Goal: Task Accomplishment & Management: Use online tool/utility

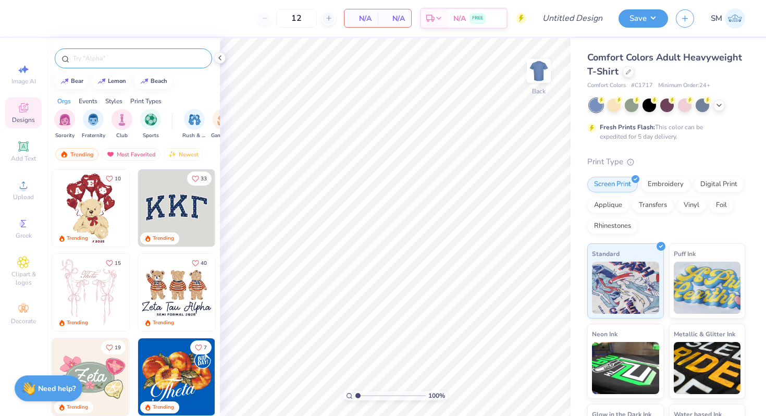
click at [142, 50] on div at bounding box center [133, 58] width 157 height 20
click at [142, 54] on input "text" at bounding box center [138, 58] width 133 height 10
type input "pumpkin"
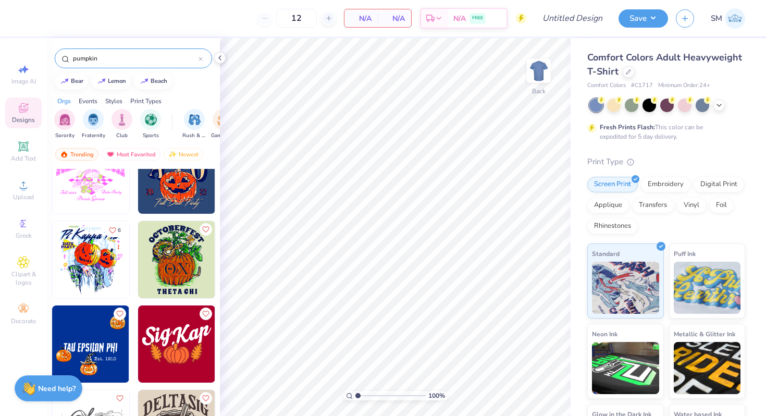
scroll to position [560, 0]
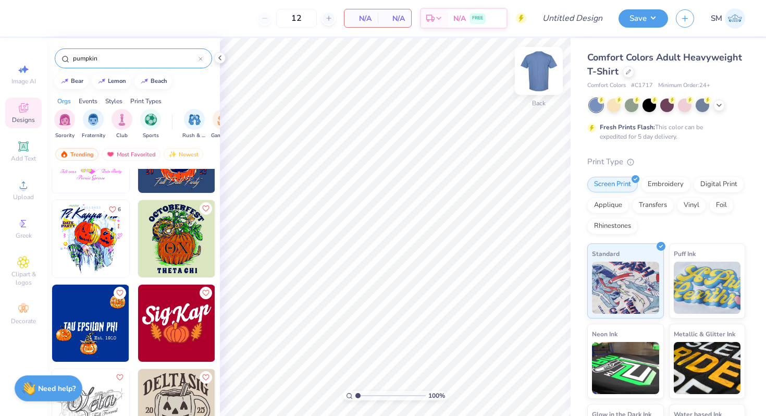
click at [540, 76] on img at bounding box center [539, 71] width 42 height 42
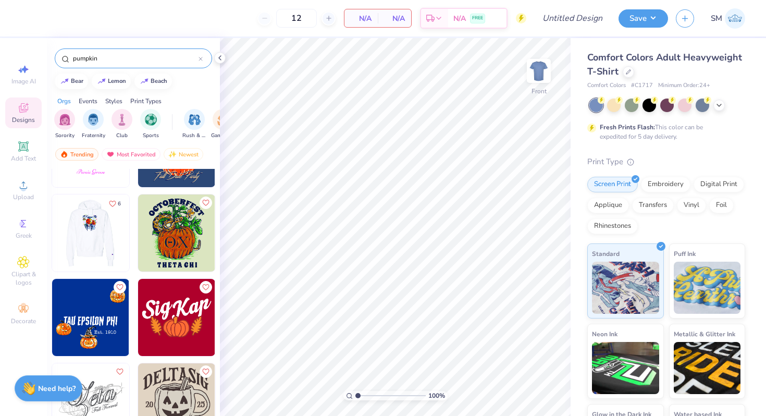
click at [87, 246] on img at bounding box center [90, 232] width 77 height 77
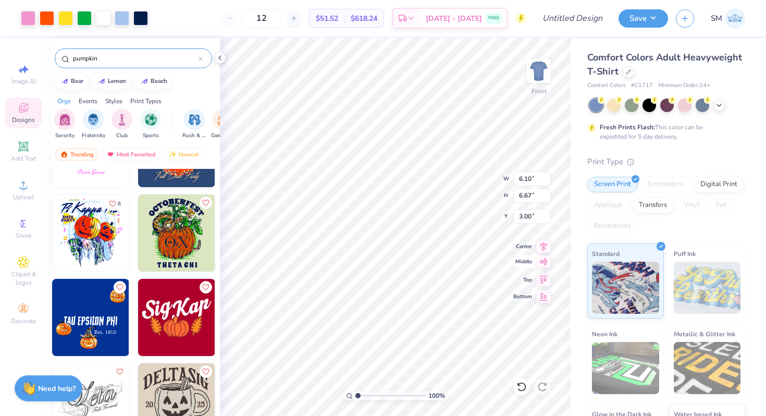
type input "10.02"
type input "10.96"
type input "3.01"
click at [541, 248] on icon at bounding box center [543, 245] width 15 height 13
type input "11.98"
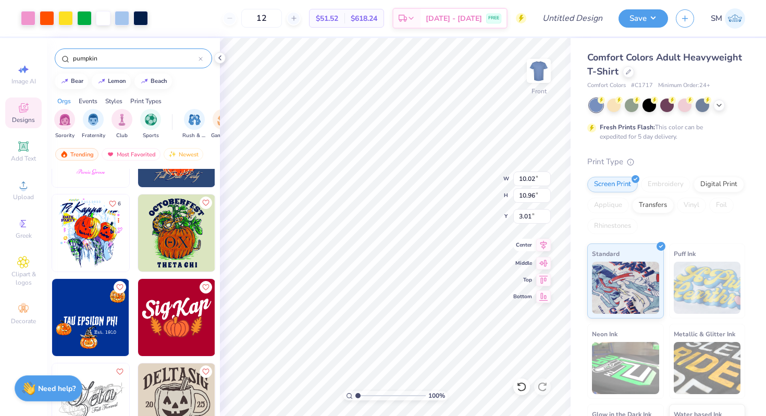
type input "13.10"
type input "3.02"
click at [544, 244] on icon at bounding box center [543, 245] width 15 height 13
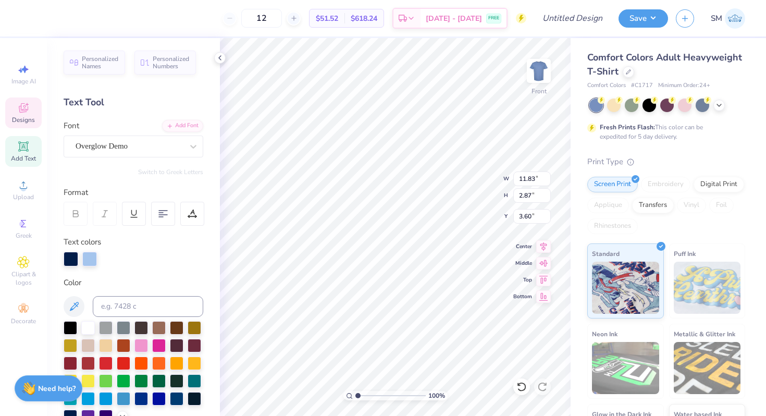
scroll to position [0, 0]
type textarea "K"
type textarea "Alpha Epsilon Pi"
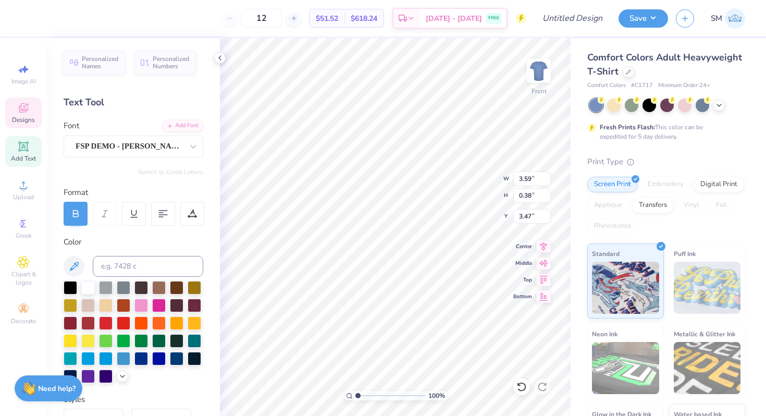
scroll to position [0, 2]
type textarea "F A L L 2 0 2 5"
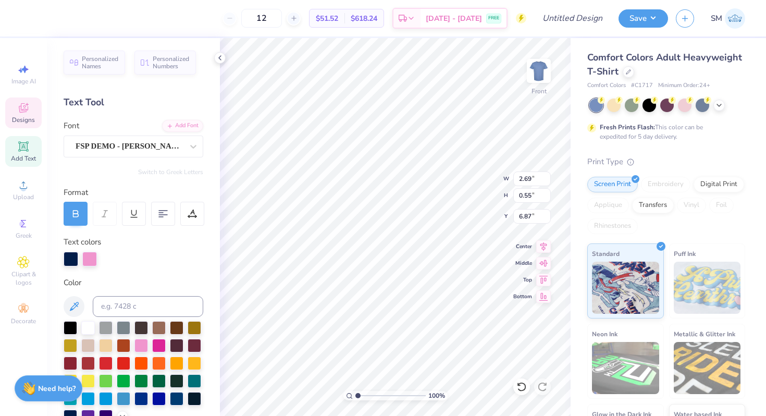
type input "2.11"
type input "0.54"
type input "6.27"
type input "2.69"
type input "0.55"
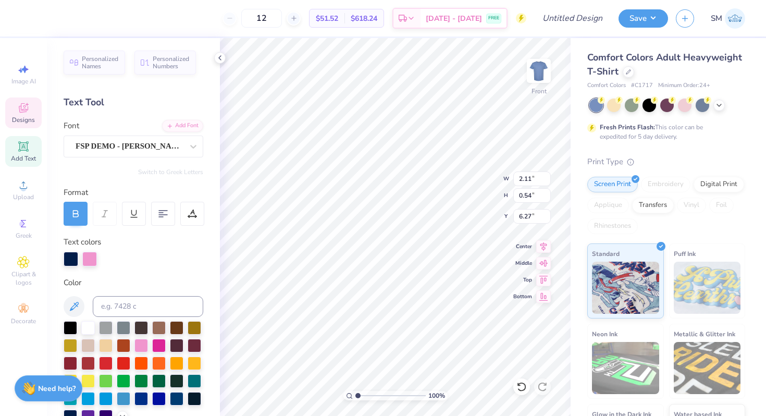
type input "6.87"
type textarea "PHILO"
type input "6.69"
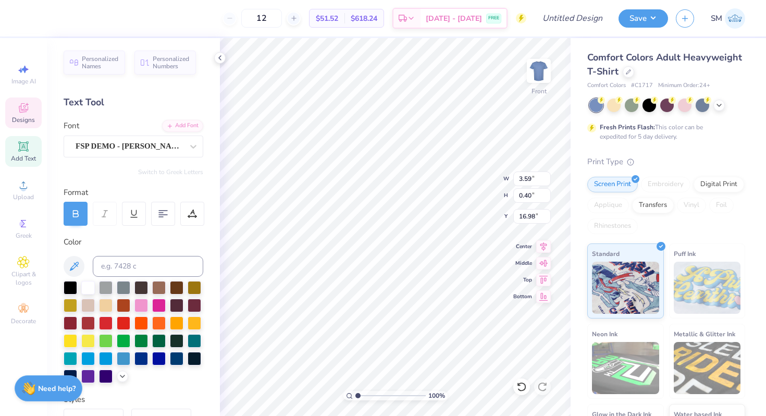
type input "16.99"
type textarea "F"
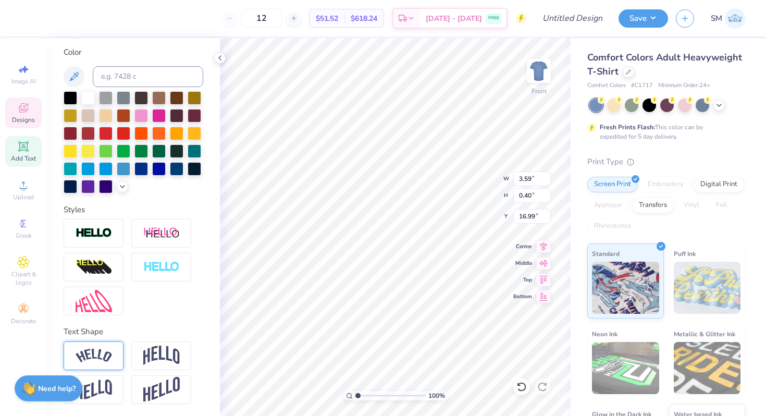
type textarea "AEPumpkins"
click at [112, 362] on div at bounding box center [94, 355] width 60 height 29
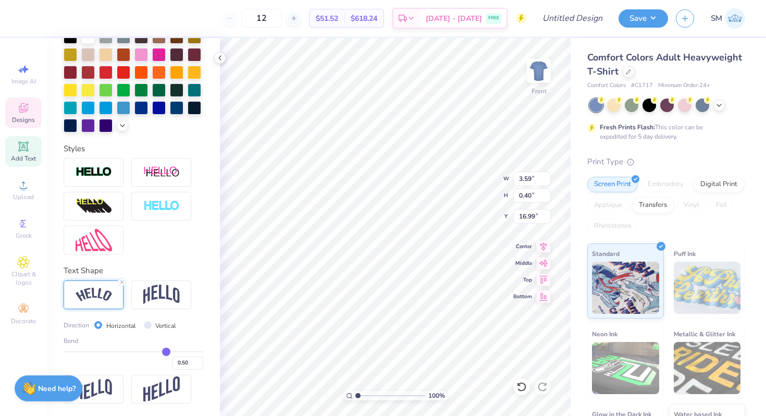
type input "0.47"
type input "0.37"
type input "0.27"
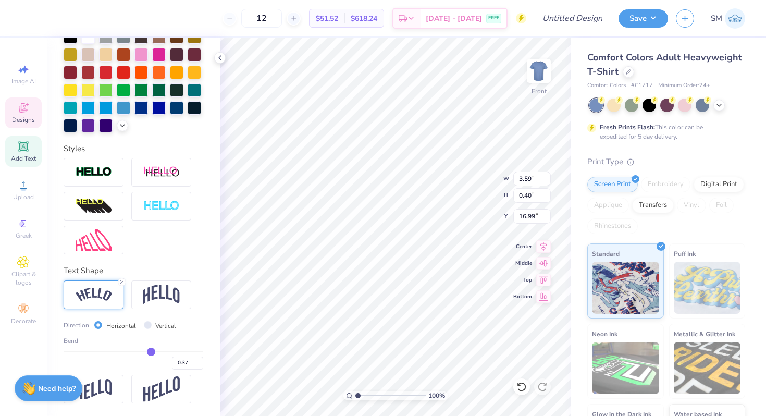
type input "0.27"
type input "0.2"
type input "0.20"
type input "0.15"
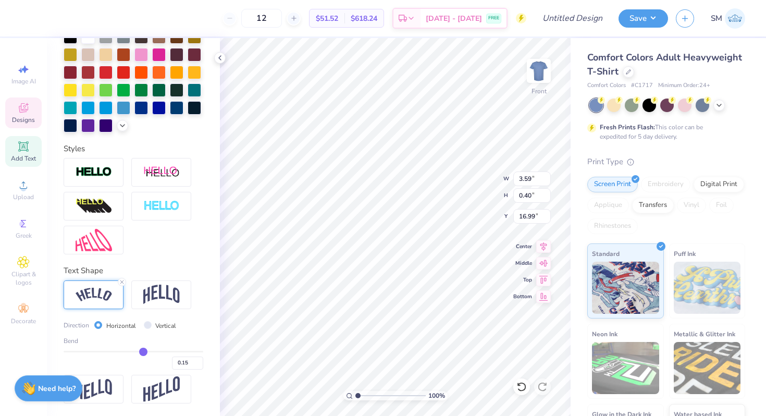
type input "0.11"
drag, startPoint x: 166, startPoint y: 348, endPoint x: 138, endPoint y: 347, distance: 28.1
type input "0.11"
click at [140, 351] on input "range" at bounding box center [134, 352] width 140 height 2
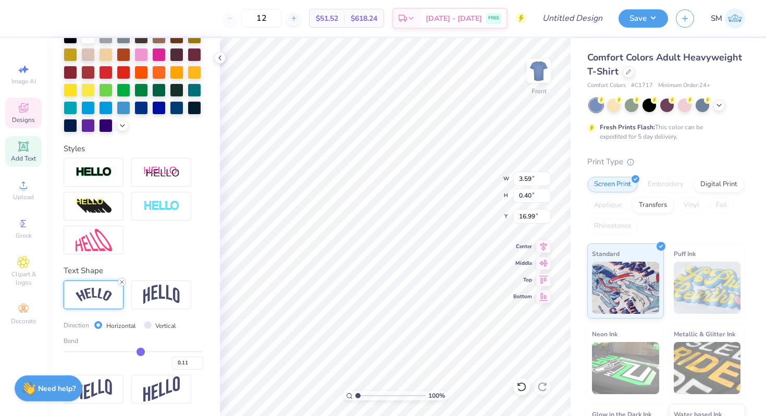
click at [123, 280] on line at bounding box center [121, 281] width 3 height 3
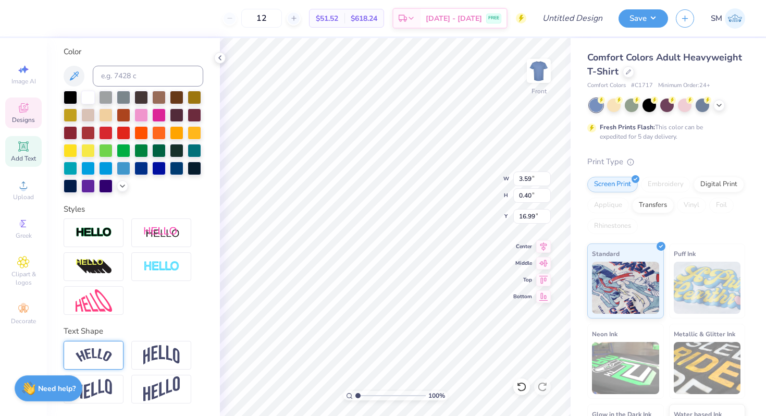
scroll to position [190, 0]
click at [162, 338] on div "Text Shape" at bounding box center [134, 365] width 140 height 78
click at [162, 344] on div at bounding box center [161, 355] width 60 height 29
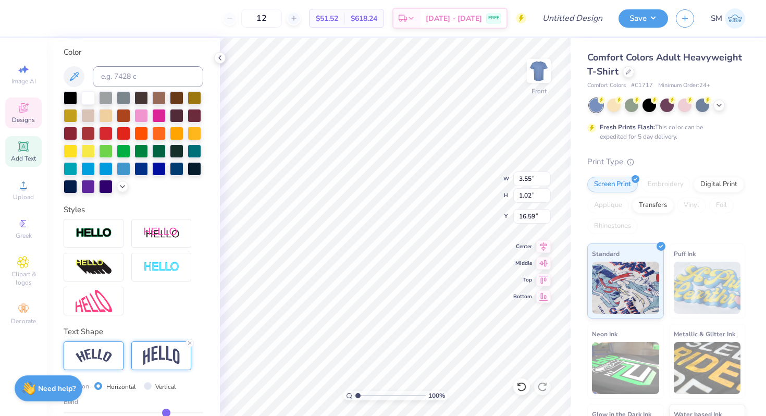
scroll to position [251, 0]
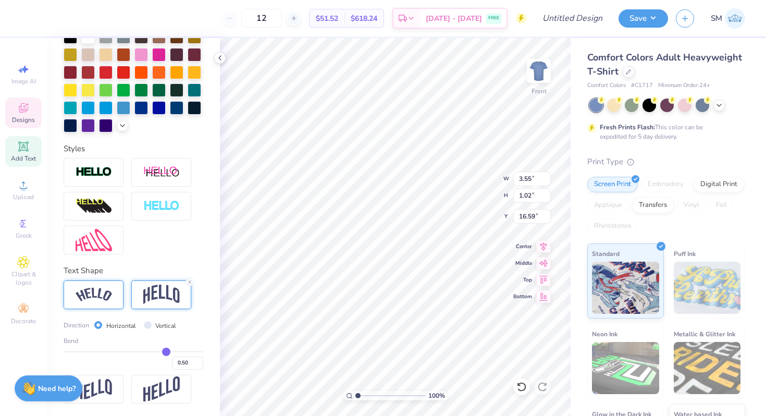
type input "0.45"
type input "0.3"
type input "0.30"
type input "0.06"
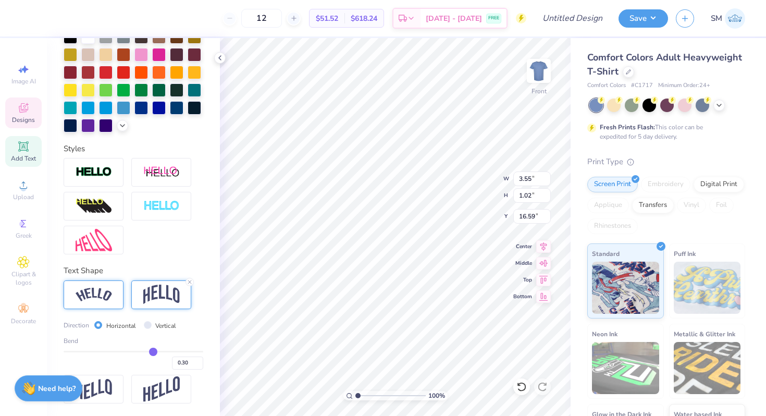
type input "0.06"
type input "-0.14"
type input "-0.22"
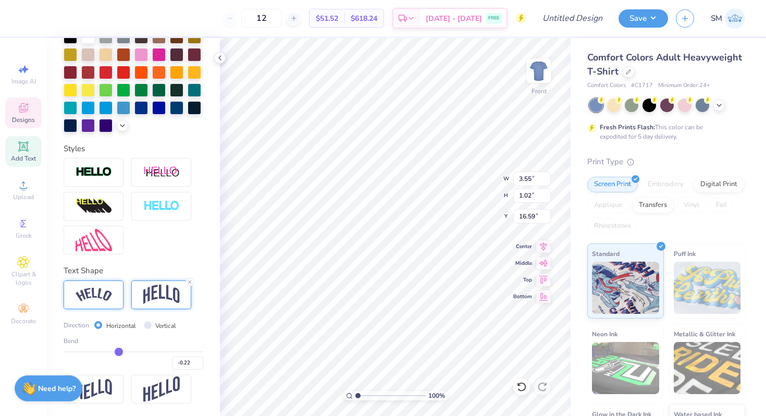
drag, startPoint x: 163, startPoint y: 354, endPoint x: 118, endPoint y: 354, distance: 45.3
type input "-0.24"
click at [118, 352] on input "range" at bounding box center [134, 352] width 140 height 2
type input "-0.24"
type input "0.74"
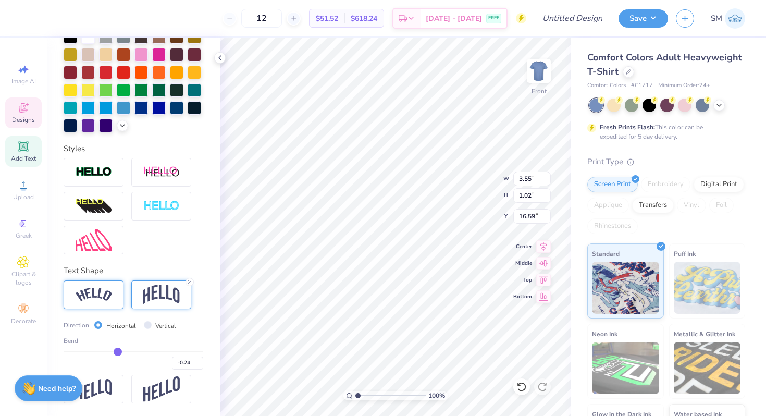
type input "16.73"
type input "5.06"
type input "1.06"
type input "15.84"
type input "4.89"
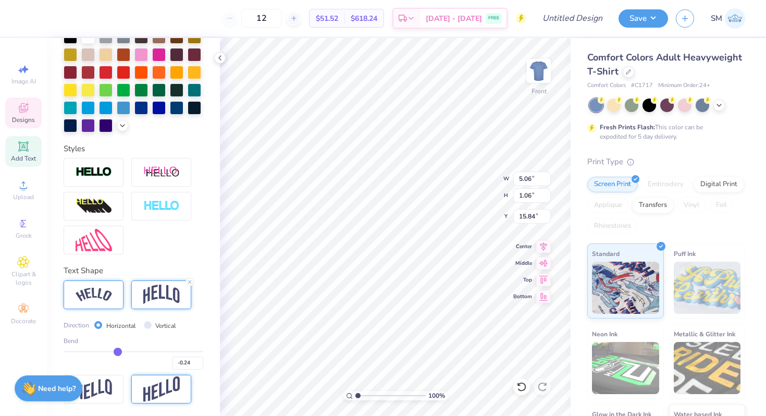
type input "1.64"
type input "15.32"
click at [153, 385] on img at bounding box center [161, 389] width 36 height 26
type input "4.97"
type input "1.27"
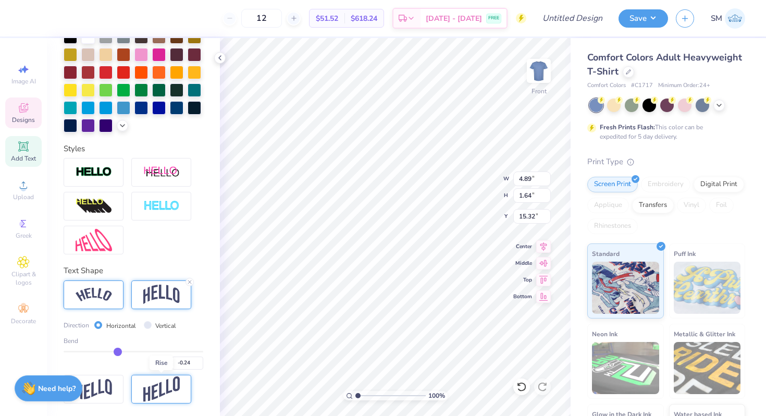
type input "15.80"
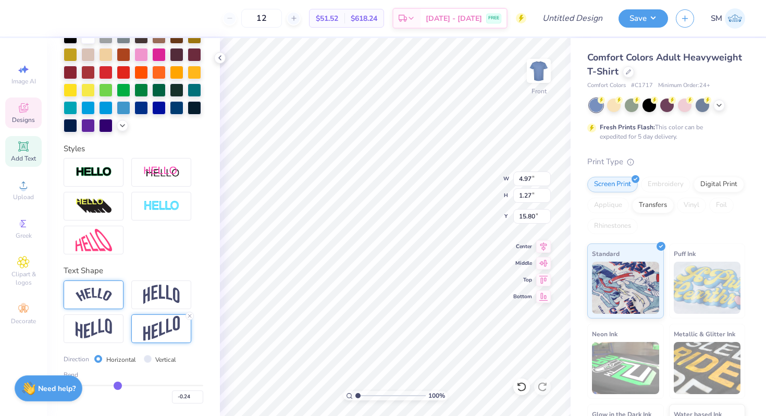
type input "-0.22"
type input "-0.23"
type input "-0.25"
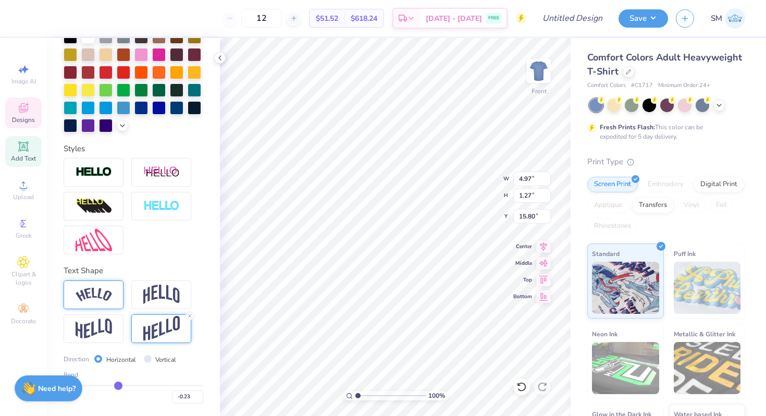
type input "-0.25"
type input "-0.28"
type input "-0.31"
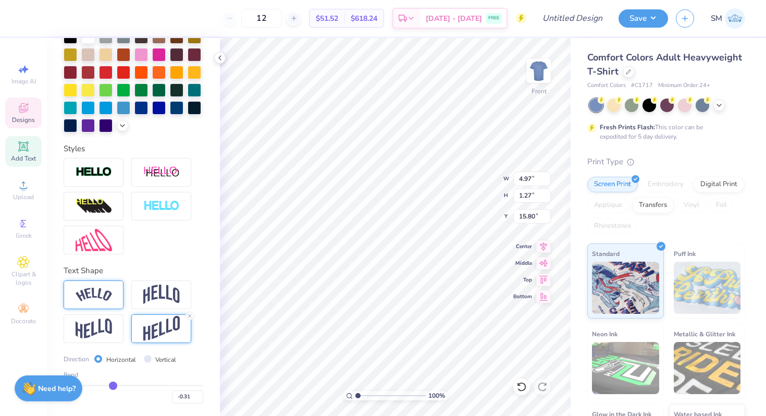
type input "-0.33"
type input "-0.35"
type input "-0.36"
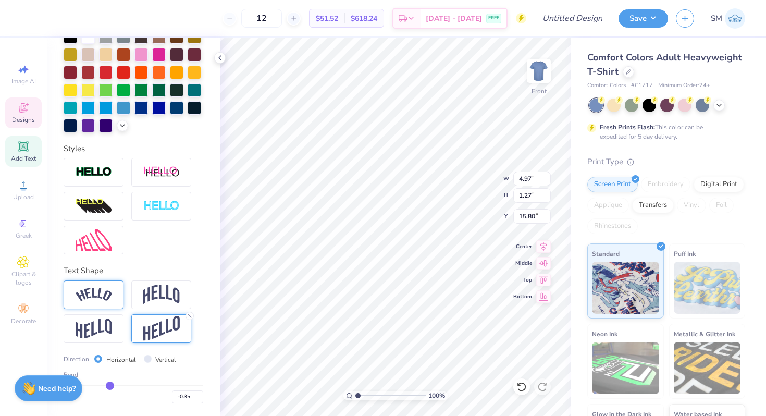
type input "-0.36"
drag, startPoint x: 119, startPoint y: 384, endPoint x: 109, endPoint y: 382, distance: 10.0
type input "-0.37"
click at [109, 385] on input "range" at bounding box center [134, 386] width 140 height 2
type input "-0.37"
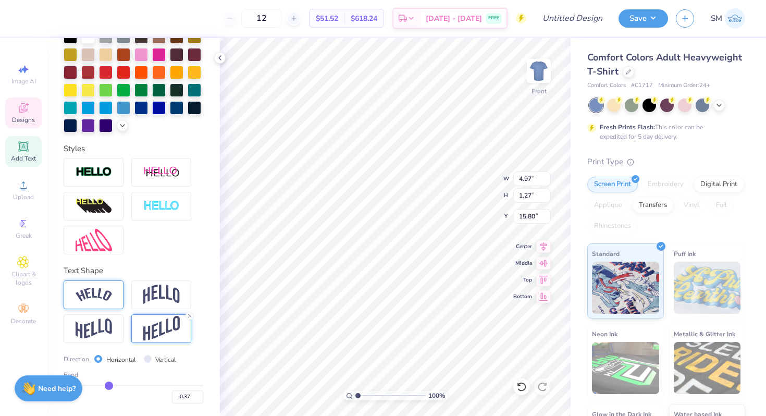
type input "5.02"
type input "1.08"
type input "15.91"
type input "-0.25"
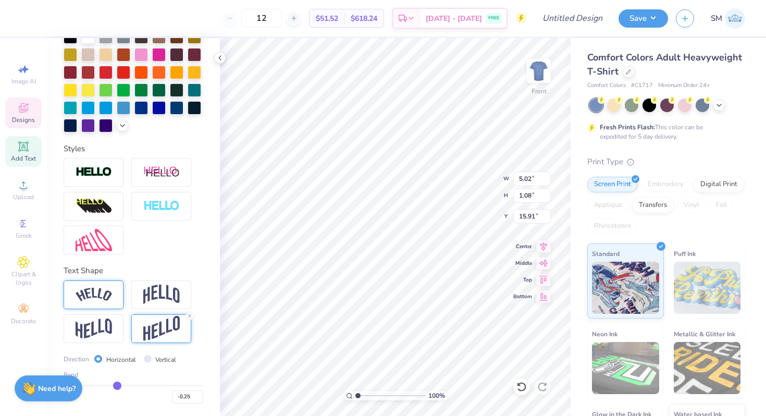
type input "-0.04"
type input "0.05"
type input "0.1"
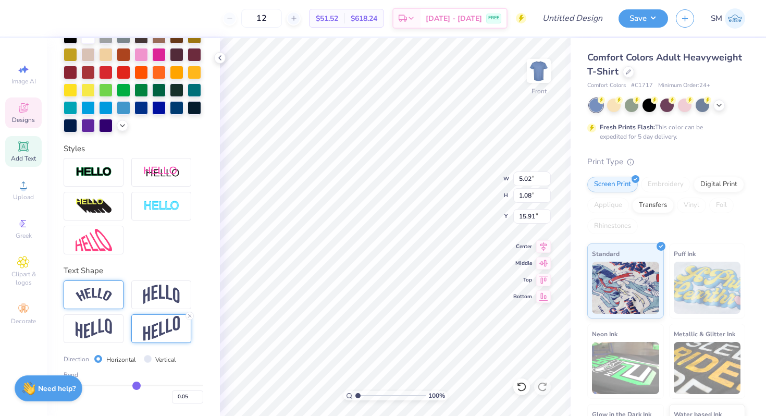
type input "0.10"
type input "0.13"
drag, startPoint x: 109, startPoint y: 382, endPoint x: 145, endPoint y: 381, distance: 36.0
type input "0.15"
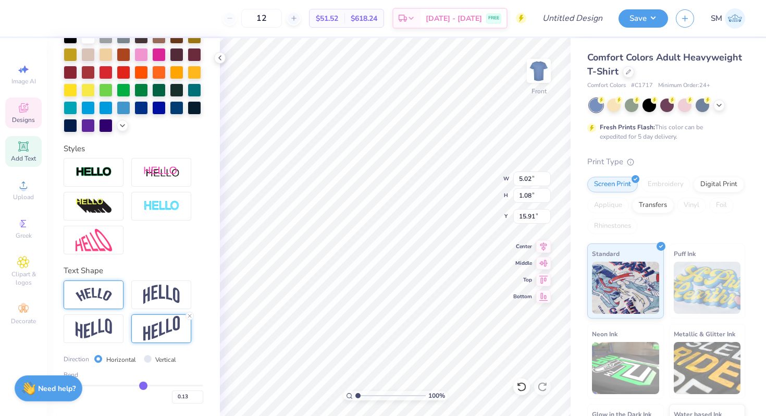
click at [143, 385] on input "range" at bounding box center [134, 386] width 140 height 2
type input "0.15"
type input "4.83"
type input "1.82"
type input "15.54"
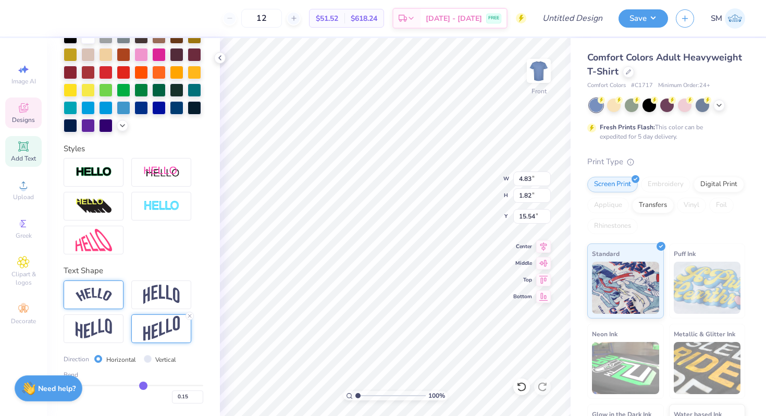
type input "0.2"
type input "0.20"
type input "0.31"
type input "0.44"
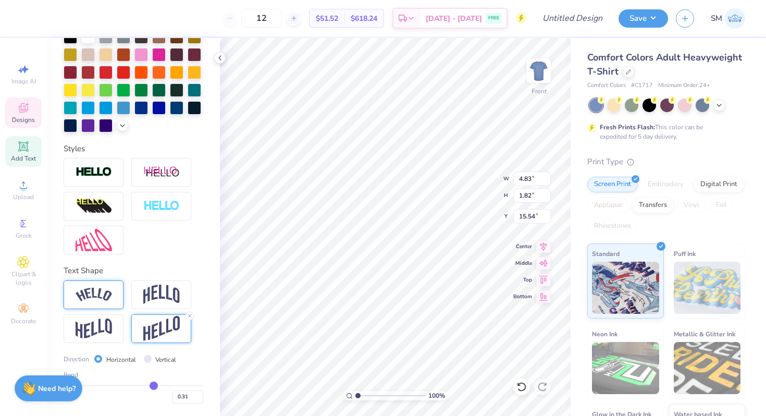
type input "0.44"
type input "0.52"
type input "0.53"
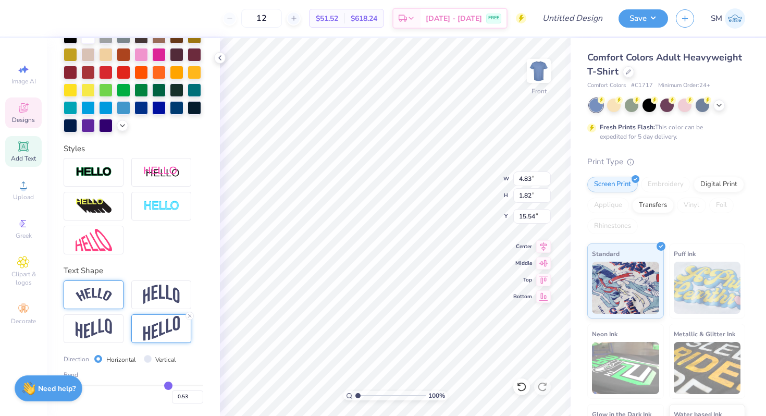
drag, startPoint x: 144, startPoint y: 382, endPoint x: 168, endPoint y: 382, distance: 23.4
type input "0.53"
click at [168, 385] on input "range" at bounding box center [134, 386] width 140 height 2
type input "4.69"
type input "2.36"
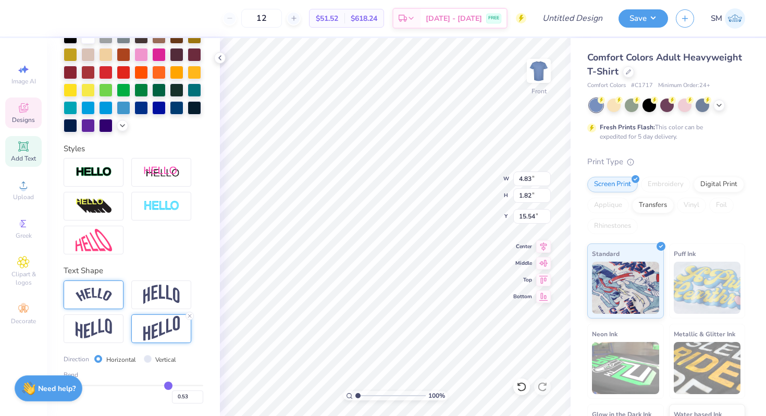
type input "15.26"
type input "0.54"
type input "0.62"
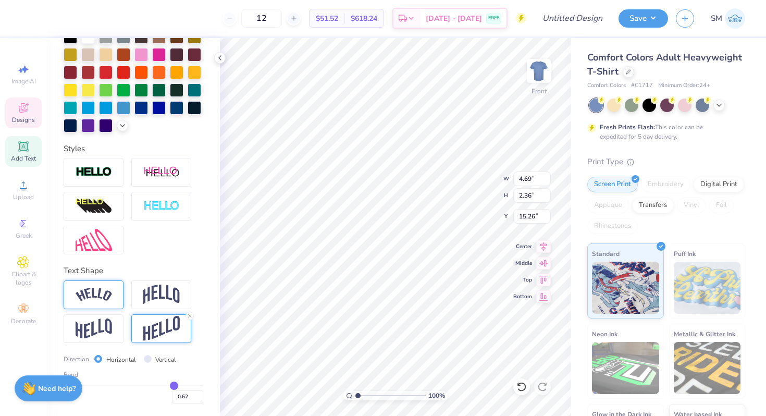
type input "0.73"
type input "0.78"
type input "0.8"
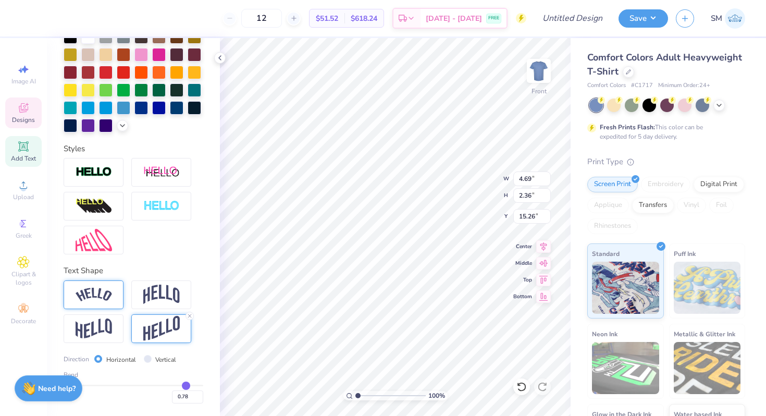
type input "0.80"
type input "0.81"
drag, startPoint x: 168, startPoint y: 382, endPoint x: 189, endPoint y: 381, distance: 20.9
type input "0.85"
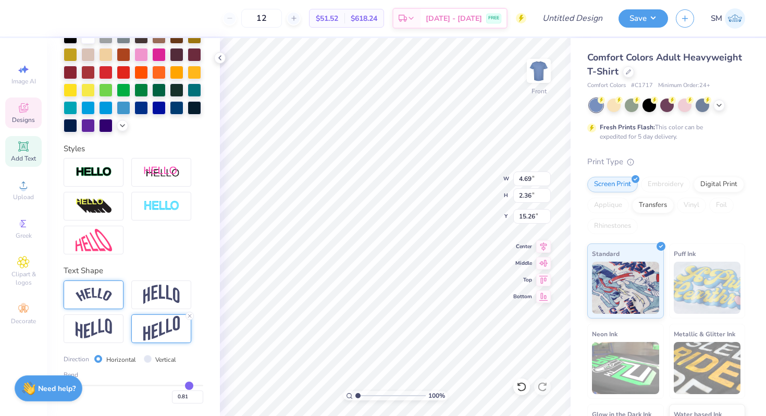
click at [189, 385] on input "range" at bounding box center [134, 386] width 140 height 2
type input "0.85"
type input "4.57"
type input "2.81"
type input "15.01"
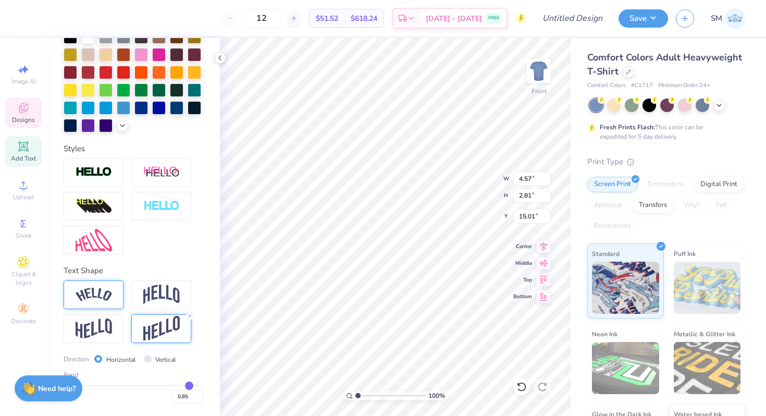
type input "0.83"
type input "0.79"
type input "0.7"
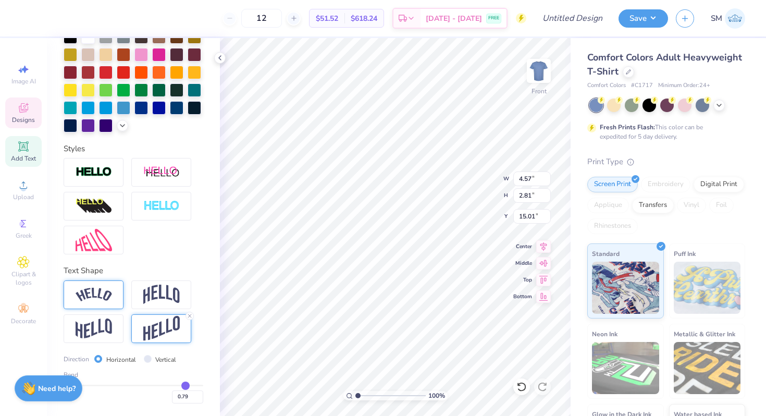
type input "0.70"
type input "0.63"
type input "0.59"
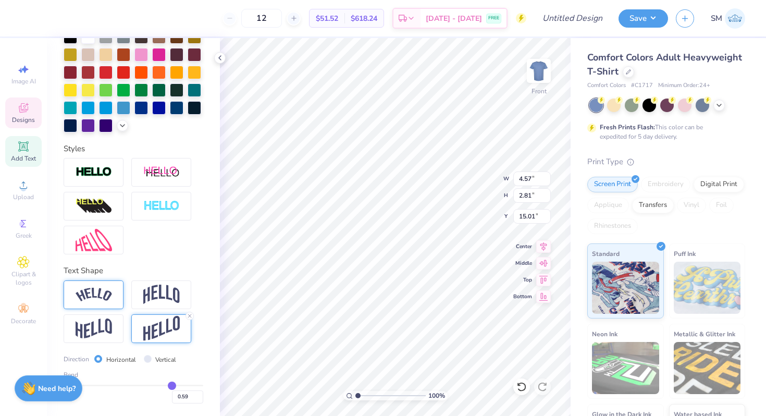
drag, startPoint x: 189, startPoint y: 381, endPoint x: 170, endPoint y: 381, distance: 19.3
type input "0.58"
click at [171, 385] on input "range" at bounding box center [134, 386] width 140 height 2
type input "0.58"
type input "4.67"
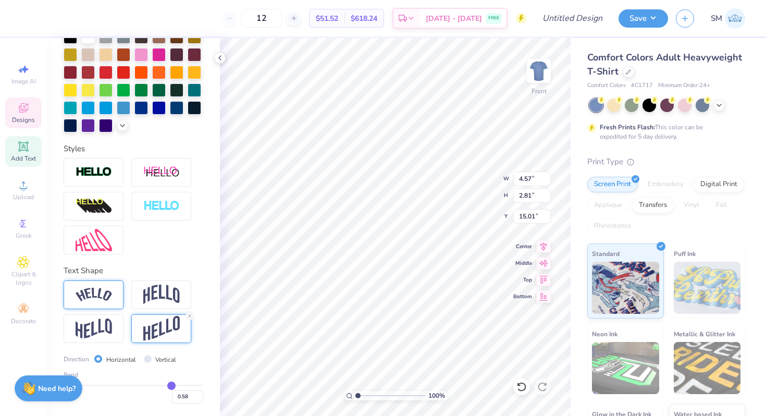
type input "2.43"
type input "15.22"
type input "11.18"
type input "12.26"
click at [519, 387] on icon at bounding box center [521, 386] width 10 height 10
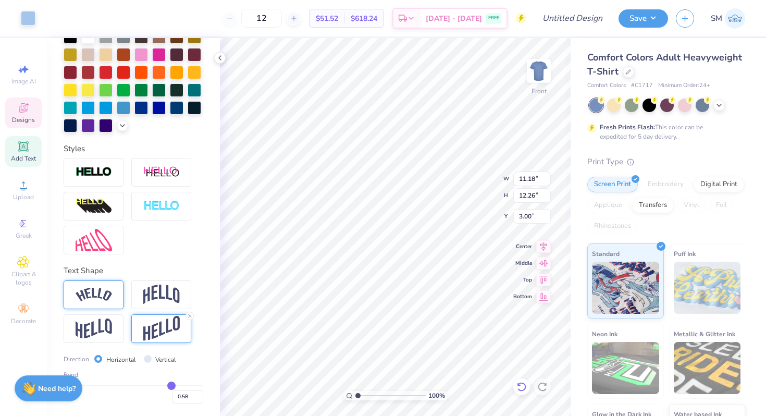
type input "3.10"
type input "4.67"
type input "2.43"
type input "15.35"
type input "4.91"
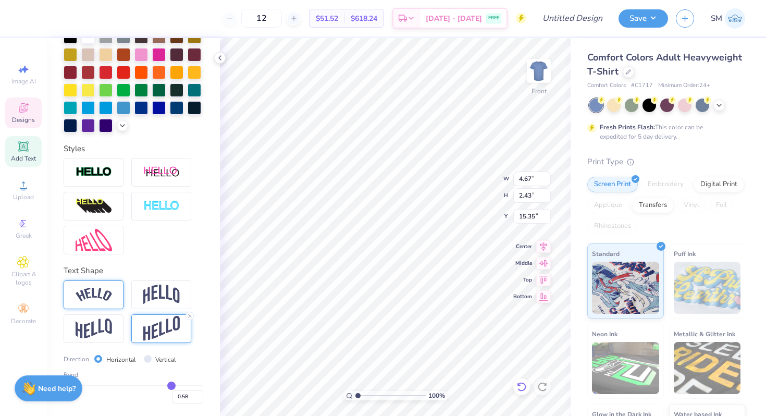
type input "1.84"
type input "14.89"
type input "4.79"
type input "2.16"
type input "14.72"
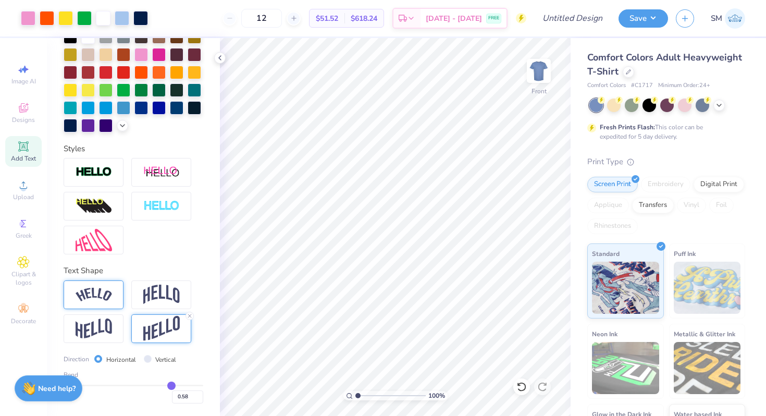
drag, startPoint x: 356, startPoint y: 394, endPoint x: 346, endPoint y: 393, distance: 10.0
click at [355, 394] on input "range" at bounding box center [390, 395] width 70 height 9
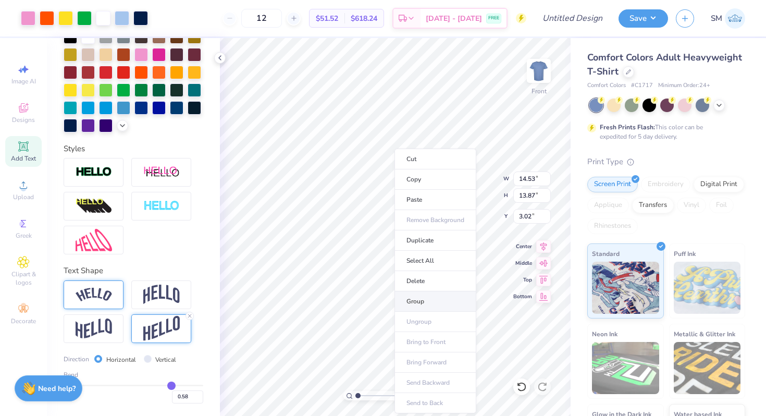
click at [413, 301] on li "Group" at bounding box center [435, 301] width 82 height 20
click at [543, 251] on icon at bounding box center [543, 245] width 15 height 13
type input "4.43"
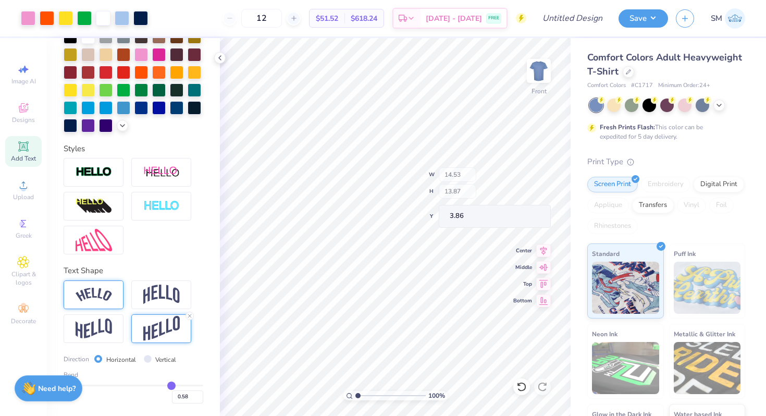
type input "3.86"
click at [717, 105] on icon at bounding box center [719, 104] width 8 height 8
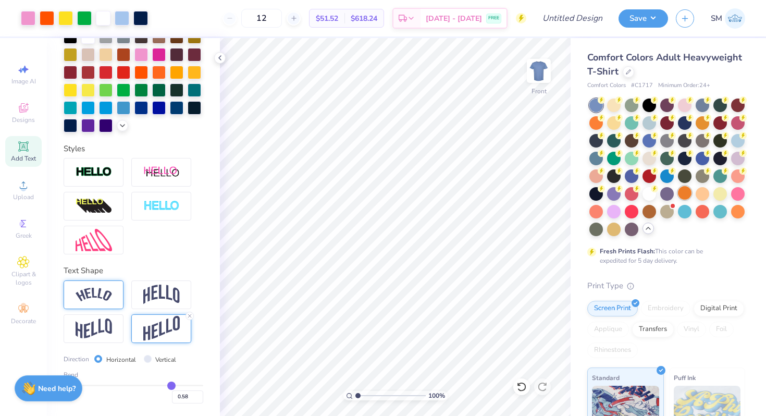
click at [686, 195] on div at bounding box center [685, 193] width 14 height 14
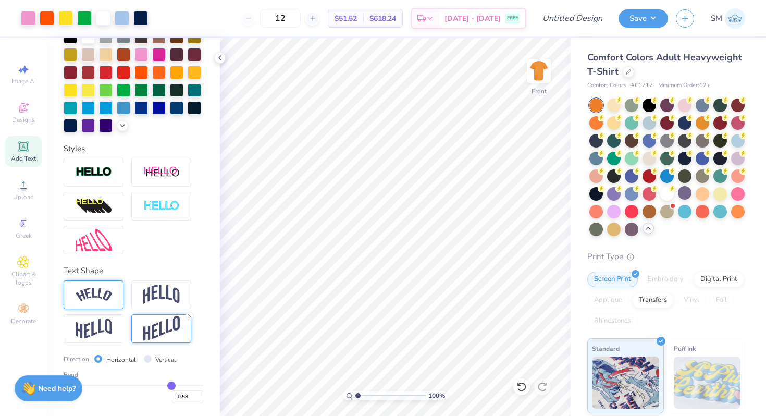
click at [623, 227] on div at bounding box center [667, 167] width 156 height 138
click at [667, 120] on div at bounding box center [667, 122] width 14 height 14
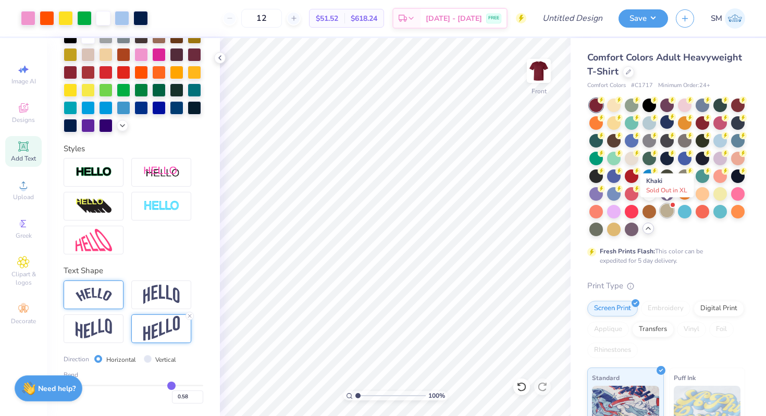
click at [665, 217] on div at bounding box center [667, 211] width 14 height 14
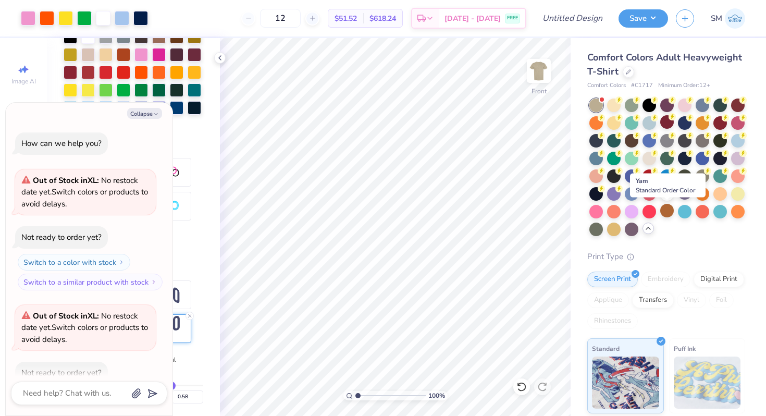
scroll to position [57, 0]
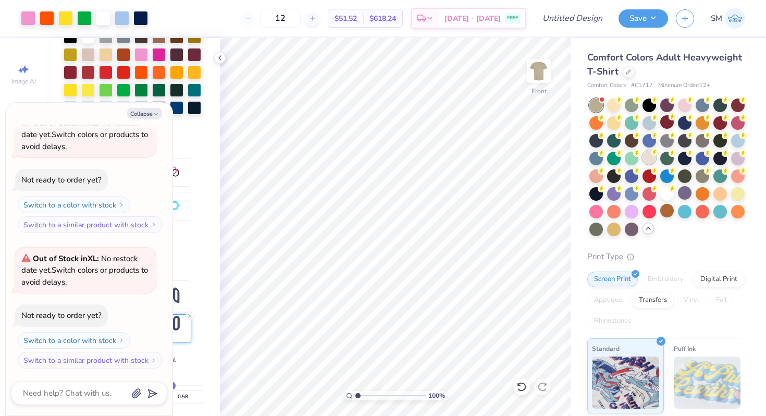
click at [647, 159] on div at bounding box center [650, 158] width 14 height 14
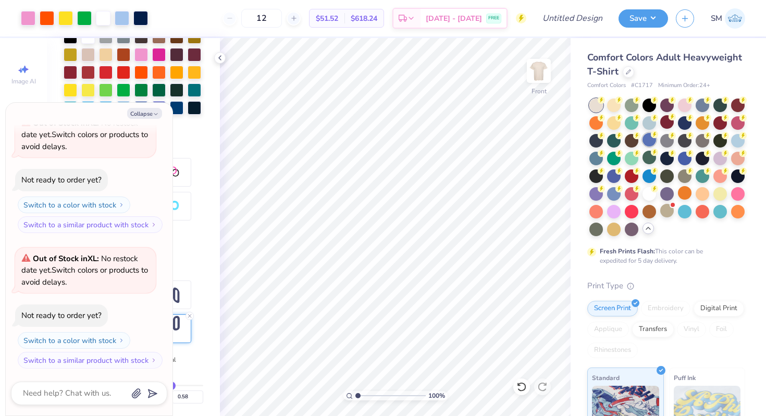
click at [652, 142] on div at bounding box center [650, 140] width 14 height 14
click at [686, 154] on icon at bounding box center [689, 152] width 7 height 7
click at [539, 69] on img at bounding box center [539, 71] width 42 height 42
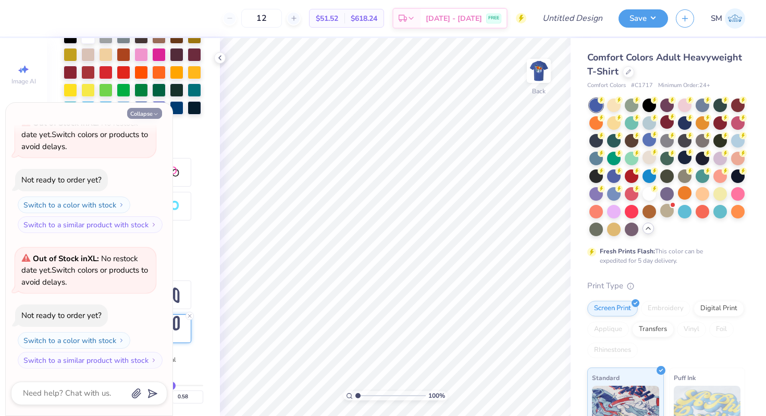
click at [143, 113] on button "Collapse" at bounding box center [144, 113] width 35 height 11
type textarea "x"
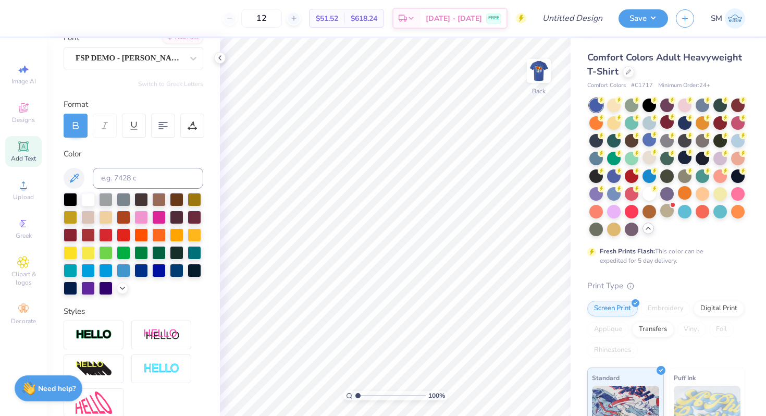
scroll to position [0, 0]
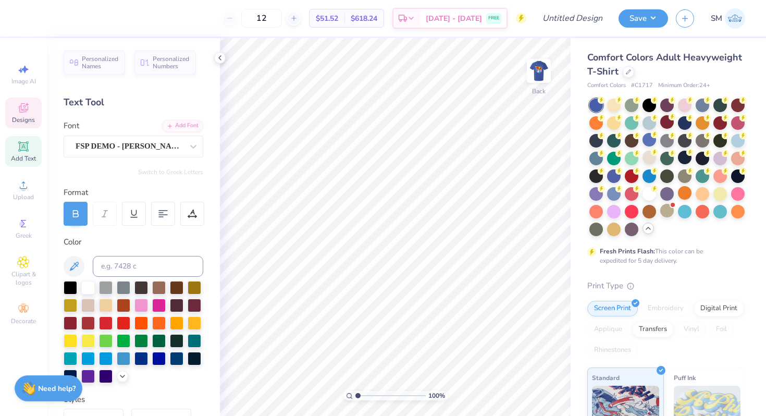
click at [22, 112] on icon at bounding box center [23, 108] width 13 height 13
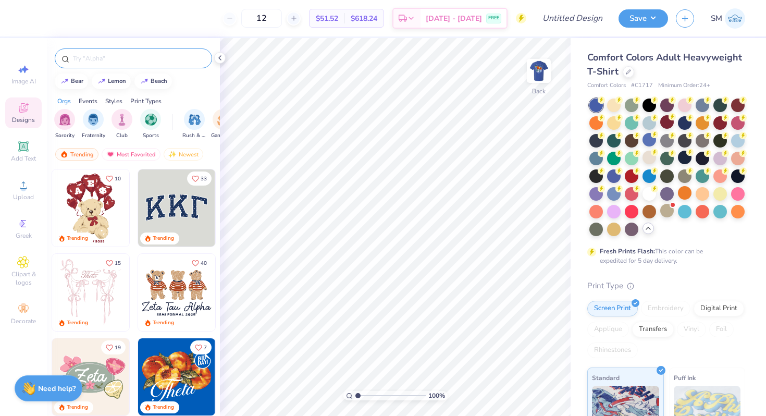
click at [141, 58] on input "text" at bounding box center [138, 58] width 133 height 10
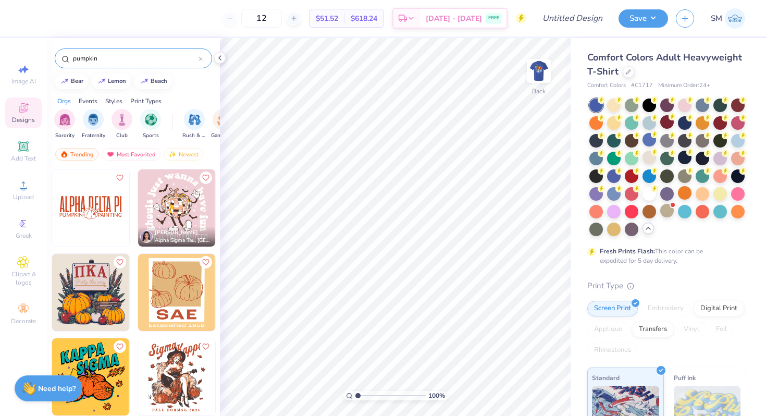
type input "pumpkin"
click at [107, 206] on img at bounding box center [90, 207] width 77 height 77
click at [21, 233] on span "Greek" at bounding box center [24, 235] width 16 height 8
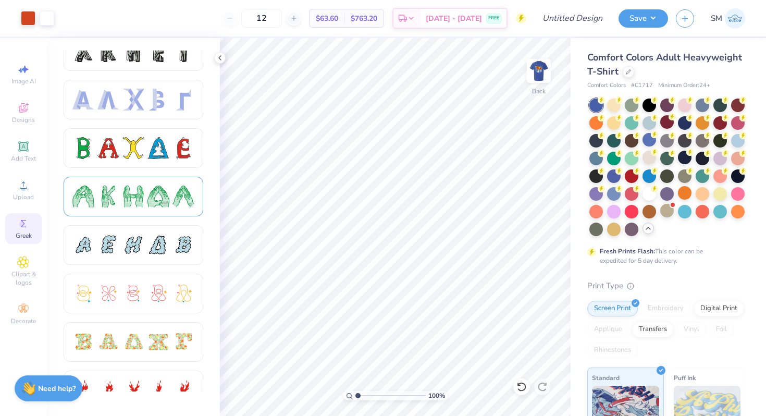
scroll to position [66, 0]
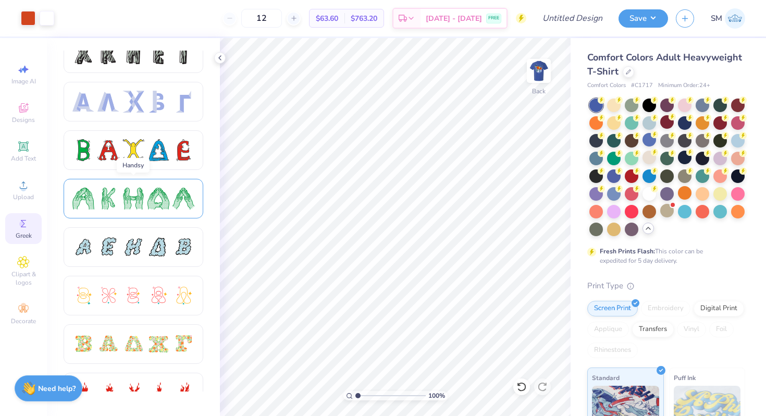
click at [159, 195] on div at bounding box center [158, 199] width 22 height 22
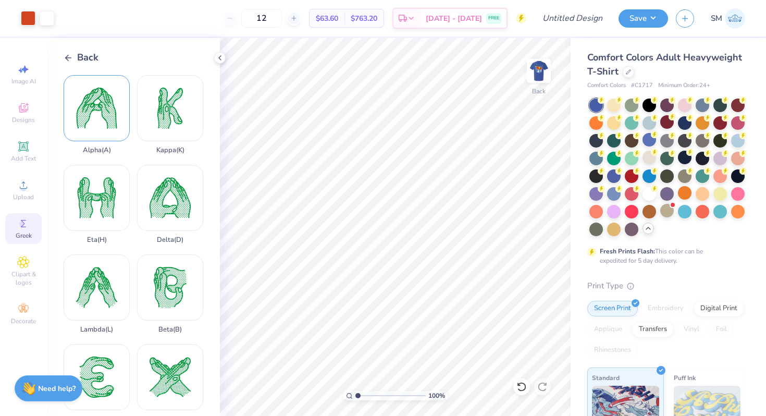
click at [110, 129] on div "Alpha ( A )" at bounding box center [97, 114] width 66 height 79
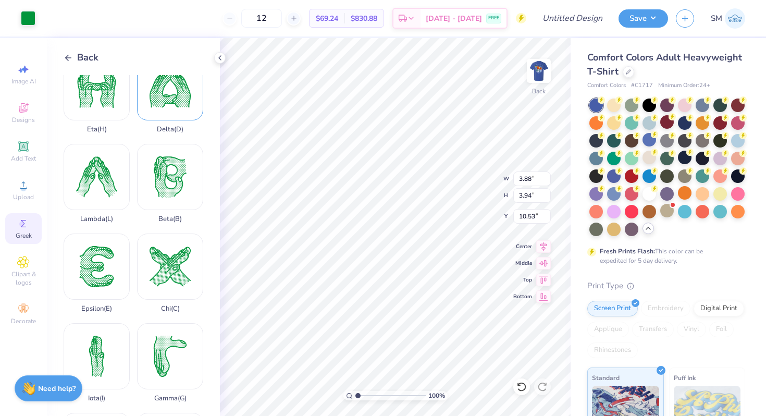
scroll to position [150, 0]
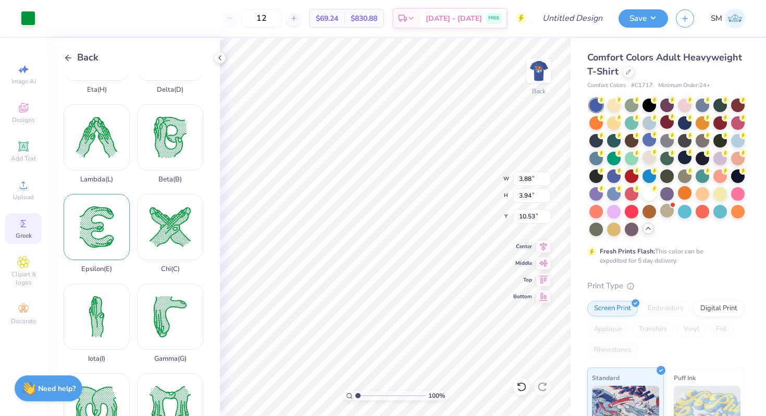
click at [101, 215] on div "Epsilon ( E )" at bounding box center [97, 233] width 66 height 79
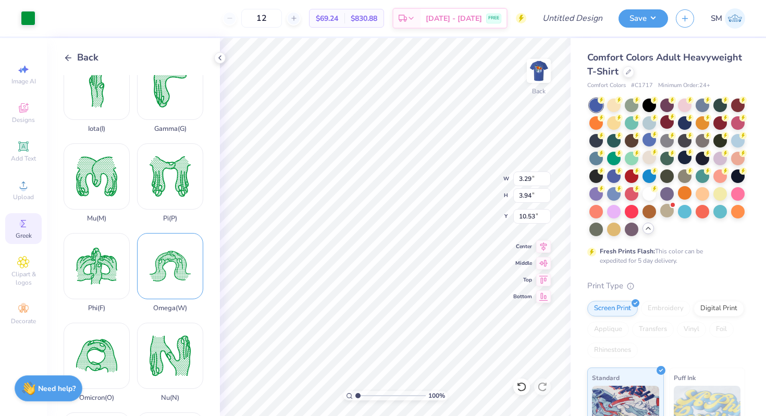
scroll to position [383, 0]
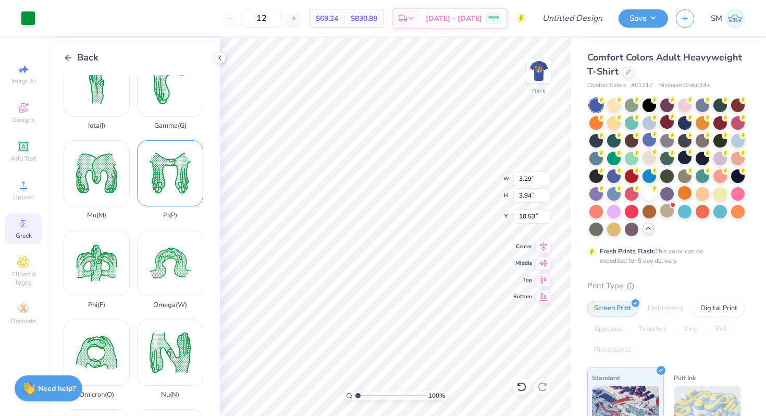
click at [184, 180] on div "Pi ( P )" at bounding box center [170, 179] width 66 height 79
type input "4.03"
type input "3.97"
type input "15.95"
type input "3.29"
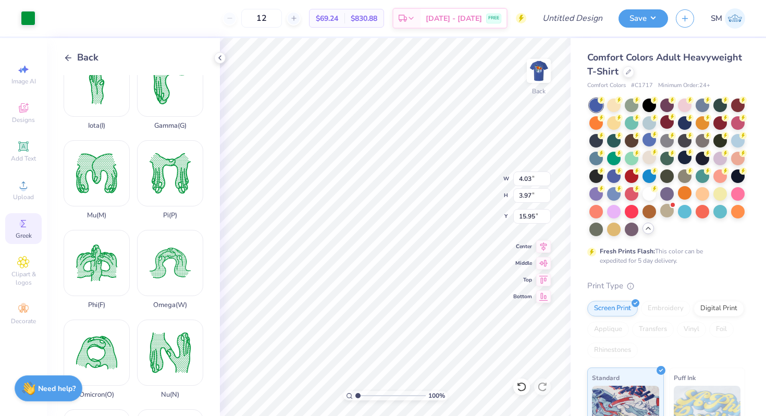
type input "3.94"
type input "10.01"
type input "3.88"
type input "10.53"
click at [31, 19] on div at bounding box center [28, 17] width 15 height 15
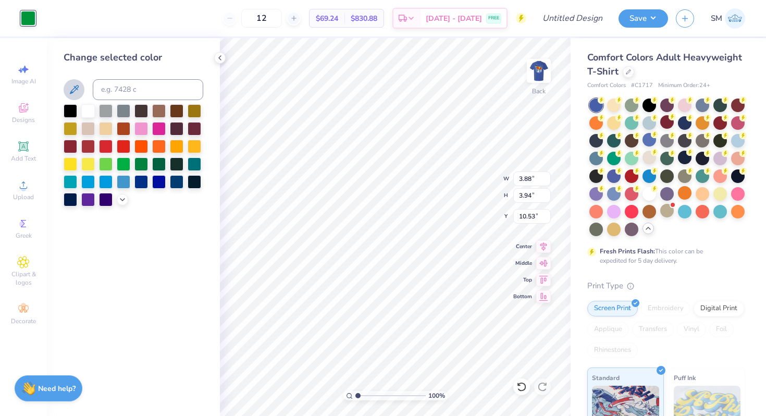
click at [80, 89] on icon at bounding box center [74, 89] width 13 height 13
type input "2.28"
type input "2.31"
type input "3.29"
type input "3.94"
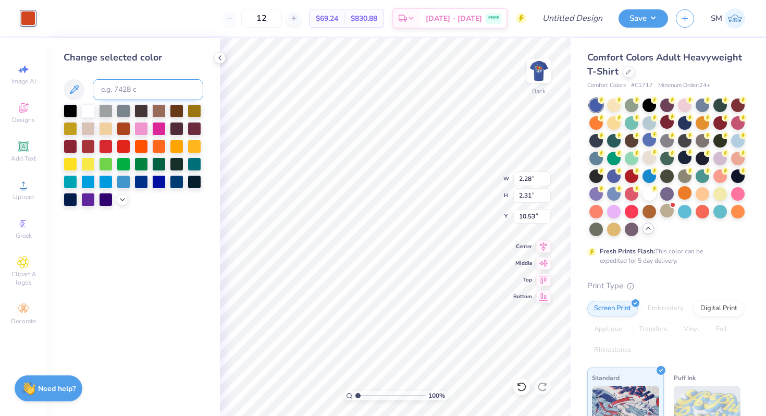
type input "10.01"
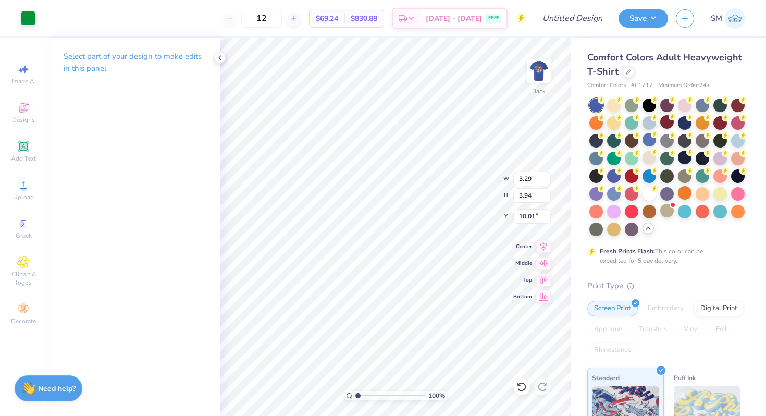
type input "1.95"
type input "2.33"
type input "2.28"
type input "2.31"
type input "10.52"
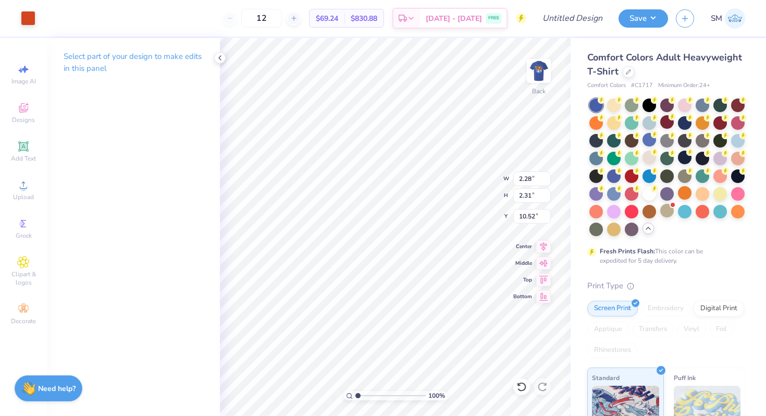
type input "1.95"
type input "2.33"
type input "10.01"
click at [33, 24] on div at bounding box center [28, 17] width 15 height 15
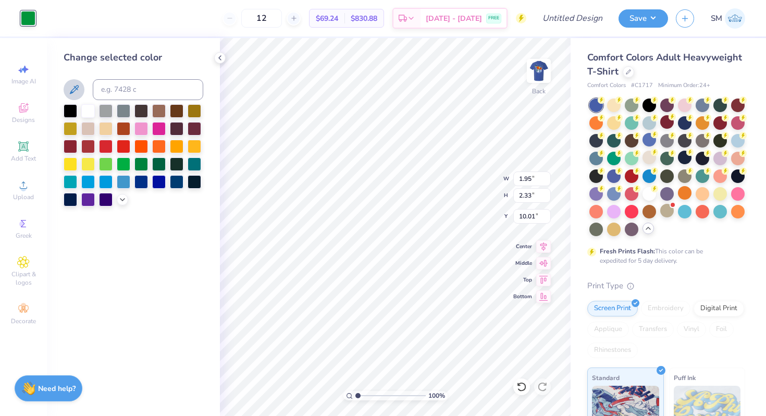
click at [82, 93] on button at bounding box center [74, 89] width 21 height 21
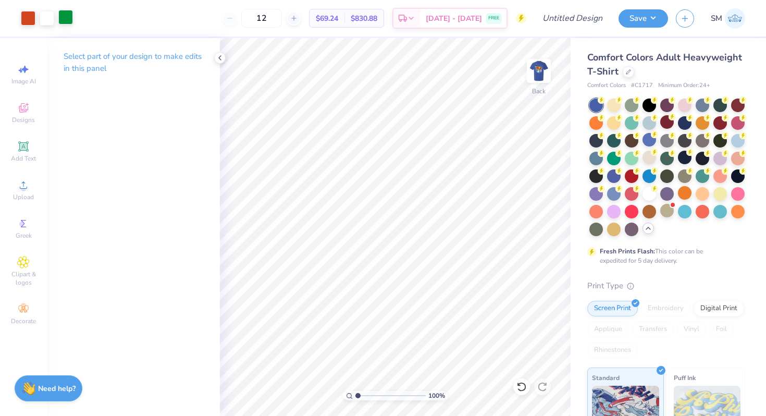
click at [65, 19] on div at bounding box center [65, 17] width 15 height 15
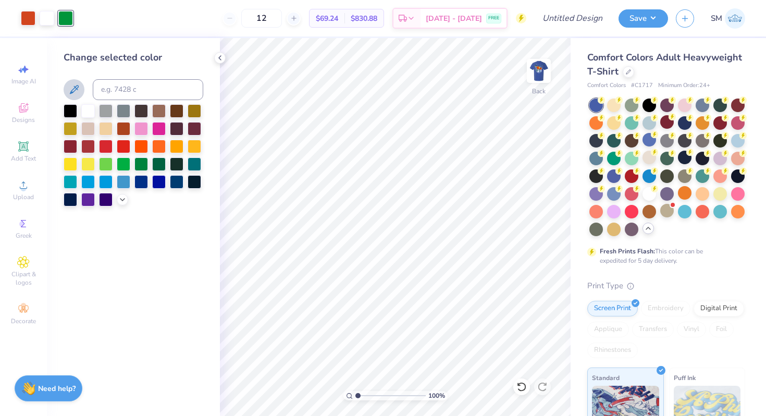
click at [72, 89] on icon at bounding box center [74, 89] width 13 height 13
click at [614, 232] on div at bounding box center [614, 228] width 14 height 14
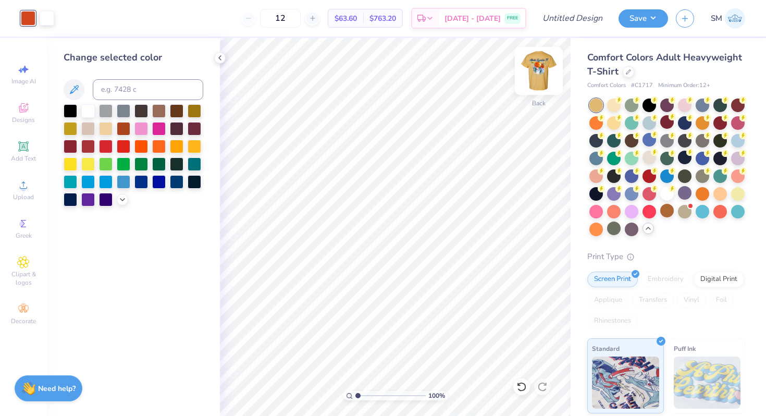
click at [542, 76] on img at bounding box center [539, 71] width 42 height 42
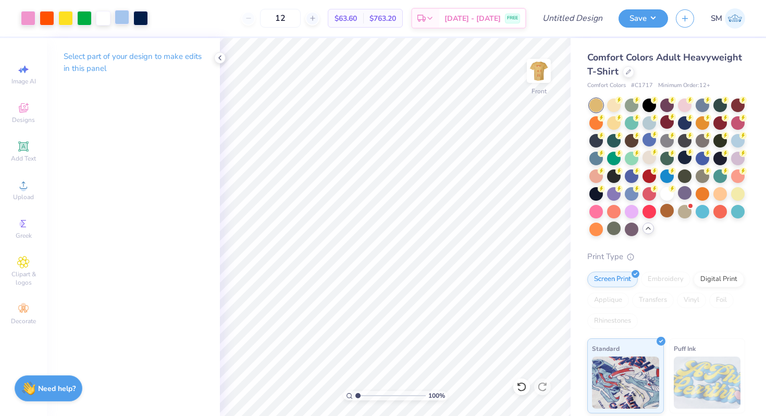
click at [122, 21] on div at bounding box center [122, 17] width 15 height 15
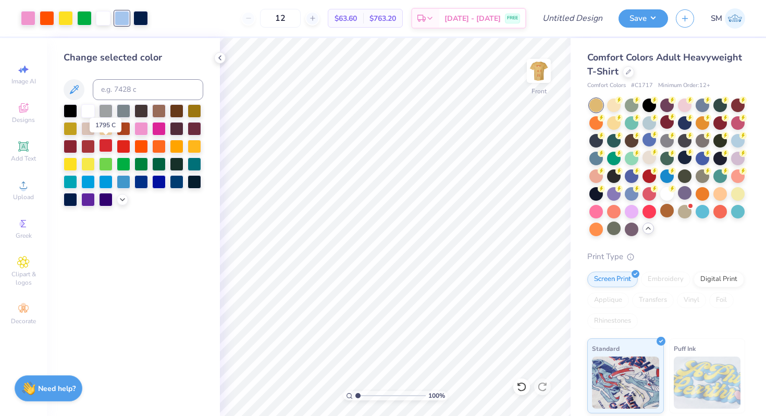
click at [103, 146] on div at bounding box center [106, 146] width 14 height 14
click at [90, 166] on div at bounding box center [88, 163] width 14 height 14
click at [121, 200] on icon at bounding box center [122, 198] width 8 height 8
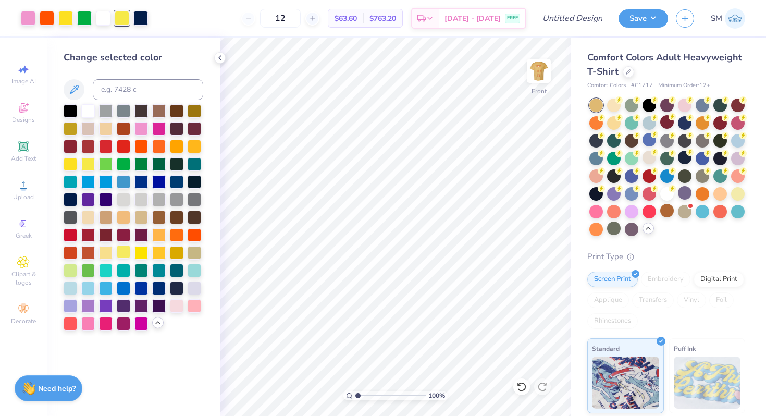
click at [124, 251] on div at bounding box center [124, 252] width 14 height 14
click at [27, 21] on div at bounding box center [28, 17] width 15 height 15
click at [90, 215] on div at bounding box center [88, 216] width 14 height 14
click at [77, 88] on icon at bounding box center [74, 89] width 9 height 9
click at [521, 385] on icon at bounding box center [521, 386] width 10 height 10
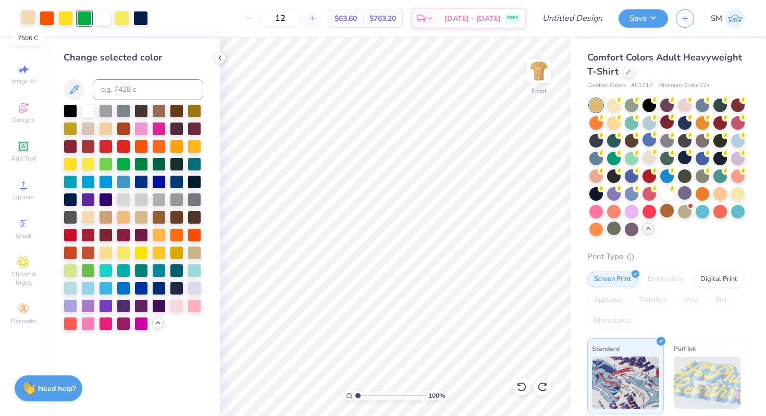
click at [26, 22] on div at bounding box center [28, 17] width 15 height 15
click at [525, 388] on icon at bounding box center [521, 386] width 10 height 10
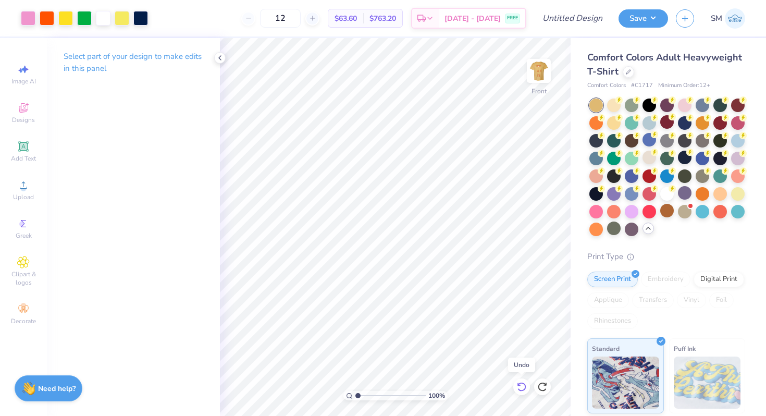
click at [522, 387] on icon at bounding box center [521, 386] width 10 height 10
click at [542, 388] on icon at bounding box center [542, 386] width 10 height 10
click at [633, 157] on div at bounding box center [632, 158] width 14 height 14
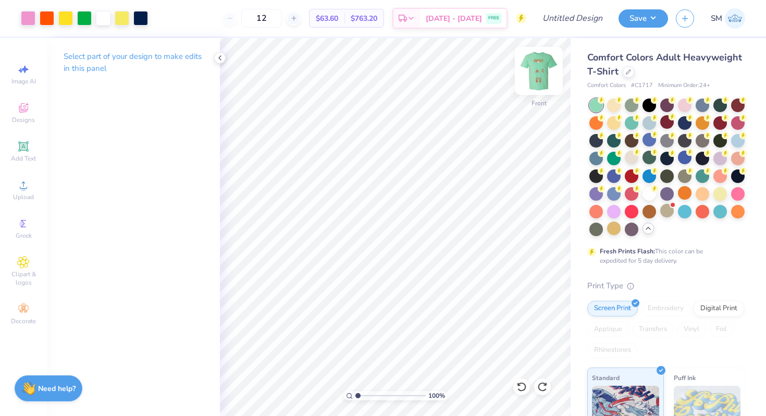
click at [533, 70] on img at bounding box center [539, 71] width 42 height 42
click at [615, 177] on div at bounding box center [614, 175] width 14 height 14
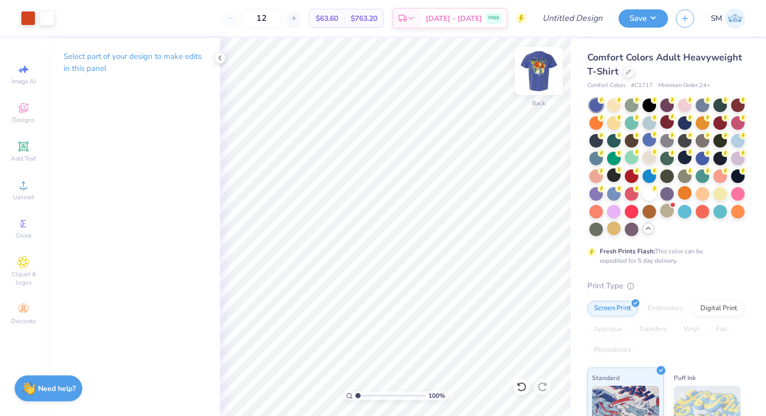
click at [539, 78] on img at bounding box center [539, 71] width 42 height 42
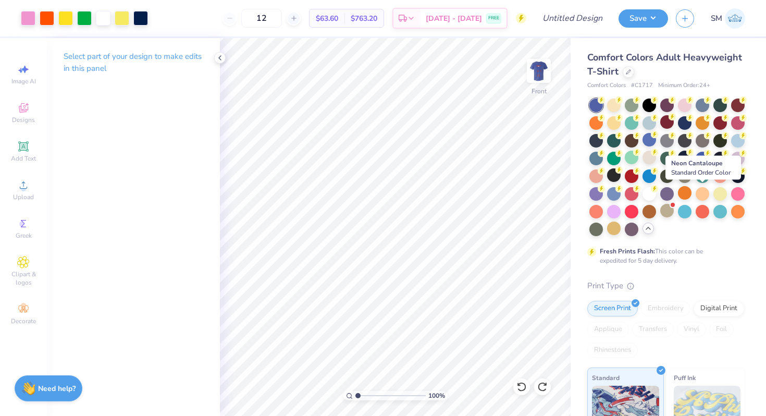
click at [706, 193] on div at bounding box center [703, 194] width 14 height 14
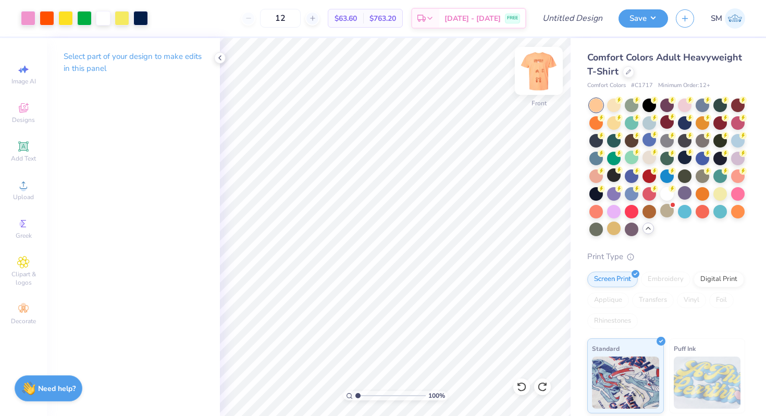
click at [540, 78] on img at bounding box center [539, 71] width 42 height 42
click at [610, 103] on div at bounding box center [614, 104] width 14 height 14
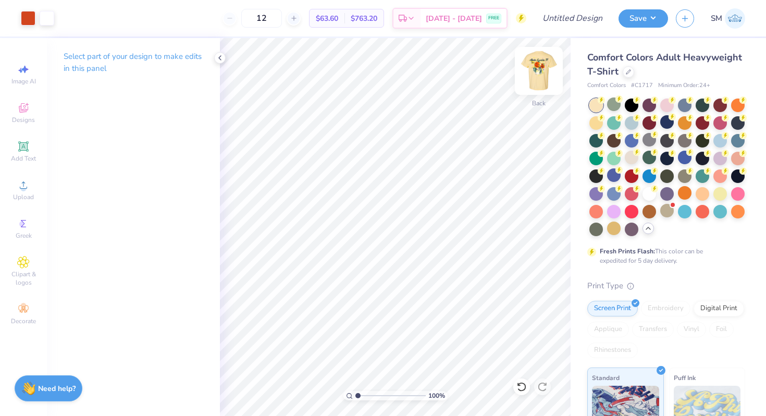
click at [539, 65] on img at bounding box center [539, 71] width 42 height 42
click at [130, 19] on div at bounding box center [84, 18] width 127 height 15
click at [123, 19] on div at bounding box center [122, 17] width 15 height 15
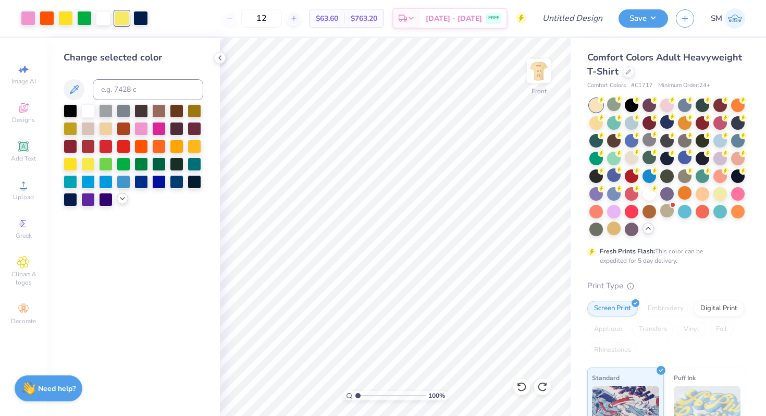
click at [112, 182] on div at bounding box center [106, 182] width 14 height 14
click at [124, 201] on icon at bounding box center [122, 198] width 8 height 8
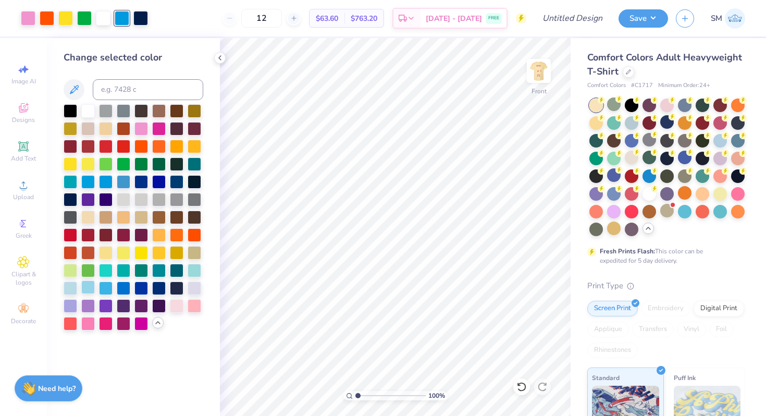
click at [92, 285] on div at bounding box center [88, 287] width 14 height 14
click at [103, 286] on div at bounding box center [106, 287] width 14 height 14
click at [28, 17] on div at bounding box center [28, 17] width 15 height 15
click at [79, 90] on icon at bounding box center [74, 89] width 13 height 13
drag, startPoint x: 271, startPoint y: 18, endPoint x: 244, endPoint y: 18, distance: 27.1
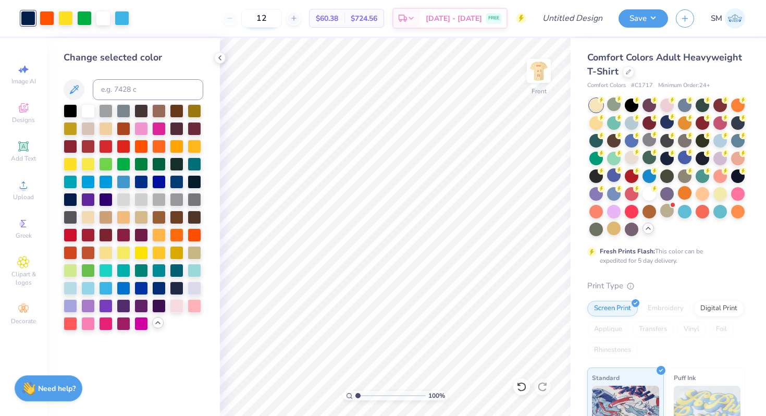
click at [250, 18] on input "12" at bounding box center [261, 18] width 41 height 19
type input "50"
click at [221, 59] on icon at bounding box center [220, 58] width 8 height 8
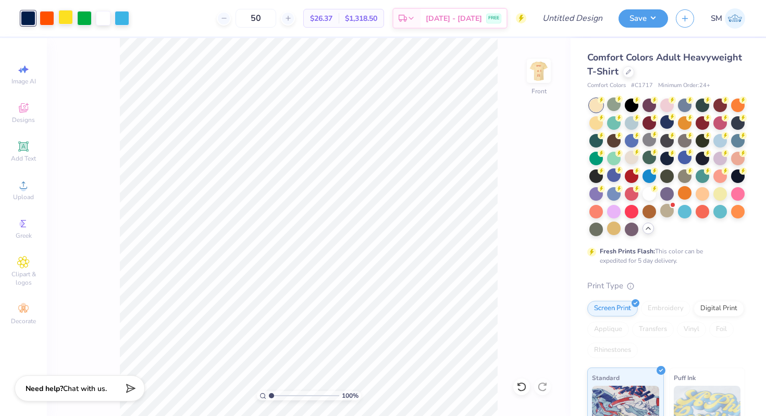
click at [69, 19] on div at bounding box center [65, 17] width 15 height 15
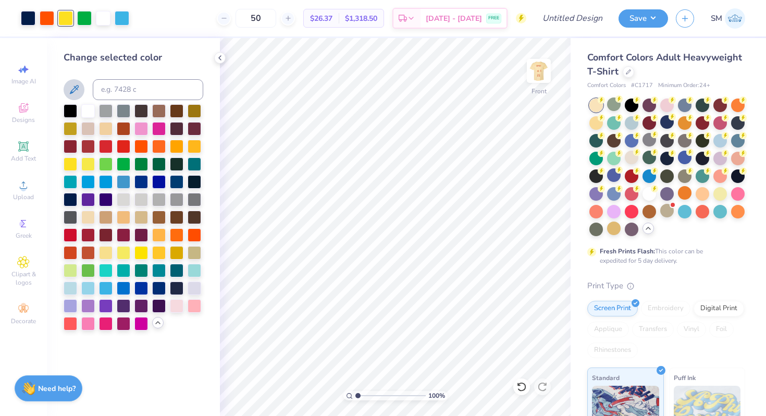
click at [76, 83] on icon at bounding box center [74, 89] width 13 height 13
click at [521, 385] on icon at bounding box center [521, 386] width 10 height 10
click at [108, 19] on div at bounding box center [103, 17] width 15 height 15
click at [73, 90] on icon at bounding box center [74, 89] width 13 height 13
click at [80, 88] on icon at bounding box center [74, 89] width 13 height 13
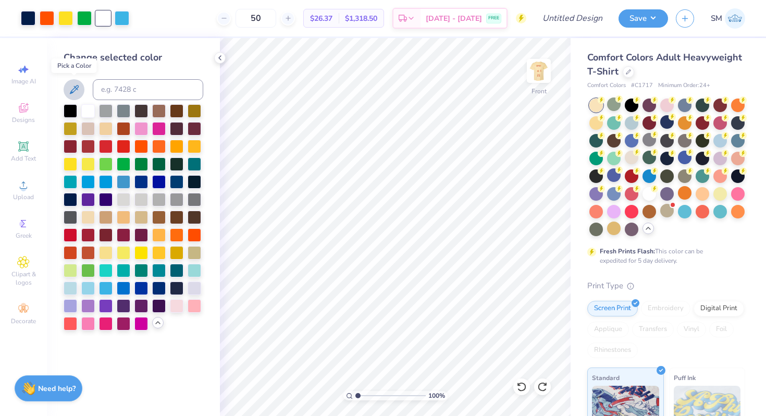
click at [73, 88] on icon at bounding box center [74, 89] width 13 height 13
click at [521, 388] on icon at bounding box center [521, 386] width 10 height 10
click at [218, 58] on icon at bounding box center [220, 58] width 8 height 8
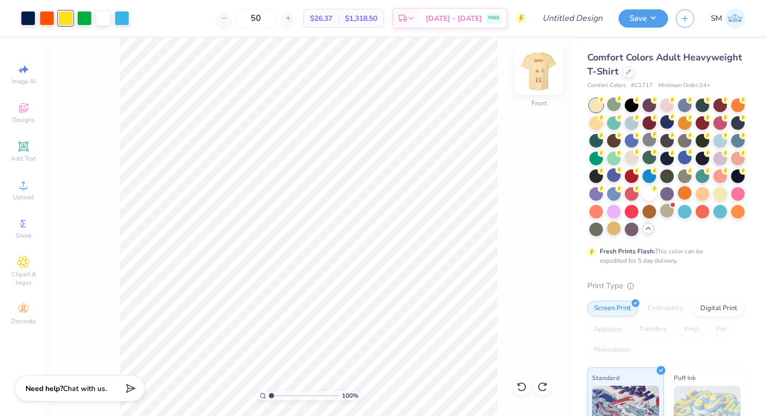
click at [540, 69] on img at bounding box center [539, 71] width 42 height 42
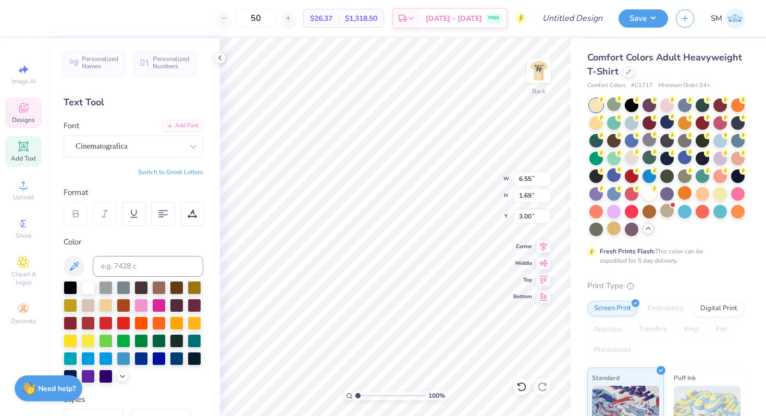
scroll to position [0, 2]
type textarea "alpha epsilon pi"
type input "3.34"
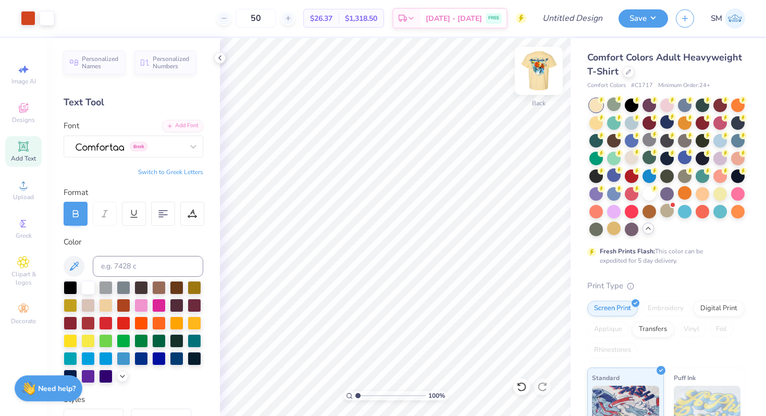
click at [533, 71] on img at bounding box center [539, 71] width 42 height 42
click at [221, 54] on icon at bounding box center [220, 58] width 8 height 8
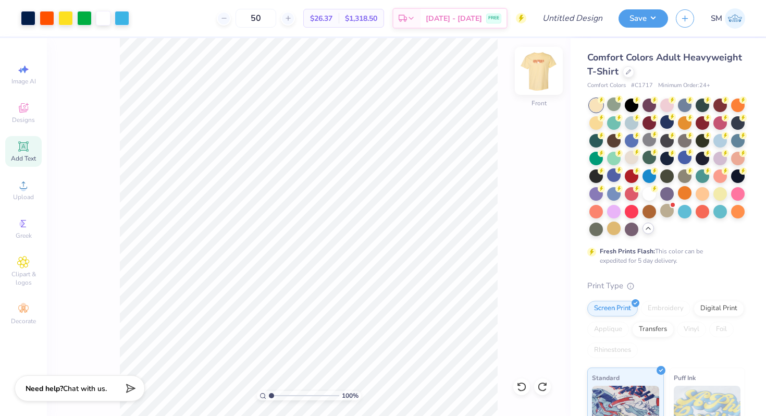
click at [537, 72] on img at bounding box center [539, 71] width 42 height 42
click at [532, 79] on img at bounding box center [539, 71] width 42 height 42
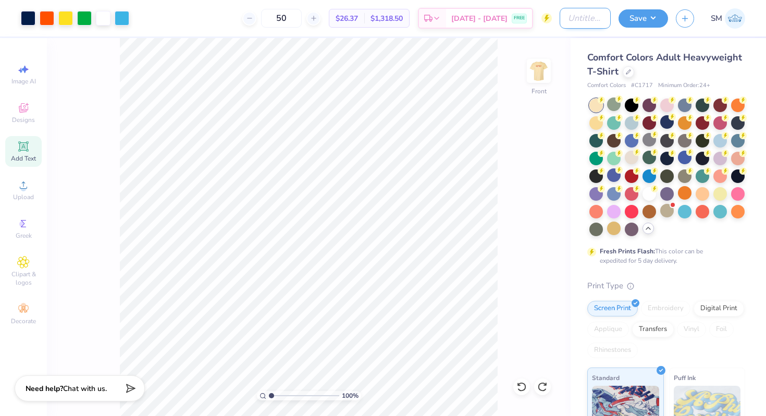
click at [583, 15] on input "Design Title" at bounding box center [585, 18] width 51 height 21
type input "P"
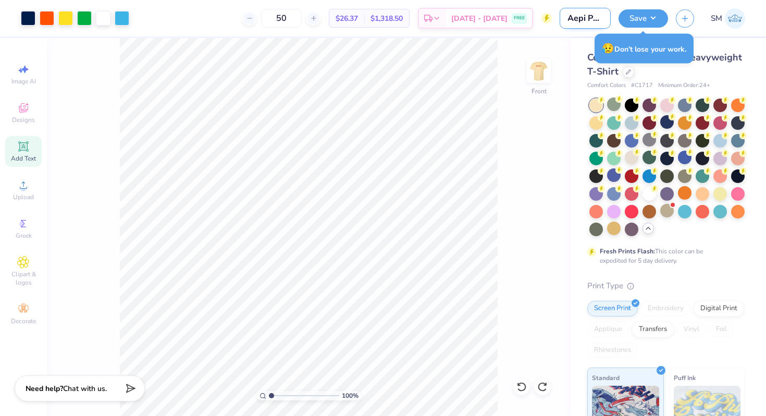
scroll to position [0, 5]
type input "Aepi Philo"
click at [647, 19] on button "Save" at bounding box center [644, 17] width 50 height 18
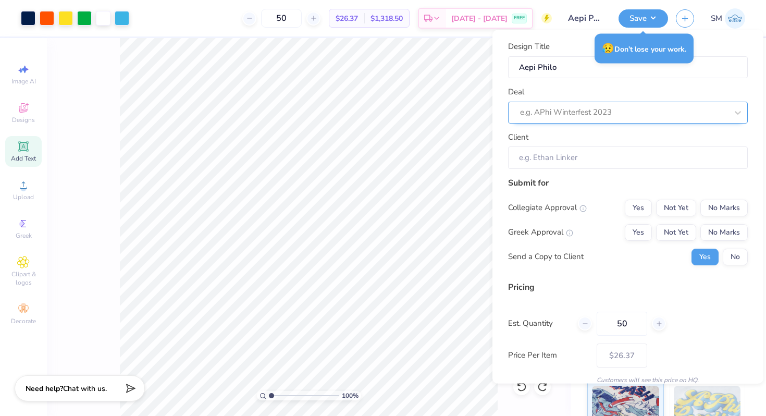
click at [616, 111] on div at bounding box center [623, 112] width 207 height 14
type input "e"
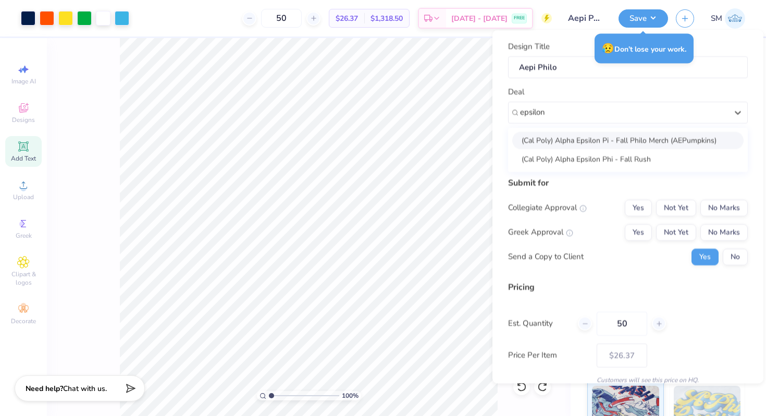
click at [613, 138] on div "(Cal Poly) Alpha Epsilon Pi - Fall Philo Merch (AEPumpkins)" at bounding box center [627, 139] width 231 height 17
type input "epsilon"
type input "Ethan Harmon"
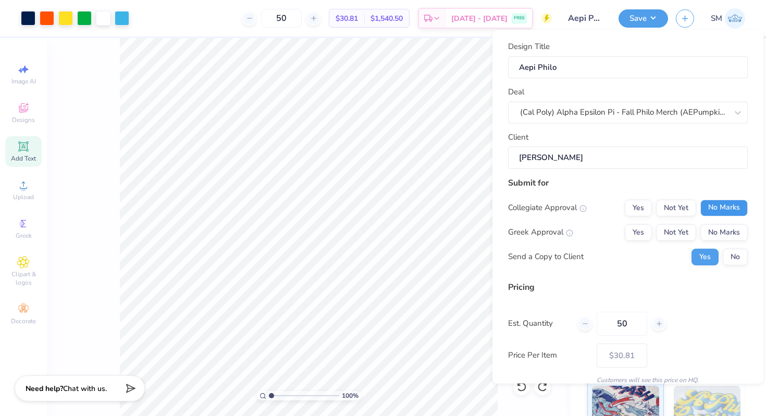
click at [717, 204] on button "No Marks" at bounding box center [723, 207] width 47 height 17
click at [686, 231] on button "Not Yet" at bounding box center [676, 232] width 40 height 17
type input "$30.81"
click at [736, 254] on button "No" at bounding box center [735, 256] width 25 height 17
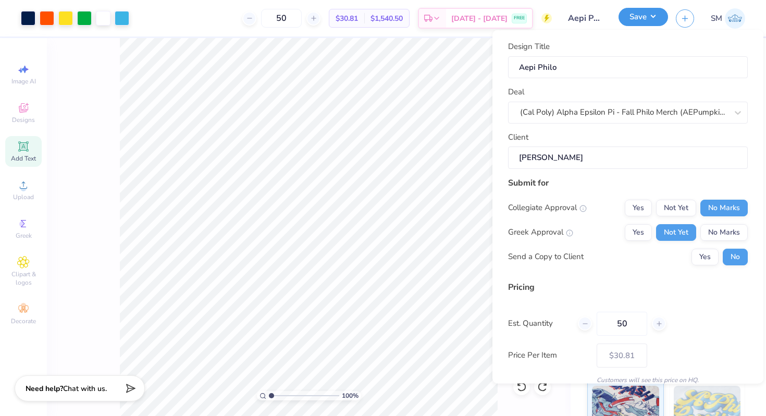
click at [634, 18] on button "Save" at bounding box center [644, 17] width 50 height 18
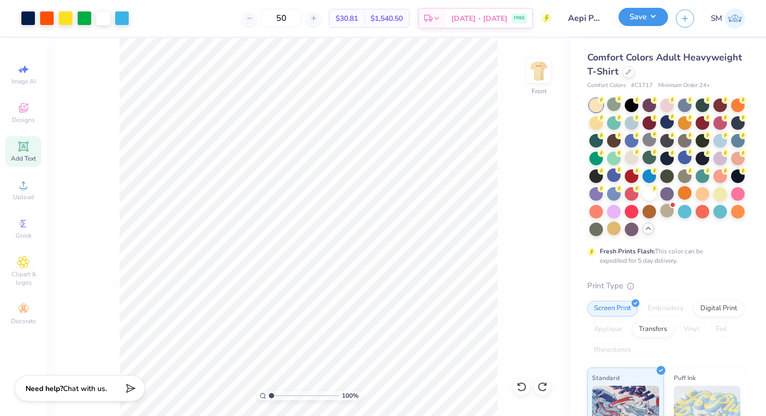
click at [648, 16] on button "Save" at bounding box center [644, 17] width 50 height 18
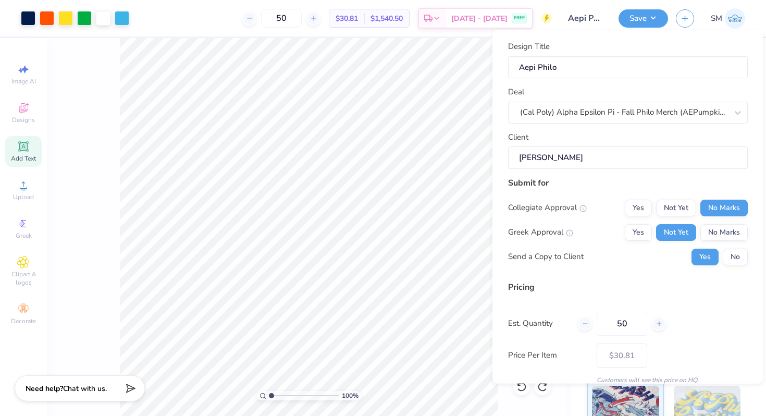
scroll to position [44, 0]
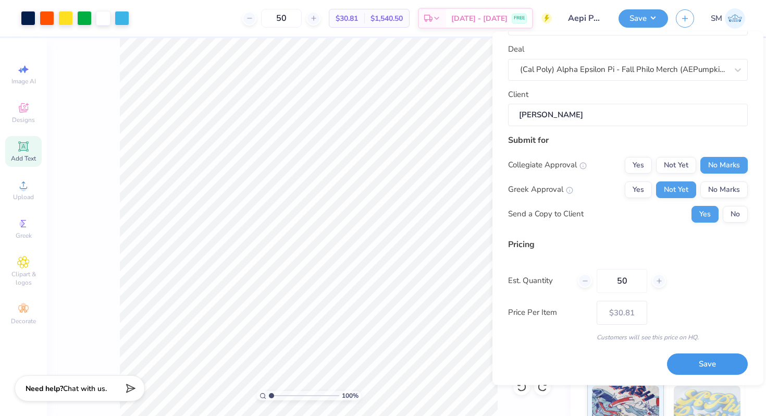
click at [696, 367] on button "Save" at bounding box center [707, 364] width 81 height 21
type input "– –"
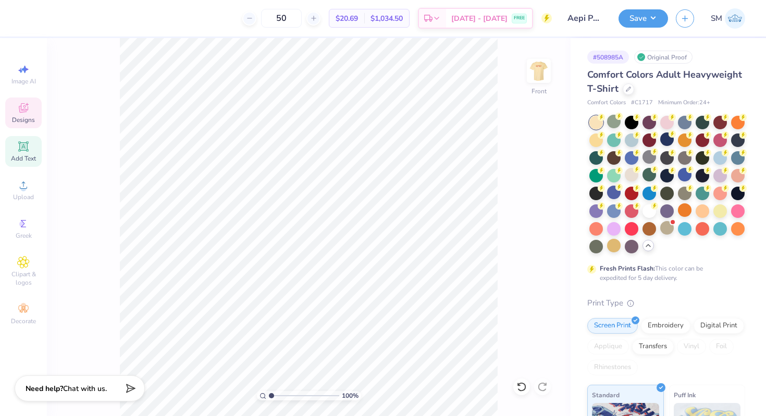
click at [29, 109] on icon at bounding box center [23, 108] width 13 height 13
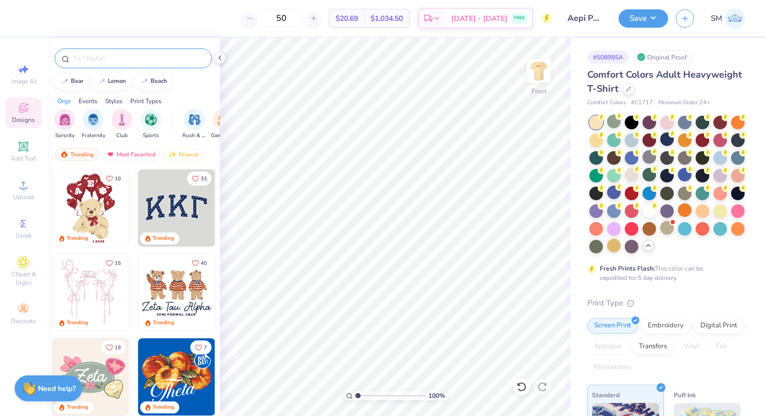
click at [162, 55] on input "text" at bounding box center [138, 58] width 133 height 10
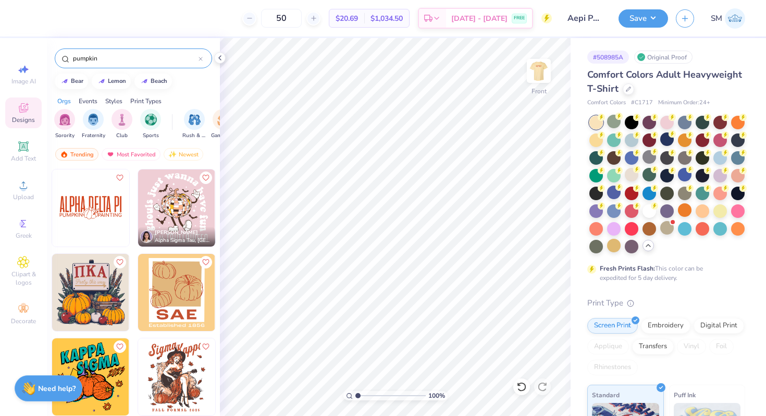
type input "pumpkin"
click at [87, 292] on img at bounding box center [90, 292] width 77 height 77
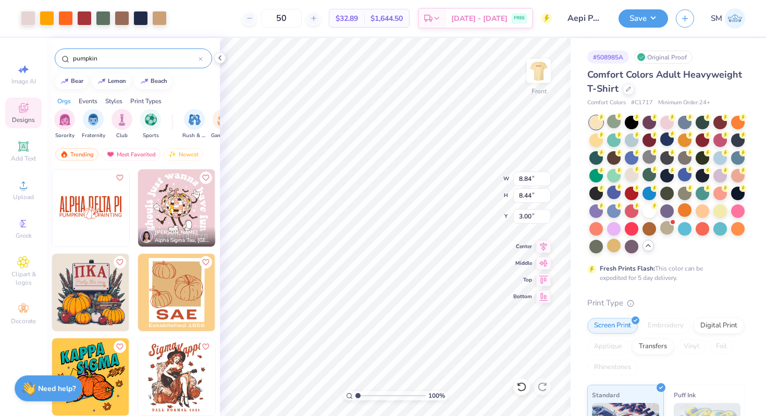
type input "8.84"
type input "8.44"
type input "12.08"
type input "11.54"
click at [541, 248] on icon at bounding box center [543, 245] width 15 height 13
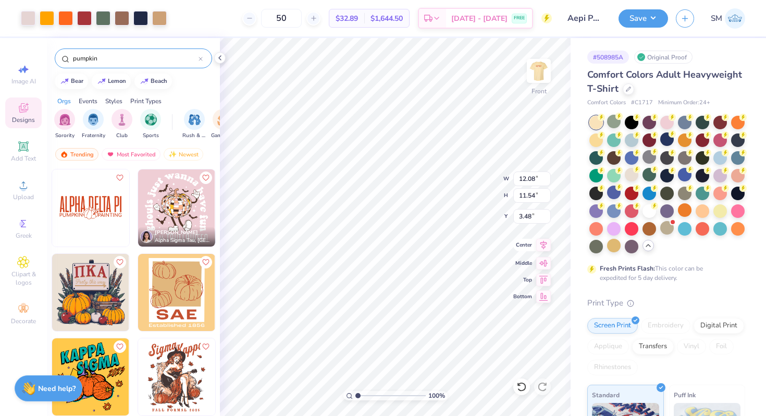
type input "3.76"
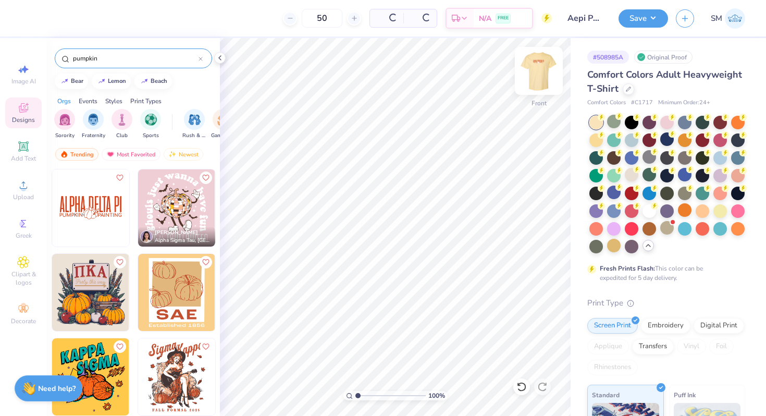
click at [539, 76] on img at bounding box center [539, 71] width 42 height 42
click at [113, 292] on img at bounding box center [90, 292] width 77 height 77
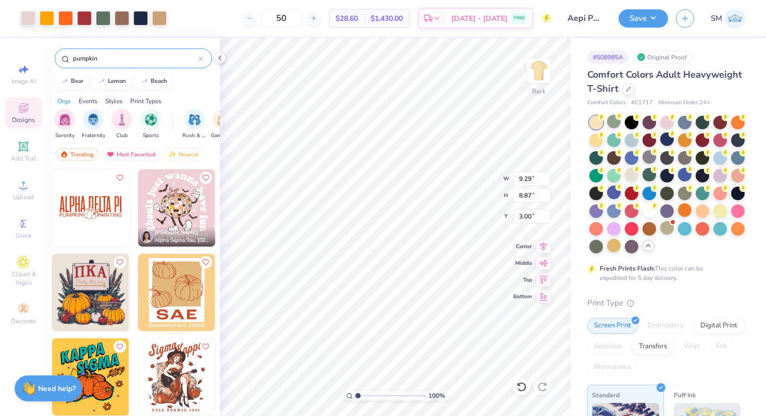
type input "9.29"
type input "8.87"
type input "12.48"
type input "11.91"
click at [540, 248] on icon at bounding box center [543, 245] width 15 height 13
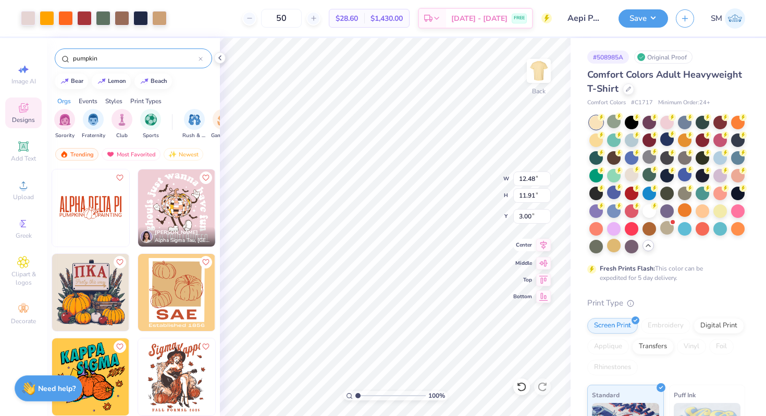
type input "11.76"
type input "11.22"
click at [544, 247] on icon at bounding box center [543, 245] width 15 height 13
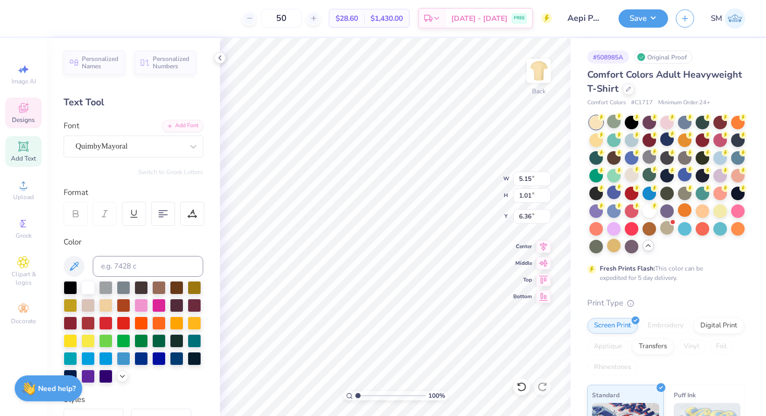
scroll to position [0, 2]
type textarea "AEPumplins this way"
click at [545, 244] on icon at bounding box center [543, 245] width 7 height 9
click at [542, 248] on icon at bounding box center [543, 245] width 15 height 13
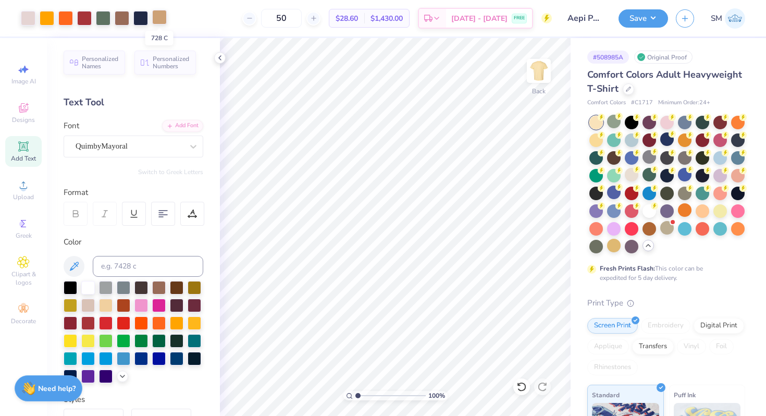
click at [157, 22] on div at bounding box center [159, 17] width 15 height 15
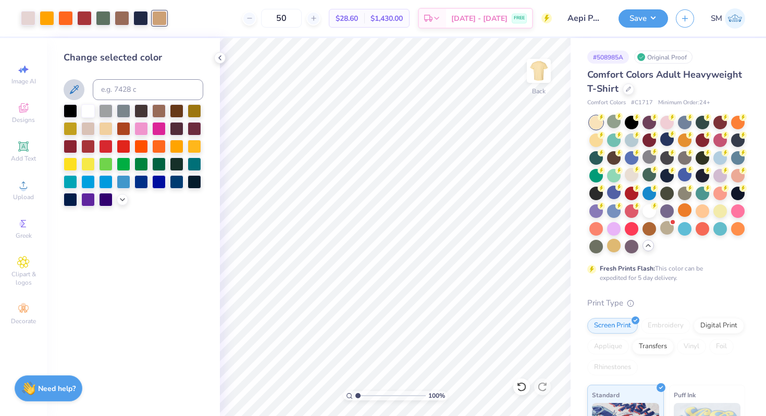
click at [80, 84] on button at bounding box center [74, 89] width 21 height 21
click at [223, 58] on icon at bounding box center [220, 58] width 8 height 8
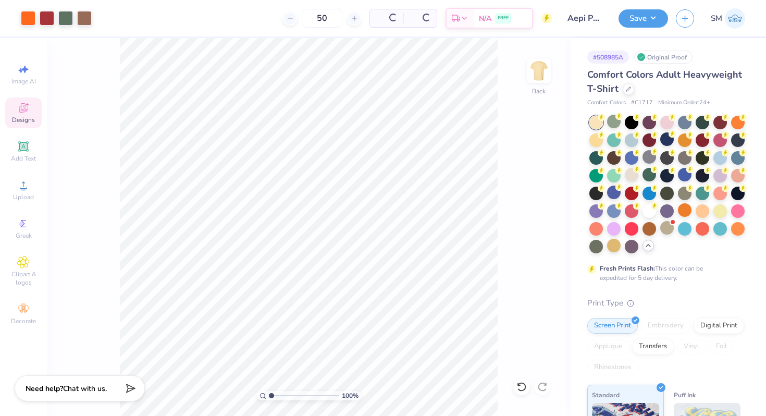
click at [20, 116] on span "Designs" at bounding box center [23, 120] width 23 height 8
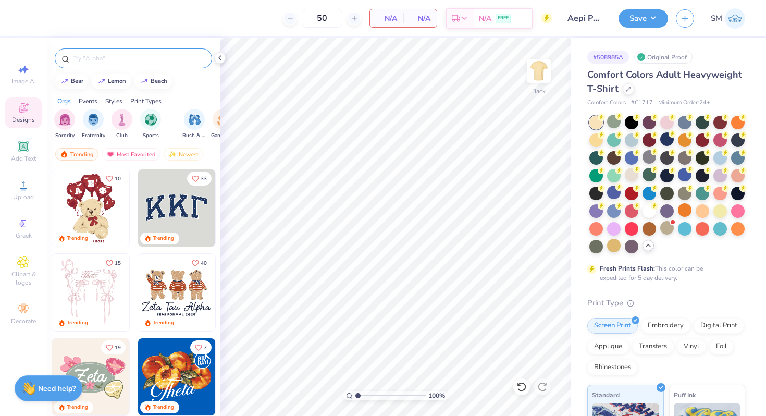
click at [158, 60] on input "text" at bounding box center [138, 58] width 133 height 10
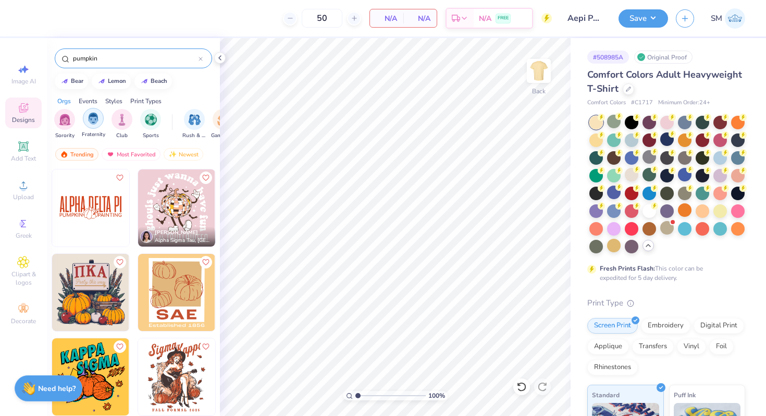
click at [91, 118] on img "filter for Fraternity" at bounding box center [93, 119] width 11 height 12
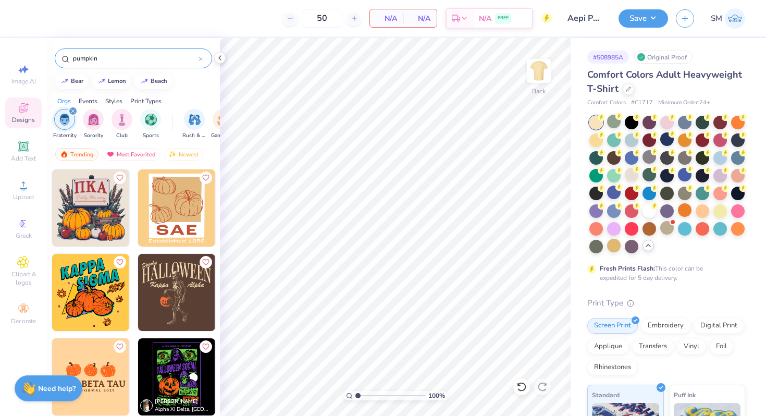
scroll to position [113, 0]
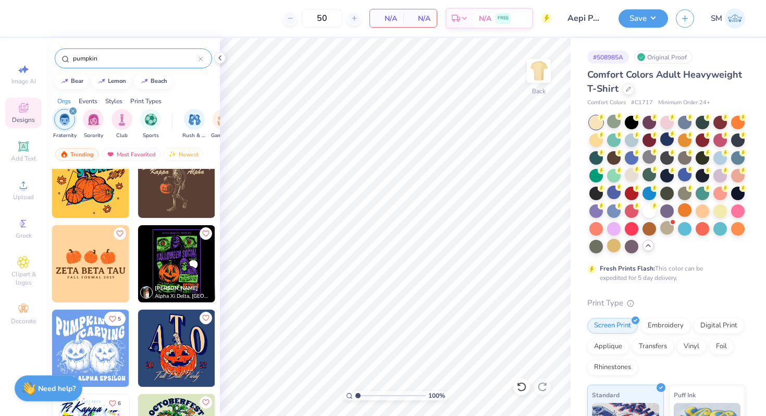
click at [93, 263] on img at bounding box center [90, 263] width 77 height 77
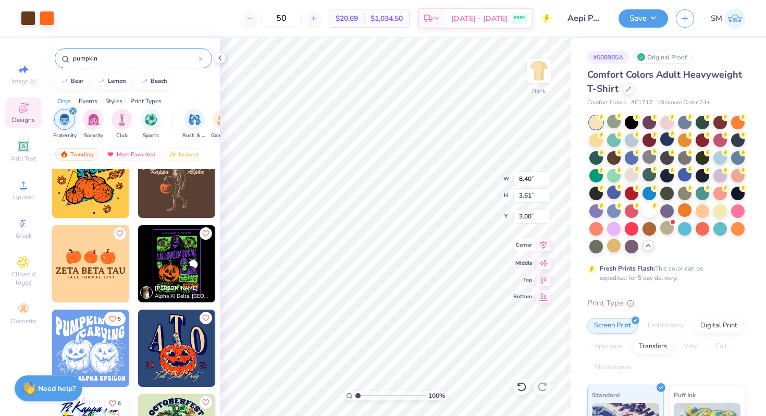
click at [539, 244] on icon at bounding box center [543, 245] width 15 height 13
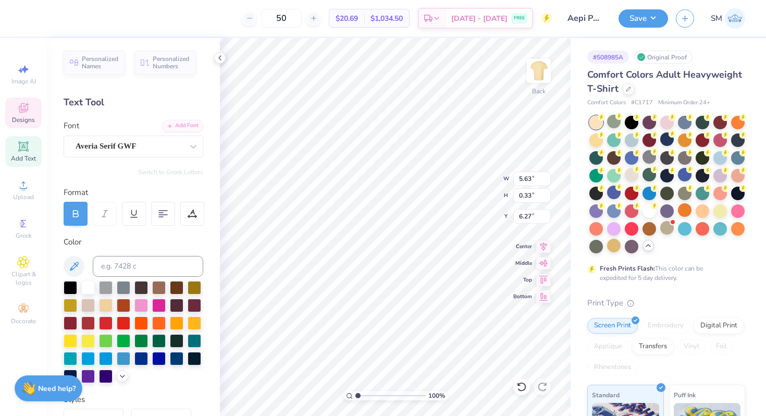
scroll to position [0, 2]
click at [544, 245] on icon at bounding box center [543, 245] width 7 height 9
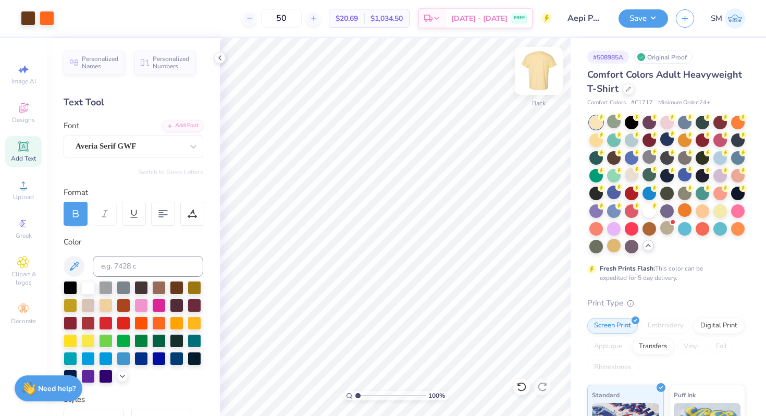
click at [536, 77] on img at bounding box center [539, 71] width 42 height 42
click at [25, 122] on span "Designs" at bounding box center [23, 120] width 23 height 8
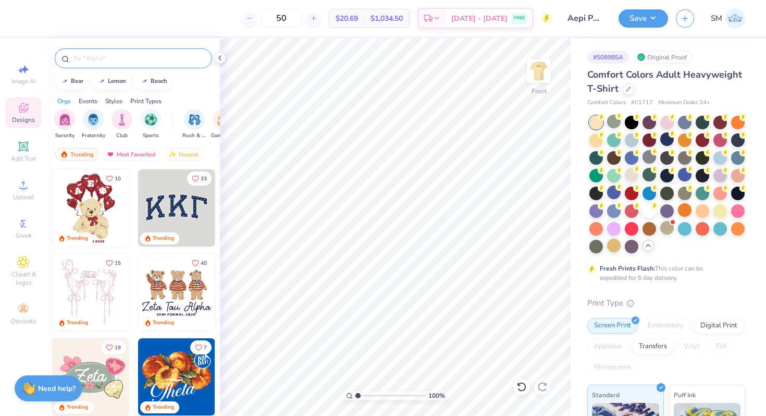
click at [131, 64] on div at bounding box center [133, 58] width 157 height 20
click at [129, 61] on input "text" at bounding box center [138, 58] width 133 height 10
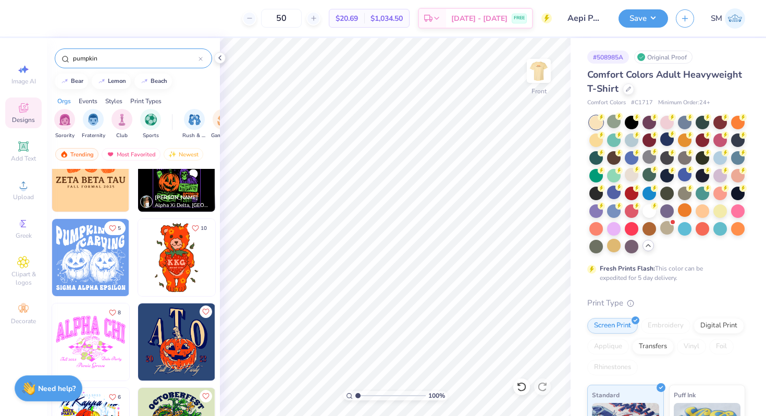
scroll to position [389, 0]
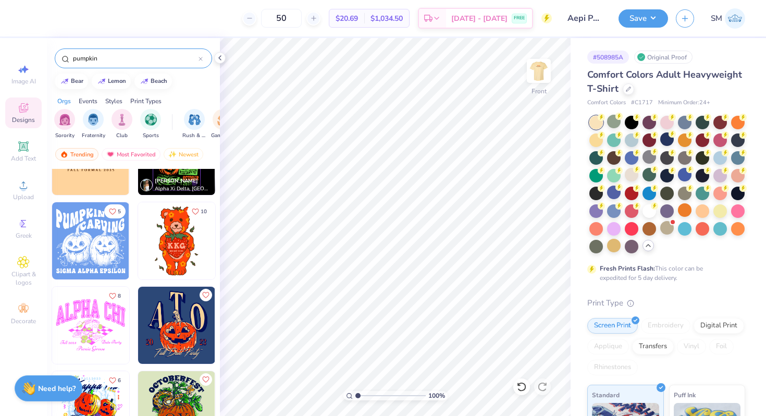
click at [79, 248] on img at bounding box center [90, 240] width 77 height 77
click at [31, 21] on div at bounding box center [28, 17] width 15 height 15
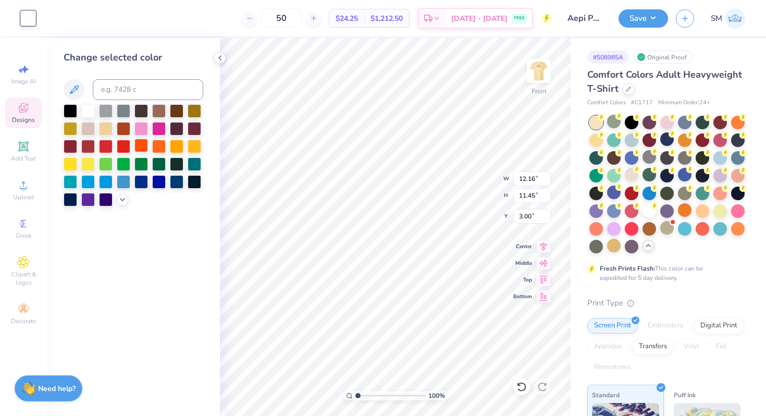
click at [141, 146] on div at bounding box center [141, 146] width 14 height 14
click at [650, 121] on div at bounding box center [650, 122] width 14 height 14
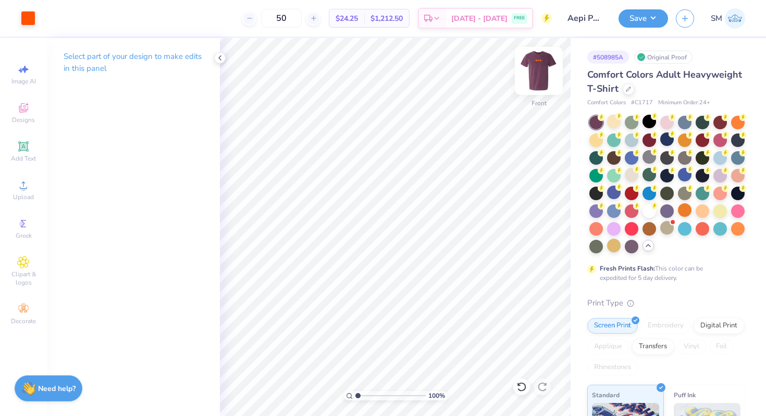
click at [535, 73] on img at bounding box center [539, 71] width 42 height 42
click at [23, 16] on div at bounding box center [28, 17] width 15 height 15
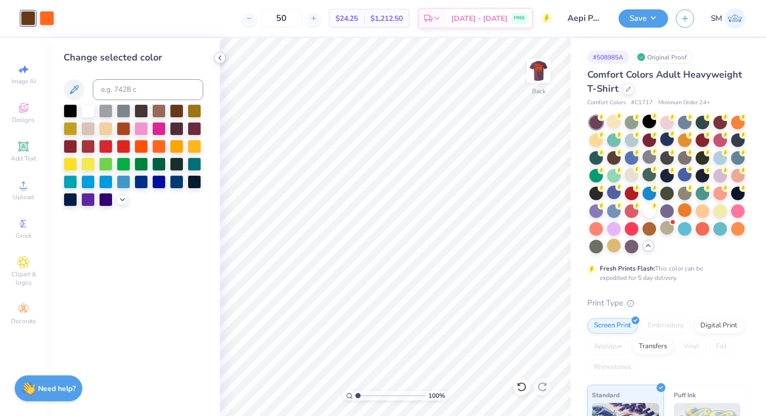
click at [85, 110] on div at bounding box center [88, 111] width 14 height 14
click at [223, 59] on icon at bounding box center [220, 58] width 8 height 8
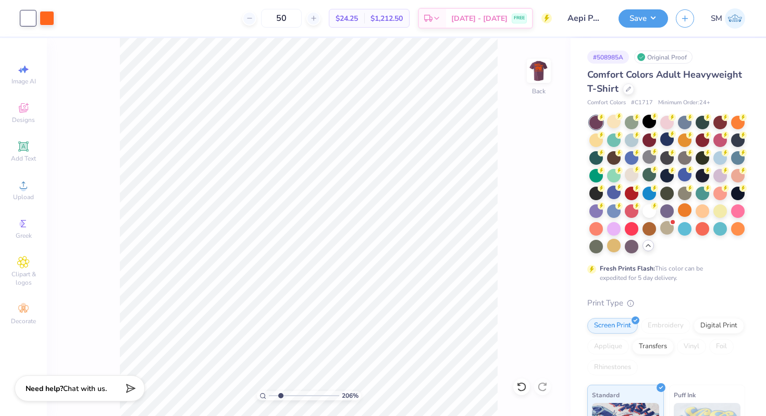
drag, startPoint x: 271, startPoint y: 396, endPoint x: 280, endPoint y: 397, distance: 8.9
click at [280, 397] on input "range" at bounding box center [304, 395] width 70 height 9
click at [31, 15] on div at bounding box center [28, 17] width 15 height 15
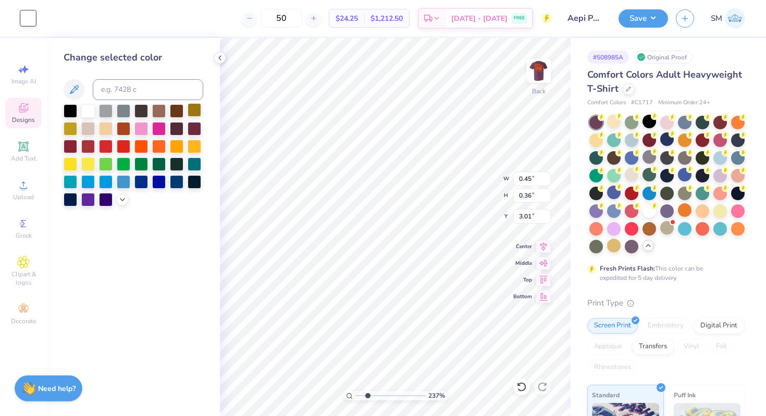
drag, startPoint x: 155, startPoint y: 110, endPoint x: 200, endPoint y: 110, distance: 44.8
click at [155, 110] on div at bounding box center [159, 111] width 14 height 14
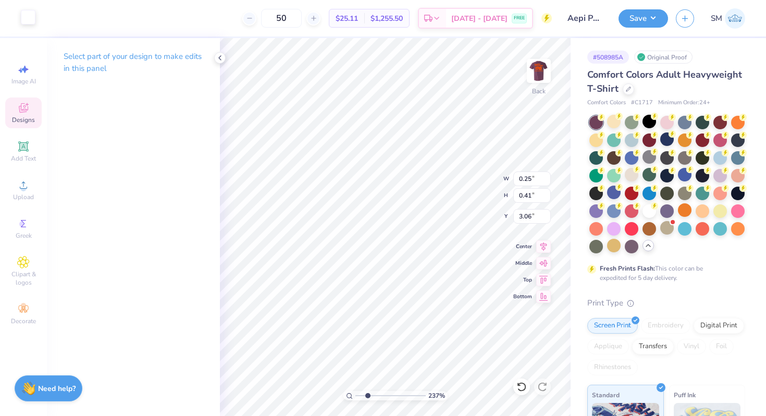
click at [29, 18] on div at bounding box center [28, 17] width 15 height 15
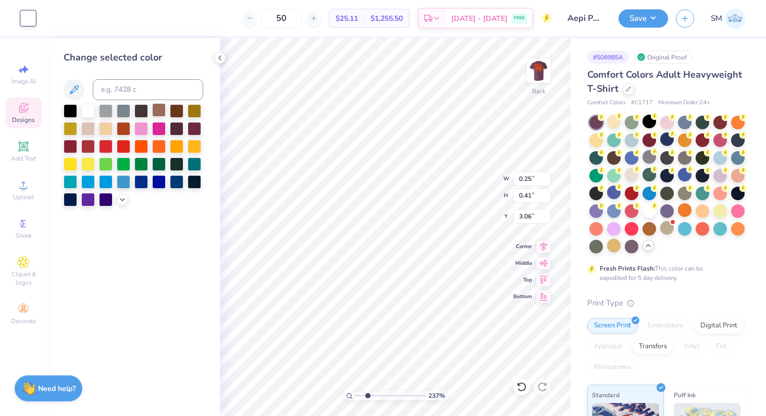
click at [163, 117] on div at bounding box center [159, 110] width 14 height 14
click at [159, 107] on div at bounding box center [159, 111] width 14 height 14
drag, startPoint x: 366, startPoint y: 394, endPoint x: 338, endPoint y: 392, distance: 28.3
click at [355, 392] on input "range" at bounding box center [390, 395] width 70 height 9
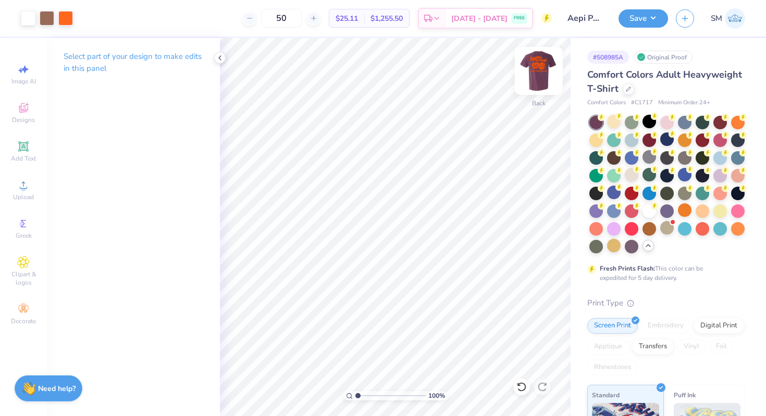
click at [547, 71] on img at bounding box center [539, 71] width 42 height 42
drag, startPoint x: 546, startPoint y: 71, endPoint x: 78, endPoint y: 53, distance: 467.8
click at [546, 71] on img at bounding box center [538, 70] width 21 height 21
click at [538, 69] on img at bounding box center [539, 71] width 42 height 42
click at [25, 13] on div at bounding box center [28, 17] width 15 height 15
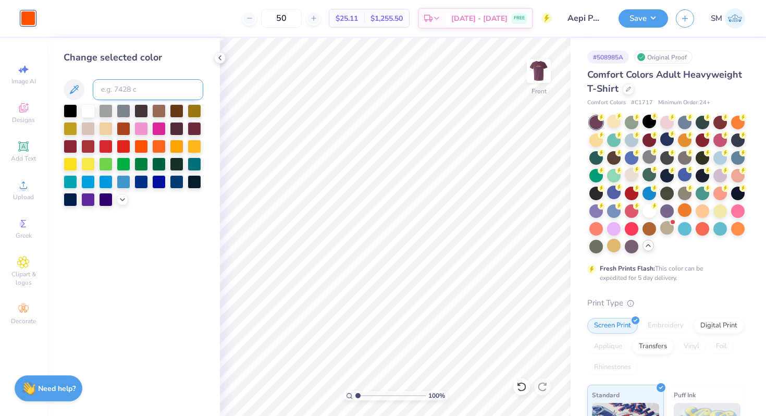
click at [144, 95] on input at bounding box center [148, 89] width 110 height 21
click at [219, 56] on icon at bounding box center [220, 58] width 8 height 8
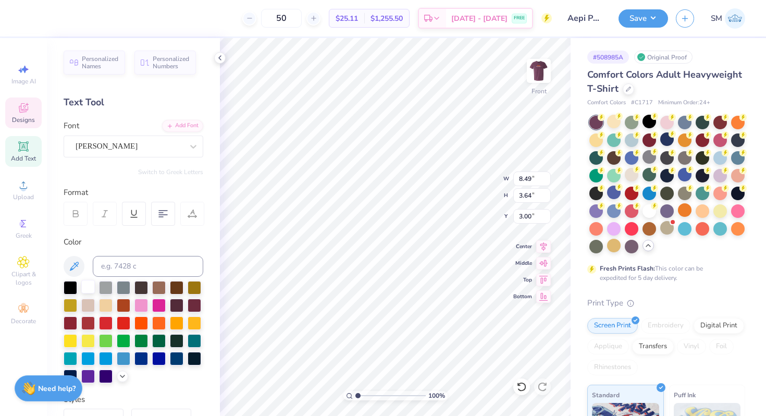
click at [85, 285] on div at bounding box center [88, 287] width 14 height 14
click at [87, 288] on div at bounding box center [88, 287] width 14 height 14
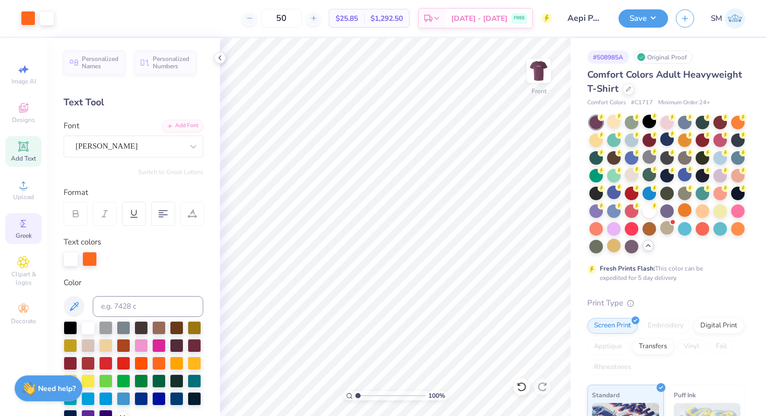
click at [30, 236] on span "Greek" at bounding box center [24, 235] width 16 height 8
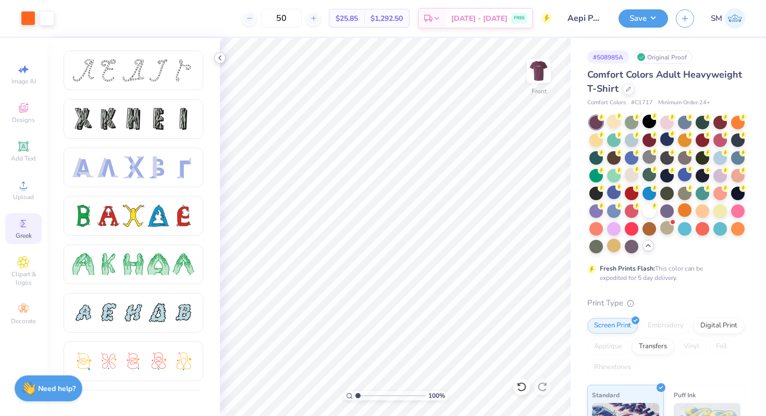
click at [223, 57] on icon at bounding box center [220, 58] width 8 height 8
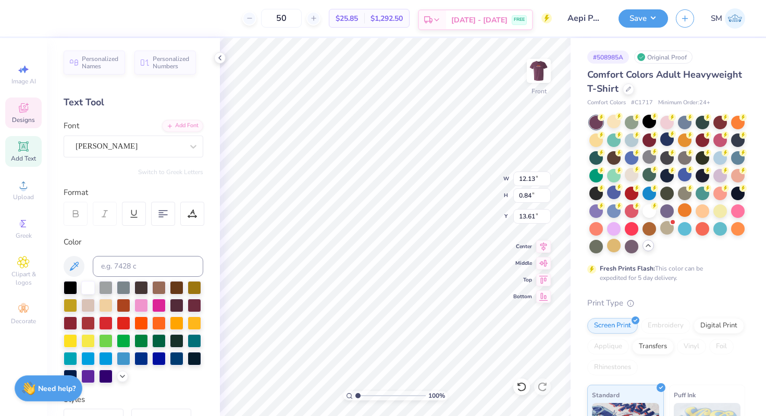
scroll to position [0, 0]
click at [29, 108] on icon at bounding box center [23, 108] width 13 height 13
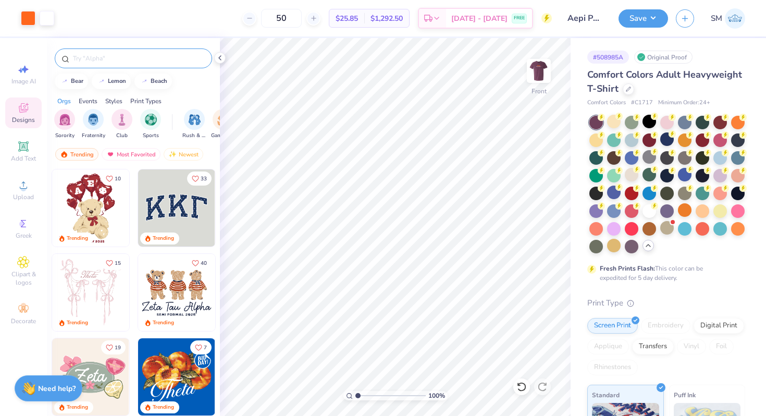
click at [142, 59] on input "text" at bounding box center [138, 58] width 133 height 10
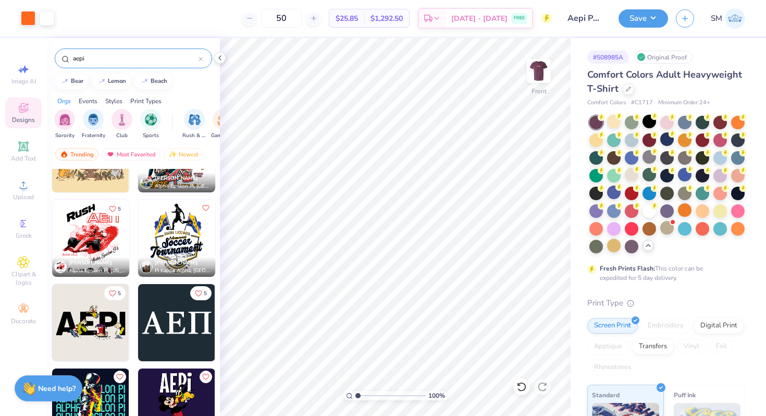
scroll to position [992, 0]
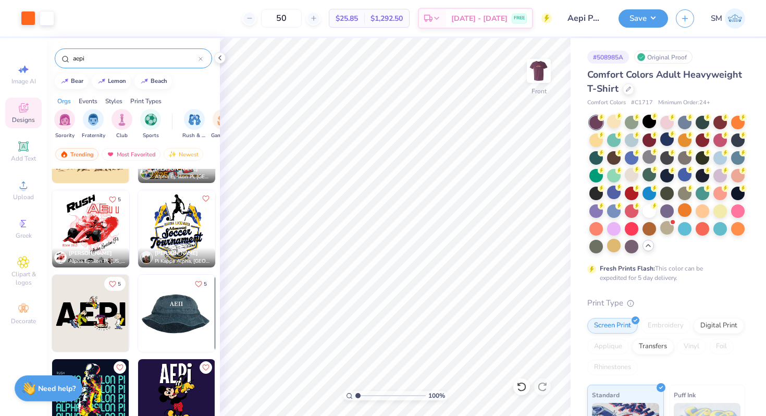
click at [138, 317] on img at bounding box center [99, 313] width 77 height 77
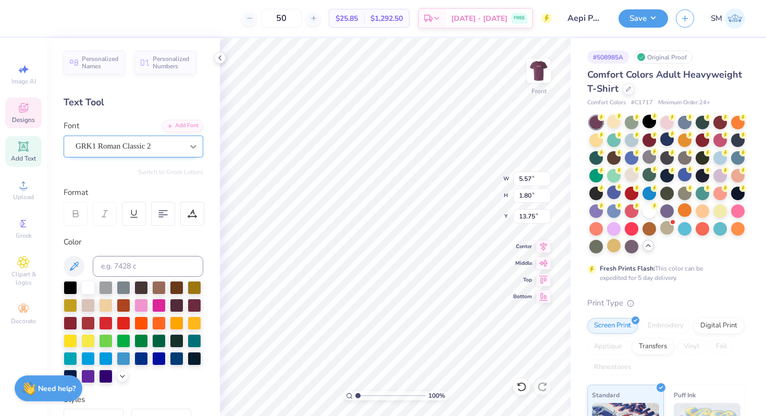
click at [186, 146] on div at bounding box center [193, 146] width 19 height 19
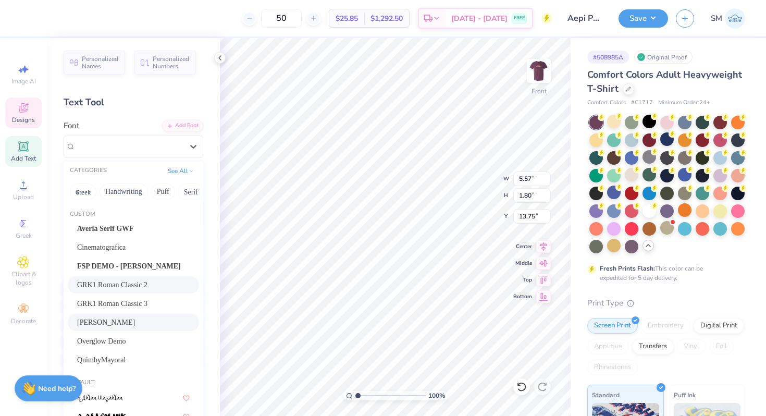
click at [98, 316] on div "Janice" at bounding box center [133, 322] width 131 height 17
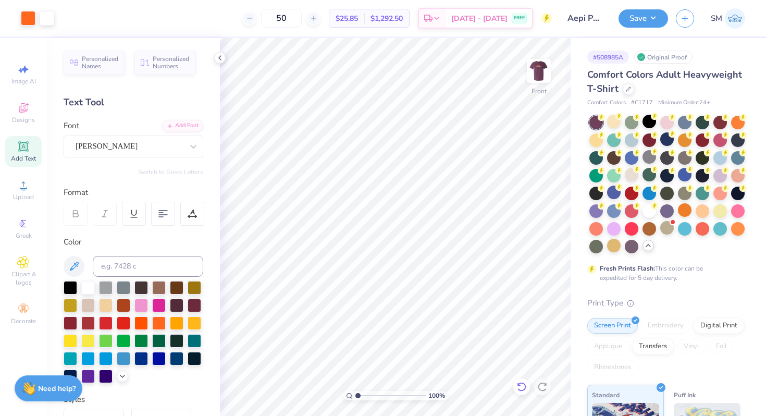
click at [523, 386] on icon at bounding box center [521, 386] width 10 height 10
click at [542, 70] on img at bounding box center [539, 71] width 42 height 42
click at [633, 22] on button "Save" at bounding box center [644, 17] width 50 height 18
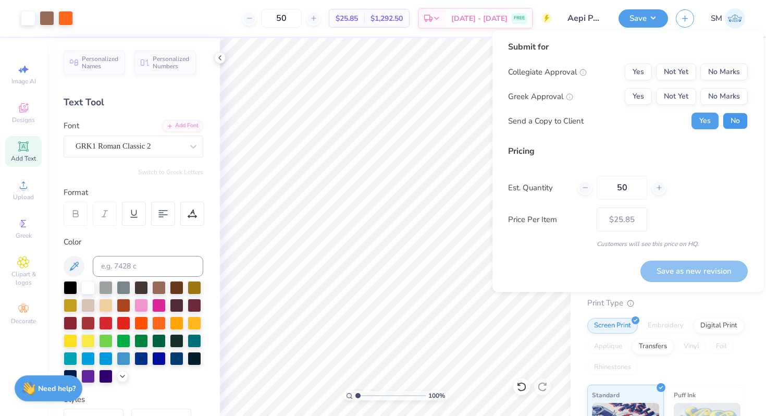
click at [725, 123] on button "No" at bounding box center [735, 121] width 25 height 17
click at [718, 76] on button "No Marks" at bounding box center [723, 72] width 47 height 17
click at [686, 94] on button "Not Yet" at bounding box center [676, 96] width 40 height 17
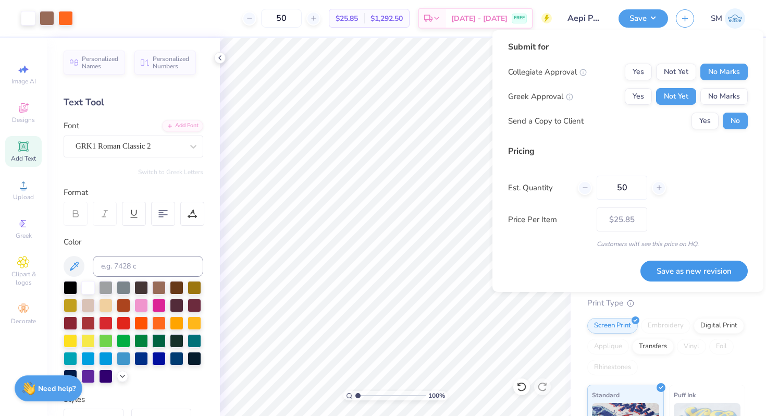
click at [688, 271] on button "Save as new revision" at bounding box center [693, 271] width 107 height 21
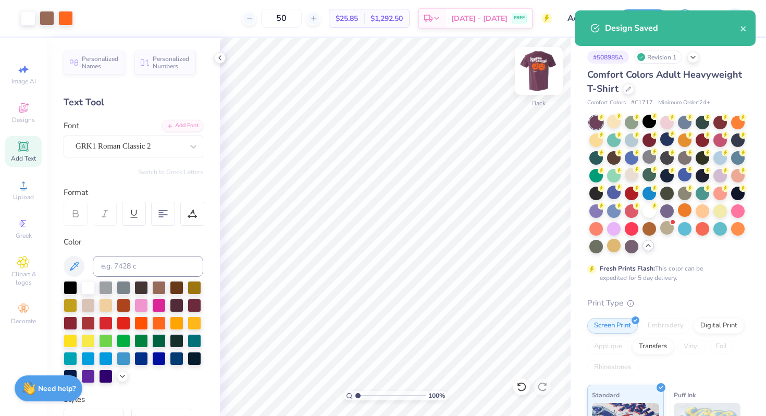
click at [541, 73] on img at bounding box center [539, 71] width 42 height 42
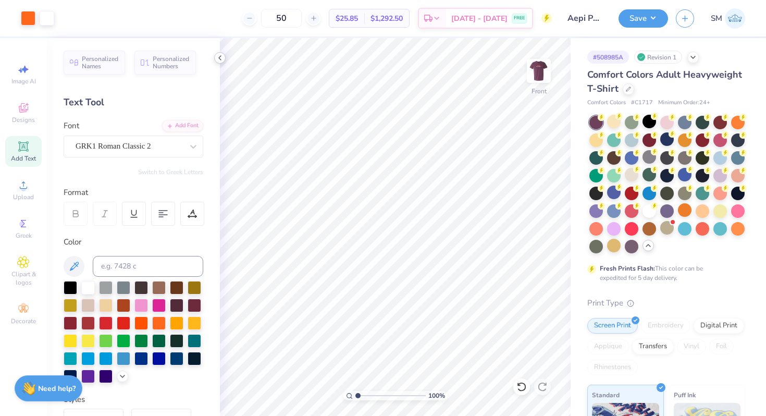
click at [221, 54] on icon at bounding box center [220, 58] width 8 height 8
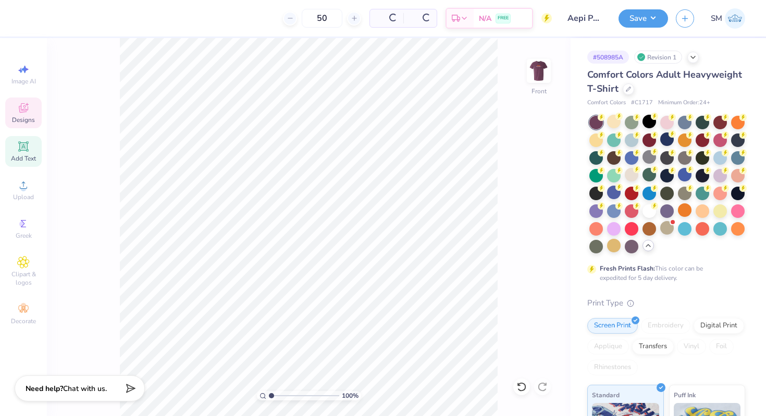
click at [26, 111] on icon at bounding box center [23, 109] width 8 height 7
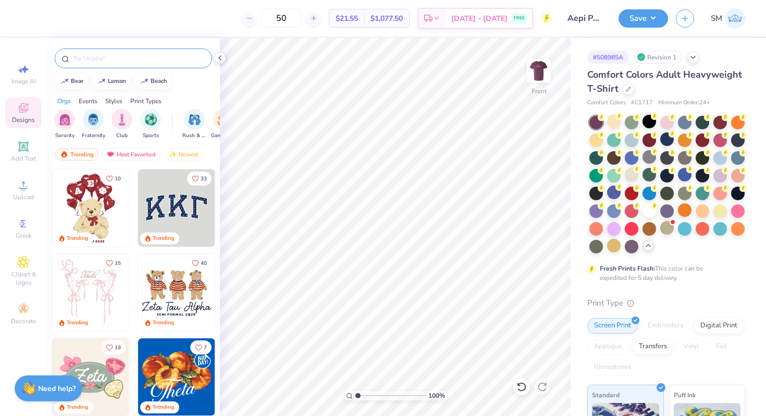
click at [112, 48] on div at bounding box center [133, 58] width 157 height 20
click at [114, 66] on div at bounding box center [133, 58] width 157 height 20
click at [113, 60] on input "text" at bounding box center [138, 58] width 133 height 10
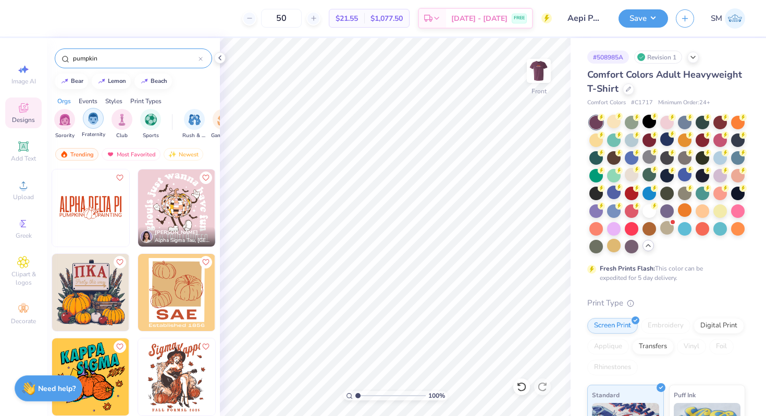
click at [90, 123] on img "filter for Fraternity" at bounding box center [93, 119] width 11 height 12
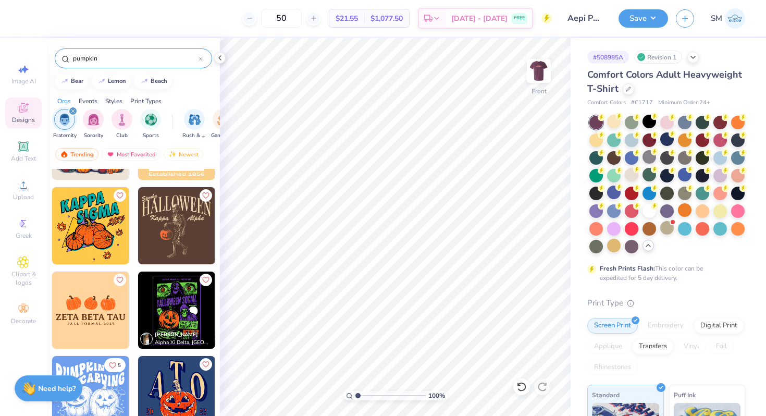
scroll to position [92, 0]
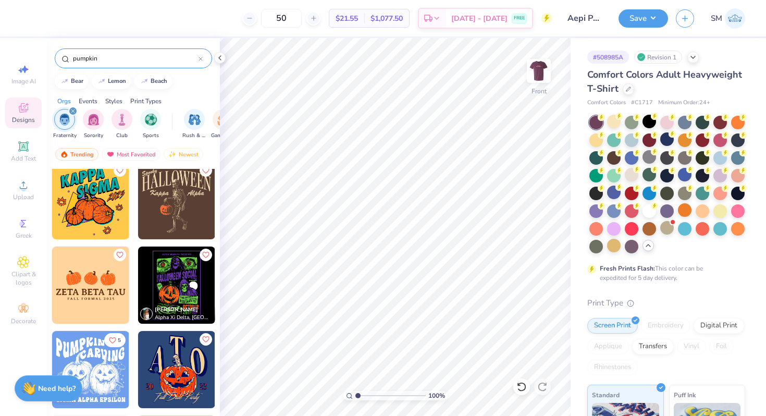
click at [171, 283] on img at bounding box center [176, 284] width 77 height 77
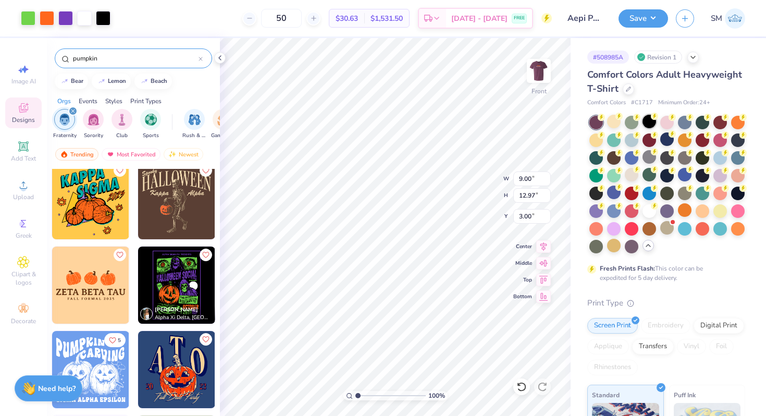
click at [645, 125] on div at bounding box center [650, 122] width 14 height 14
click at [597, 158] on div at bounding box center [596, 157] width 14 height 14
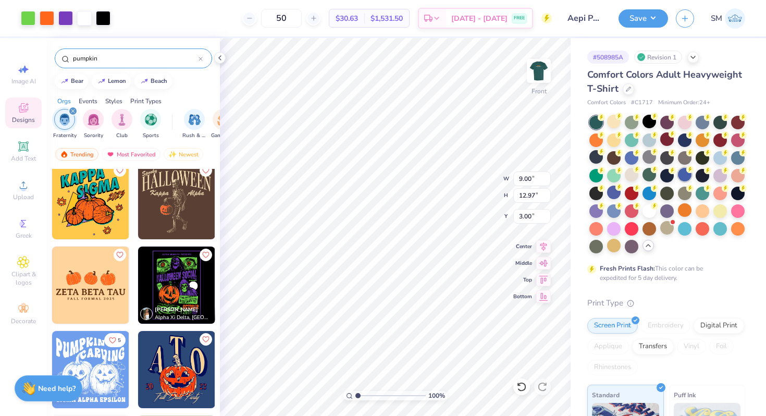
click at [686, 176] on div at bounding box center [685, 175] width 14 height 14
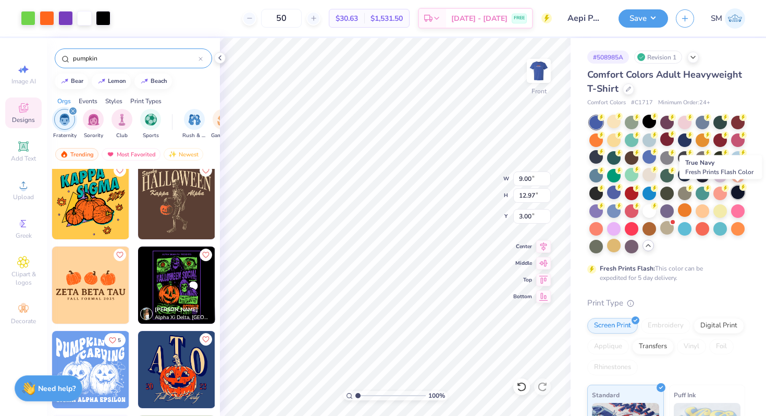
click at [739, 195] on div at bounding box center [738, 193] width 14 height 14
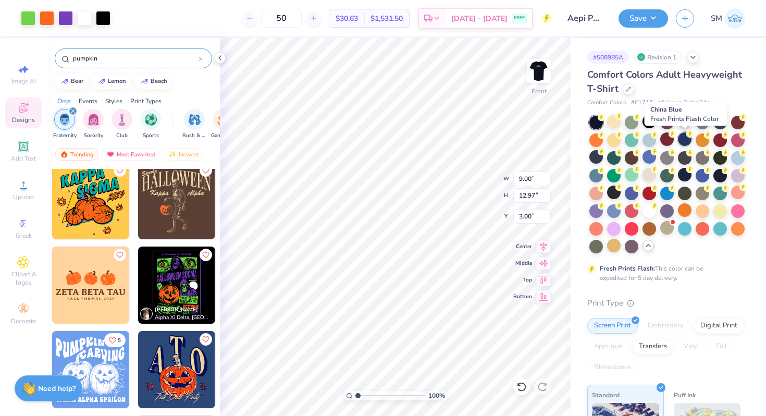
click at [686, 143] on div at bounding box center [685, 139] width 14 height 14
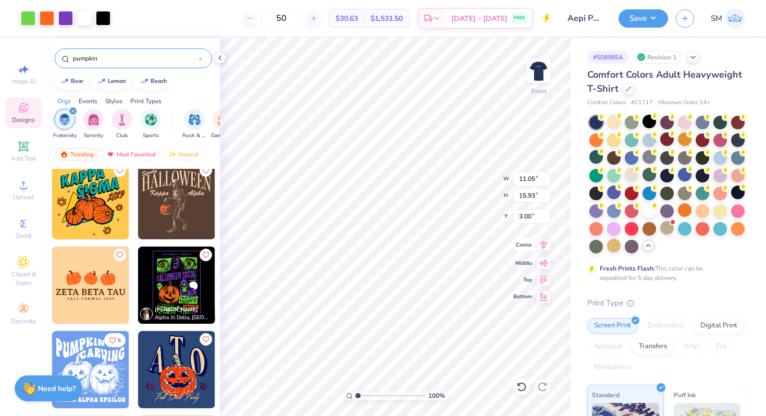
click at [546, 245] on icon at bounding box center [543, 245] width 15 height 13
click at [547, 242] on icon at bounding box center [543, 245] width 15 height 13
click at [68, 18] on div at bounding box center [65, 17] width 15 height 15
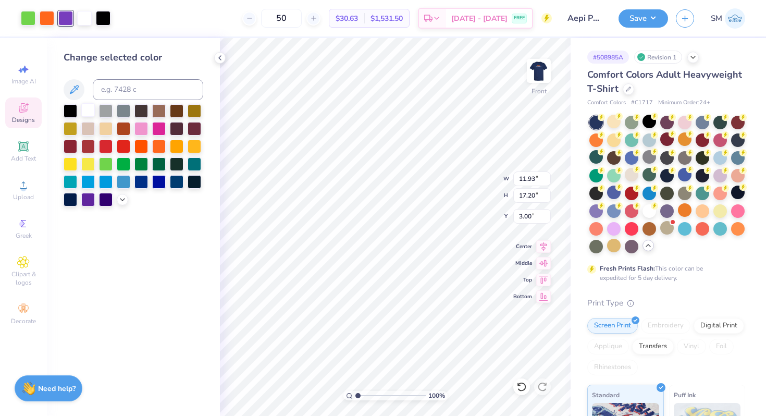
click at [88, 108] on div at bounding box center [88, 110] width 14 height 14
click at [33, 20] on div at bounding box center [28, 17] width 15 height 15
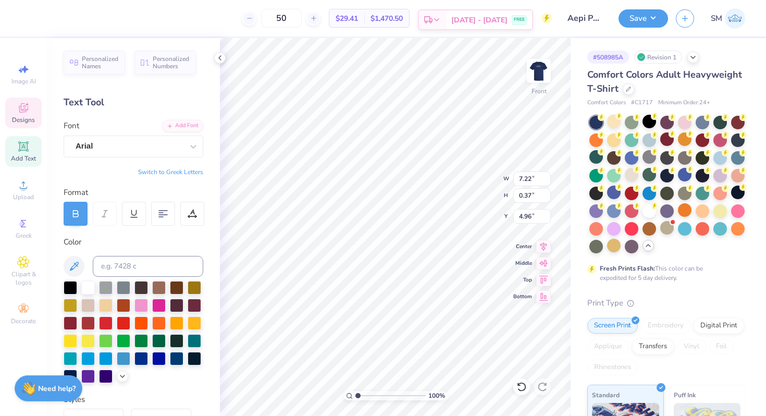
scroll to position [0, 4]
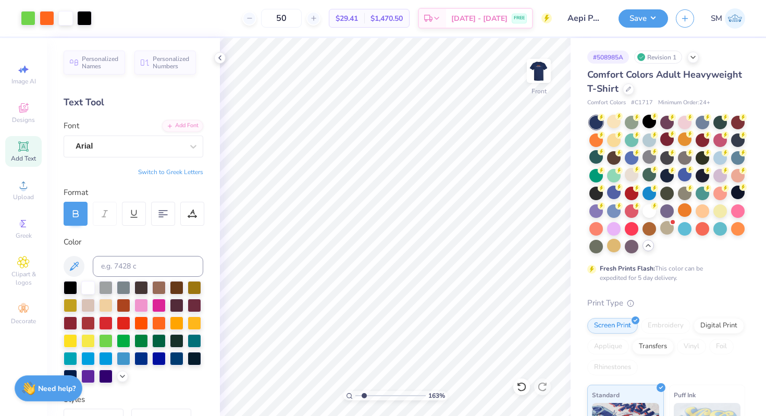
drag, startPoint x: 357, startPoint y: 396, endPoint x: 364, endPoint y: 395, distance: 6.3
click at [364, 395] on input "range" at bounding box center [390, 395] width 70 height 9
drag, startPoint x: 363, startPoint y: 395, endPoint x: 349, endPoint y: 394, distance: 14.6
click at [355, 394] on input "range" at bounding box center [390, 395] width 70 height 9
click at [25, 20] on div at bounding box center [28, 17] width 15 height 15
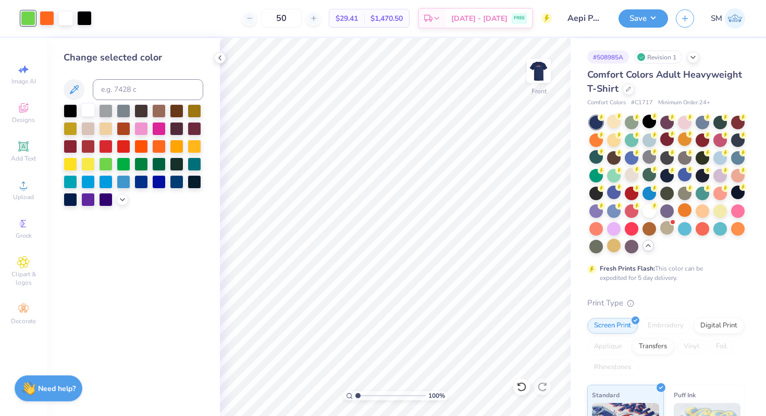
click at [83, 109] on div at bounding box center [88, 110] width 14 height 14
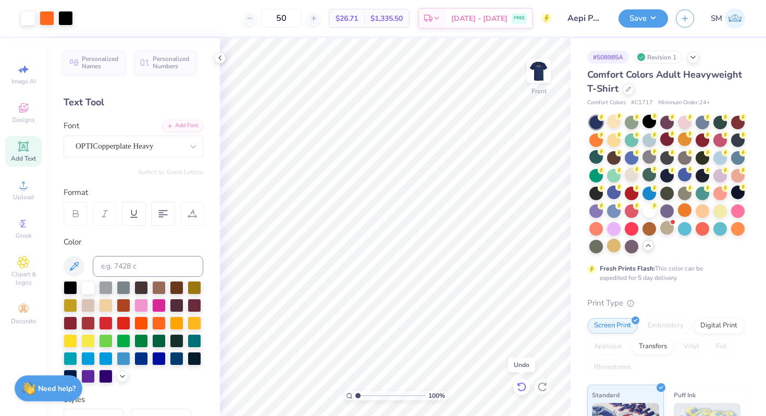
click at [521, 390] on icon at bounding box center [521, 386] width 10 height 10
click at [361, 394] on input "range" at bounding box center [390, 395] width 70 height 9
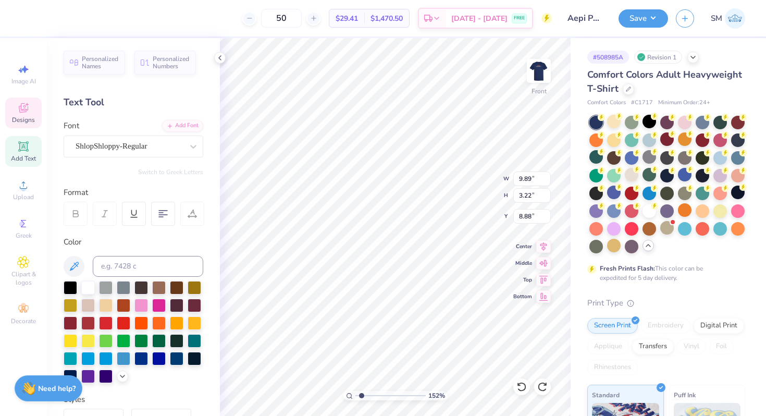
scroll to position [0, 2]
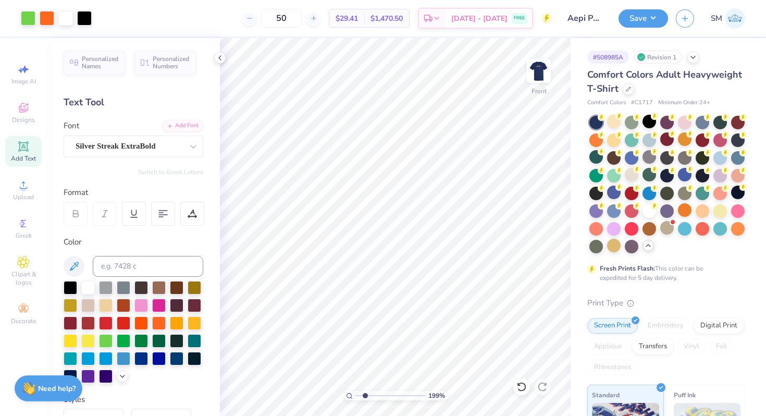
click at [365, 395] on input "range" at bounding box center [390, 395] width 70 height 9
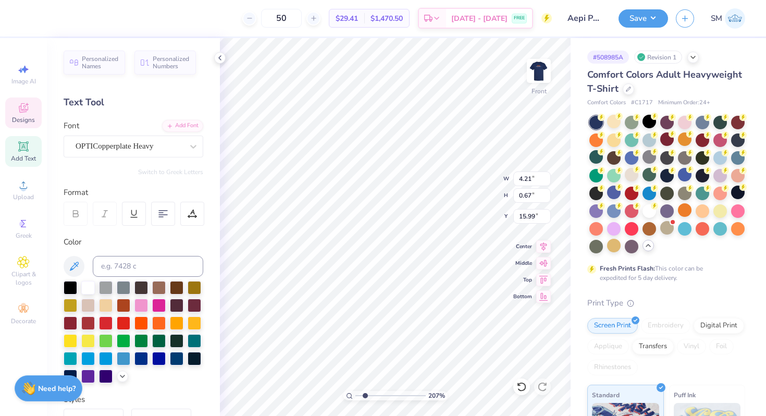
scroll to position [0, 1]
click at [522, 388] on icon at bounding box center [521, 386] width 10 height 10
drag, startPoint x: 366, startPoint y: 394, endPoint x: 372, endPoint y: 394, distance: 5.8
click at [372, 394] on input "range" at bounding box center [390, 395] width 70 height 9
click at [356, 396] on input "range" at bounding box center [390, 395] width 70 height 9
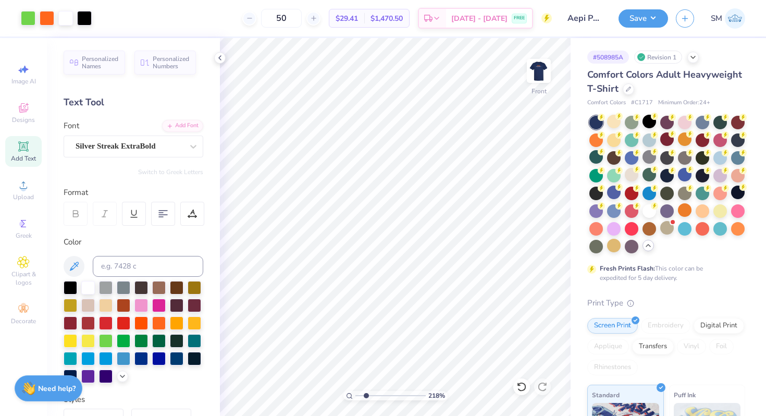
drag, startPoint x: 359, startPoint y: 395, endPoint x: 367, endPoint y: 395, distance: 8.3
click at [367, 395] on input "range" at bounding box center [390, 395] width 70 height 9
drag, startPoint x: 368, startPoint y: 394, endPoint x: 353, endPoint y: 394, distance: 15.6
click at [355, 394] on input "range" at bounding box center [390, 395] width 70 height 9
click at [539, 78] on img at bounding box center [539, 71] width 42 height 42
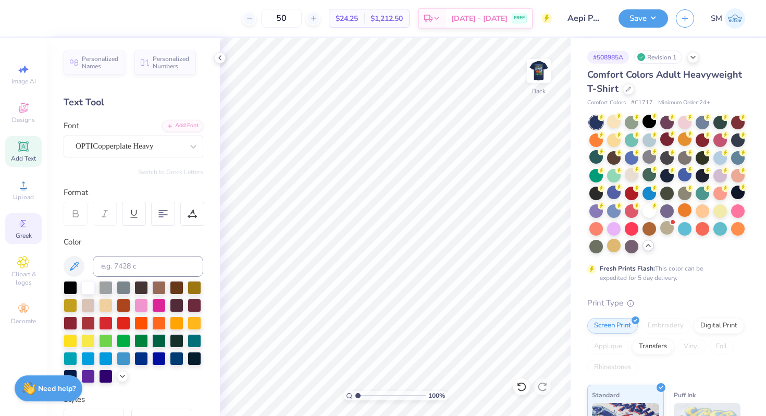
click at [26, 227] on icon at bounding box center [23, 223] width 5 height 7
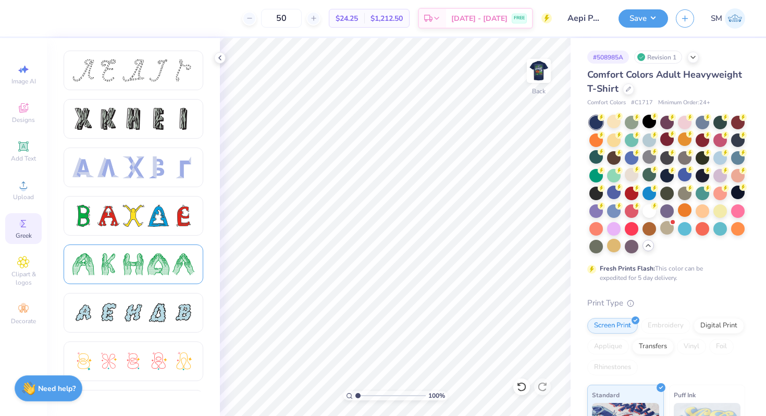
click at [113, 266] on div at bounding box center [108, 264] width 22 height 22
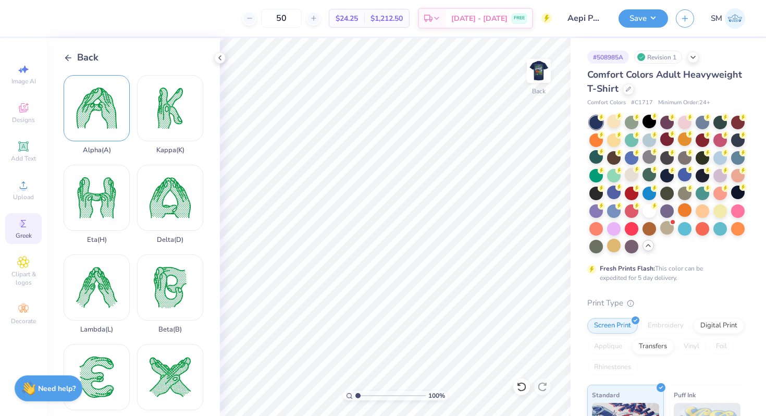
click at [104, 104] on div "Alpha ( A )" at bounding box center [97, 114] width 66 height 79
click at [29, 19] on div at bounding box center [28, 17] width 15 height 15
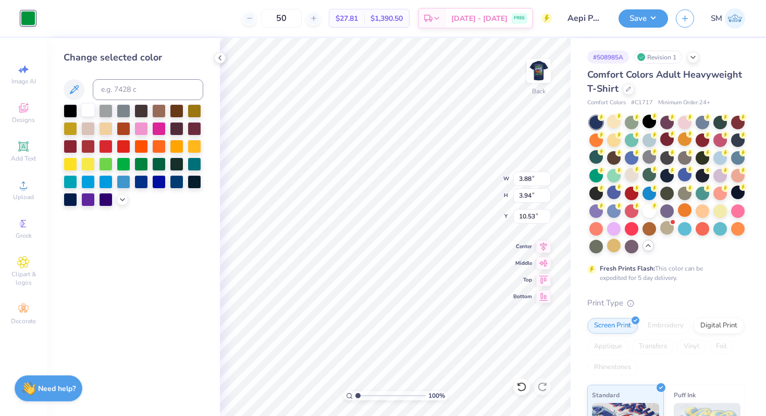
click at [85, 109] on div at bounding box center [88, 110] width 14 height 14
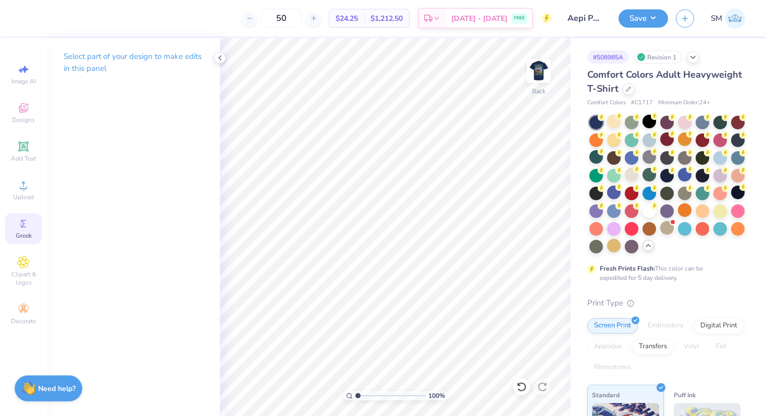
click at [27, 234] on span "Greek" at bounding box center [24, 235] width 16 height 8
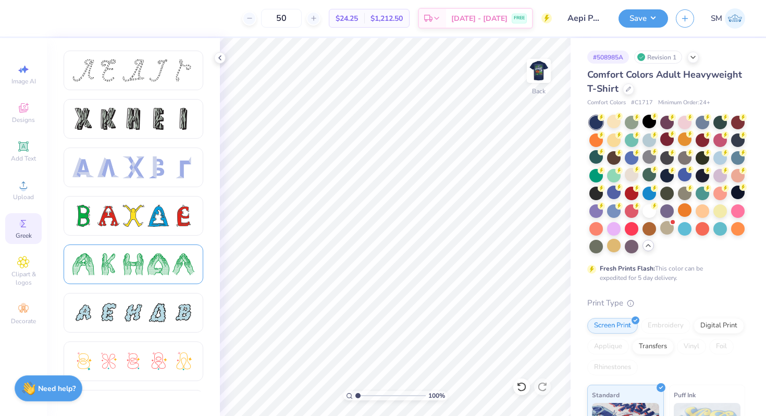
click at [117, 262] on div at bounding box center [108, 264] width 22 height 22
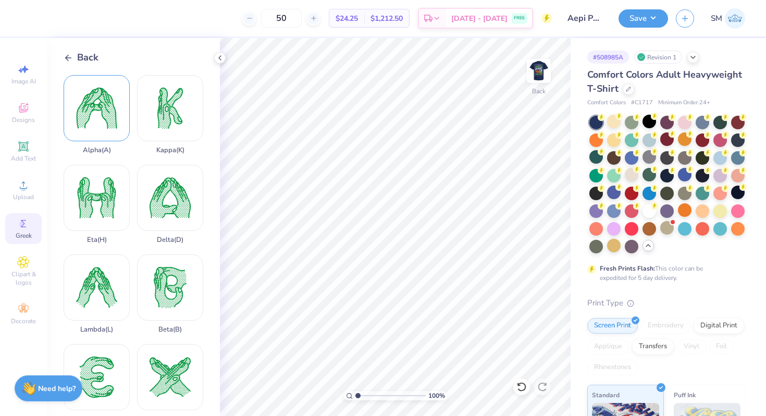
click at [94, 107] on div "Alpha ( A )" at bounding box center [97, 114] width 66 height 79
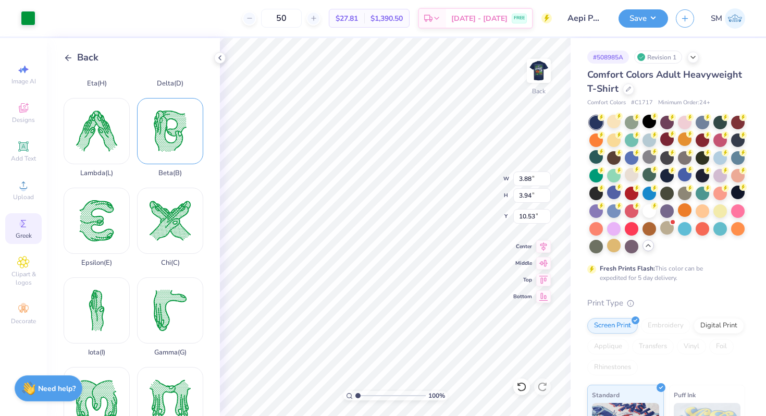
scroll to position [204, 0]
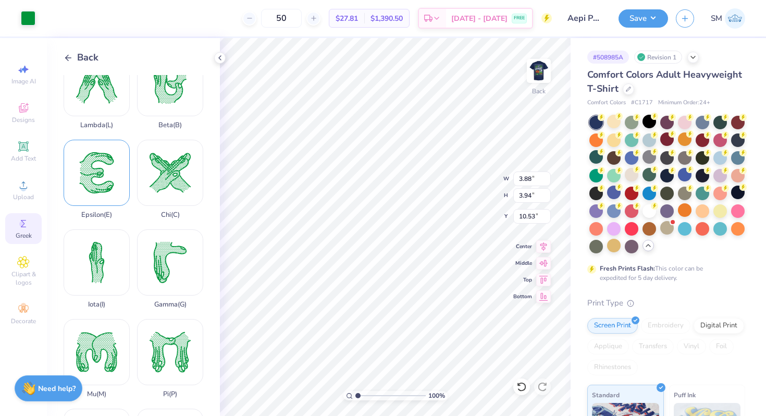
click at [103, 198] on div "Epsilon ( E )" at bounding box center [97, 179] width 66 height 79
click at [168, 351] on div "Pi ( P )" at bounding box center [170, 358] width 66 height 79
click at [29, 19] on div at bounding box center [28, 17] width 15 height 15
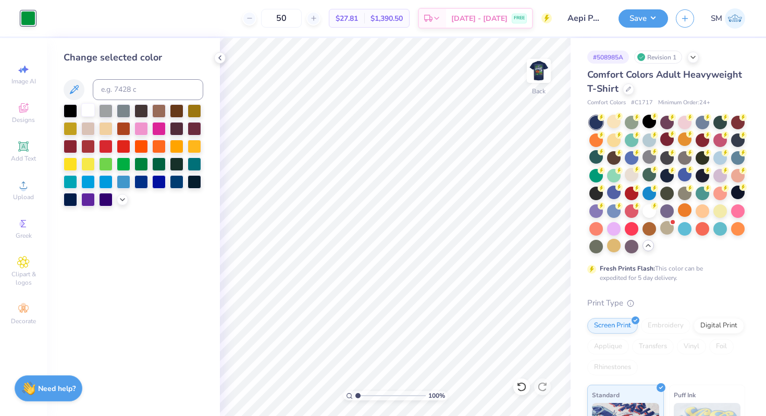
click at [92, 112] on div at bounding box center [88, 110] width 14 height 14
click at [221, 59] on icon at bounding box center [220, 58] width 8 height 8
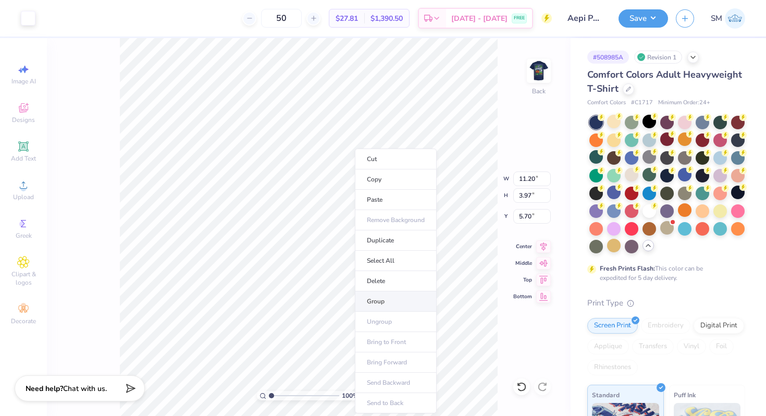
click at [374, 295] on li "Group" at bounding box center [396, 301] width 82 height 20
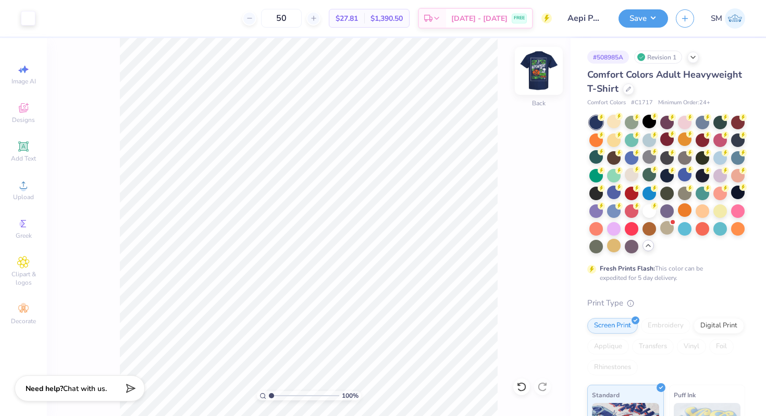
click at [542, 71] on img at bounding box center [539, 71] width 42 height 42
click at [541, 80] on img at bounding box center [538, 70] width 21 height 21
click at [648, 20] on button "Save" at bounding box center [644, 17] width 50 height 18
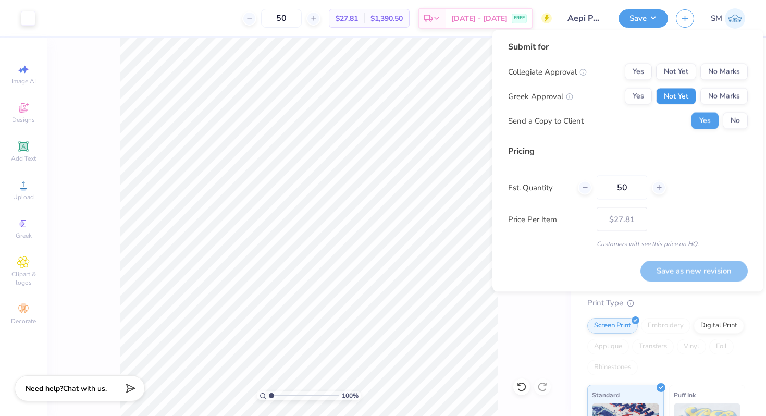
click at [680, 97] on button "Not Yet" at bounding box center [676, 96] width 40 height 17
click at [725, 71] on button "No Marks" at bounding box center [723, 72] width 47 height 17
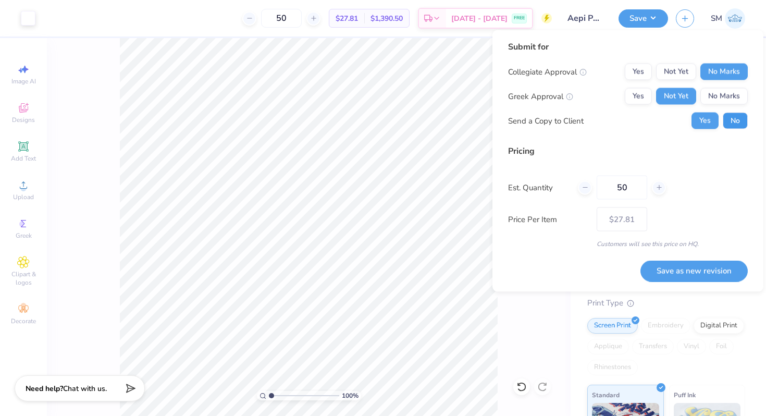
click at [737, 124] on button "No" at bounding box center [735, 121] width 25 height 17
click at [683, 277] on button "Save as new revision" at bounding box center [693, 270] width 107 height 21
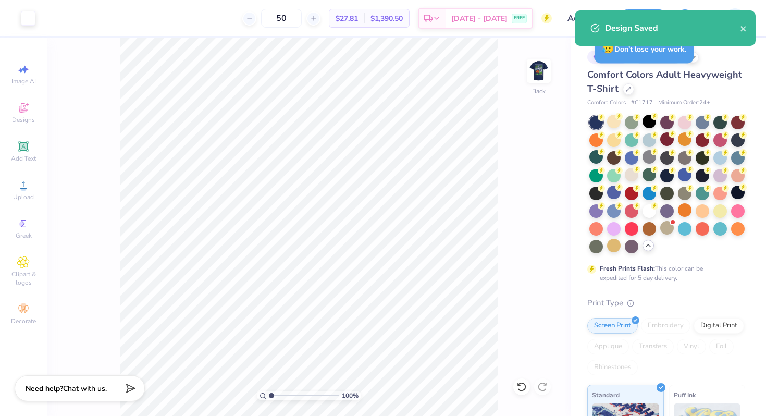
click at [537, 71] on img at bounding box center [538, 70] width 21 height 21
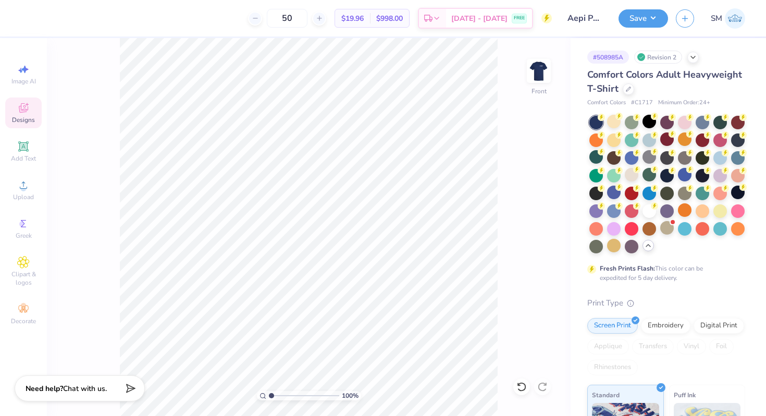
click at [29, 114] on icon at bounding box center [23, 108] width 13 height 13
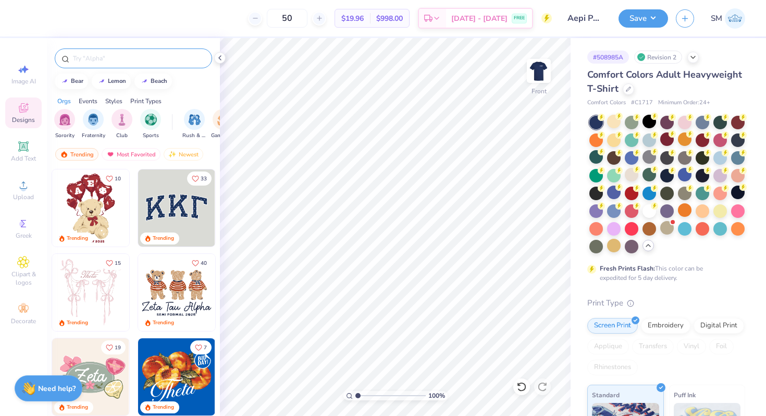
click at [80, 59] on input "text" at bounding box center [138, 58] width 133 height 10
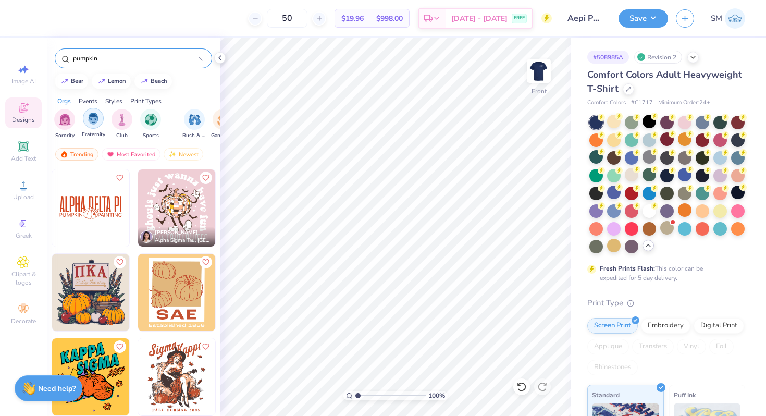
click at [95, 126] on div "filter for Fraternity" at bounding box center [93, 118] width 21 height 21
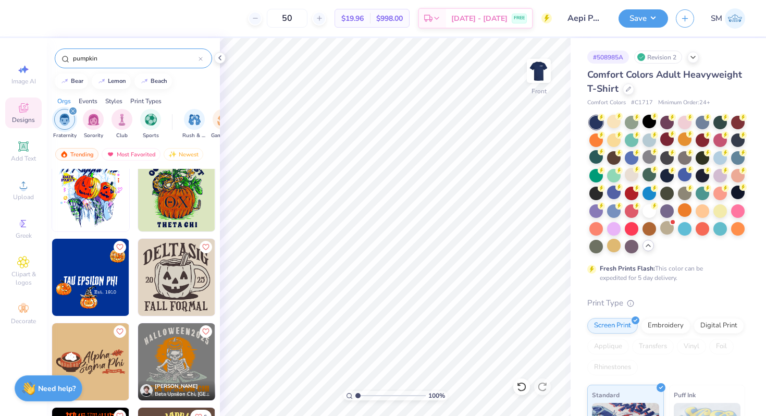
scroll to position [341, 0]
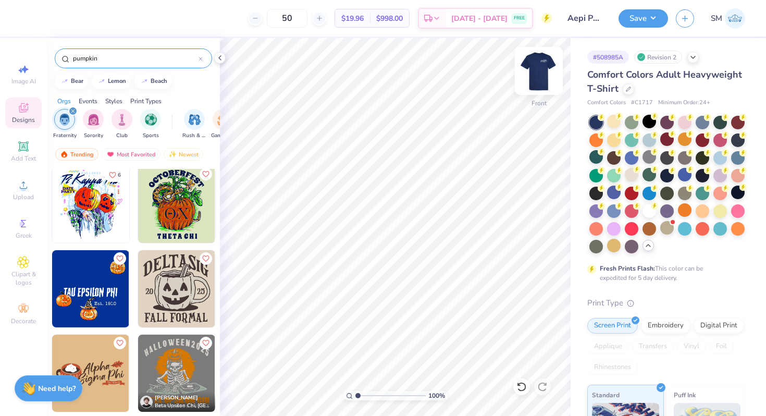
click at [541, 76] on img at bounding box center [539, 71] width 42 height 42
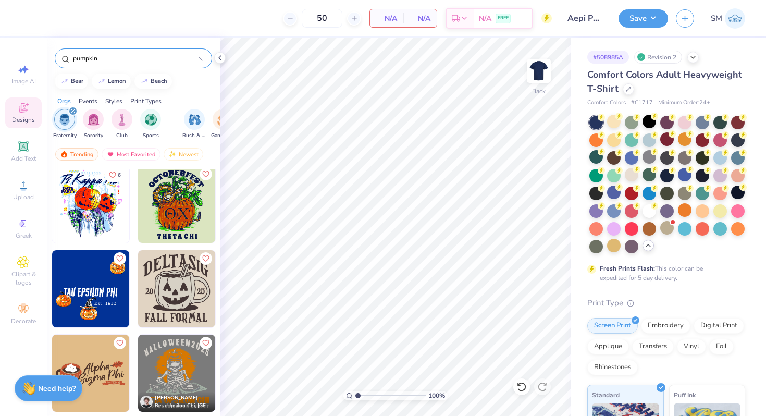
click at [109, 293] on img at bounding box center [90, 288] width 77 height 77
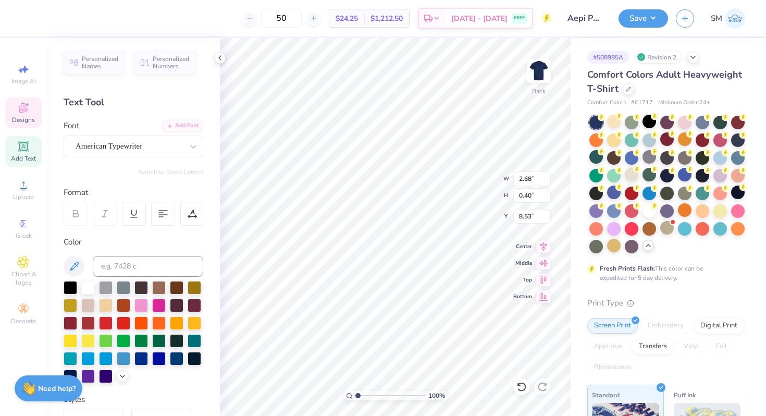
scroll to position [0, 1]
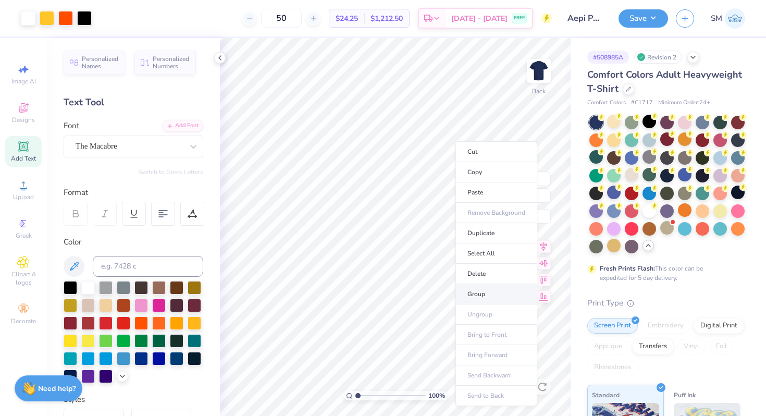
click at [473, 293] on li "Group" at bounding box center [496, 294] width 82 height 20
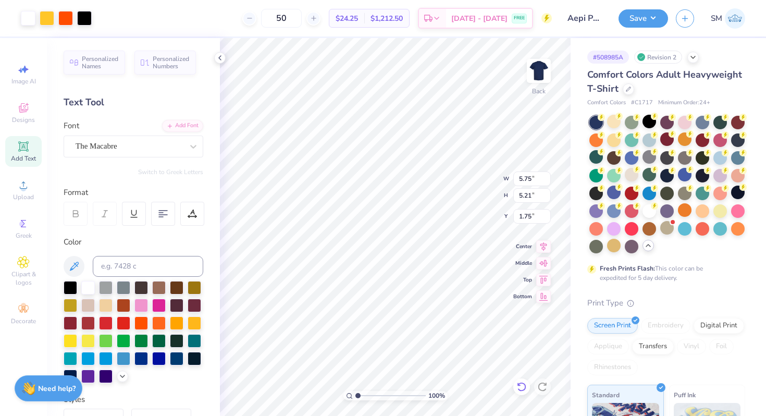
click at [524, 384] on icon at bounding box center [521, 386] width 9 height 9
click at [615, 123] on div at bounding box center [614, 122] width 14 height 14
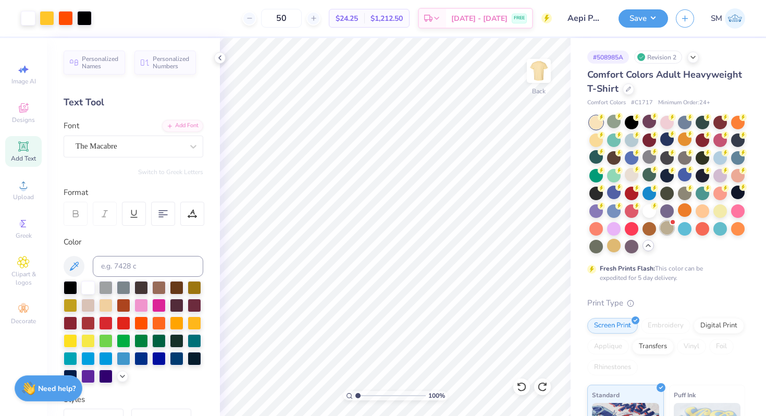
click at [666, 227] on div at bounding box center [667, 228] width 14 height 14
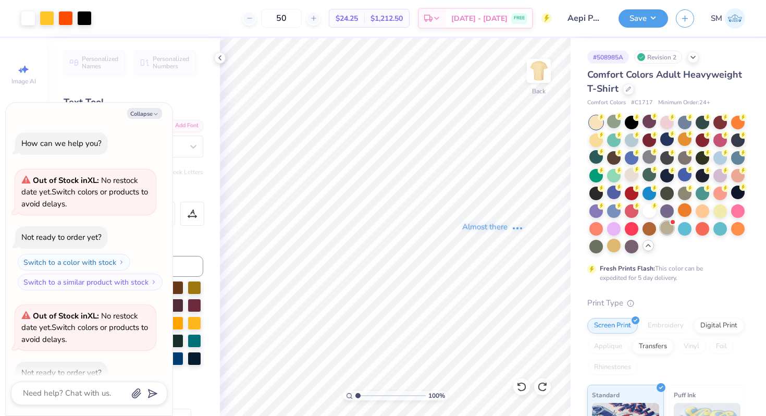
scroll to position [193, 0]
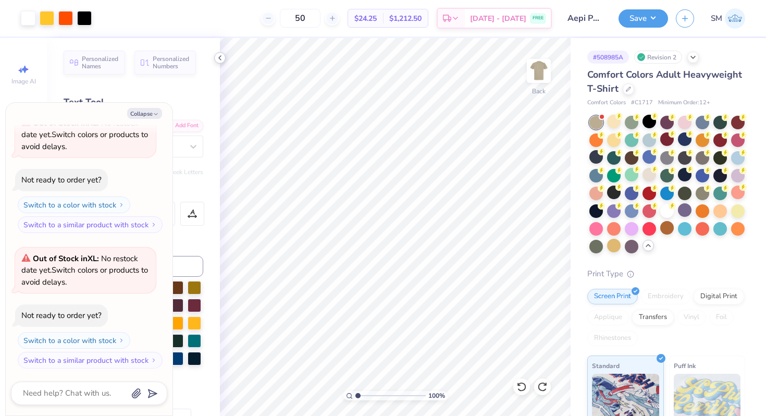
click at [218, 56] on icon at bounding box center [220, 58] width 8 height 8
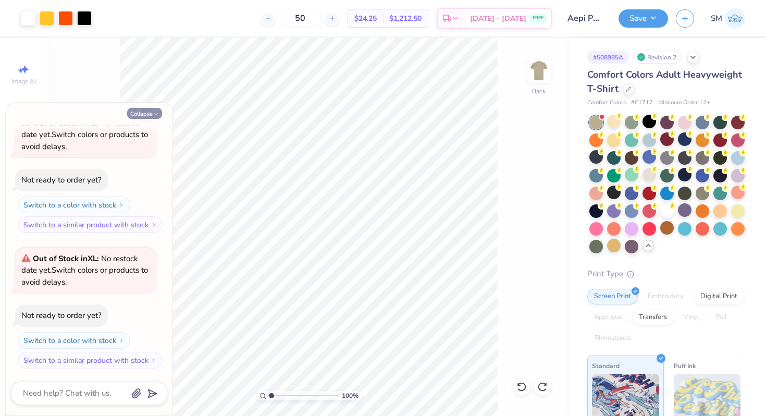
click at [142, 112] on button "Collapse" at bounding box center [144, 113] width 35 height 11
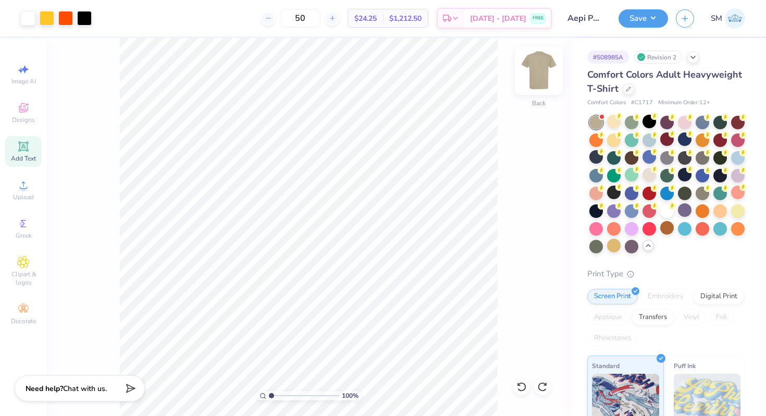
click at [539, 76] on img at bounding box center [539, 71] width 42 height 42
click at [13, 105] on div "Designs" at bounding box center [23, 112] width 36 height 31
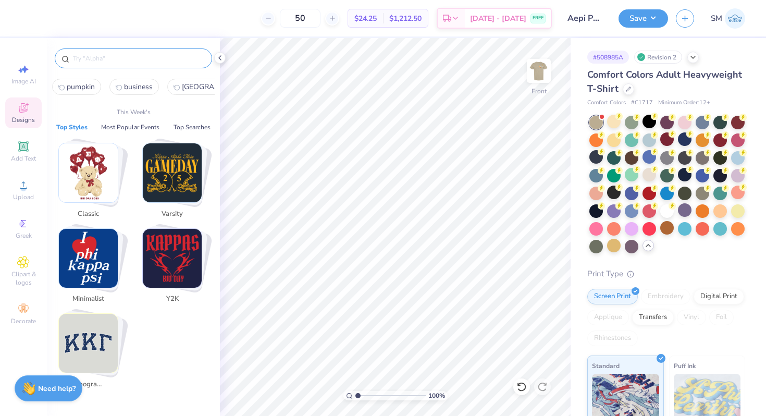
click at [100, 63] on input "text" at bounding box center [138, 58] width 133 height 10
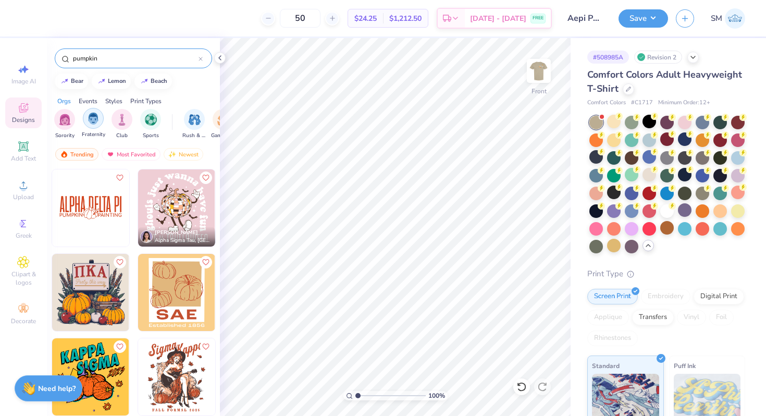
click at [91, 128] on div "filter for Fraternity" at bounding box center [93, 118] width 21 height 21
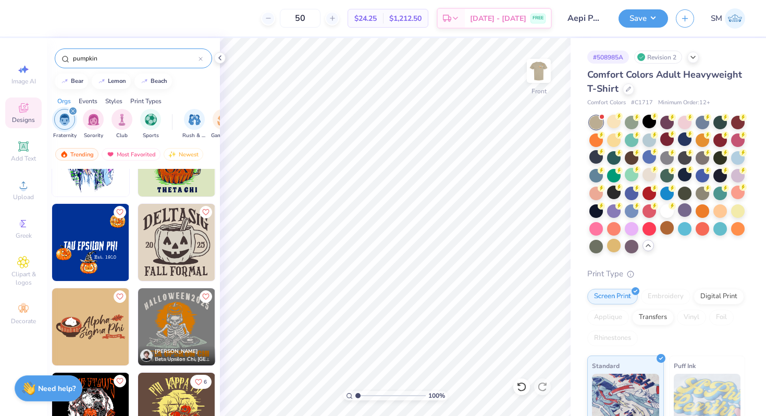
scroll to position [389, 0]
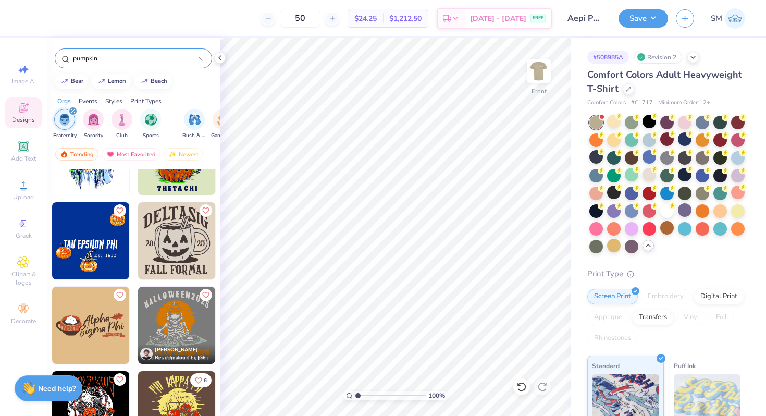
click at [52, 393] on img at bounding box center [12, 409] width 77 height 77
click at [45, 18] on div at bounding box center [47, 17] width 15 height 15
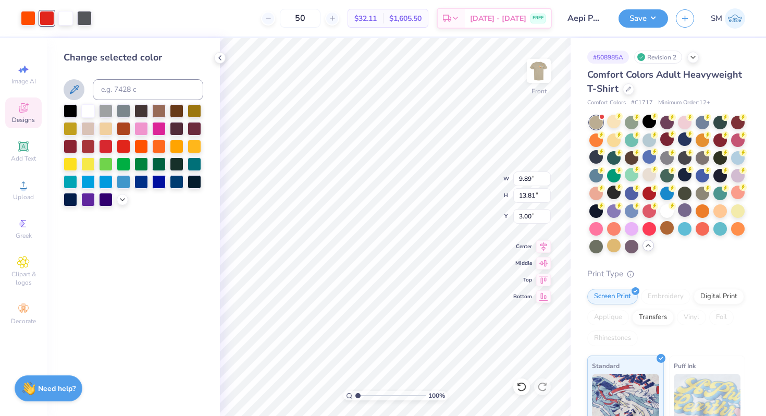
click at [75, 87] on icon at bounding box center [74, 89] width 9 height 9
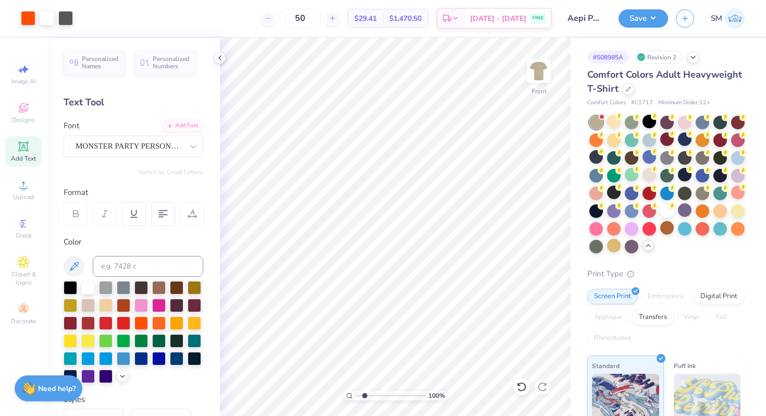
drag, startPoint x: 359, startPoint y: 395, endPoint x: 364, endPoint y: 396, distance: 5.8
click at [364, 396] on input "range" at bounding box center [390, 395] width 70 height 9
click at [522, 382] on icon at bounding box center [521, 386] width 9 height 9
click at [522, 384] on icon at bounding box center [521, 386] width 10 height 10
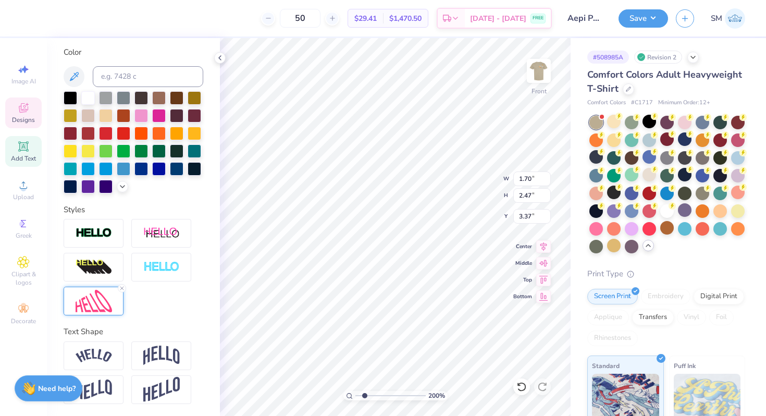
click at [82, 295] on img at bounding box center [94, 301] width 36 height 22
drag, startPoint x: 365, startPoint y: 394, endPoint x: 346, endPoint y: 391, distance: 19.5
click at [355, 392] on input "range" at bounding box center [390, 395] width 70 height 9
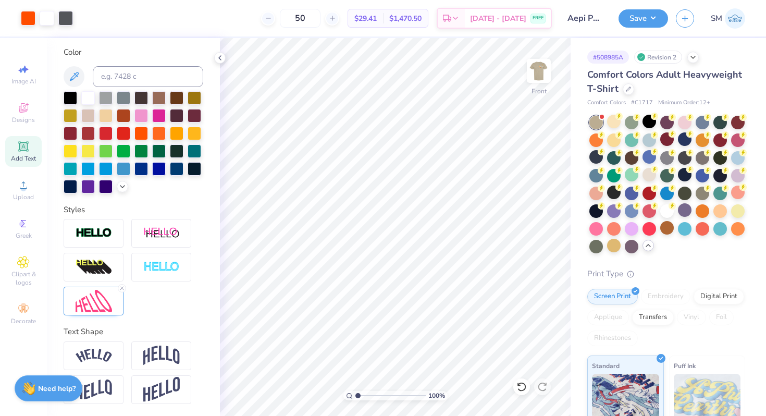
drag, startPoint x: 359, startPoint y: 394, endPoint x: 370, endPoint y: 394, distance: 11.5
click at [370, 394] on input "range" at bounding box center [390, 395] width 70 height 9
drag, startPoint x: 371, startPoint y: 396, endPoint x: 351, endPoint y: 392, distance: 19.6
click at [355, 393] on input "range" at bounding box center [390, 395] width 70 height 9
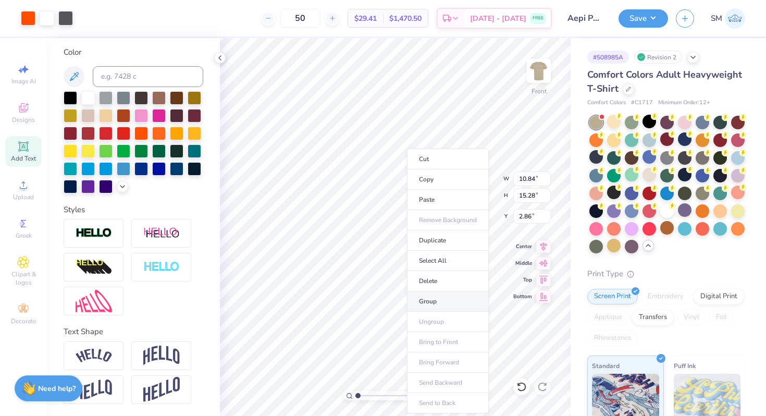
click at [434, 298] on li "Group" at bounding box center [448, 301] width 82 height 20
click at [545, 246] on icon at bounding box center [543, 245] width 7 height 9
click at [546, 245] on icon at bounding box center [543, 245] width 15 height 13
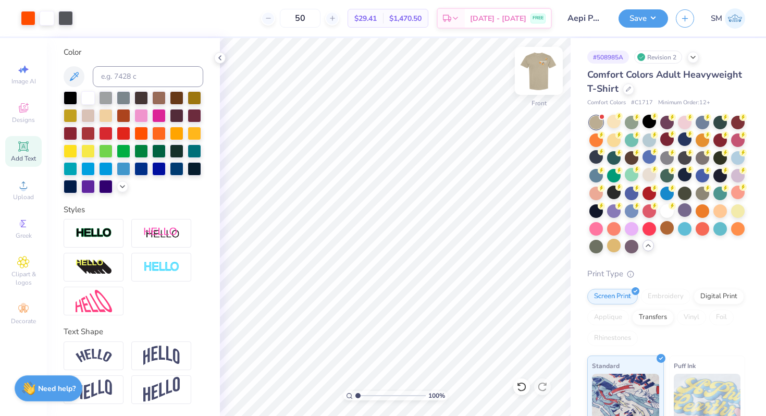
click at [542, 76] on img at bounding box center [539, 71] width 42 height 42
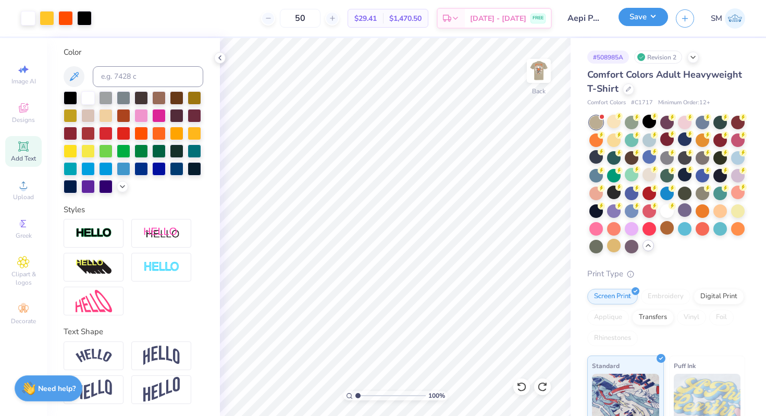
click at [633, 21] on button "Save" at bounding box center [644, 17] width 50 height 18
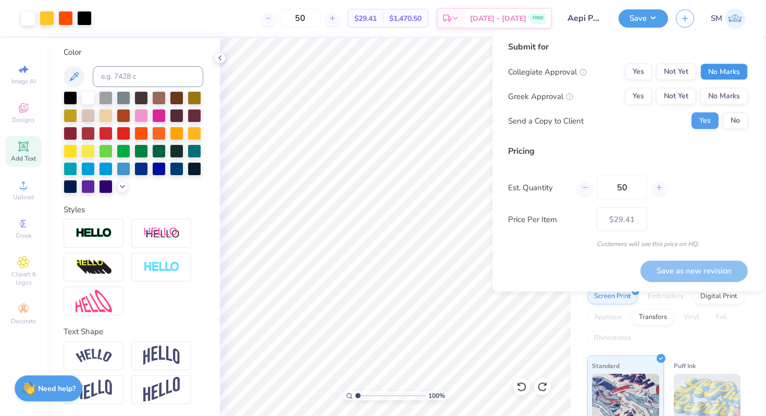
click at [736, 73] on button "No Marks" at bounding box center [723, 72] width 47 height 17
click at [692, 96] on button "Not Yet" at bounding box center [676, 96] width 40 height 17
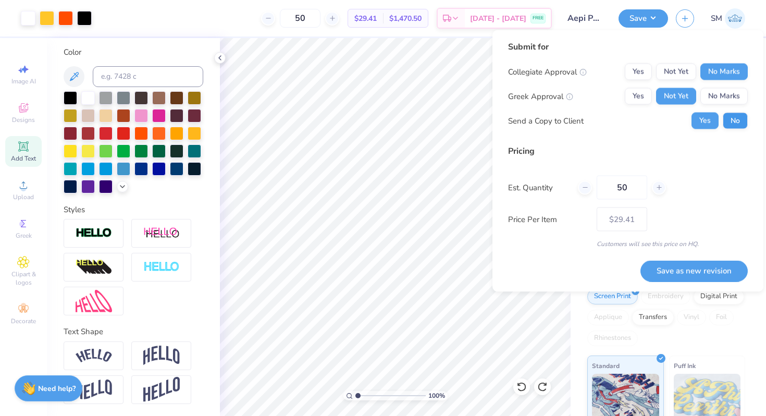
click at [747, 124] on div "Submit for Collegiate Approval Yes Not Yet No Marks Greek Approval Yes Not Yet …" at bounding box center [627, 161] width 271 height 262
click at [734, 122] on button "No" at bounding box center [735, 121] width 25 height 17
click at [678, 267] on button "Save as new revision" at bounding box center [693, 270] width 107 height 21
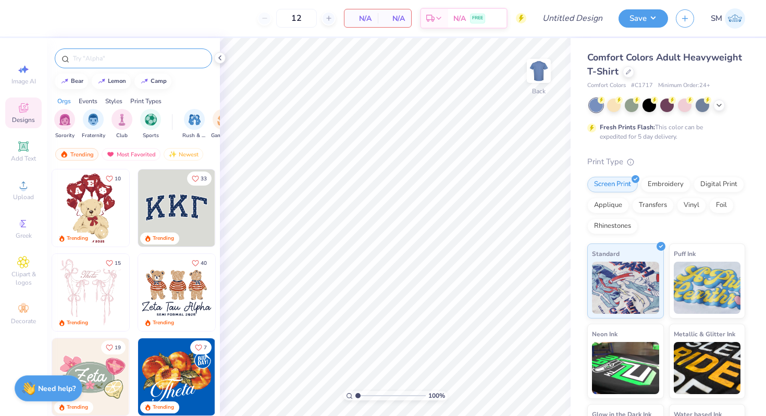
click at [195, 61] on input "text" at bounding box center [138, 58] width 133 height 10
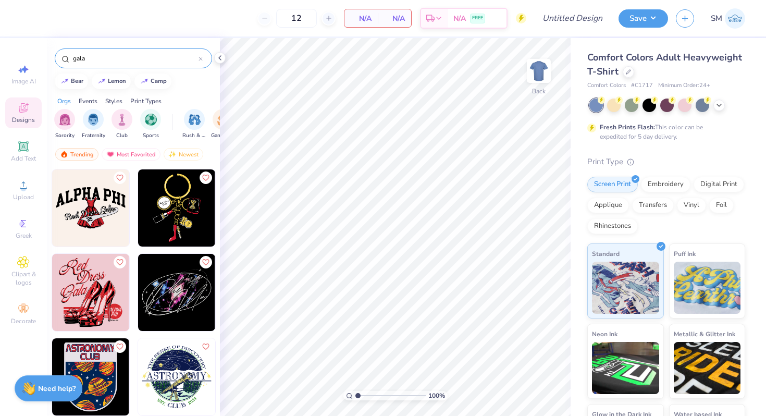
drag, startPoint x: 127, startPoint y: 54, endPoint x: 58, endPoint y: 53, distance: 68.3
click at [58, 53] on div "gala" at bounding box center [133, 58] width 157 height 20
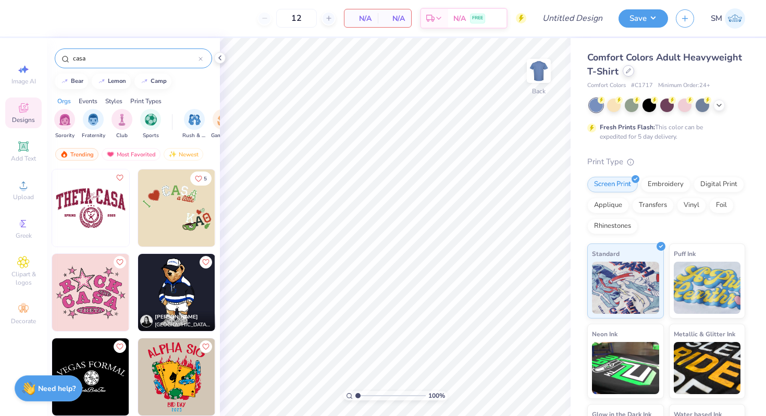
type input "casa"
click at [629, 73] on icon at bounding box center [628, 70] width 5 height 5
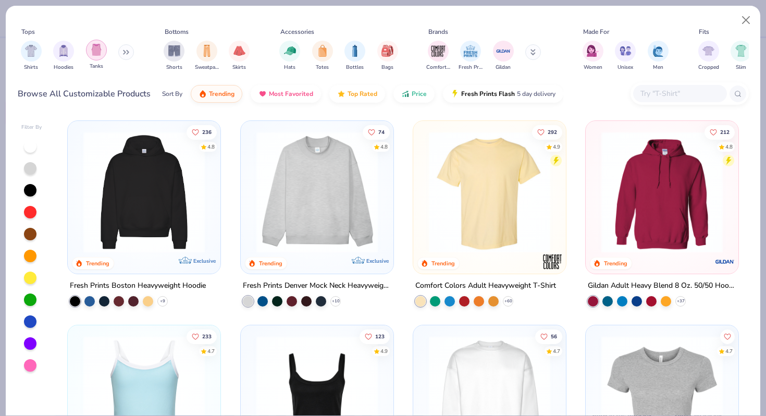
click at [104, 52] on div "filter for Tanks" at bounding box center [96, 50] width 21 height 21
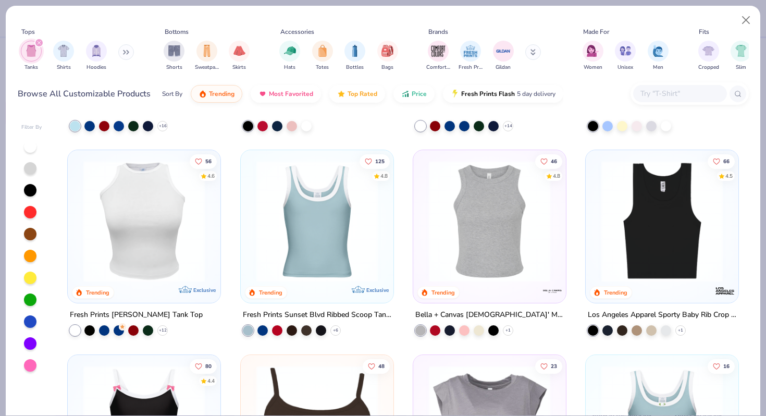
scroll to position [177, 0]
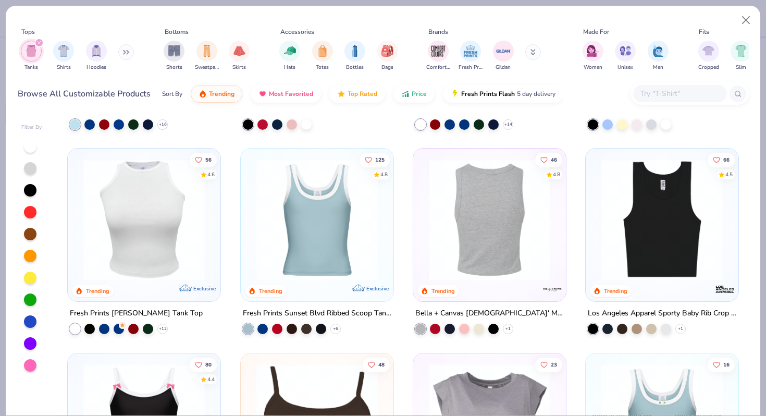
click at [336, 215] on img at bounding box center [317, 219] width 132 height 121
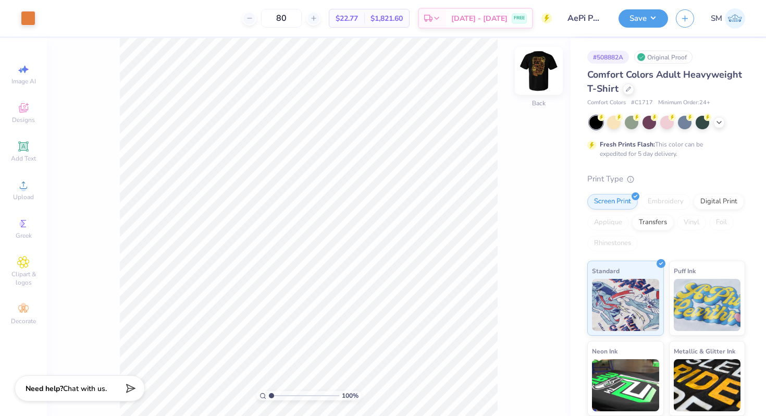
click at [537, 78] on img at bounding box center [539, 71] width 42 height 42
drag, startPoint x: 271, startPoint y: 393, endPoint x: 283, endPoint y: 396, distance: 12.2
type input "2.73"
click at [283, 396] on input "range" at bounding box center [304, 395] width 70 height 9
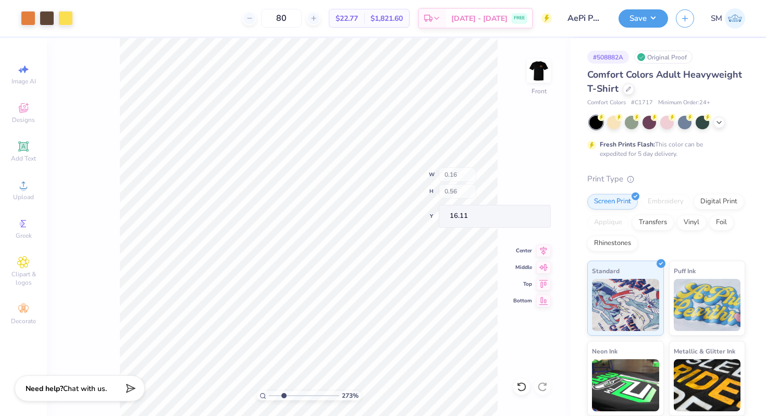
type input "16.11"
type input "0.39"
type input "0.42"
type input "16.46"
click at [29, 153] on div "Add Text" at bounding box center [23, 151] width 36 height 31
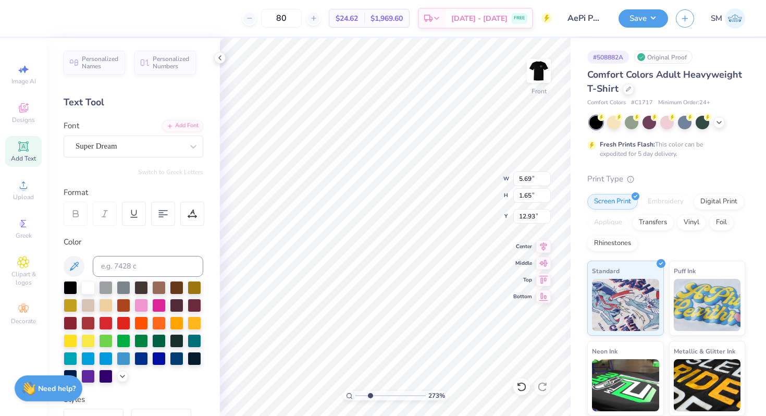
scroll to position [0, 2]
type textarea "sigma omega"
click at [205, 273] on div "80 $24.62 Per Item $1,969.60 Total Est. Delivery Aug 29 - Sep 1 FREE Design Tit…" at bounding box center [383, 208] width 766 height 416
drag, startPoint x: 371, startPoint y: 396, endPoint x: 351, endPoint y: 395, distance: 19.3
type input "1"
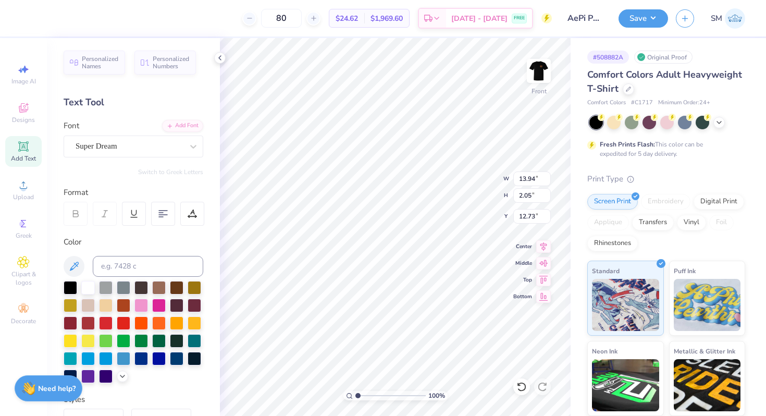
click at [355, 396] on input "range" at bounding box center [390, 395] width 70 height 9
type input "4.28"
type input "0.63"
type input "18.60"
drag, startPoint x: 358, startPoint y: 395, endPoint x: 378, endPoint y: 397, distance: 20.4
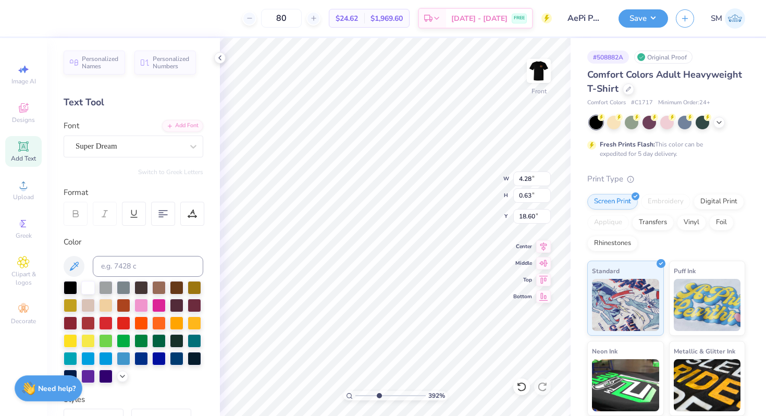
type input "3.99"
click at [378, 397] on input "range" at bounding box center [390, 395] width 70 height 9
type input "18.26"
type input "3.35"
type input "0.49"
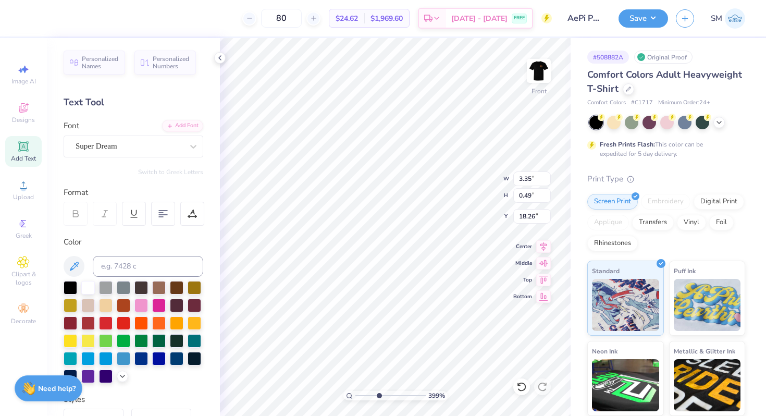
click at [19, 17] on div at bounding box center [10, 18] width 21 height 36
click at [128, 266] on input at bounding box center [148, 266] width 110 height 21
type input "7577"
click at [133, 149] on div "Super Dream" at bounding box center [129, 146] width 109 height 16
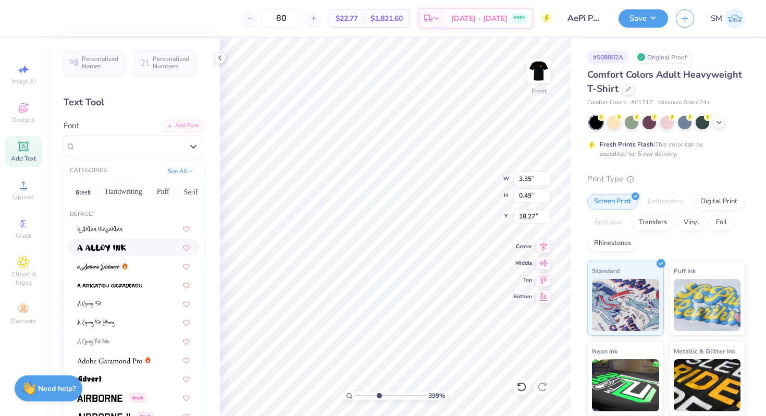
click at [139, 242] on div at bounding box center [133, 247] width 113 height 11
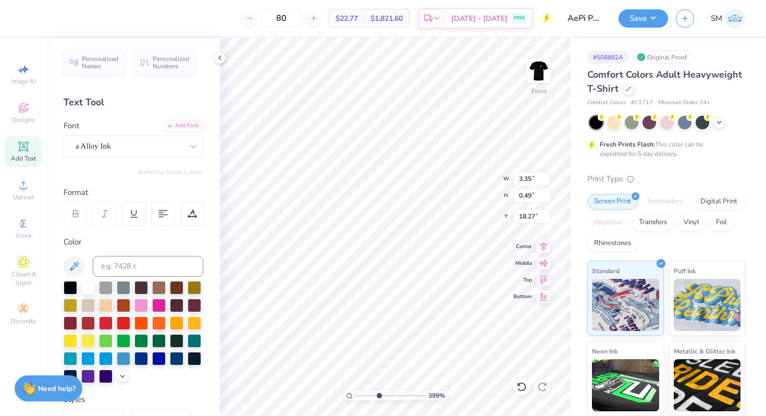
type input "3.97"
type input "0.52"
type input "18.26"
drag, startPoint x: 378, startPoint y: 395, endPoint x: 394, endPoint y: 400, distance: 16.8
type input "6.31"
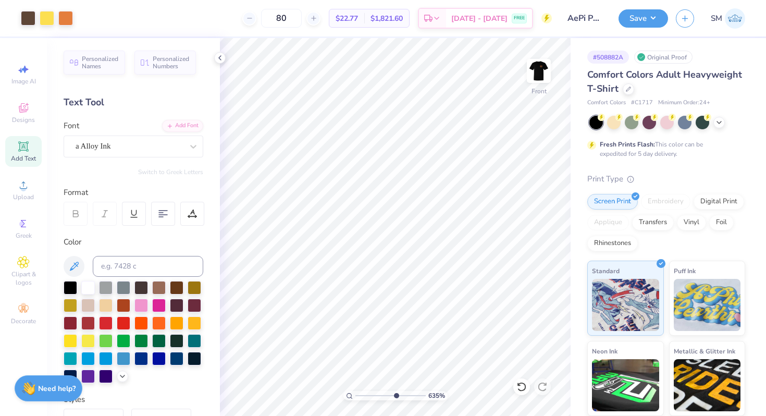
click at [394, 400] on input "range" at bounding box center [390, 395] width 70 height 9
type input "16.46"
type input "3.92"
type input "1.08"
type input "16.17"
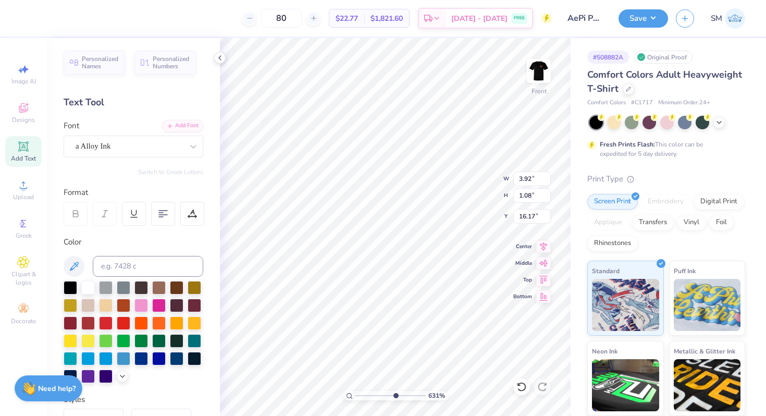
type input "3.37"
type input "0.93"
type input "16.16"
type input "16.11"
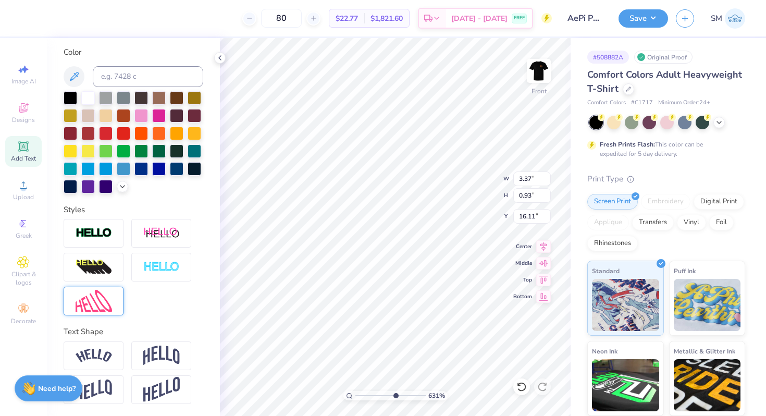
click at [110, 306] on img at bounding box center [94, 301] width 36 height 22
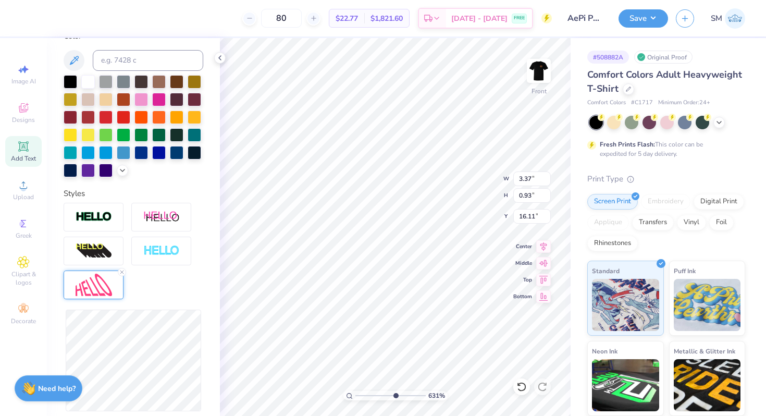
scroll to position [220, 0]
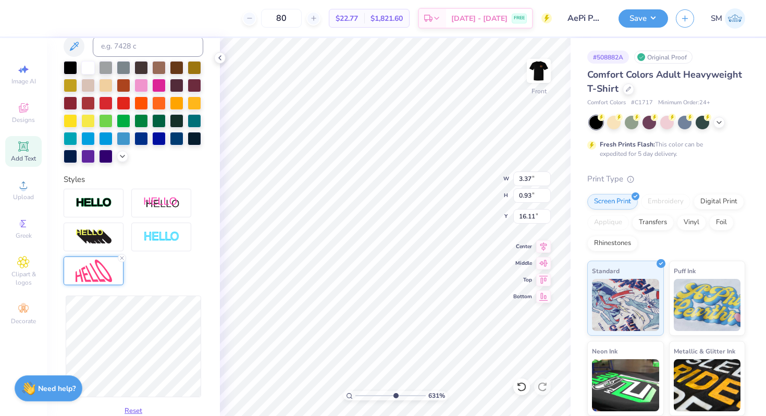
type input "3.41"
type input "1.22"
type input "15.96"
type input "3.46"
type input "1.21"
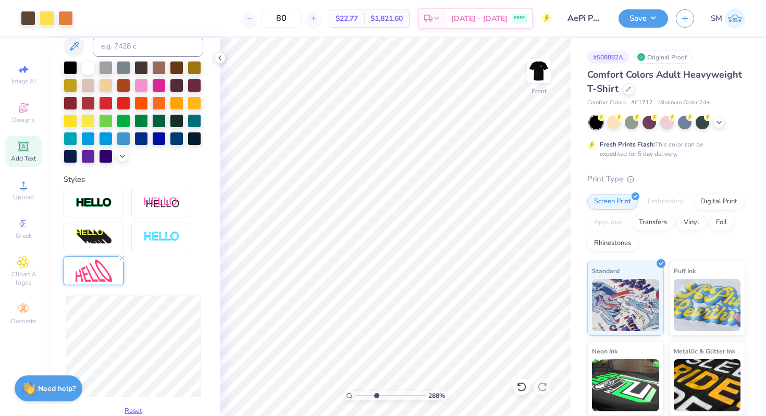
drag, startPoint x: 394, startPoint y: 393, endPoint x: 375, endPoint y: 390, distance: 19.5
type input "3.5"
click at [375, 391] on input "range" at bounding box center [390, 395] width 70 height 9
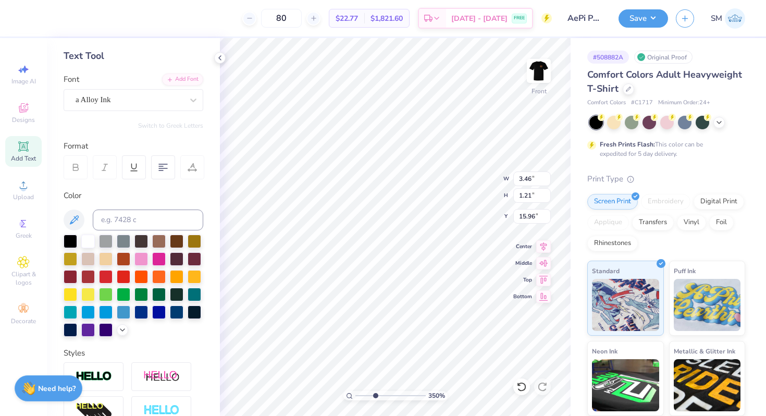
scroll to position [0, 0]
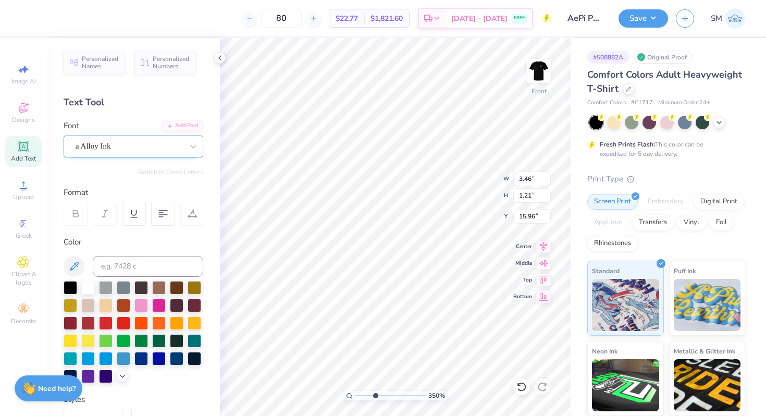
click at [138, 149] on div "a Alloy Ink" at bounding box center [129, 146] width 109 height 16
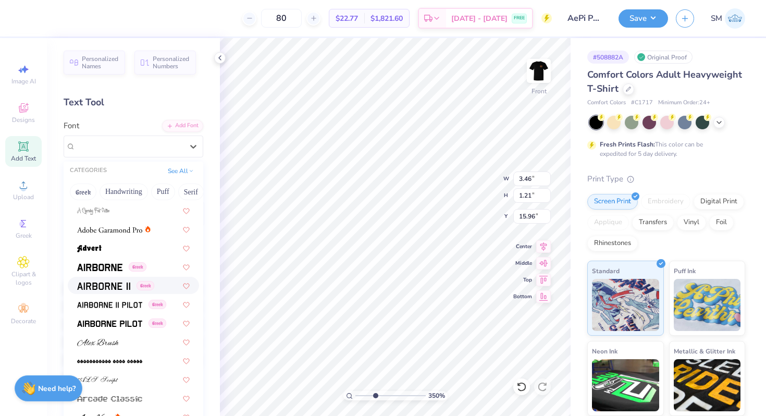
scroll to position [134, 0]
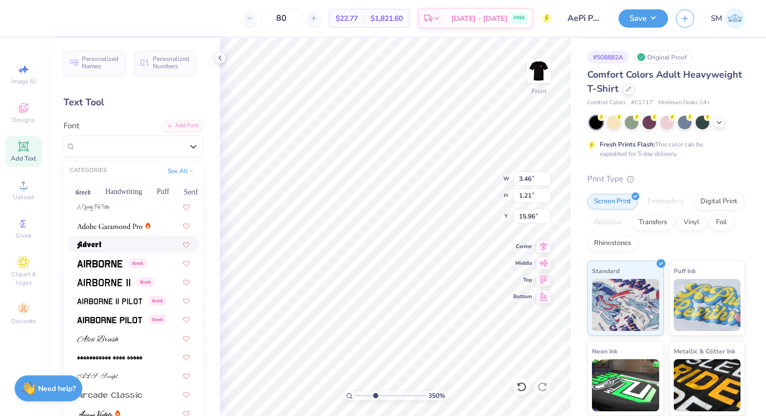
click at [118, 240] on div at bounding box center [133, 244] width 113 height 11
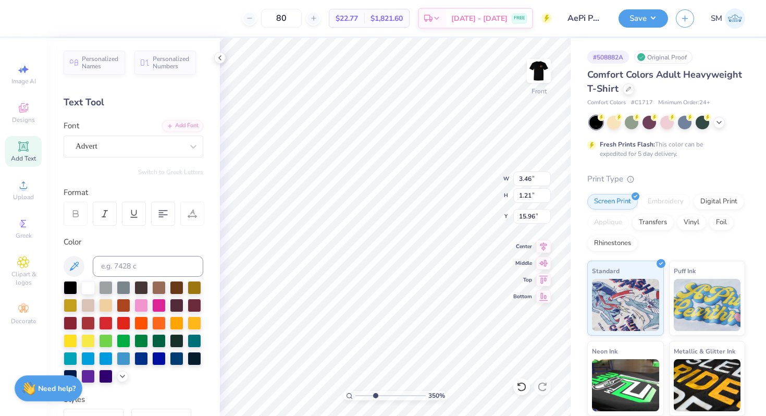
type input "3.51"
type input "1.17"
type input "15.99"
drag, startPoint x: 374, startPoint y: 394, endPoint x: 384, endPoint y: 394, distance: 9.4
type input "4.7"
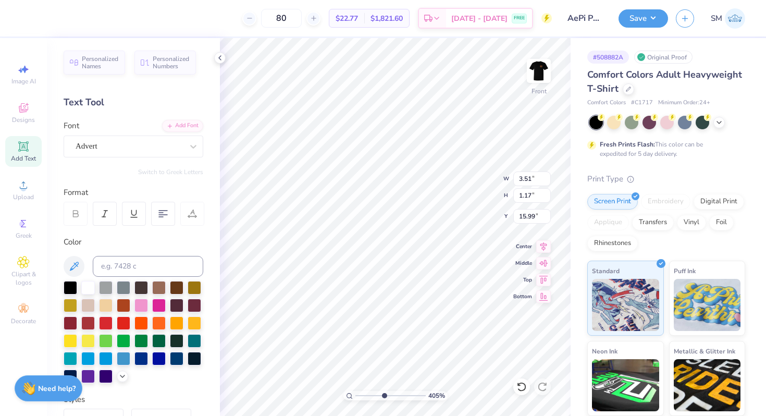
click at [384, 394] on input "range" at bounding box center [390, 395] width 70 height 9
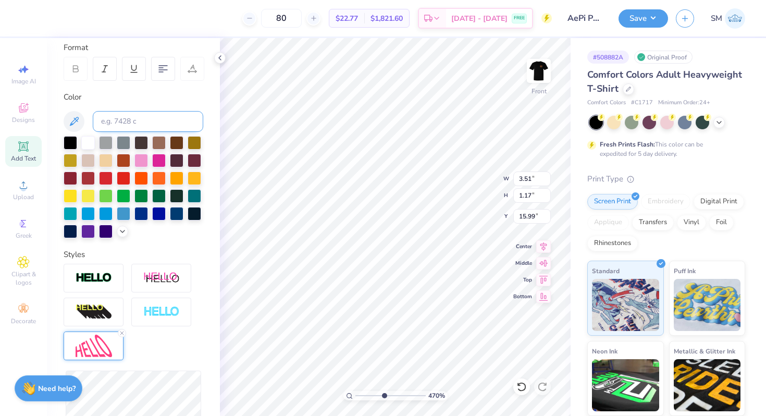
scroll to position [324, 0]
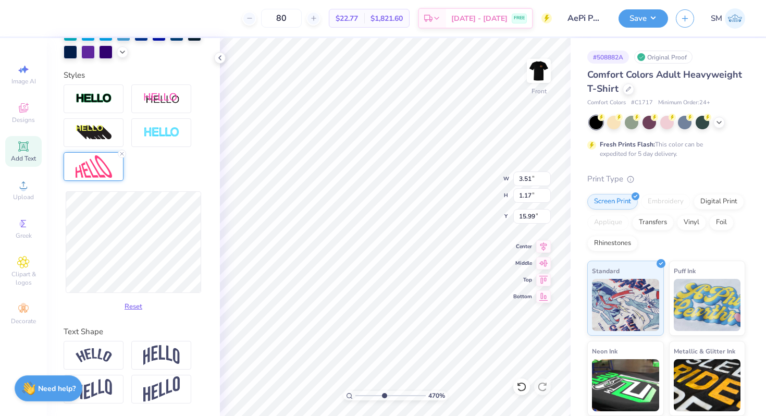
type input "3.59"
type input "1.21"
type input "15.96"
type input "3.77"
type input "1.20"
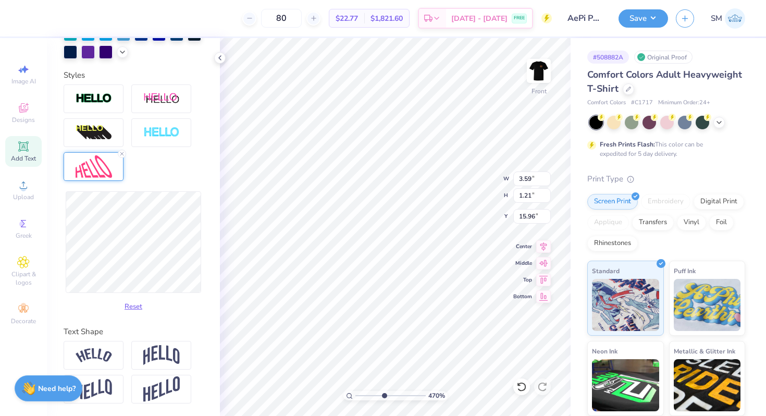
type input "15.95"
type input "15.93"
type input "3.16"
type input "1.11"
type input "15.92"
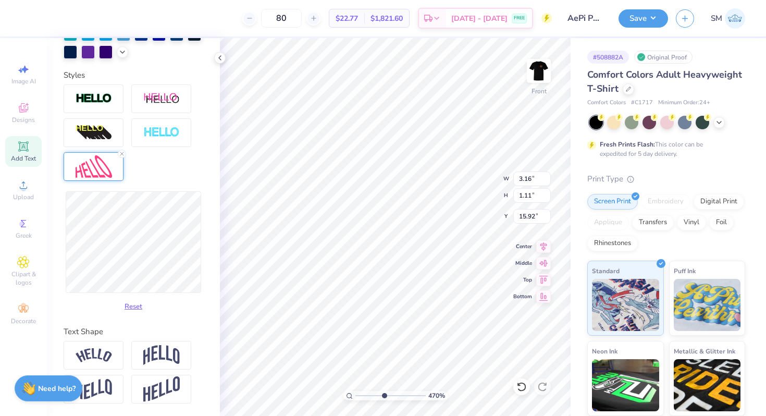
type input "15.96"
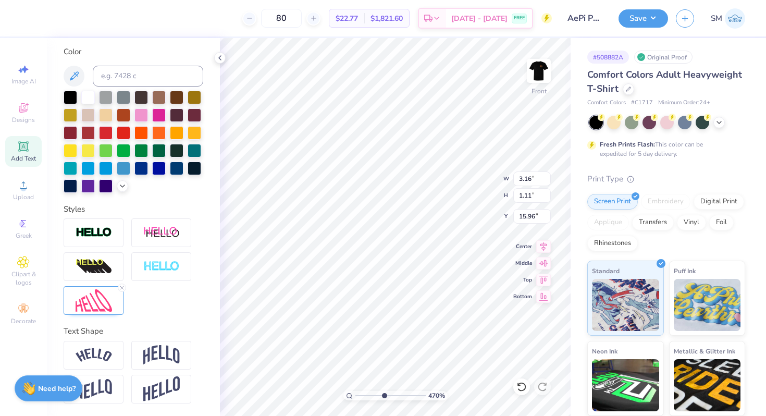
scroll to position [190, 0]
type input "16.65"
type textarea "s"
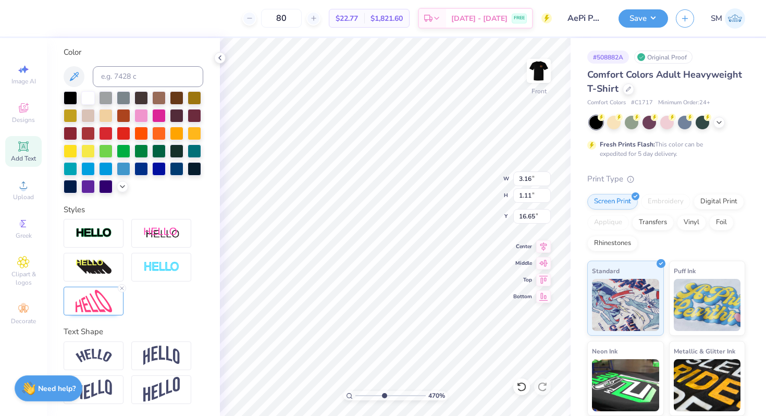
type textarea "chapter"
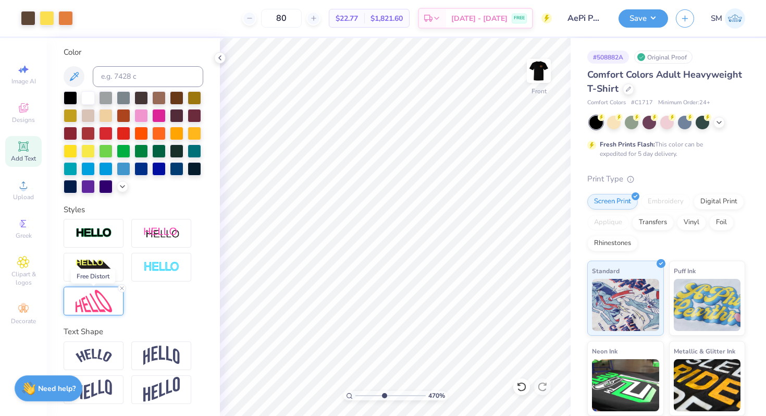
click at [90, 307] on img at bounding box center [94, 301] width 36 height 22
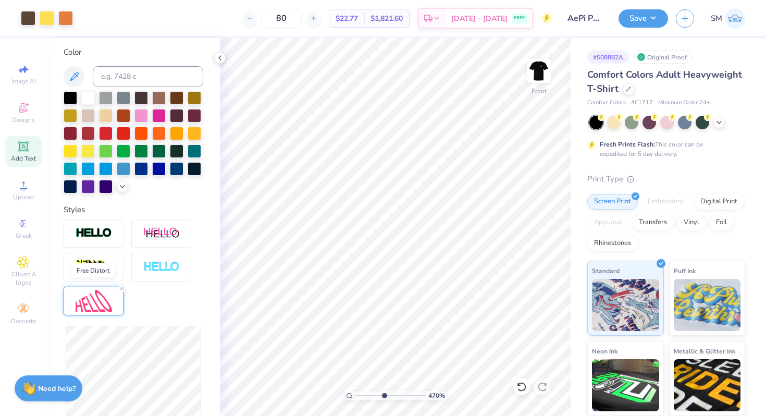
scroll to position [227, 0]
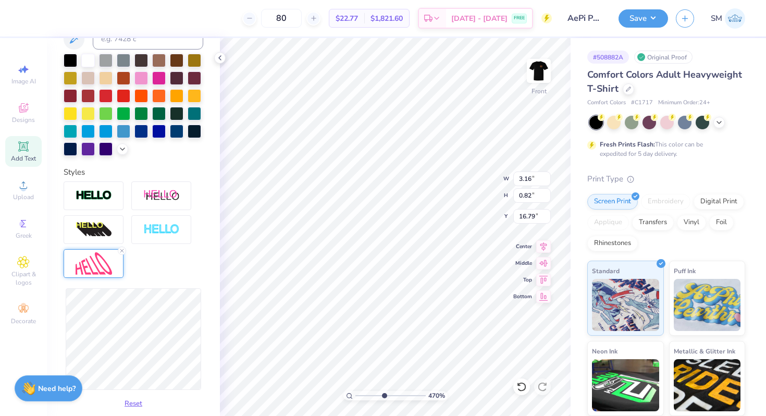
type input "2.88"
type input "0.75"
type input "16.78"
type input "16.70"
drag, startPoint x: 368, startPoint y: 394, endPoint x: 382, endPoint y: 390, distance: 14.3
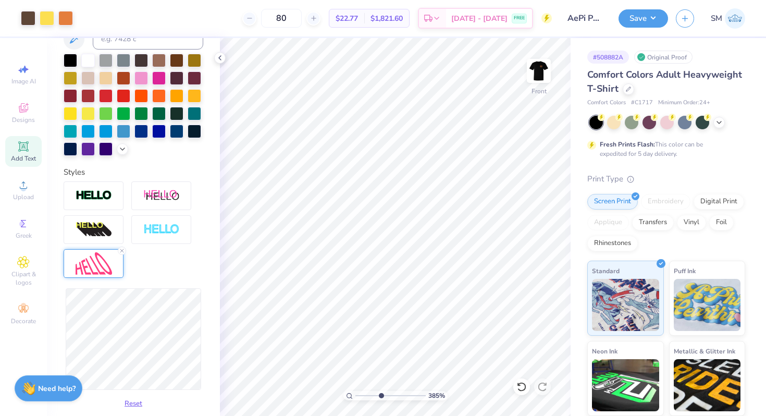
type input "4.51"
click at [382, 391] on input "range" at bounding box center [390, 395] width 70 height 9
type input "2.84"
type input "16.67"
type input "2.86"
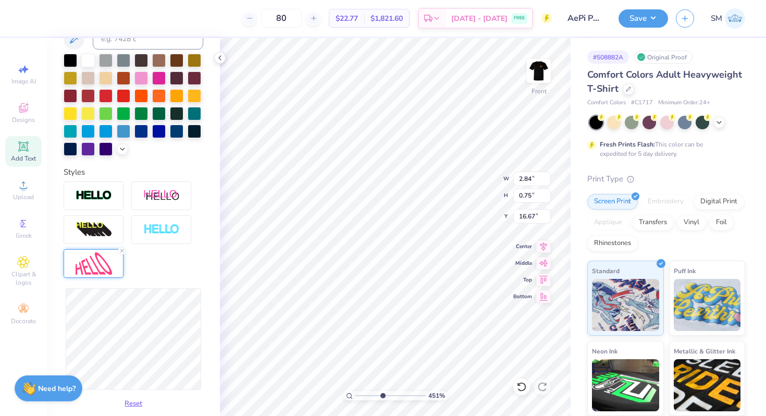
type input "16.70"
type input "2.83"
type input "0.69"
type input "16.72"
type input "16.76"
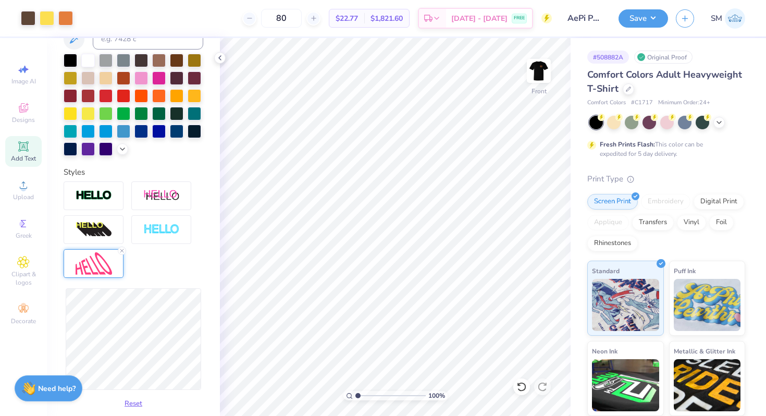
drag, startPoint x: 381, startPoint y: 398, endPoint x: 355, endPoint y: 395, distance: 26.2
click at [355, 395] on input "range" at bounding box center [390, 395] width 70 height 9
drag, startPoint x: 357, startPoint y: 396, endPoint x: 382, endPoint y: 394, distance: 24.6
click at [382, 394] on input "range" at bounding box center [390, 395] width 70 height 9
type input "5.37"
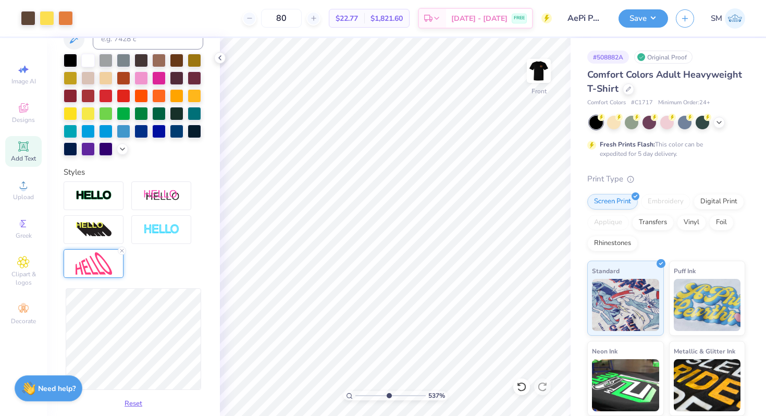
click at [388, 394] on input "range" at bounding box center [390, 395] width 70 height 9
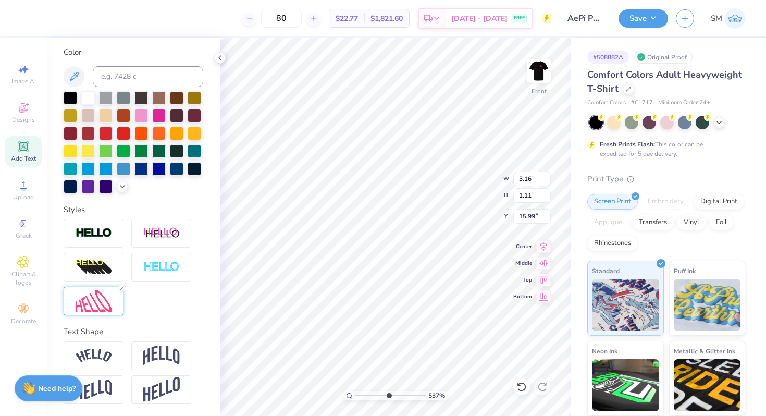
click at [97, 307] on img at bounding box center [94, 301] width 36 height 22
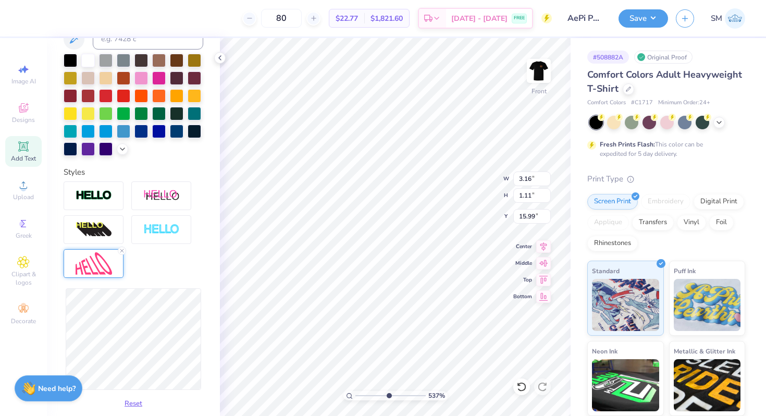
scroll to position [233, 0]
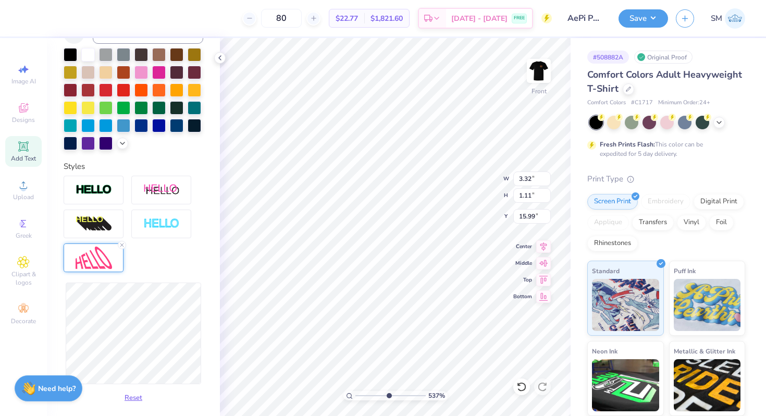
type input "3.24"
type input "16.00"
click at [519, 387] on icon at bounding box center [521, 386] width 10 height 10
type input "3.32"
type input "15.99"
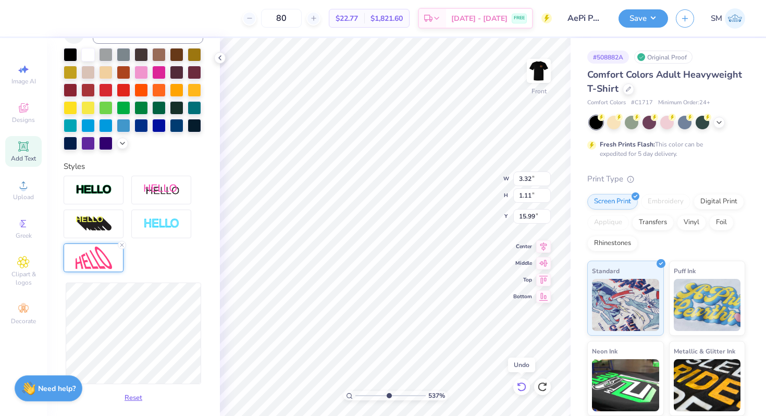
click at [519, 387] on icon at bounding box center [521, 386] width 10 height 10
type input "3.16"
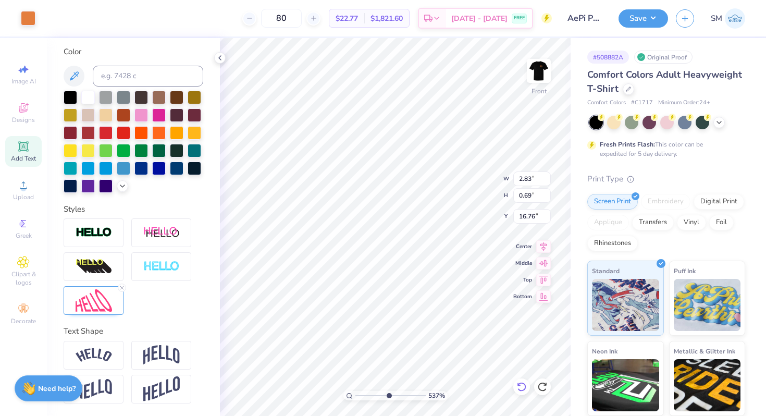
scroll to position [190, 0]
type input "2.84"
type input "0.49"
type input "16.88"
click at [85, 305] on img at bounding box center [94, 301] width 36 height 22
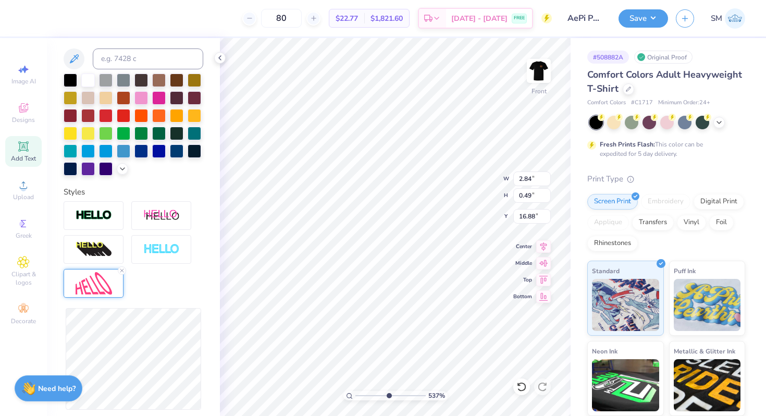
scroll to position [212, 0]
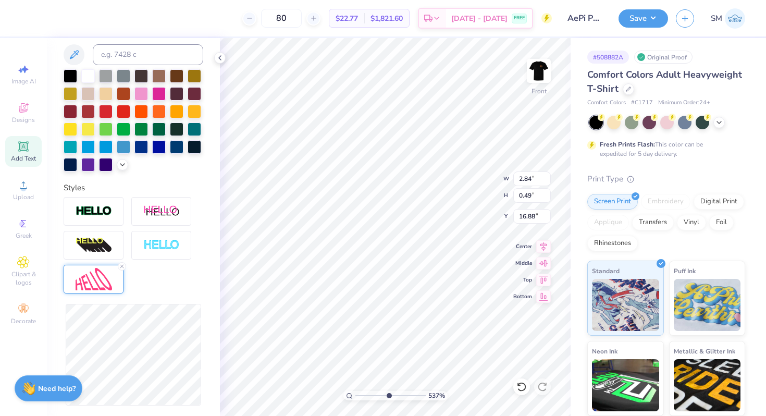
type input "2.64"
type input "0.50"
type input "2.62"
type input "0.58"
type input "16.84"
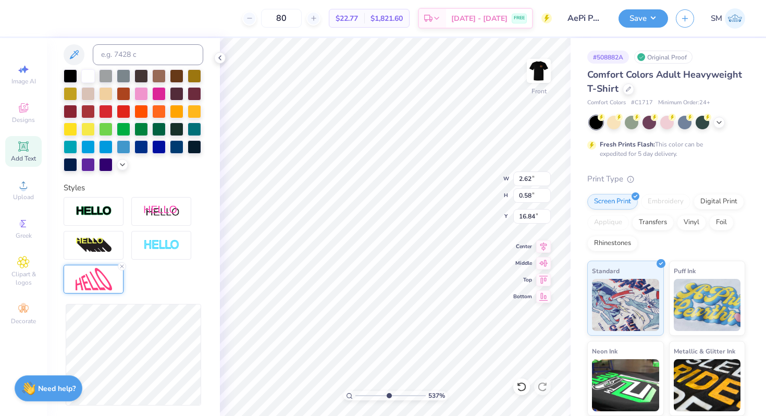
type input "2.52"
type input "0.54"
type input "16.86"
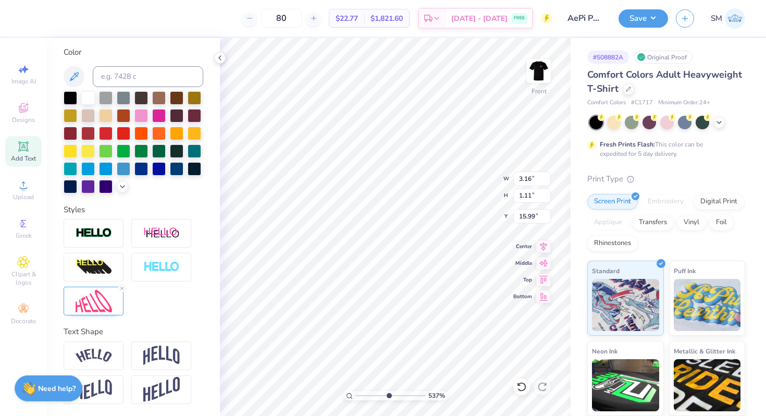
scroll to position [0, 0]
type textarea "s"
type textarea "S"
type textarea "sigma omega"
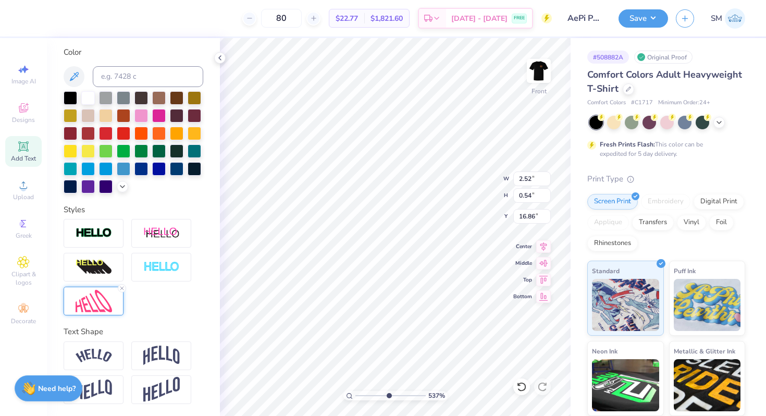
type input "16.85"
click at [109, 304] on img at bounding box center [94, 301] width 36 height 22
click at [201, 392] on div "Reset" at bounding box center [134, 388] width 140 height 124
type input "2.51"
type input "0.67"
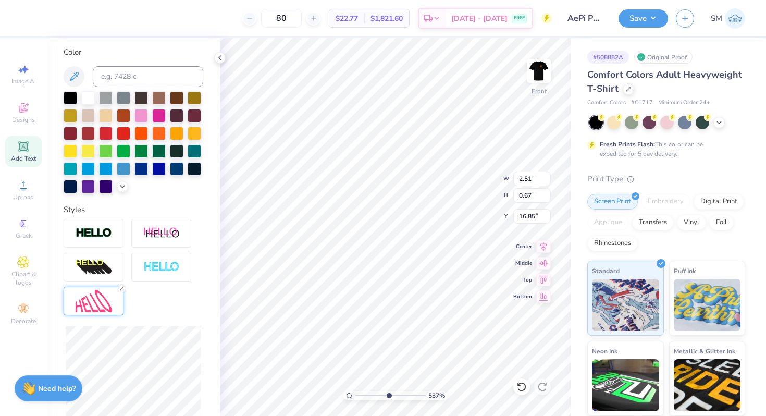
type input "16.80"
type input "16.94"
type input "2.50"
type input "0.82"
type input "16.87"
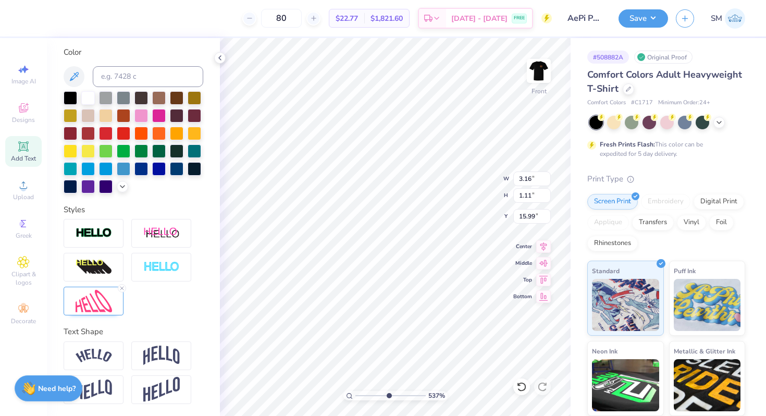
type input "7.14"
type input "14.63"
type input "3.37"
type input "2.50"
type input "0.82"
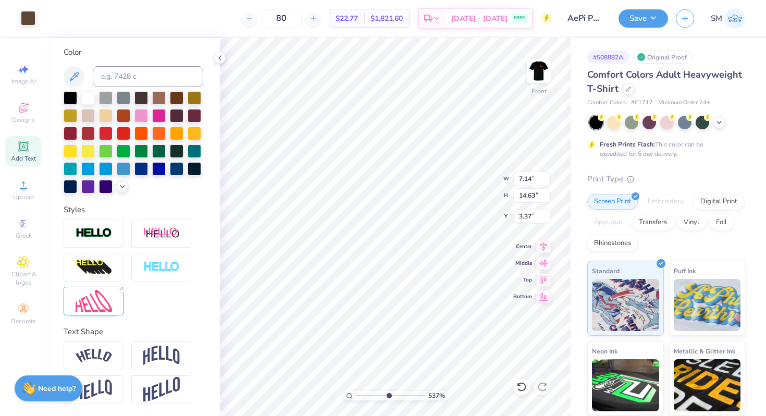
type input "16.87"
type input "2.51"
type input "0.64"
type input "16.94"
type input "16.89"
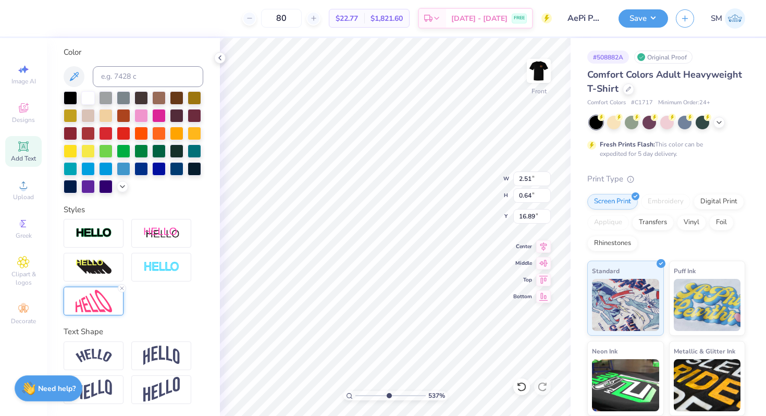
click at [109, 309] on img at bounding box center [94, 301] width 36 height 22
type input "2.50"
type input "0.80"
type input "16.82"
type input "16.88"
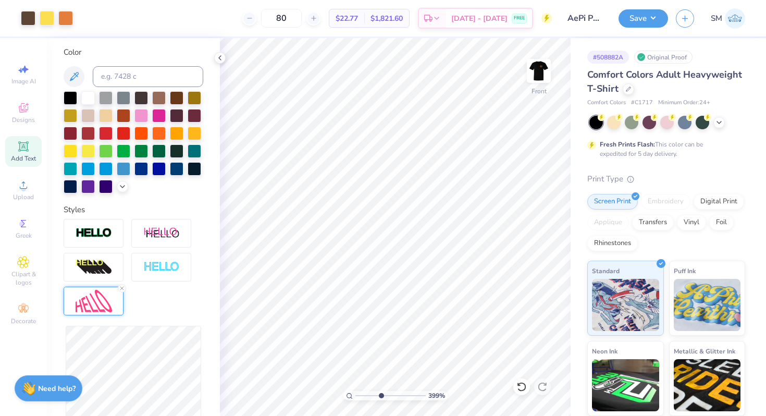
drag, startPoint x: 387, startPoint y: 394, endPoint x: 381, endPoint y: 391, distance: 6.1
type input "4.43"
click at [381, 391] on input "range" at bounding box center [390, 395] width 70 height 9
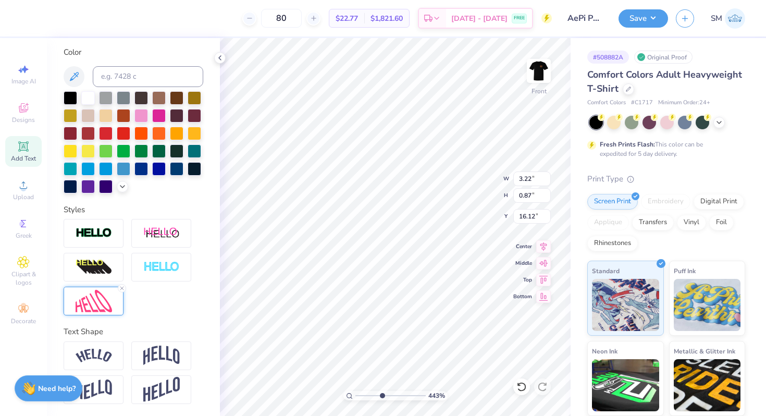
click at [90, 294] on img at bounding box center [94, 301] width 36 height 22
type input "3.31"
type input "1.08"
type input "16.01"
type input "3.07"
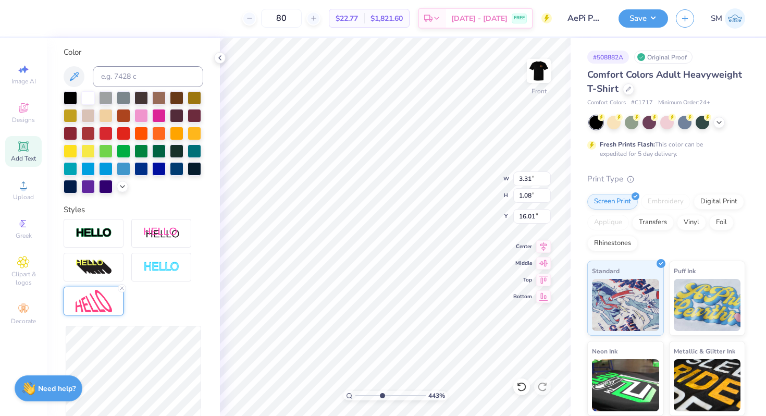
type input "1.07"
type input "3.11"
type input "1.05"
type input "16.02"
type input "7.14"
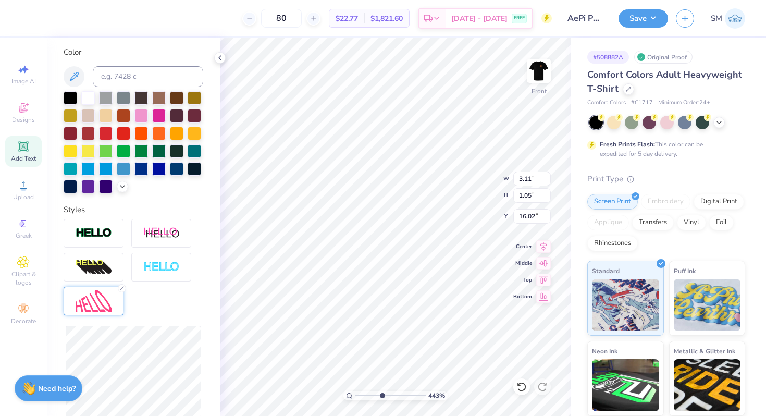
type input "14.63"
type input "3.34"
type input "3.13"
type input "0.89"
type input "16.00"
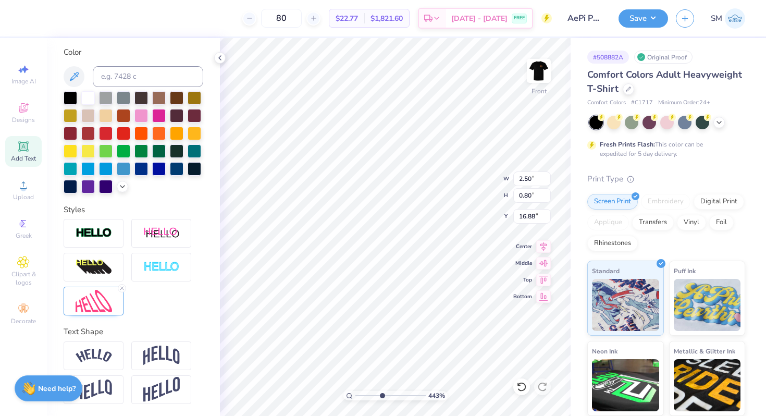
type input "16.82"
type input "0.79"
type input "16.81"
drag, startPoint x: 381, startPoint y: 394, endPoint x: 355, endPoint y: 393, distance: 25.6
type input "1"
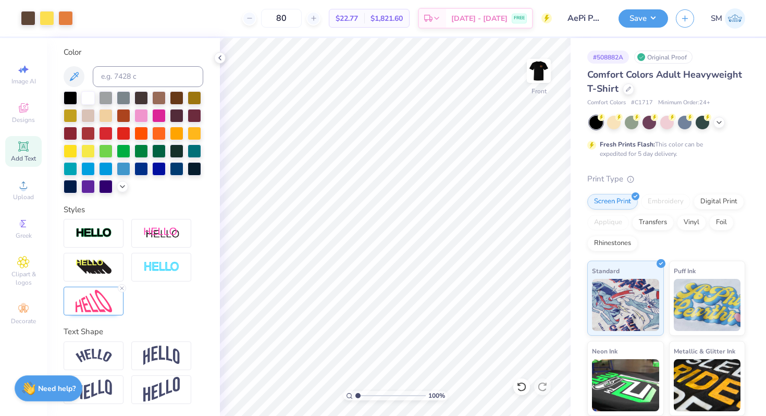
click at [355, 393] on input "range" at bounding box center [390, 395] width 70 height 9
click at [219, 57] on icon at bounding box center [220, 58] width 8 height 8
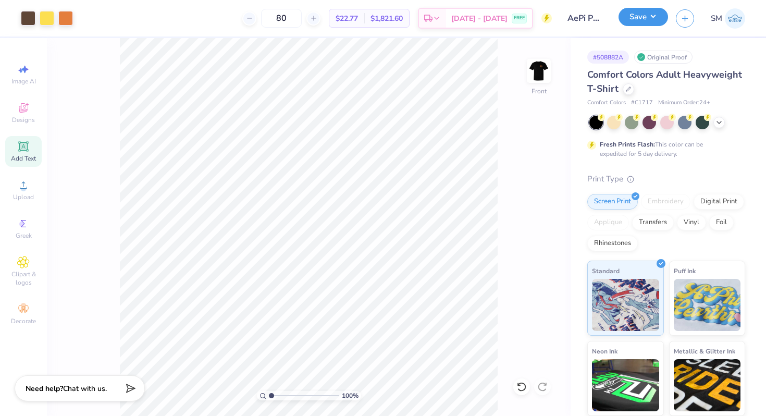
click at [631, 19] on button "Save" at bounding box center [644, 17] width 50 height 18
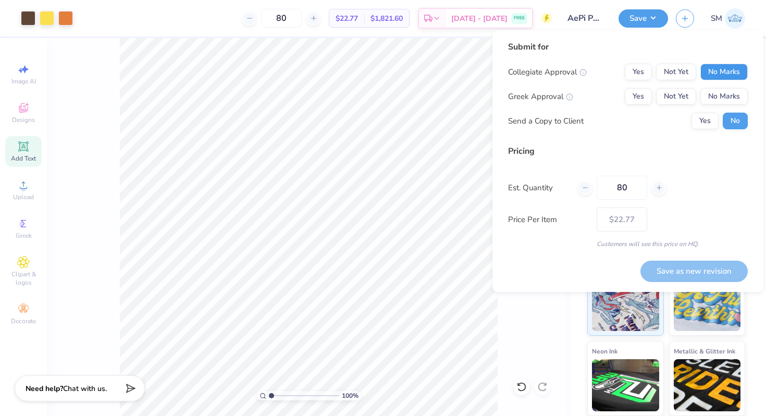
click at [718, 77] on button "No Marks" at bounding box center [723, 72] width 47 height 17
click at [687, 98] on button "Not Yet" at bounding box center [676, 96] width 40 height 17
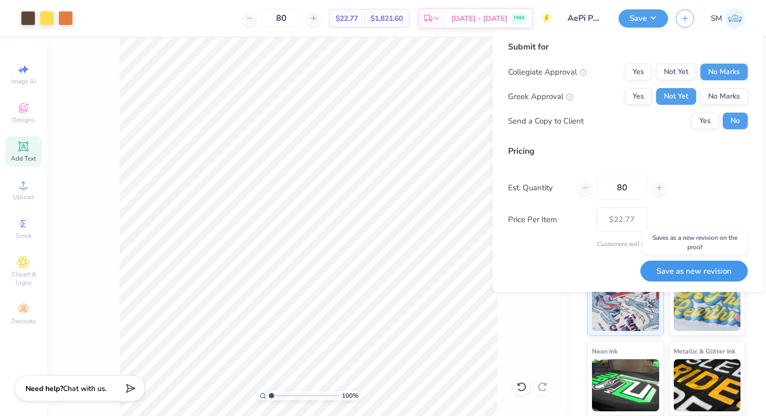
click at [669, 274] on button "Save as new revision" at bounding box center [693, 271] width 107 height 21
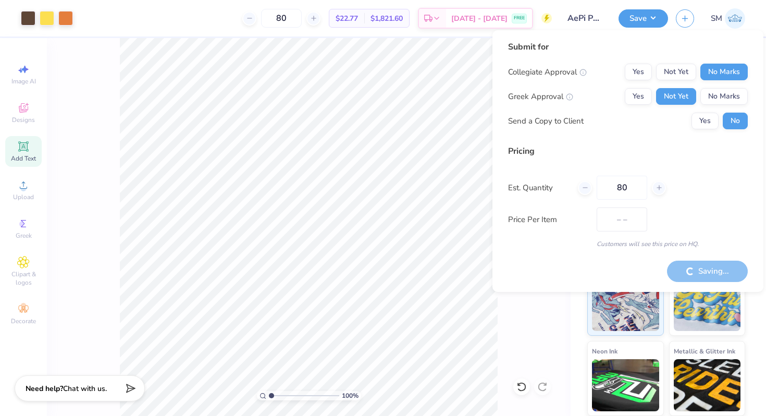
type input "$22.77"
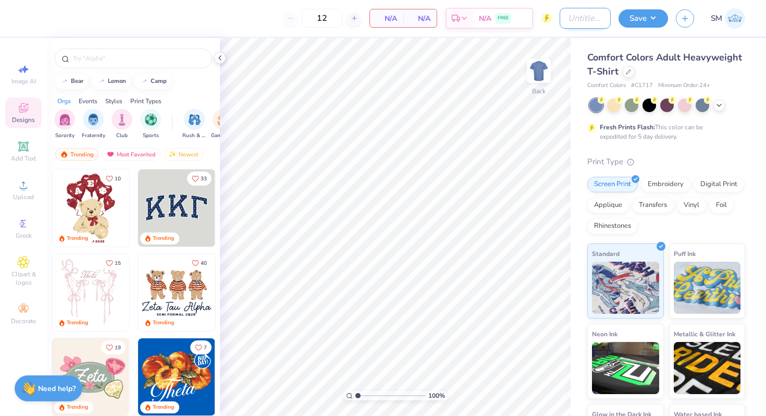
click at [564, 21] on input "Design Title" at bounding box center [585, 18] width 51 height 21
type input "C"
type input "Theta CASA"
click at [675, 66] on div "Comfort Colors Adult Heavyweight T-Shirt" at bounding box center [666, 65] width 158 height 28
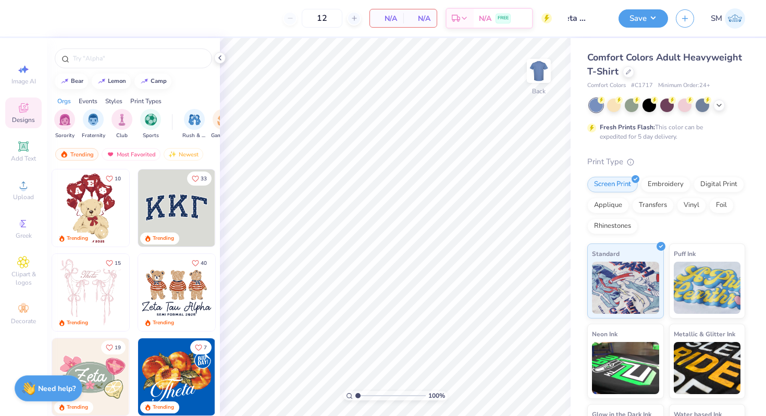
scroll to position [0, 0]
click at [626, 73] on icon at bounding box center [628, 71] width 4 height 4
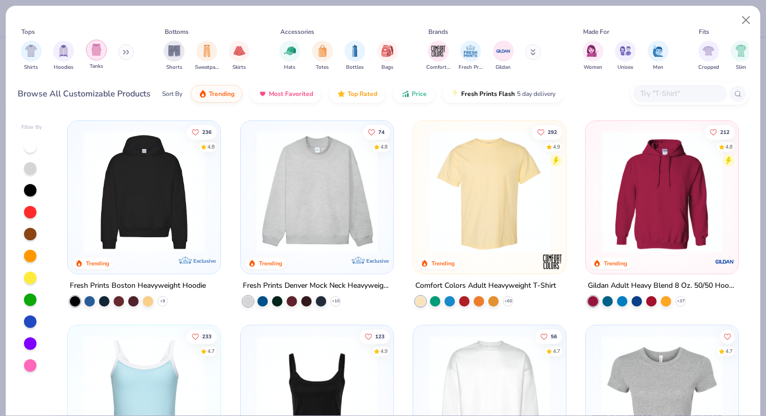
click at [96, 58] on div "filter for Tanks" at bounding box center [96, 50] width 21 height 21
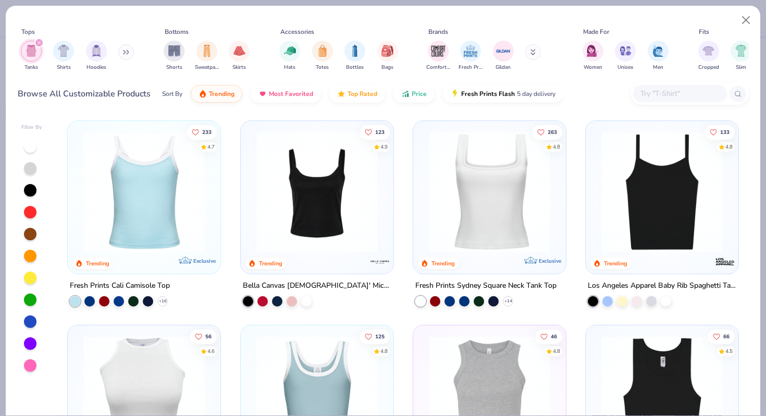
click at [362, 181] on img at bounding box center [317, 191] width 132 height 121
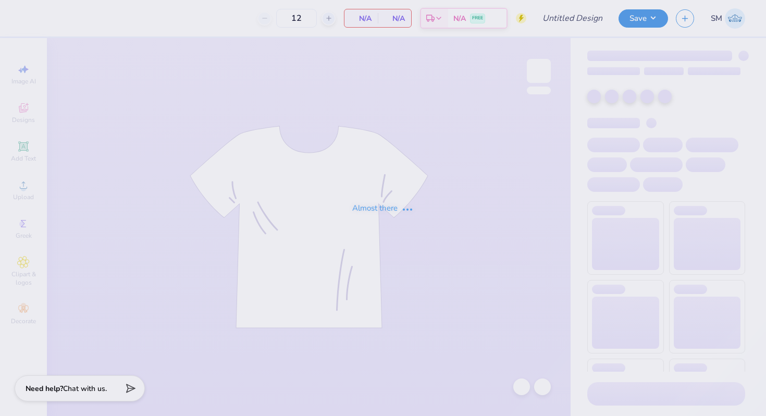
type input "AePi Philo"
type input "80"
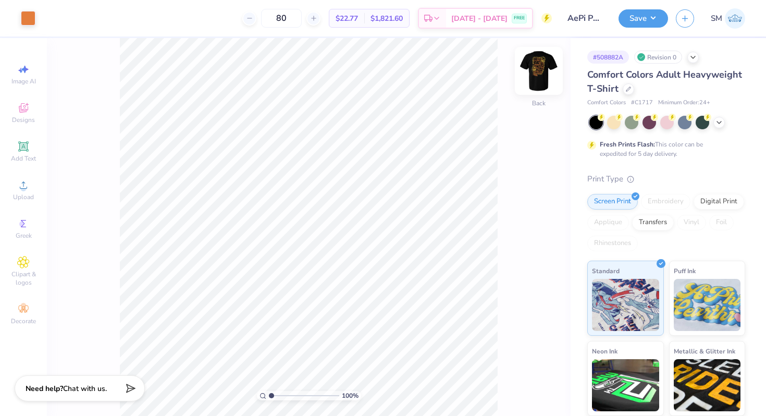
click at [544, 75] on img at bounding box center [539, 71] width 42 height 42
drag, startPoint x: 271, startPoint y: 396, endPoint x: 316, endPoint y: 397, distance: 44.8
type input "7.5"
click at [316, 397] on input "range" at bounding box center [304, 395] width 70 height 9
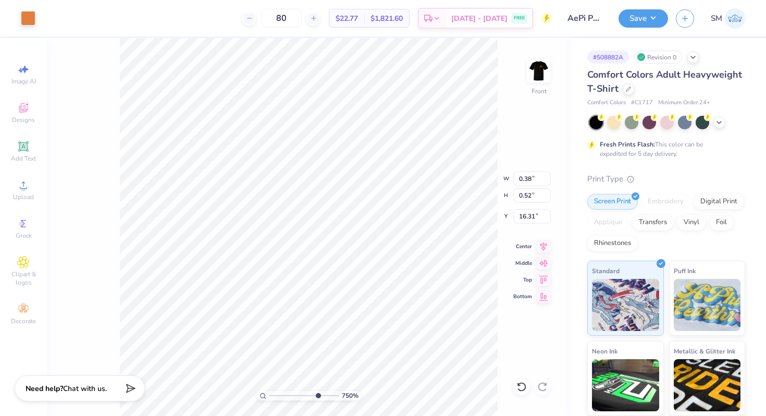
type input "0.34"
type input "0.54"
type input "16.25"
type input "0.38"
type input "0.52"
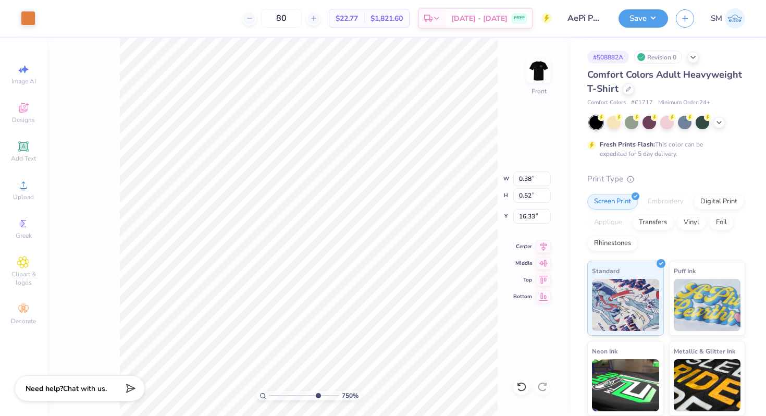
type input "16.32"
type input "16.27"
type input "7.14"
type input "14.63"
type input "3.37"
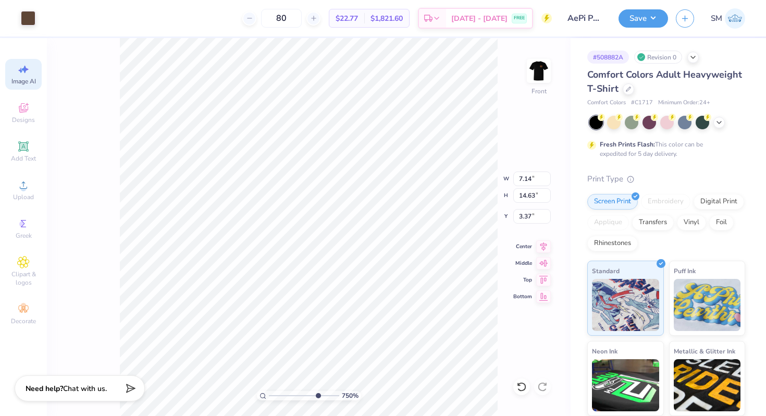
click at [24, 77] on span "Image AI" at bounding box center [23, 81] width 24 height 8
select select "4"
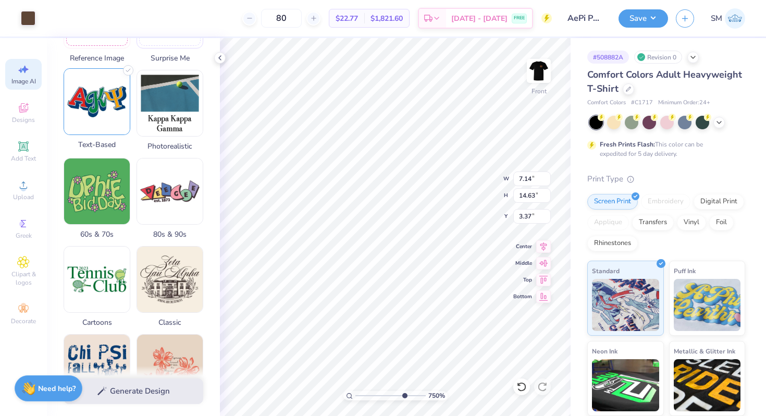
click at [106, 142] on span "Text-Based" at bounding box center [97, 144] width 67 height 11
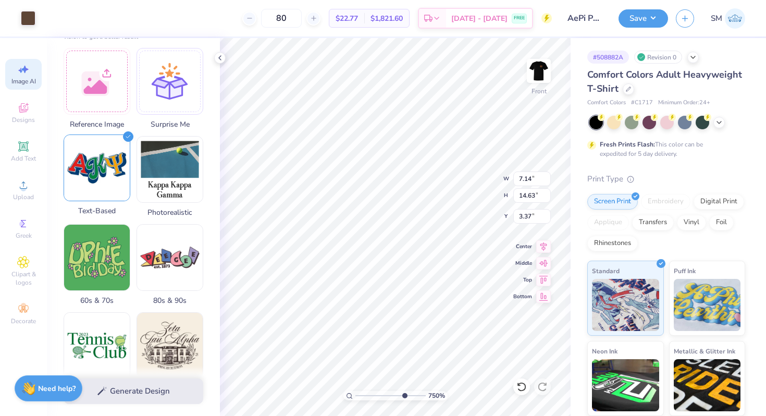
scroll to position [42, 0]
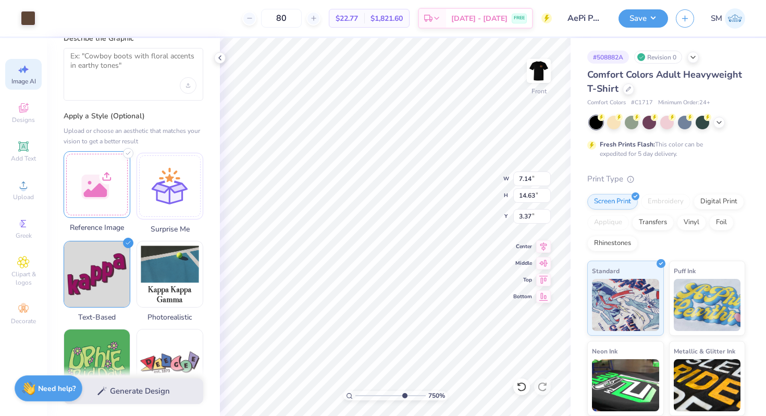
click at [102, 182] on div at bounding box center [97, 184] width 67 height 67
click at [97, 199] on div at bounding box center [97, 184] width 67 height 67
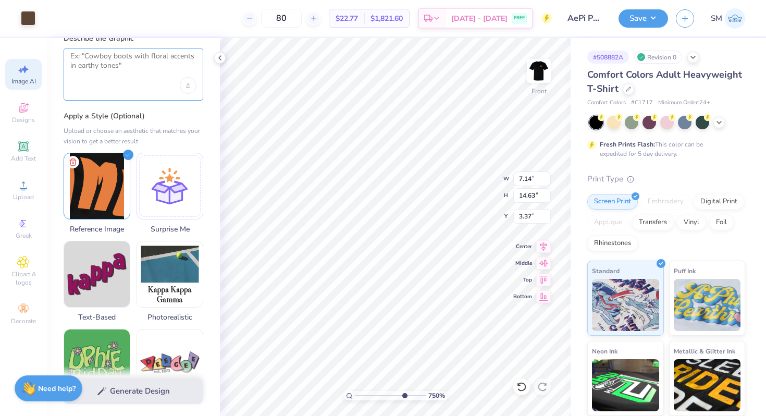
click at [153, 76] on textarea at bounding box center [133, 65] width 126 height 26
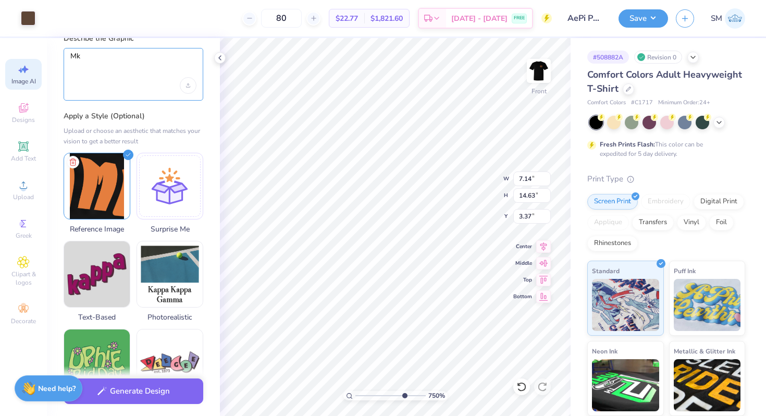
type textarea "M"
type textarea "r"
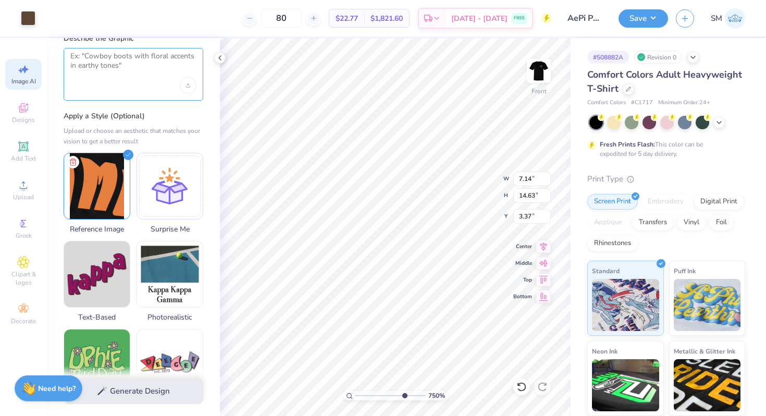
type textarea "m"
type textarea "t"
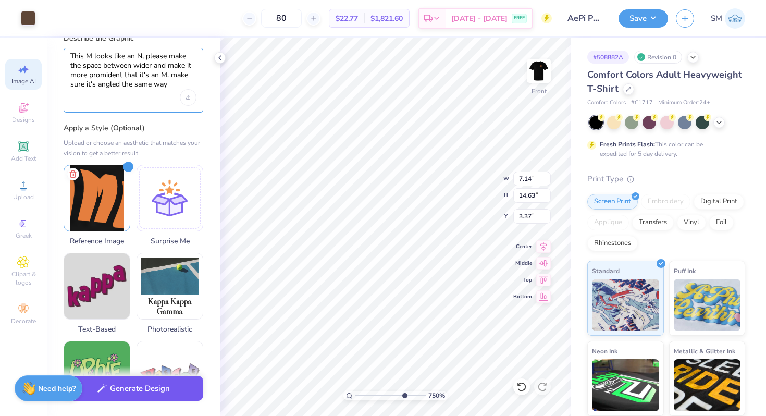
type textarea "This M looks like an N, please make the space between wider and make it more pr…"
click at [114, 384] on button "Generate Design" at bounding box center [134, 389] width 140 height 26
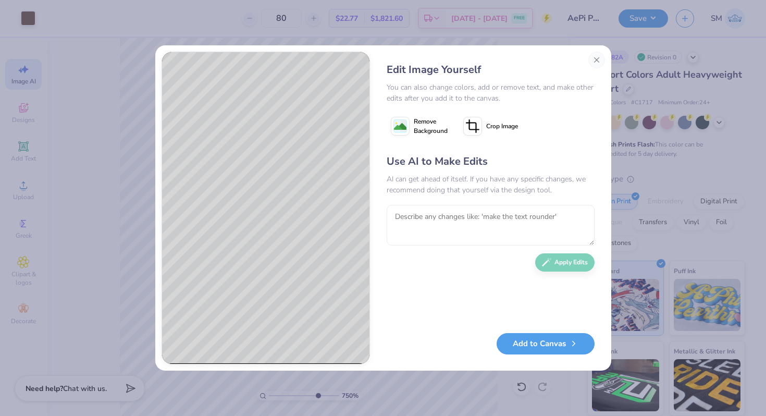
drag, startPoint x: 534, startPoint y: 342, endPoint x: 469, endPoint y: 187, distance: 168.4
click at [469, 187] on div "Edit Image Yourself You can also change colors, add or remove text, and make ot…" at bounding box center [490, 208] width 229 height 313
click at [408, 124] on icon at bounding box center [400, 126] width 19 height 19
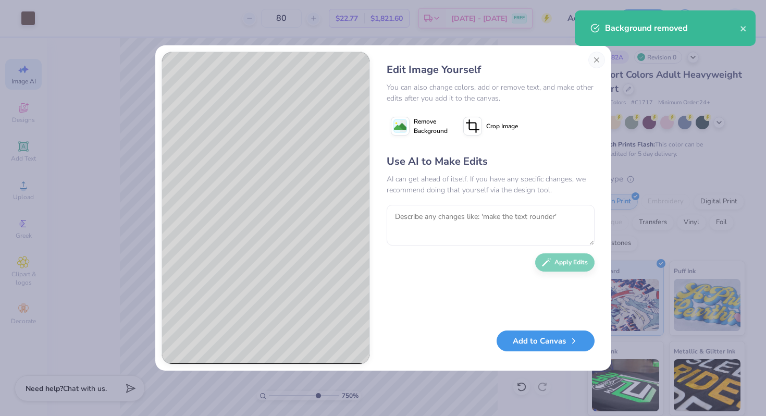
click at [520, 340] on button "Add to Canvas" at bounding box center [546, 340] width 98 height 21
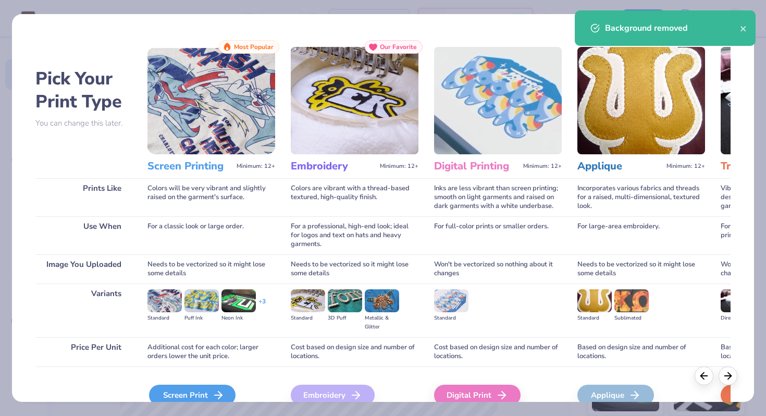
click at [205, 389] on div "Screen Print" at bounding box center [192, 395] width 87 height 21
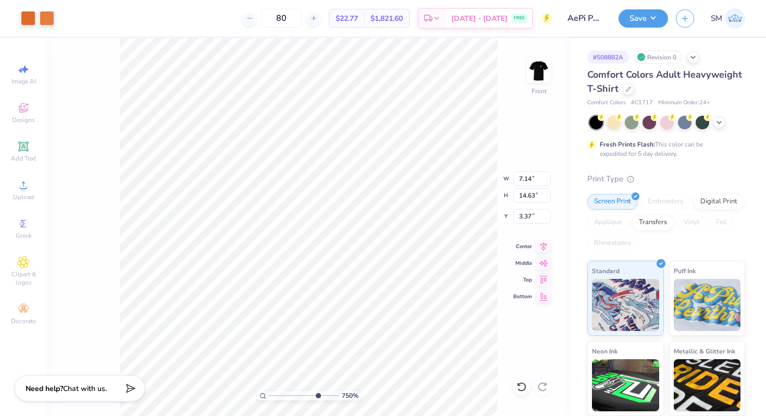
type input "14.53"
type input "15.25"
type input "6.12"
drag, startPoint x: 315, startPoint y: 397, endPoint x: 256, endPoint y: 390, distance: 59.7
type input "1"
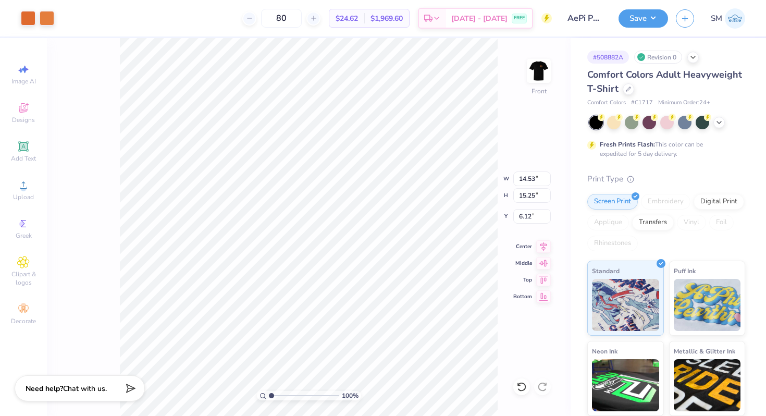
click at [269, 391] on input "range" at bounding box center [304, 395] width 70 height 9
type input "3.69"
type input "3.88"
type input "18.44"
click at [29, 18] on div at bounding box center [28, 17] width 15 height 15
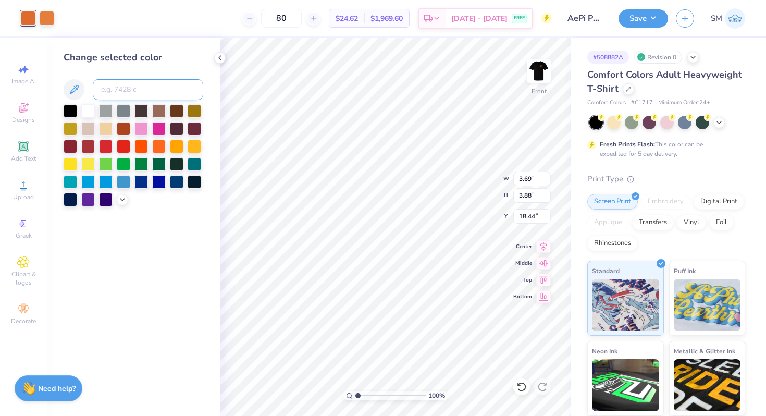
click at [139, 90] on input at bounding box center [148, 89] width 110 height 21
type input "7577"
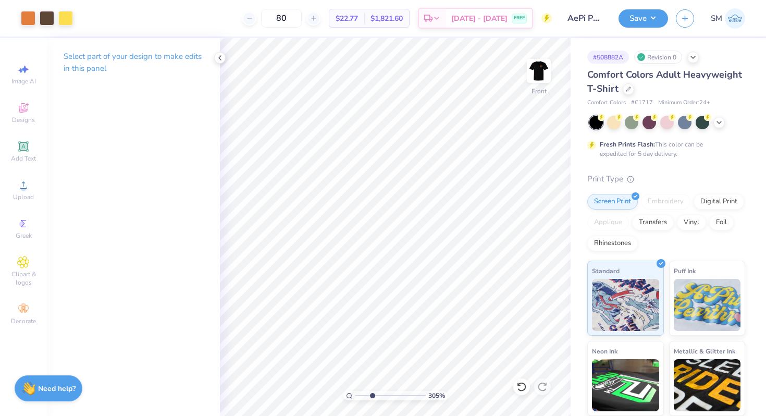
drag, startPoint x: 359, startPoint y: 393, endPoint x: 372, endPoint y: 393, distance: 13.0
type input "3.05"
click at [372, 393] on input "range" at bounding box center [390, 395] width 70 height 9
type input "0.96"
type input "1.00"
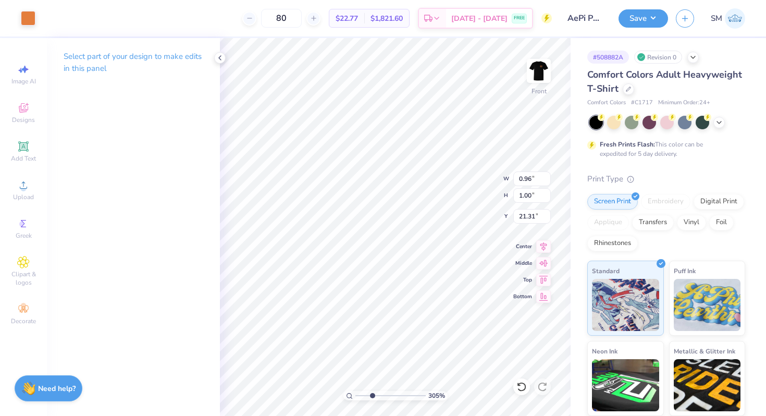
type input "21.31"
type input "16.40"
drag, startPoint x: 373, startPoint y: 396, endPoint x: 433, endPoint y: 391, distance: 60.2
type input "10"
click at [426, 391] on input "range" at bounding box center [390, 395] width 70 height 9
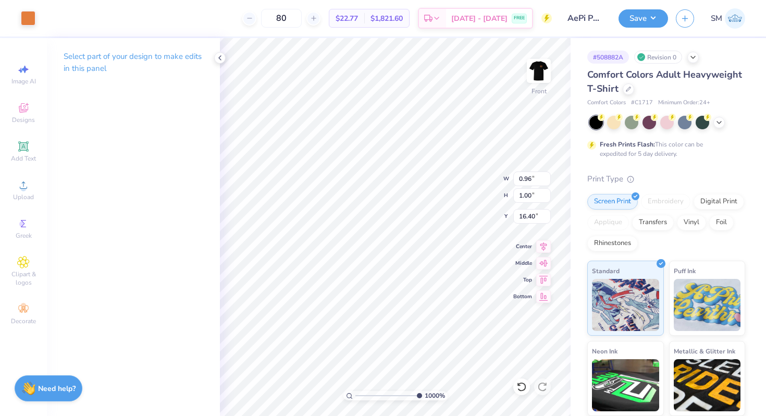
type input "16.60"
type input "0.38"
type input "0.52"
type input "16.29"
type input "16.11"
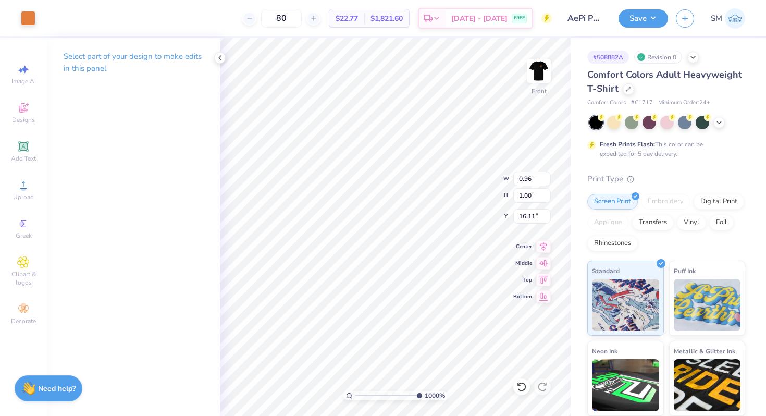
type input "0.40"
type input "0.58"
type input "16.95"
type input "0.96"
type input "1.00"
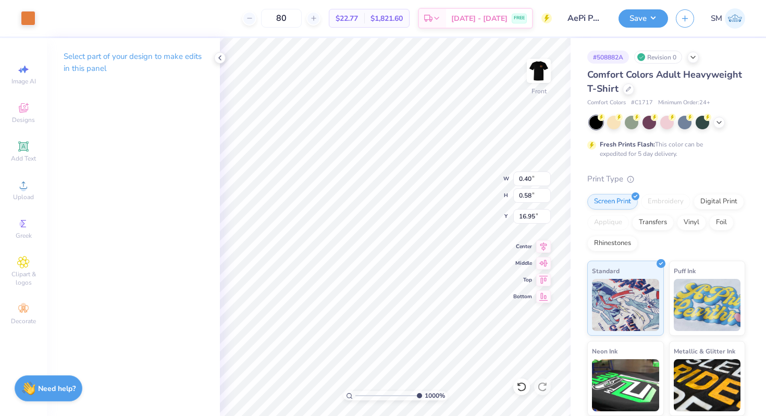
type input "16.11"
type input "0.39"
type input "0.41"
type input "16.39"
type input "0.43"
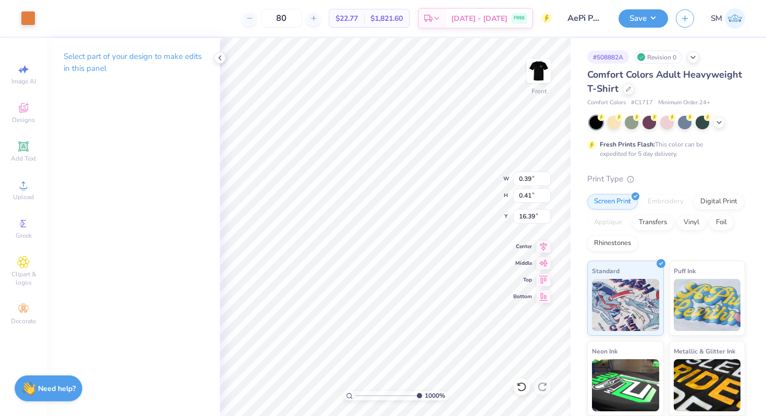
type input "0.47"
type input "16.36"
type input "10.14"
type input "14.66"
type input "3.34"
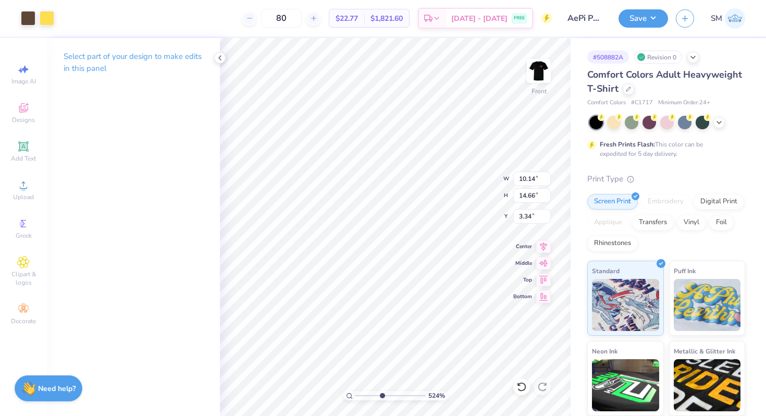
drag, startPoint x: 417, startPoint y: 394, endPoint x: 379, endPoint y: 391, distance: 38.7
type input "4.32"
click at [381, 391] on input "range" at bounding box center [390, 395] width 70 height 9
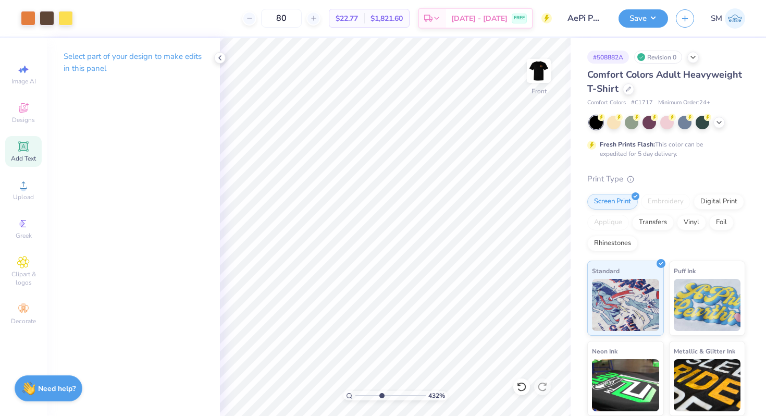
click at [29, 145] on icon at bounding box center [23, 146] width 13 height 13
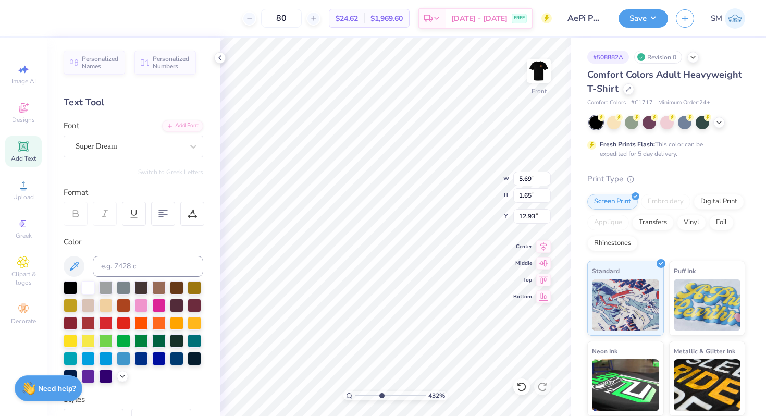
type input "16.49"
type input "2.37"
type input "0.69"
type input "17.45"
type input "17.91"
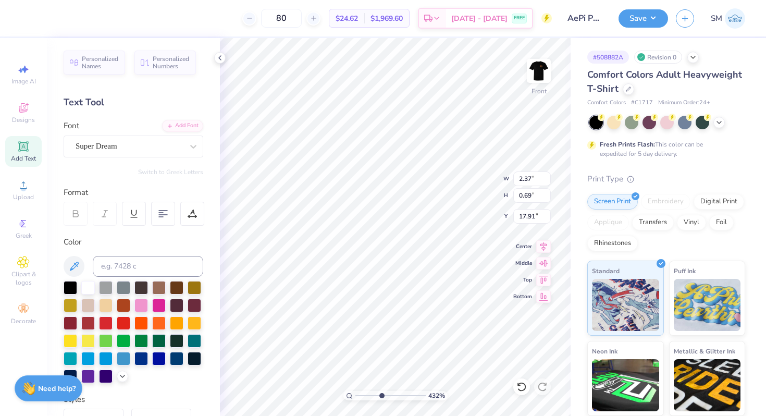
type textarea "M"
click at [75, 264] on icon at bounding box center [74, 266] width 9 height 9
click at [151, 142] on div "Super Dream" at bounding box center [129, 146] width 109 height 16
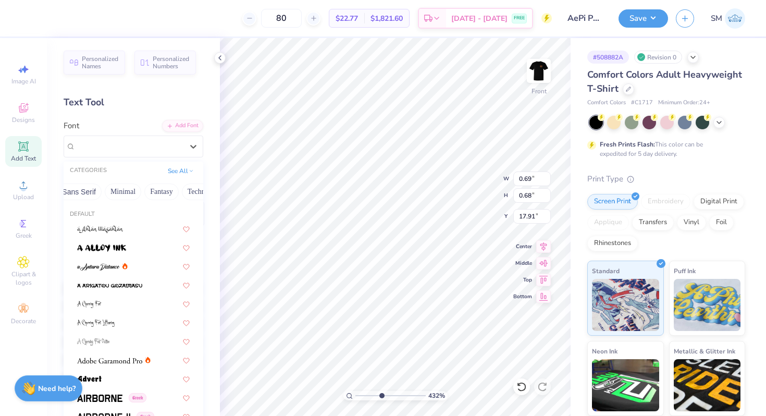
scroll to position [0, 306]
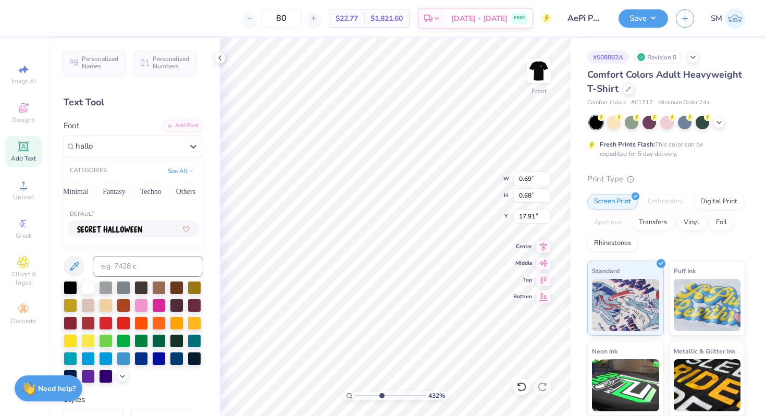
click at [129, 228] on img at bounding box center [109, 229] width 65 height 7
type input "hallo"
type input "0.58"
type input "0.73"
type input "17.88"
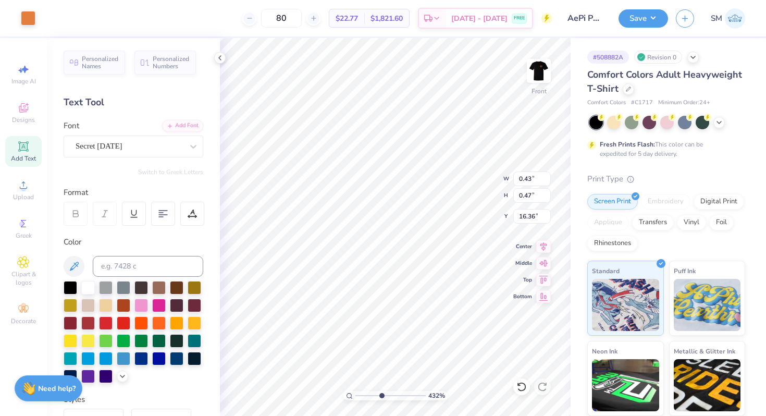
type input "18.25"
type input "16.74"
type input "0.41"
type input "0.51"
type input "16.33"
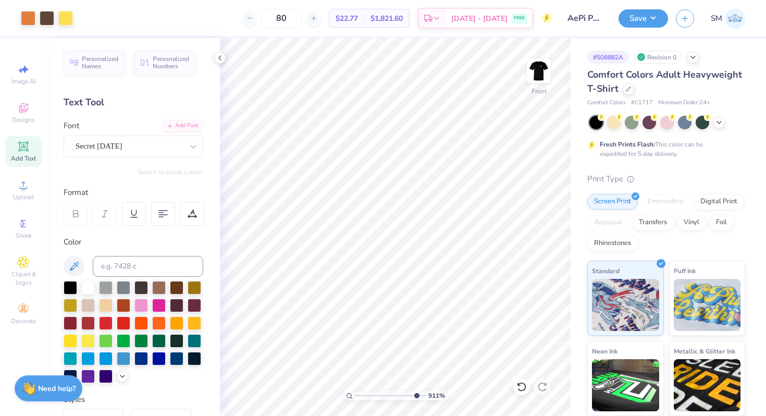
drag, startPoint x: 379, startPoint y: 394, endPoint x: 415, endPoint y: 391, distance: 35.6
type input "9.22"
click at [415, 391] on input "range" at bounding box center [390, 395] width 70 height 9
type input "16.35"
type input "0.45"
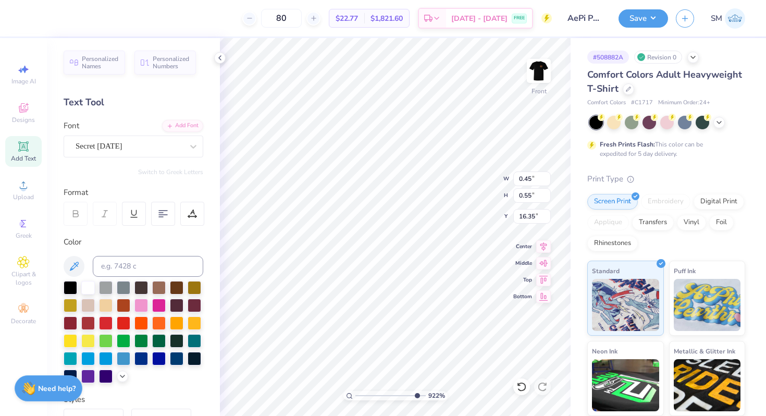
type input "0.55"
type input "16.33"
type input "7.14"
type input "14.63"
type input "3.37"
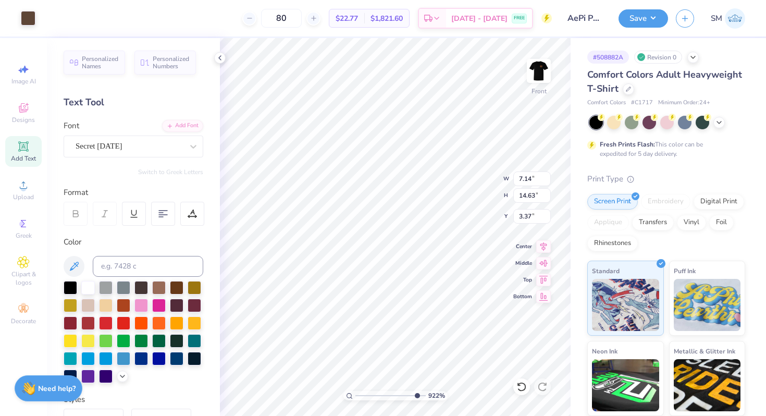
type input "0.45"
type input "0.55"
type input "16.33"
type input "0.42"
type input "0.52"
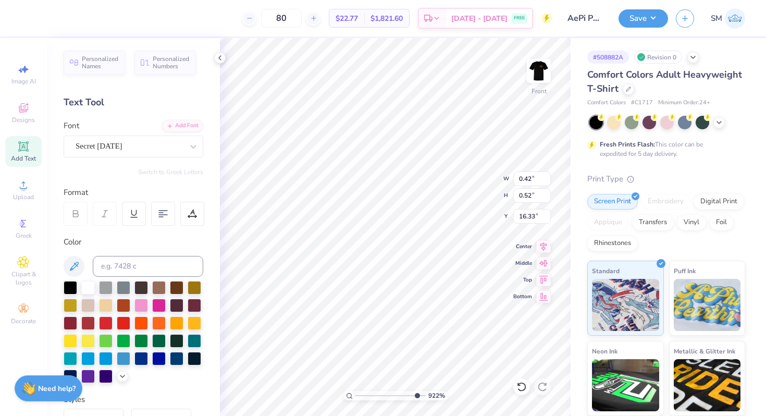
type input "16.29"
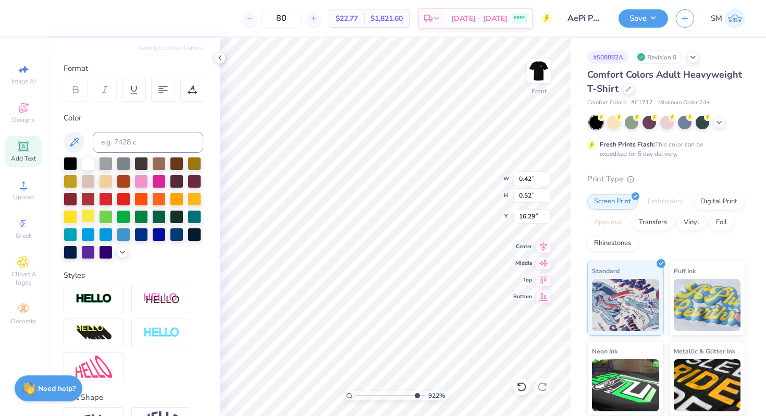
scroll to position [190, 0]
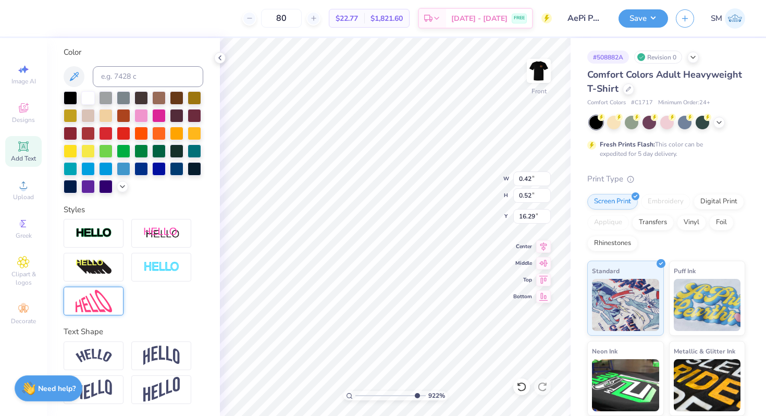
click at [102, 301] on img at bounding box center [94, 301] width 36 height 22
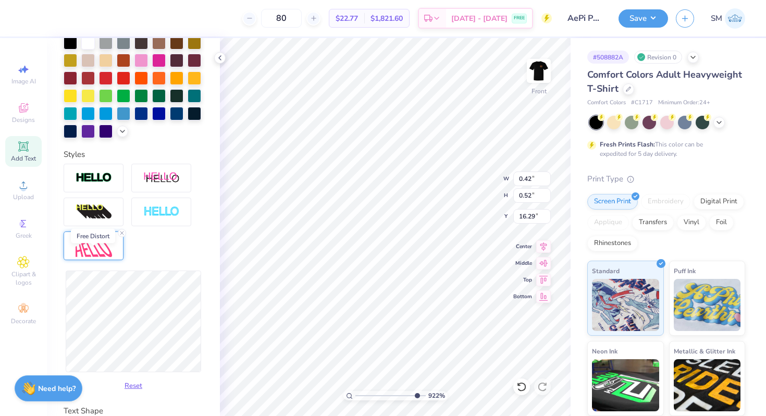
scroll to position [249, 0]
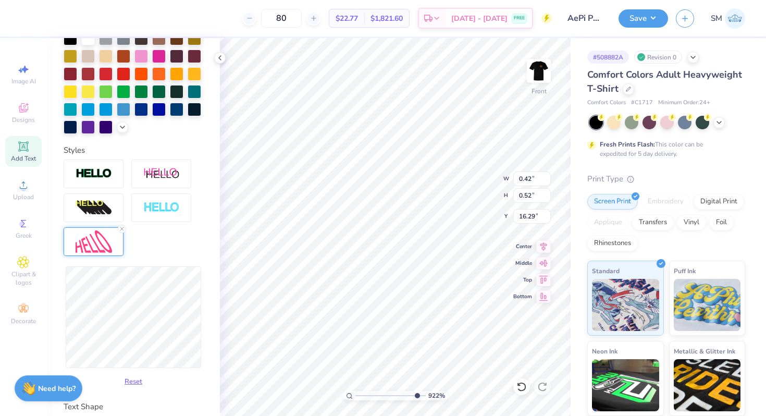
type input "0.46"
type input "0.53"
type input "16.28"
type input "0.39"
type input "0.58"
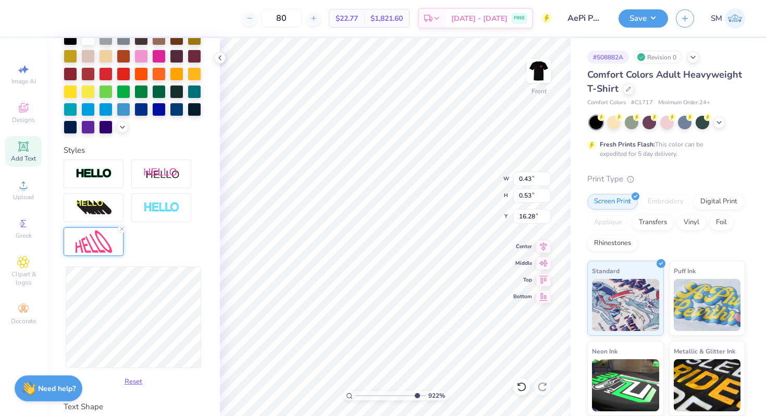
type input "16.26"
type input "0.37"
type input "0.54"
type input "16.29"
type input "7.14"
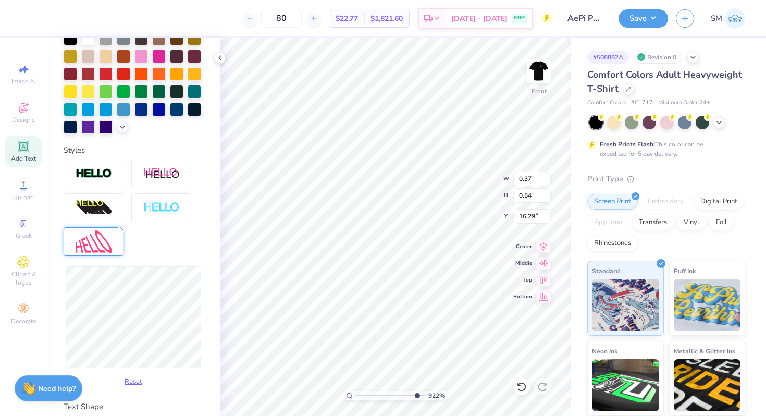
type input "14.63"
click at [523, 387] on icon at bounding box center [521, 386] width 10 height 10
type input "3.37"
type input "0.37"
type input "0.54"
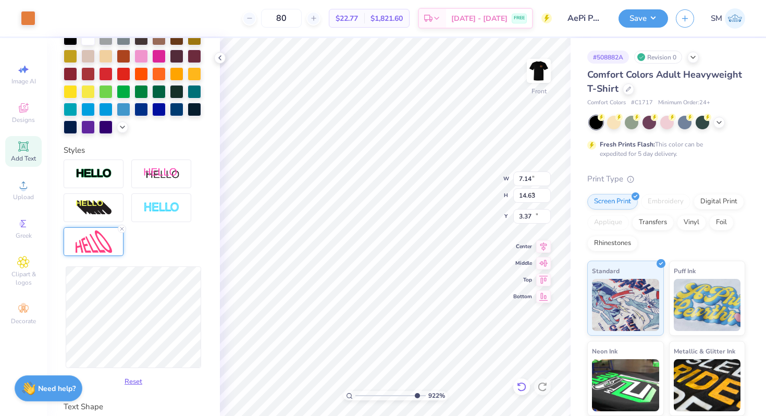
type input "16.29"
type input "0.44"
type input "0.49"
type input "16.31"
type input "0.43"
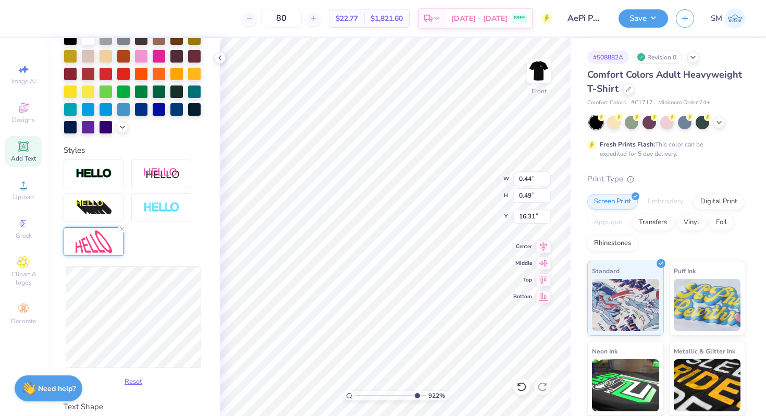
type input "0.52"
type input "16.29"
type input "0.38"
type input "0.55"
type input "16.29"
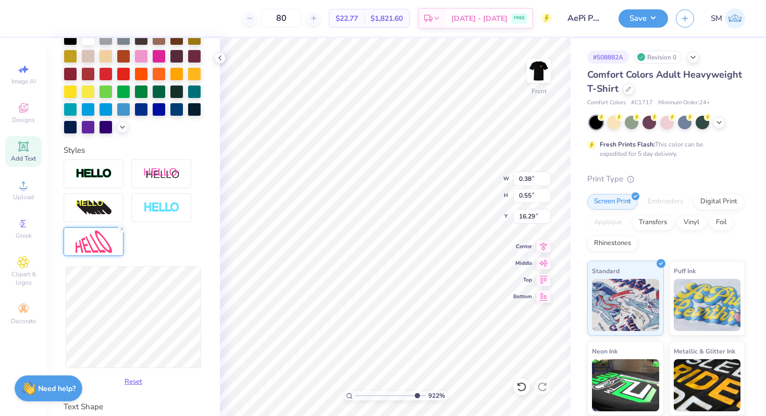
type input "0.39"
type input "0.51"
type input "16.32"
type input "0.35"
type input "0.53"
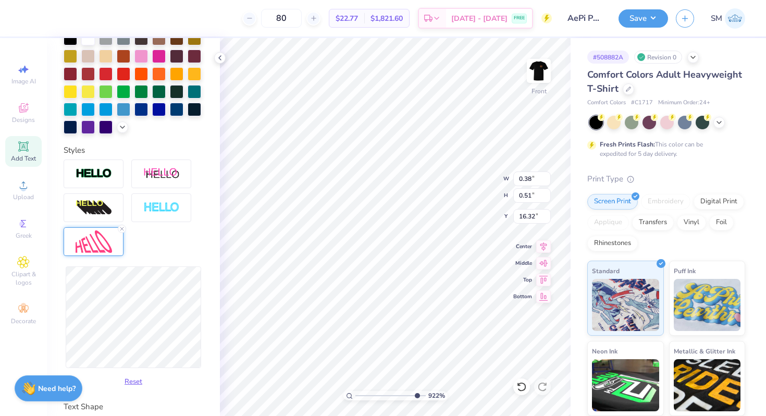
type input "16.31"
type input "7.14"
type input "14.63"
type input "3.37"
type input "0.35"
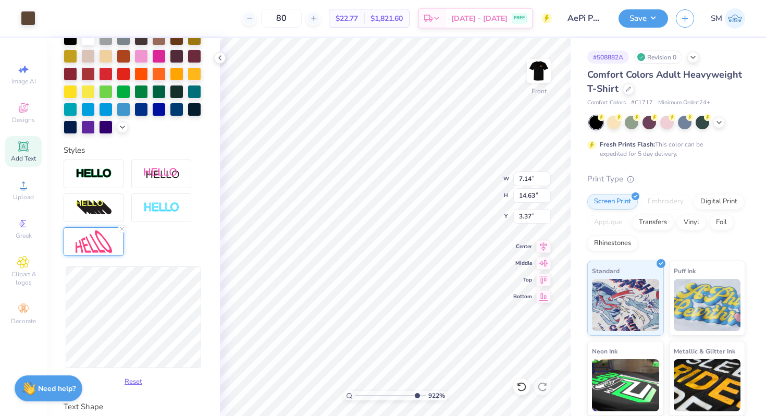
type input "0.53"
type input "16.31"
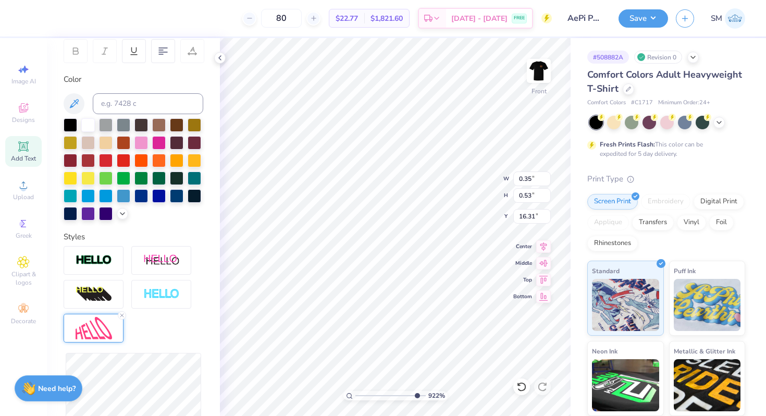
scroll to position [0, 0]
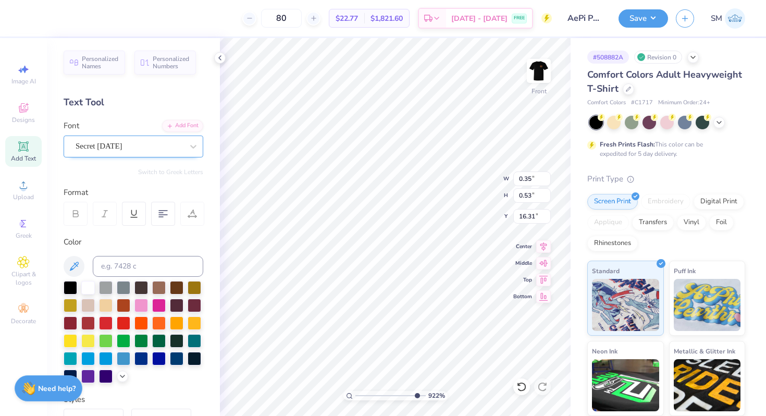
click at [130, 149] on div "Secret Halloween" at bounding box center [129, 146] width 109 height 16
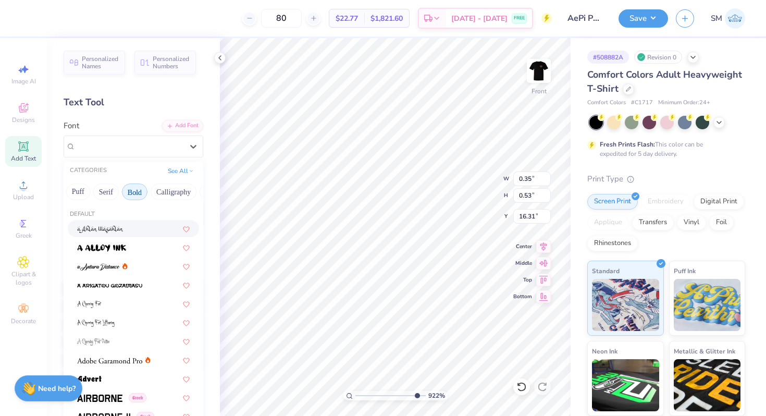
scroll to position [0, 48]
click at [109, 190] on button "Puff" at bounding box center [115, 191] width 24 height 17
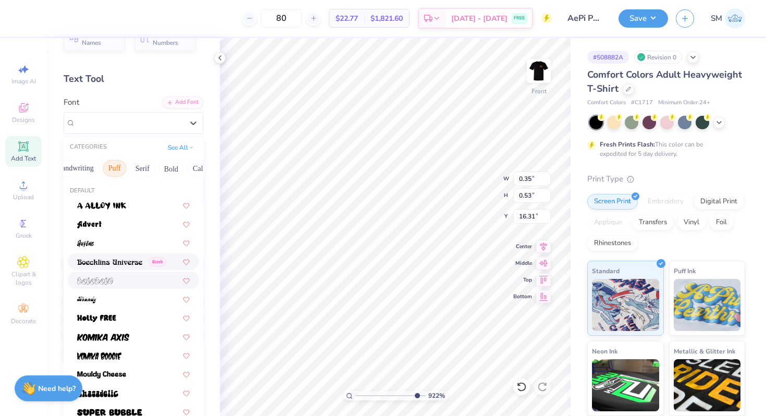
scroll to position [32, 0]
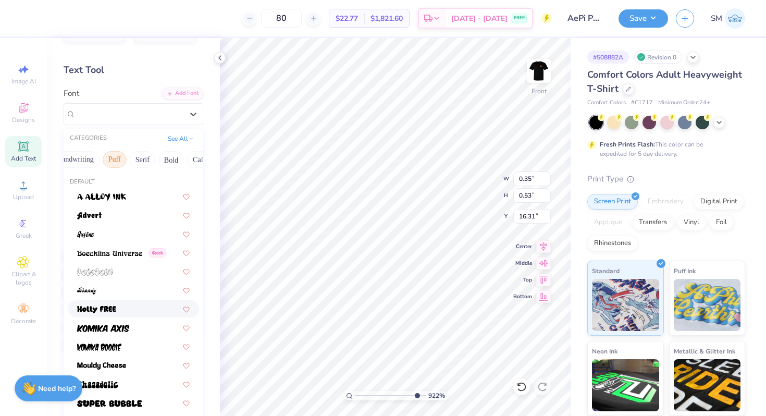
click at [102, 306] on img at bounding box center [96, 309] width 39 height 7
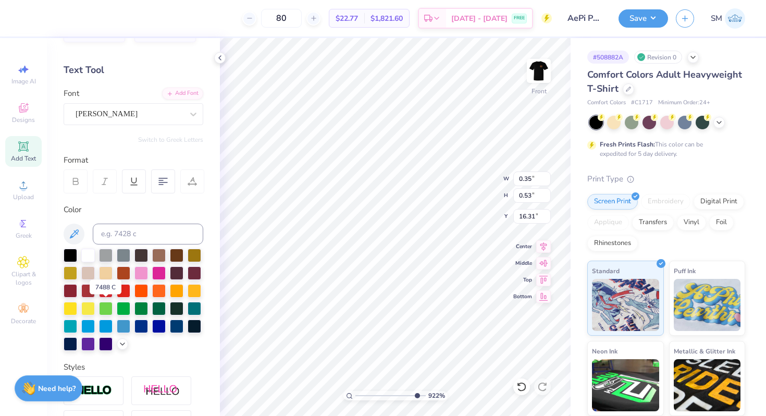
type input "0.52"
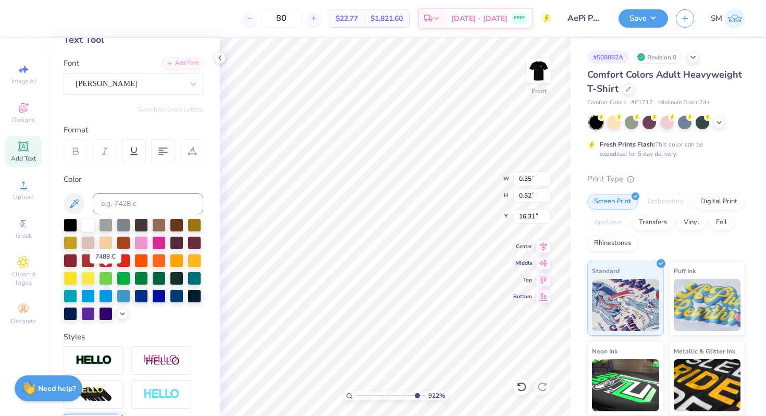
scroll to position [63, 0]
click at [140, 80] on div "Holly FREE" at bounding box center [129, 83] width 109 height 16
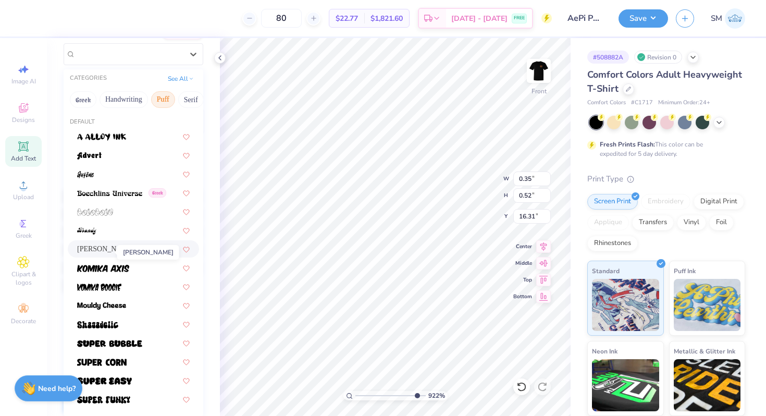
scroll to position [93, 0]
click at [109, 265] on img at bounding box center [103, 267] width 52 height 7
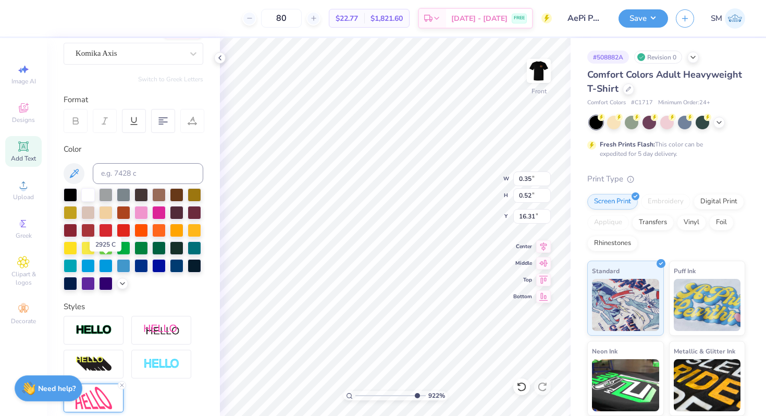
type input "0.34"
type input "16.32"
type input "7.14"
type input "14.63"
type input "3.37"
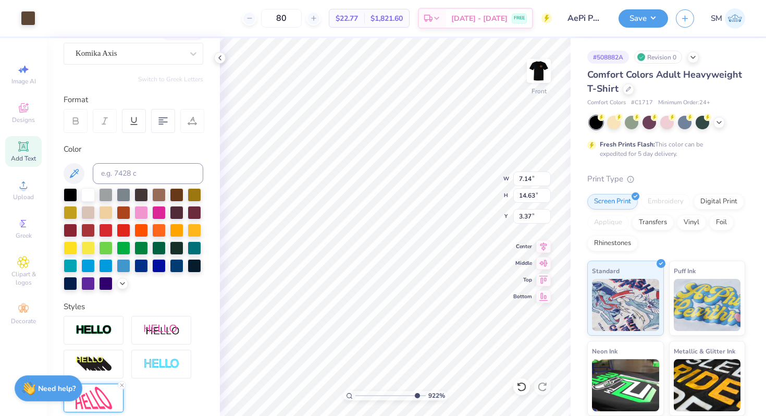
type input "0.34"
type input "0.52"
type input "16.32"
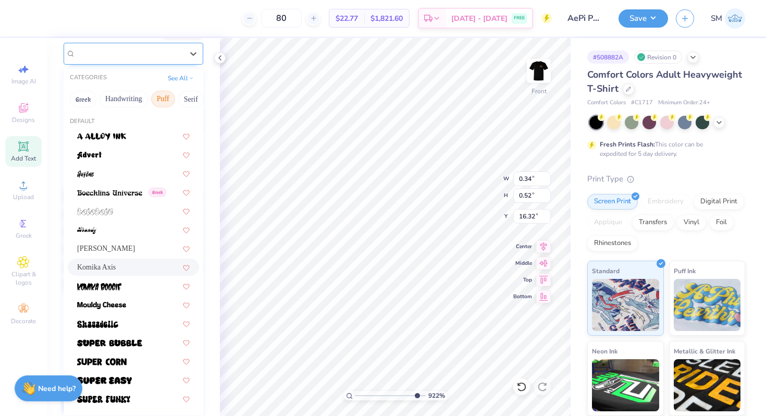
click at [129, 51] on div "Komika Axis" at bounding box center [129, 53] width 109 height 16
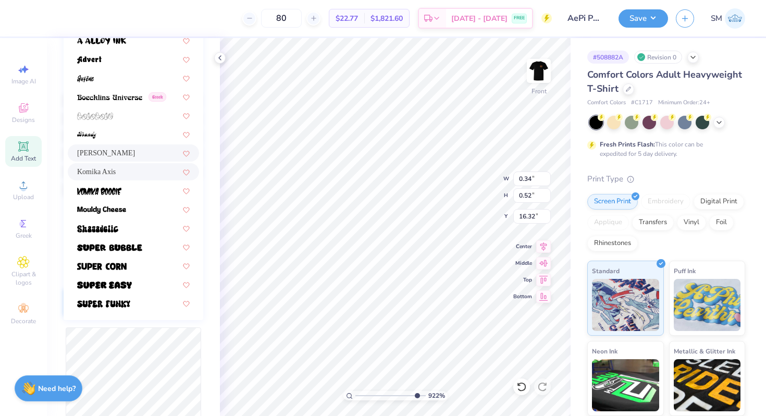
scroll to position [198, 0]
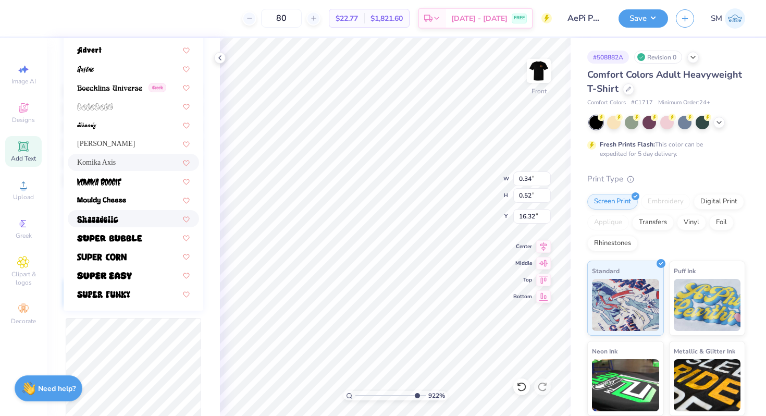
click at [119, 223] on div at bounding box center [133, 218] width 113 height 11
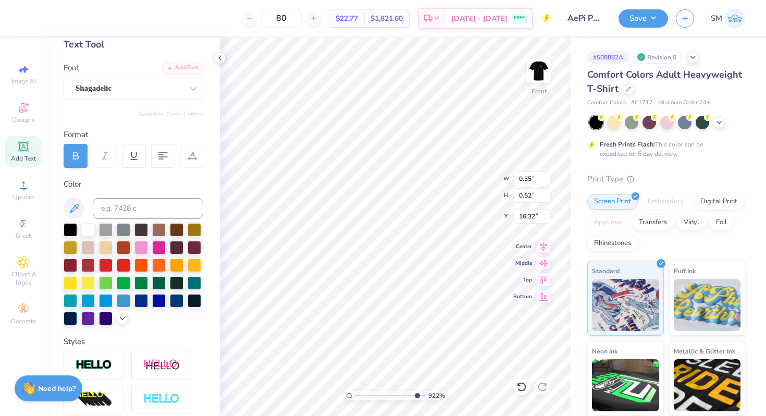
scroll to position [53, 0]
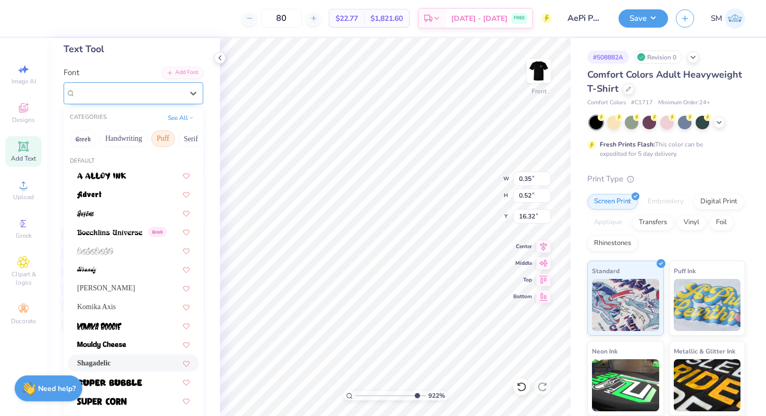
click at [130, 92] on div "Shagadelic" at bounding box center [129, 93] width 109 height 16
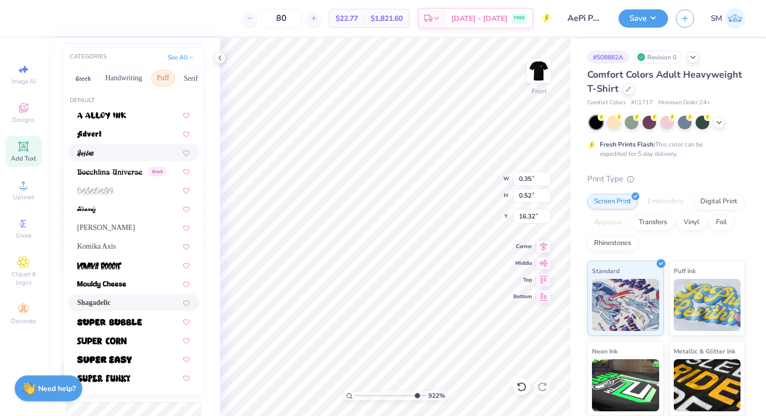
scroll to position [130, 0]
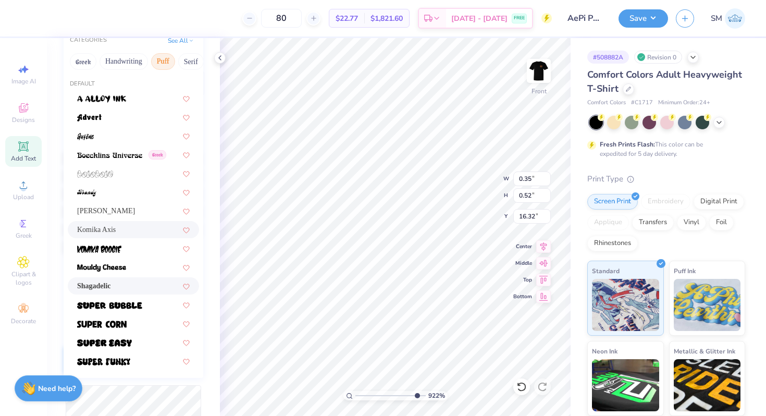
click at [116, 225] on span "Komika Axis" at bounding box center [96, 229] width 39 height 11
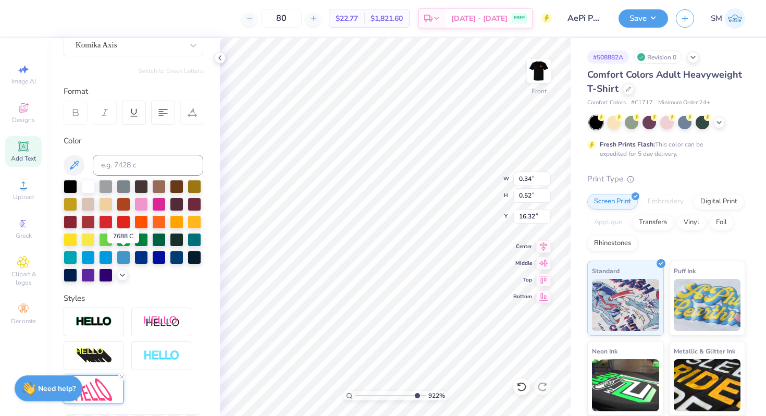
scroll to position [64, 0]
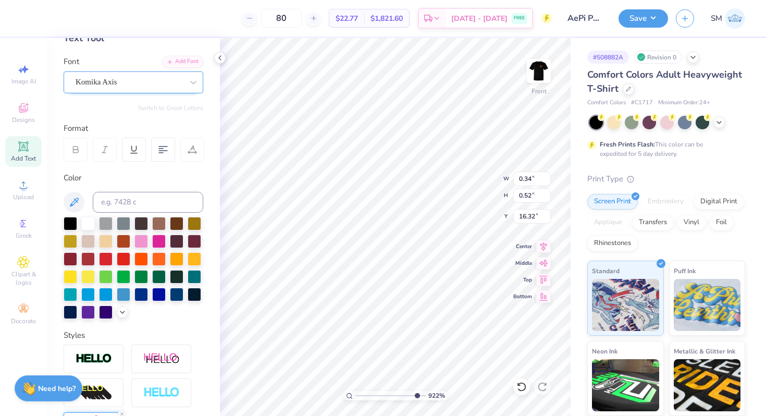
click at [114, 83] on div "Komika Axis" at bounding box center [129, 82] width 109 height 16
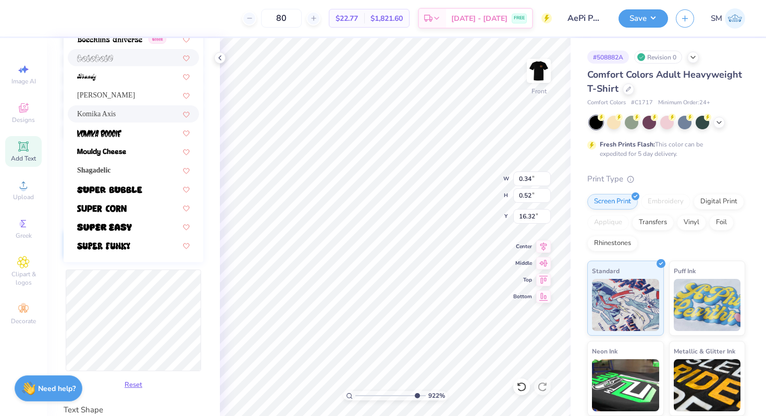
scroll to position [199, 0]
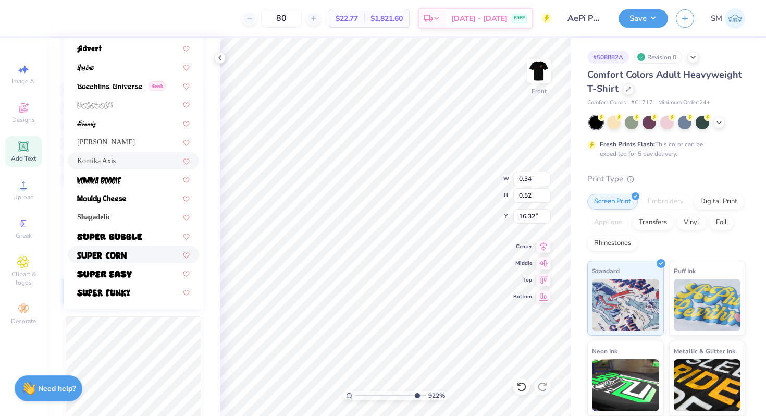
click at [113, 254] on img at bounding box center [102, 255] width 50 height 7
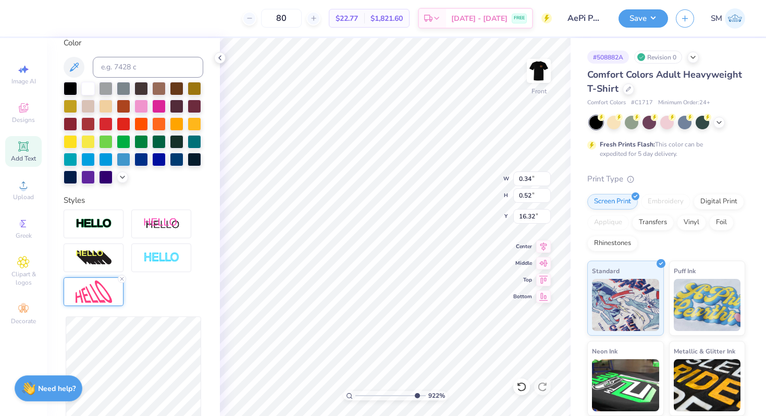
type input "0.35"
type input "0.54"
type input "16.31"
type input "7.14"
type input "14.63"
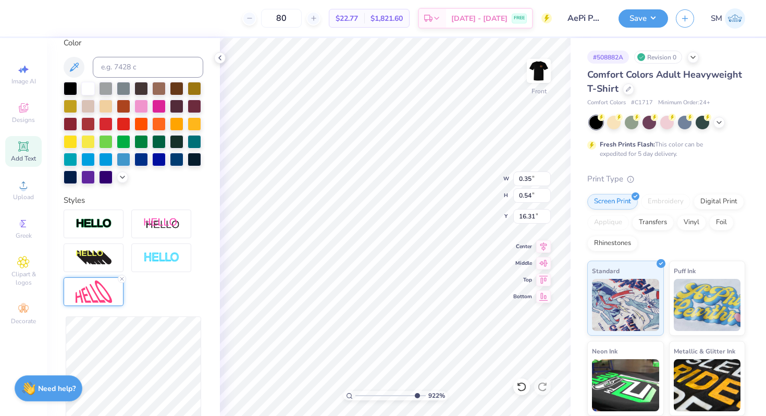
type input "3.37"
type input "0.35"
type input "0.54"
type input "16.32"
type input "16.29"
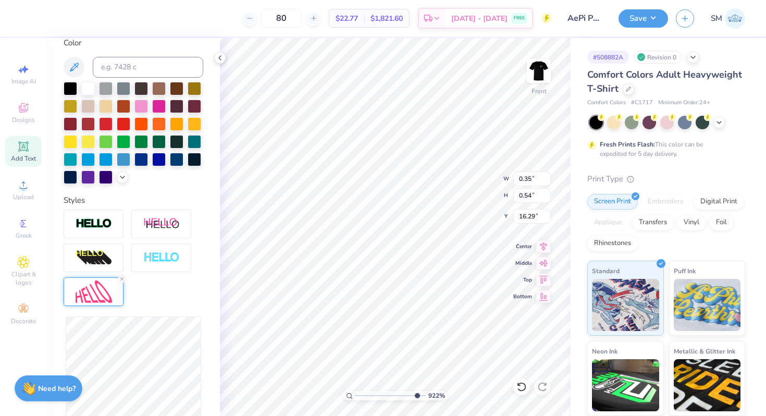
type input "0.43"
type input "0.48"
type input "16.31"
type input "16.32"
type input "0.35"
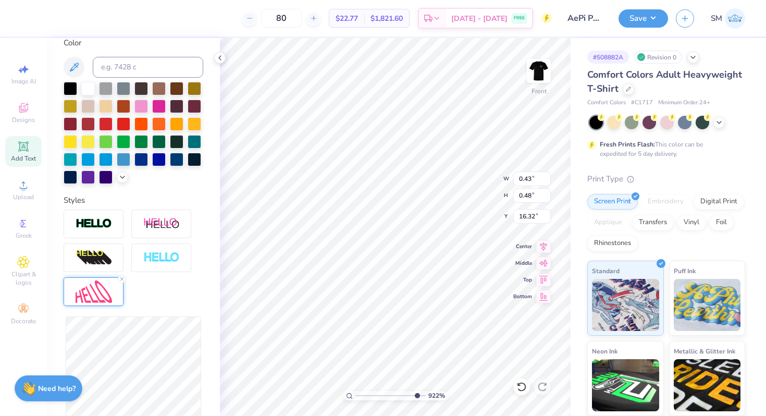
type input "0.54"
type input "16.29"
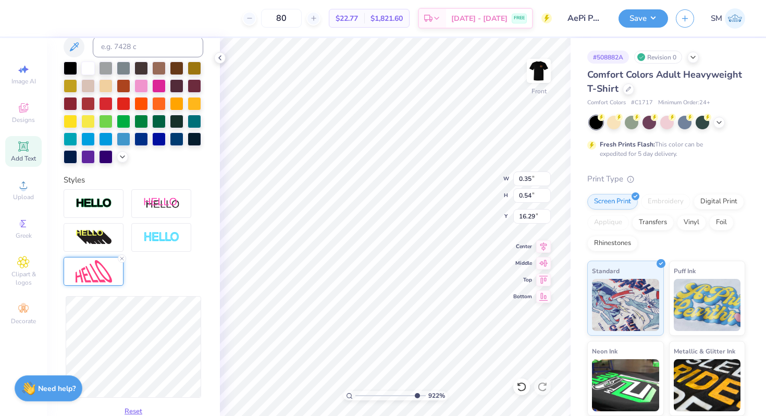
scroll to position [232, 0]
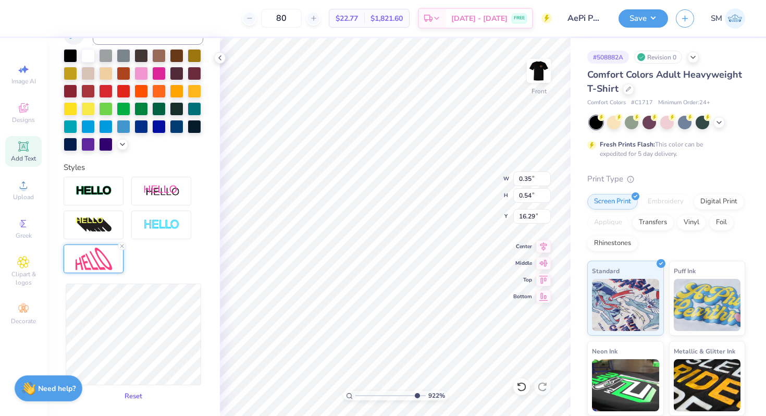
click at [133, 396] on button "Reset" at bounding box center [133, 396] width 27 height 17
type input "0.42"
type input "0.45"
type input "16.39"
type input "0.40"
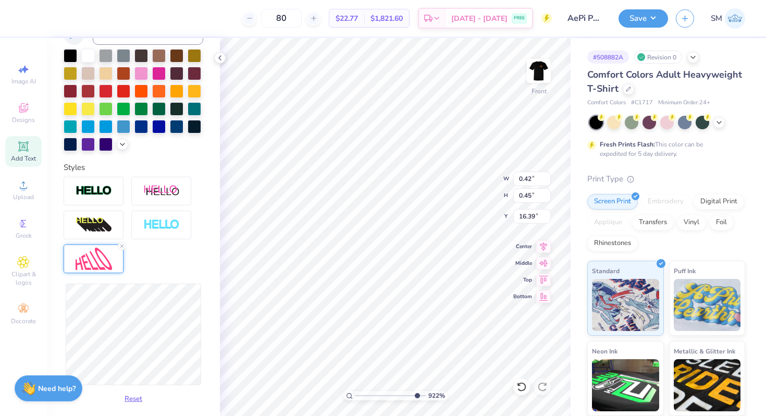
type input "0.43"
type input "16.39"
drag, startPoint x: 416, startPoint y: 396, endPoint x: 428, endPoint y: 396, distance: 12.0
type input "10"
click at [422, 396] on input "range" at bounding box center [388, 395] width 67 height 9
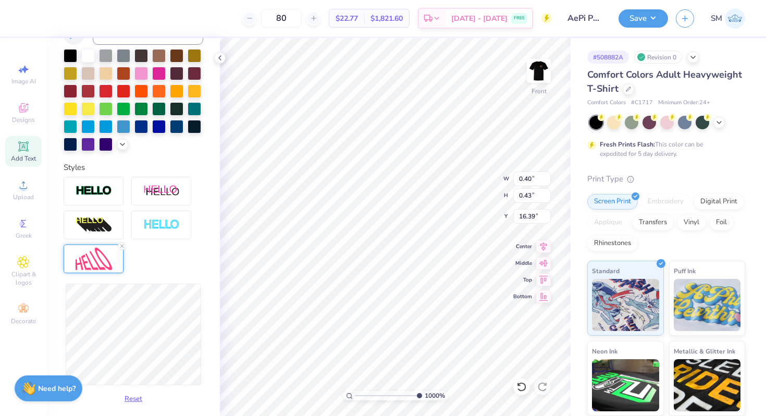
type input "0.39"
type input "0.42"
type input "16.36"
type input "0.42"
type input "0.48"
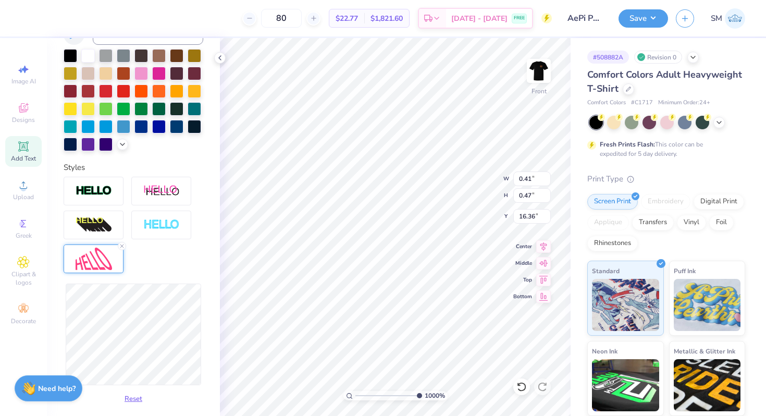
type input "16.35"
type input "7.14"
type input "14.63"
type input "3.37"
type input "0.42"
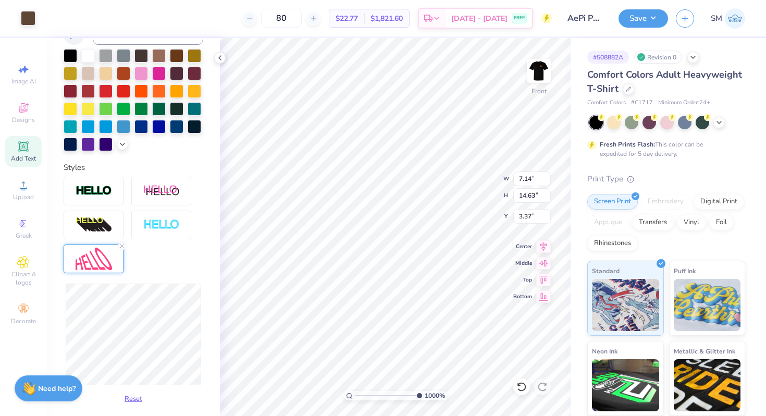
type input "0.48"
type input "16.33"
drag, startPoint x: 416, startPoint y: 393, endPoint x: 399, endPoint y: 393, distance: 17.2
type input "6.92"
click at [399, 393] on input "range" at bounding box center [390, 395] width 70 height 9
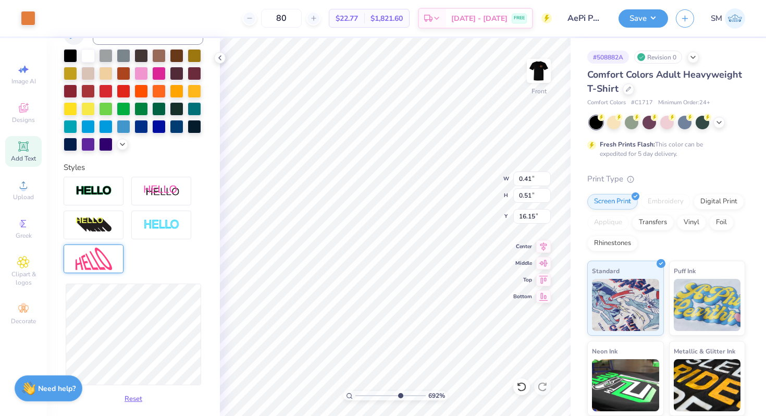
scroll to position [190, 0]
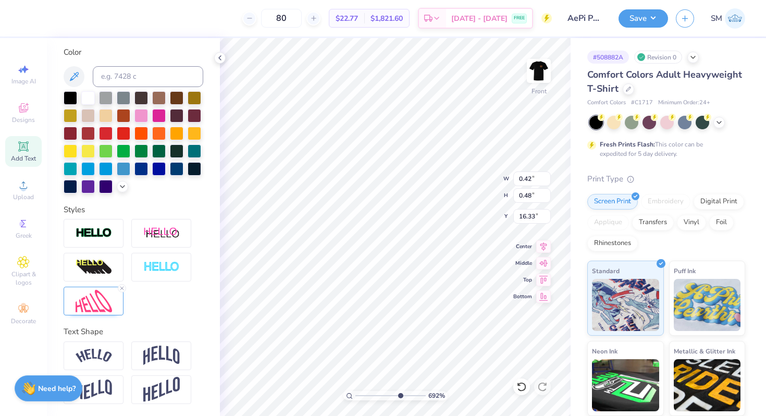
type input "16.19"
drag, startPoint x: 397, startPoint y: 394, endPoint x: 423, endPoint y: 394, distance: 26.1
type input "10"
click at [422, 394] on input "range" at bounding box center [390, 395] width 70 height 9
drag, startPoint x: 423, startPoint y: 394, endPoint x: 431, endPoint y: 394, distance: 8.3
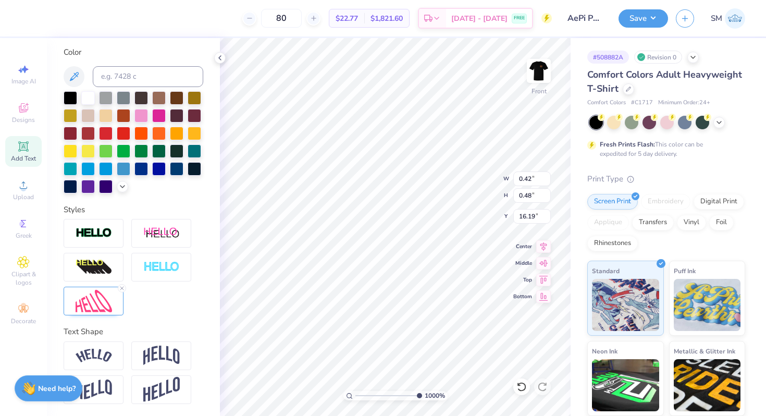
click at [428, 394] on span "1000 %" at bounding box center [435, 395] width 20 height 9
click at [96, 299] on img at bounding box center [94, 301] width 36 height 22
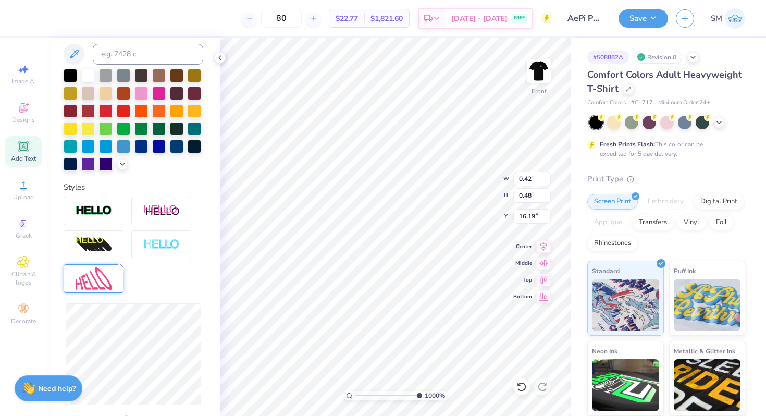
scroll to position [238, 0]
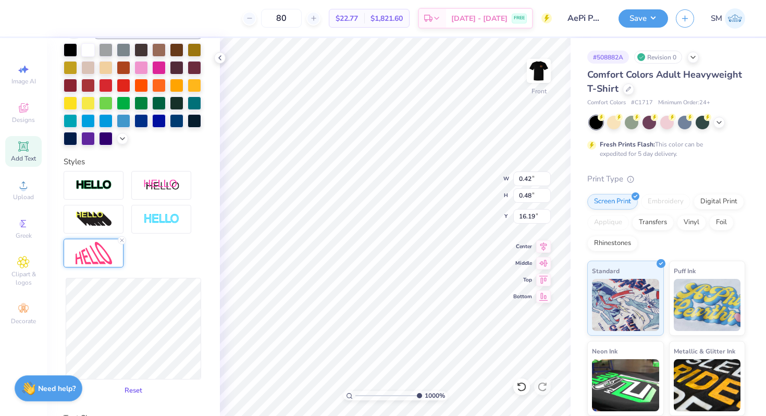
click at [133, 390] on button "Reset" at bounding box center [133, 390] width 27 height 17
type input "0.40"
type input "0.43"
type input "16.21"
type input "0.32"
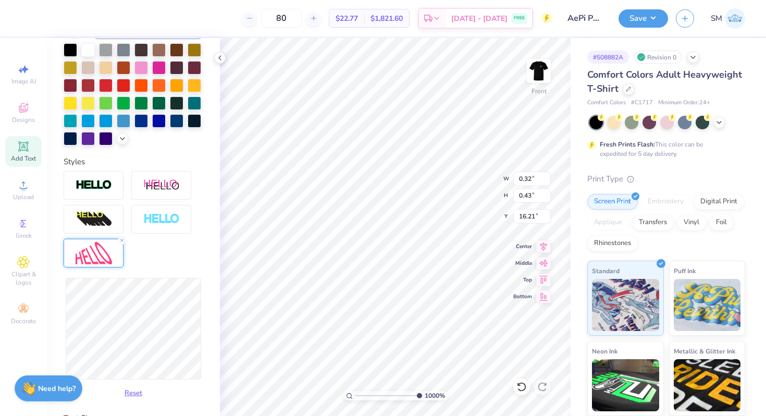
type input "16.27"
type input "0.57"
type input "16.20"
type input "0.33"
type input "0.58"
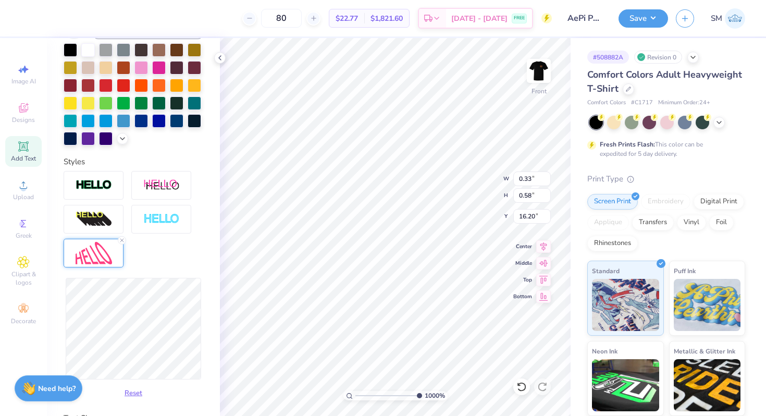
type input "16.11"
type input "16.08"
type input "0.16"
type input "0.56"
type input "16.10"
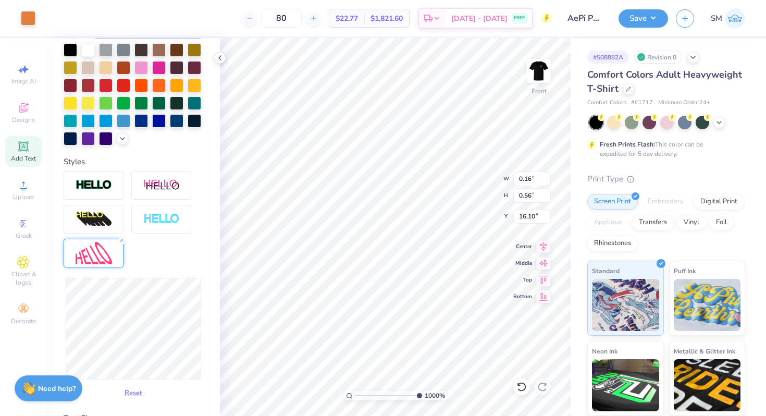
type input "0.30"
type input "16.11"
click at [515, 391] on div at bounding box center [521, 386] width 17 height 17
click at [520, 389] on icon at bounding box center [521, 386] width 10 height 10
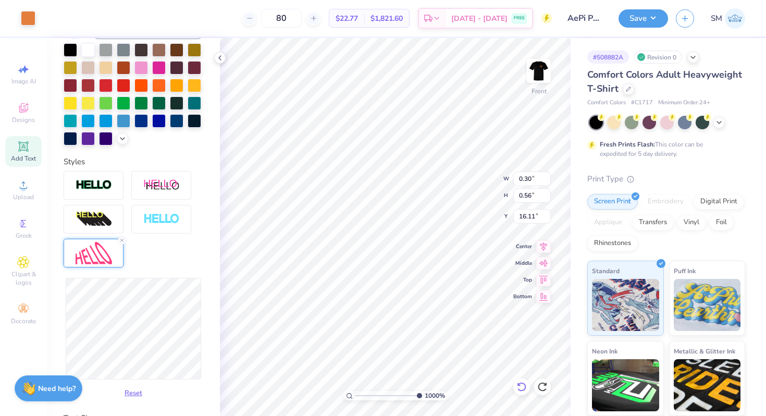
type input "0.33"
type input "0.58"
type input "10"
drag, startPoint x: 415, startPoint y: 394, endPoint x: 424, endPoint y: 398, distance: 9.6
click at [422, 398] on input "range" at bounding box center [388, 395] width 67 height 9
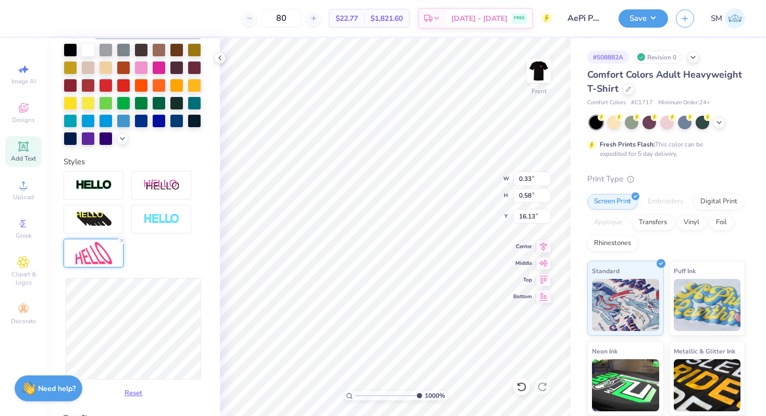
type input "16.14"
type input "7.14"
type input "14.63"
type input "3.37"
type input "0.30"
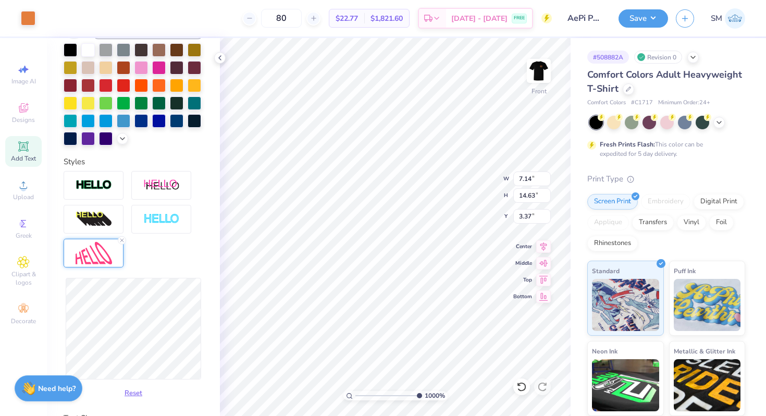
type input "0.58"
type input "16.14"
type input "7.14"
type input "14.63"
type input "3.37"
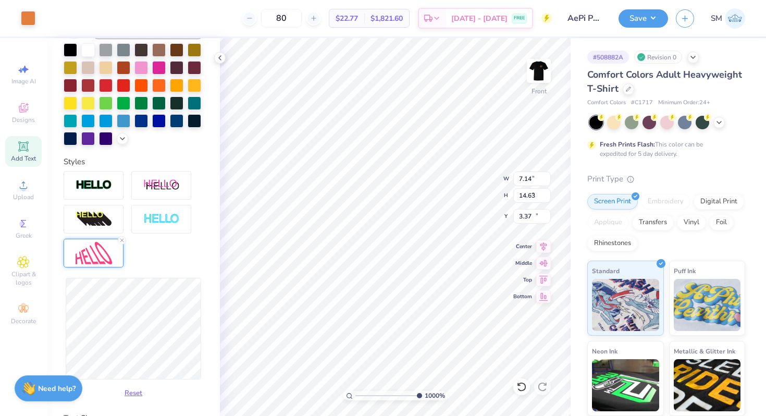
type input "0.32"
drag, startPoint x: 415, startPoint y: 394, endPoint x: 410, endPoint y: 394, distance: 5.2
click at [408, 394] on input "range" at bounding box center [390, 395] width 70 height 9
drag, startPoint x: 412, startPoint y: 394, endPoint x: 447, endPoint y: 394, distance: 35.4
click at [422, 394] on input "range" at bounding box center [388, 395] width 67 height 9
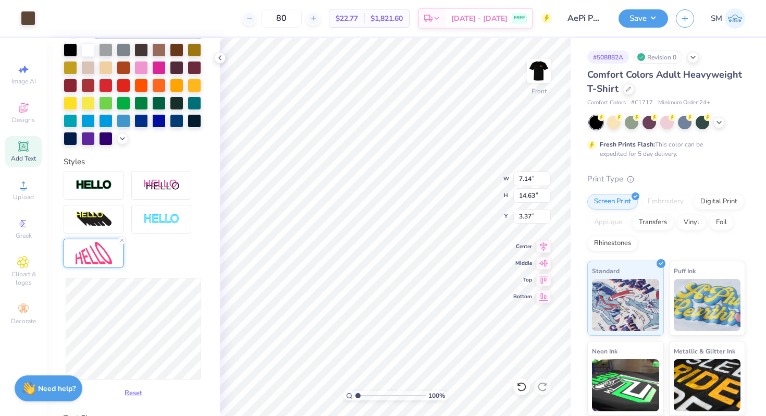
drag, startPoint x: 417, startPoint y: 393, endPoint x: 355, endPoint y: 396, distance: 62.0
click at [355, 396] on input "range" at bounding box center [390, 395] width 70 height 9
click at [220, 57] on icon at bounding box center [220, 58] width 8 height 8
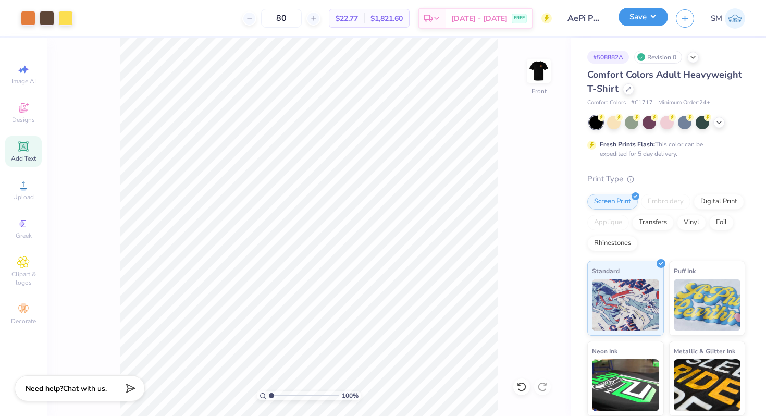
click at [640, 16] on button "Save" at bounding box center [644, 17] width 50 height 18
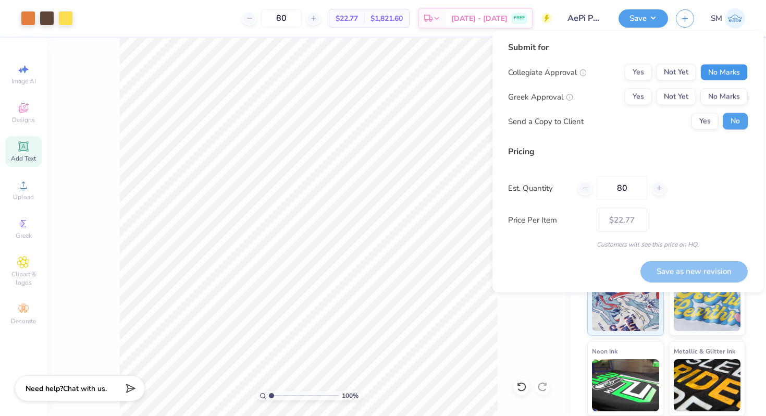
click at [717, 68] on button "No Marks" at bounding box center [723, 72] width 47 height 17
click at [685, 103] on button "Not Yet" at bounding box center [676, 97] width 40 height 17
click at [671, 267] on button "Save as new revision" at bounding box center [693, 271] width 107 height 21
drag, startPoint x: 272, startPoint y: 396, endPoint x: 277, endPoint y: 397, distance: 5.2
click at [277, 397] on input "range" at bounding box center [304, 395] width 70 height 9
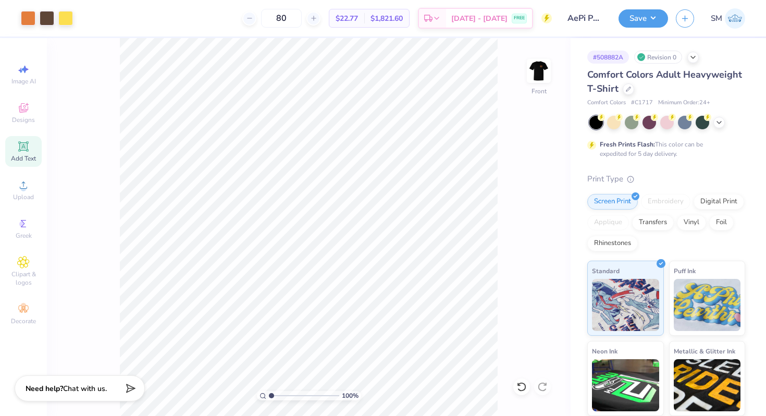
drag, startPoint x: 277, startPoint y: 397, endPoint x: 266, endPoint y: 396, distance: 10.5
click at [269, 397] on input "range" at bounding box center [304, 395] width 70 height 9
drag, startPoint x: 271, startPoint y: 394, endPoint x: 297, endPoint y: 396, distance: 25.6
click at [297, 396] on input "range" at bounding box center [304, 395] width 70 height 9
click at [20, 147] on icon at bounding box center [23, 146] width 8 height 8
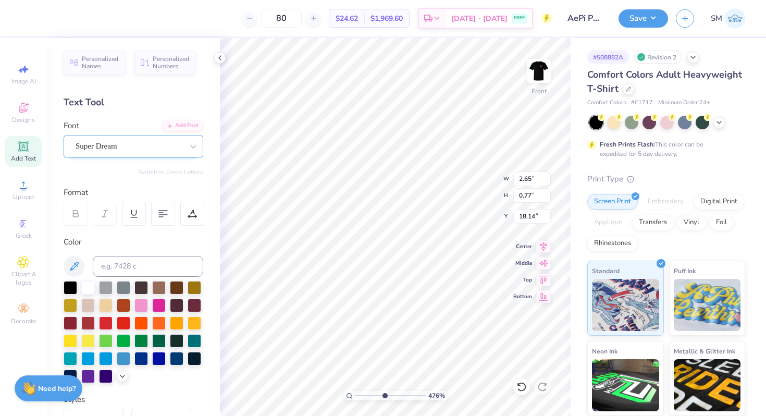
click at [116, 143] on div "Super Dream" at bounding box center [129, 146] width 109 height 16
click at [163, 189] on button "Puff" at bounding box center [163, 191] width 24 height 17
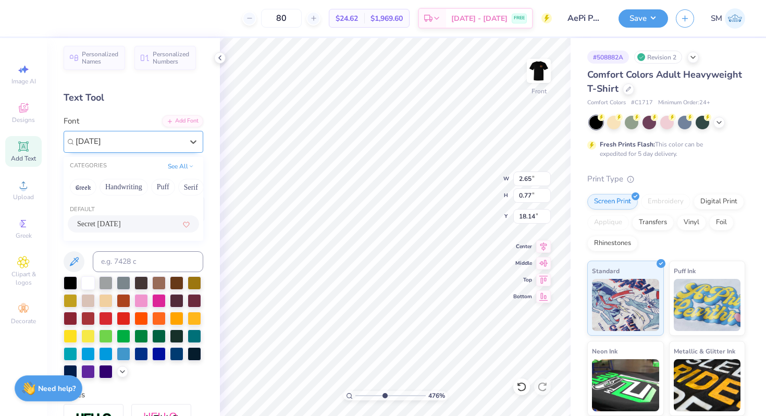
click at [139, 223] on div "Secret Halloween" at bounding box center [133, 223] width 113 height 11
click at [118, 149] on div "Secret Halloween" at bounding box center [129, 141] width 109 height 16
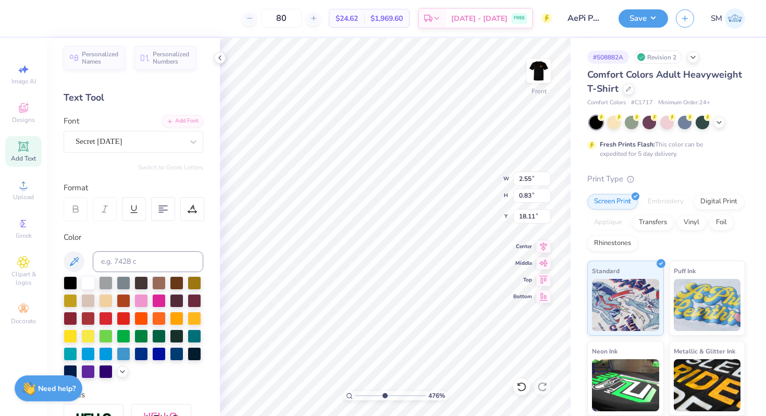
scroll to position [0, 2]
click at [78, 258] on icon at bounding box center [74, 261] width 9 height 9
drag, startPoint x: 384, startPoint y: 397, endPoint x: 379, endPoint y: 390, distance: 8.2
click at [379, 391] on input "range" at bounding box center [390, 395] width 70 height 9
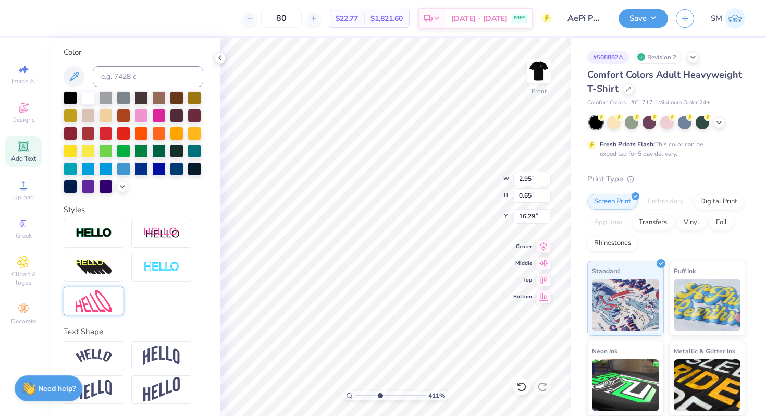
click at [90, 292] on img at bounding box center [94, 301] width 36 height 22
click at [88, 302] on img at bounding box center [94, 301] width 36 height 22
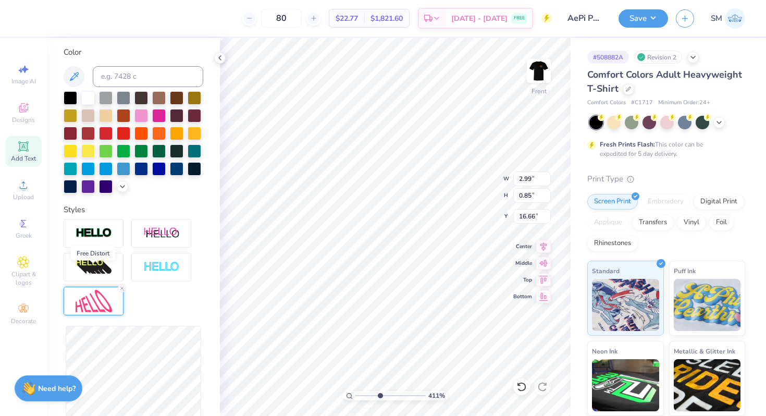
scroll to position [324, 0]
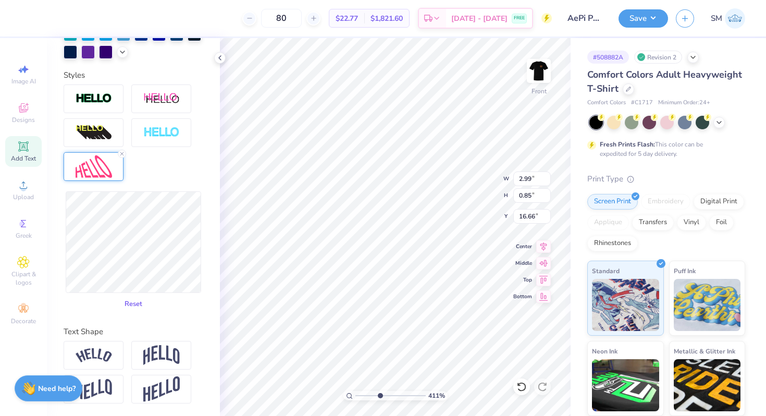
click at [134, 304] on button "Reset" at bounding box center [133, 303] width 27 height 17
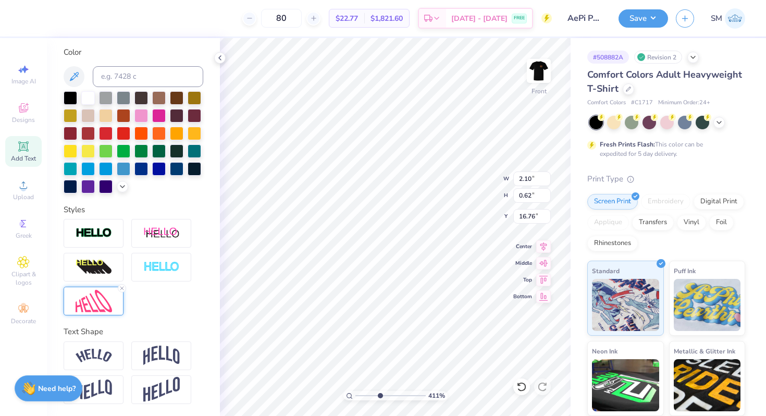
click at [85, 304] on img at bounding box center [94, 301] width 36 height 22
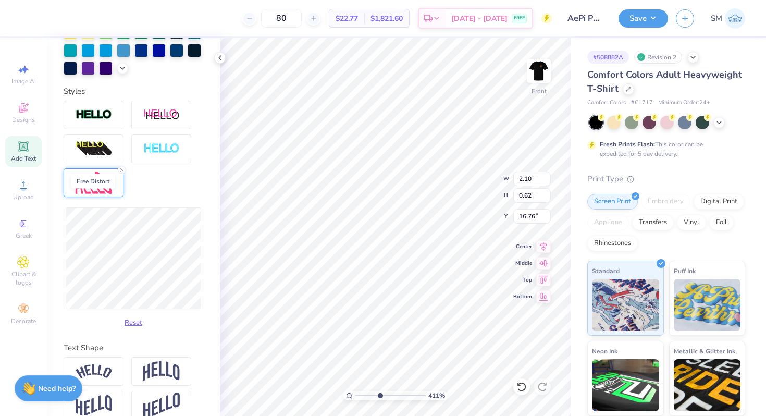
scroll to position [324, 0]
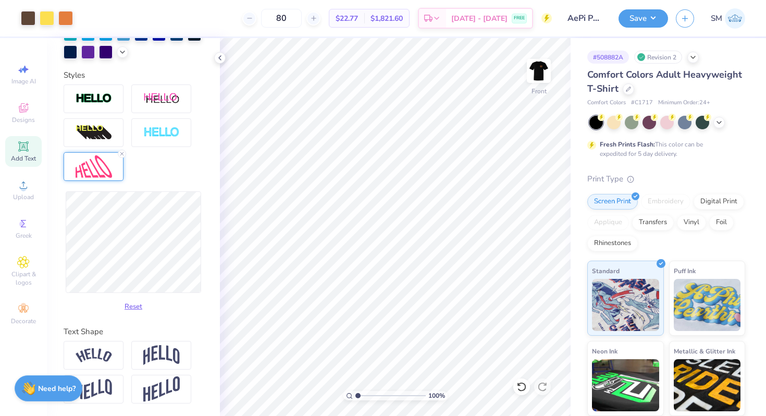
drag, startPoint x: 380, startPoint y: 394, endPoint x: 354, endPoint y: 394, distance: 26.6
click at [355, 394] on input "range" at bounding box center [390, 395] width 70 height 9
click at [652, 14] on button "Save" at bounding box center [644, 17] width 50 height 18
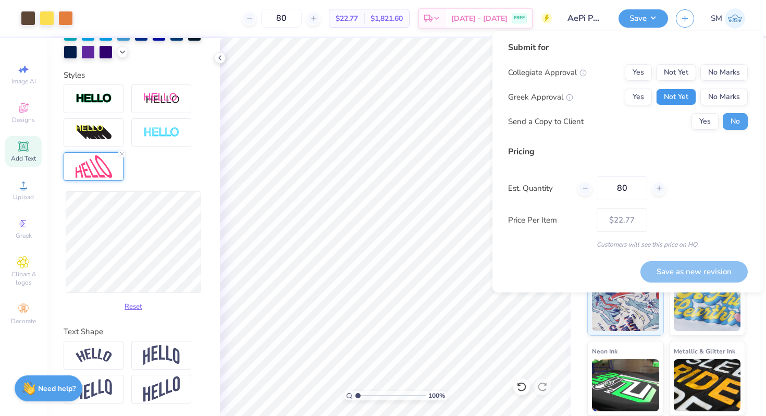
click at [675, 101] on button "Not Yet" at bounding box center [676, 97] width 40 height 17
click at [723, 75] on button "No Marks" at bounding box center [723, 72] width 47 height 17
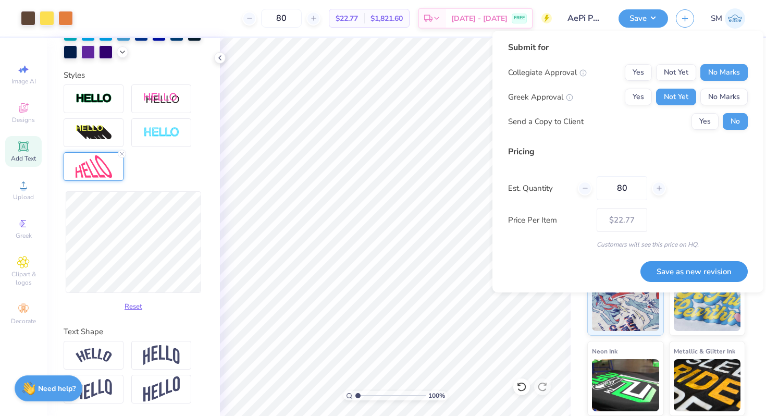
click at [671, 270] on button "Save as new revision" at bounding box center [693, 271] width 107 height 21
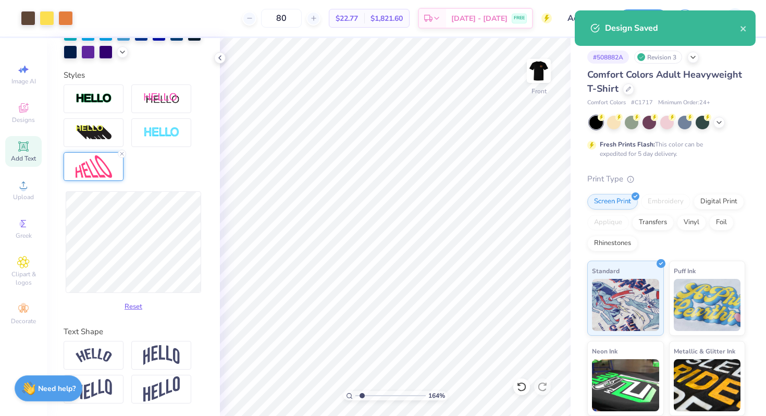
click at [362, 396] on input "range" at bounding box center [390, 395] width 70 height 9
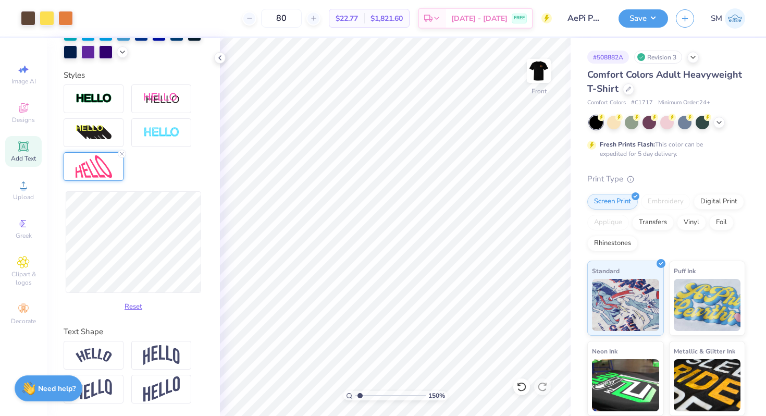
click at [359, 396] on input "range" at bounding box center [390, 395] width 70 height 9
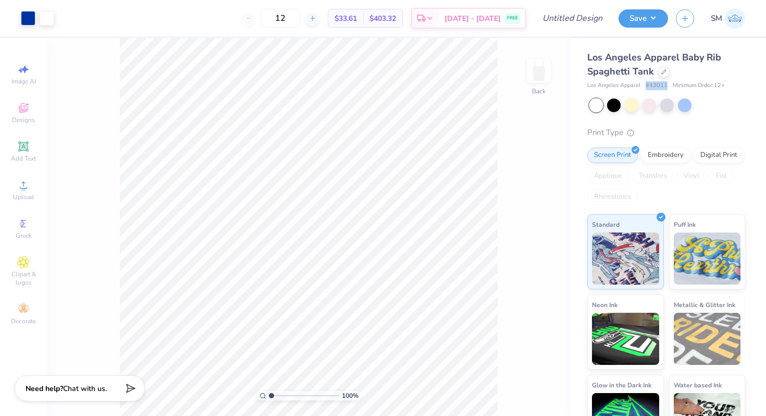
drag, startPoint x: 646, startPoint y: 87, endPoint x: 668, endPoint y: 88, distance: 21.9
click at [668, 88] on div "Los Angeles Apparel # 43011 Minimum Order: 12 +" at bounding box center [666, 85] width 158 height 9
copy span "# 43011"
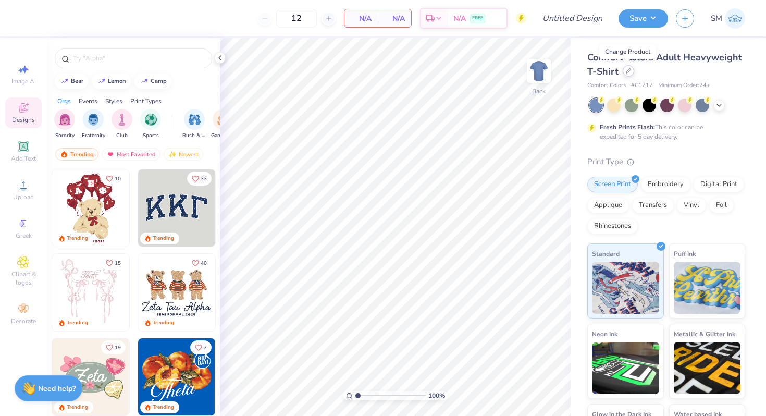
click at [628, 70] on icon at bounding box center [628, 71] width 4 height 4
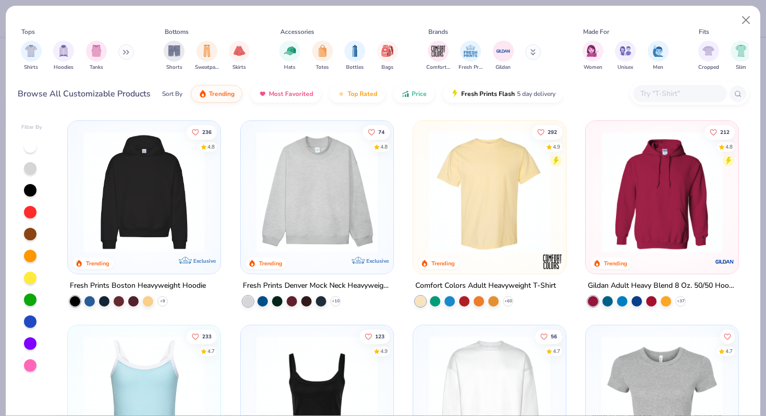
click at [656, 100] on div at bounding box center [680, 93] width 94 height 17
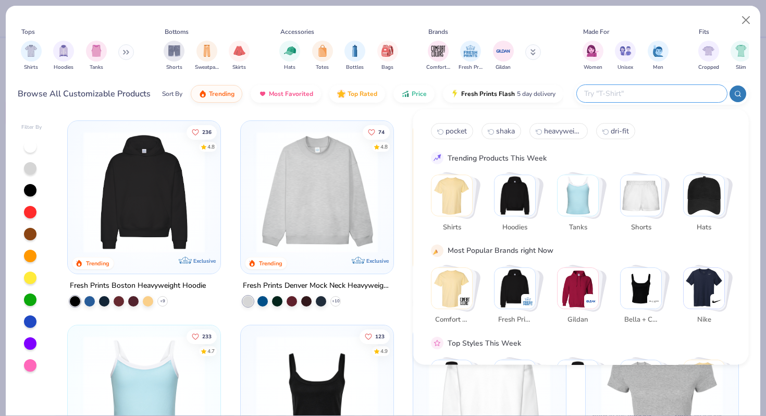
paste input "#43011"
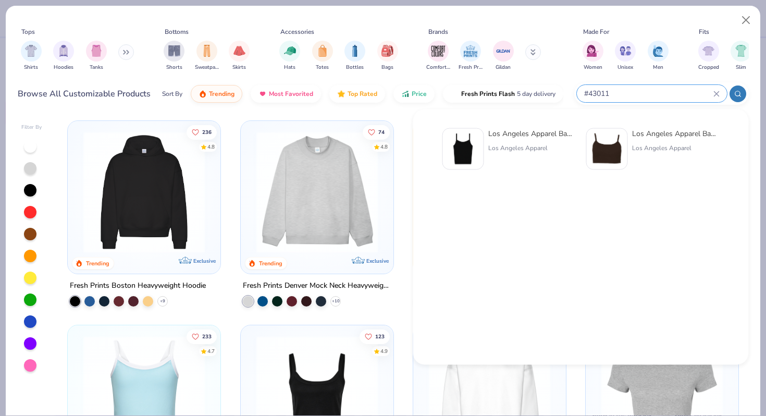
type input "#43011"
click at [536, 134] on div "Los Angeles Apparel Baby Rib Spaghetti Tank" at bounding box center [532, 133] width 88 height 11
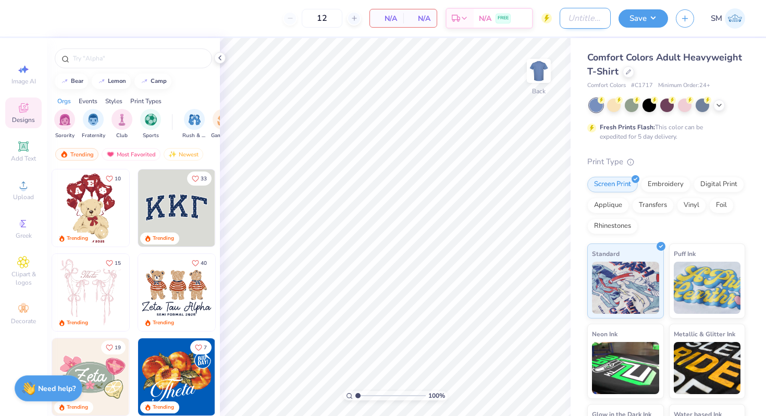
click at [579, 17] on input "Design Title" at bounding box center [585, 18] width 51 height 21
type input "Casa Theta"
click at [726, 79] on div "Comfort Colors Adult Heavyweight T-Shirt Comfort Colors # C1717 Minimum Order: …" at bounding box center [666, 71] width 158 height 40
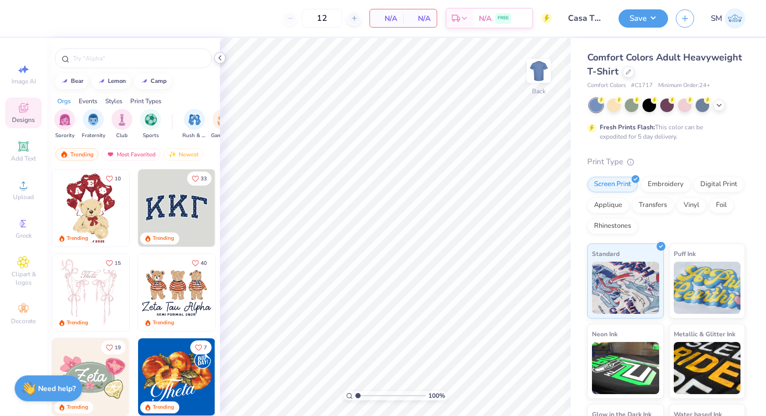
click at [219, 53] on div at bounding box center [219, 57] width 11 height 11
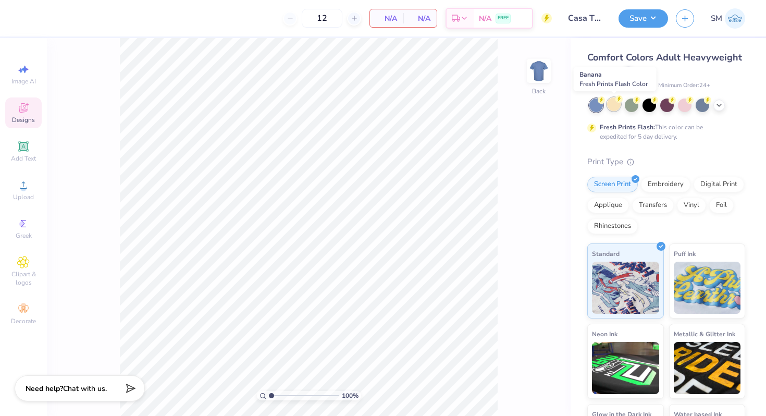
click at [612, 106] on div at bounding box center [614, 104] width 14 height 14
click at [329, 16] on input "12" at bounding box center [322, 18] width 41 height 19
type input "1"
type input "100"
click at [650, 70] on div "Comfort Colors Adult Heavyweight T-Shirt" at bounding box center [666, 65] width 158 height 28
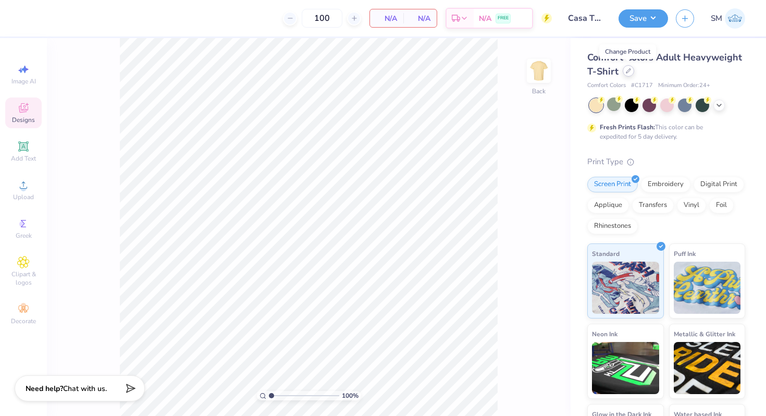
click at [626, 71] on icon at bounding box center [628, 70] width 5 height 5
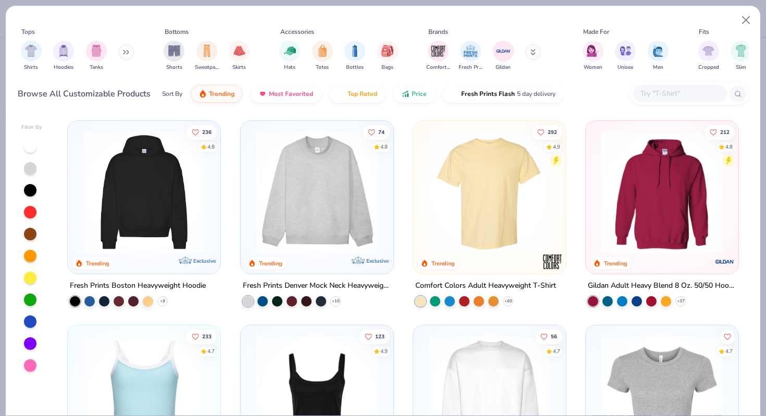
click at [334, 189] on img at bounding box center [317, 191] width 132 height 121
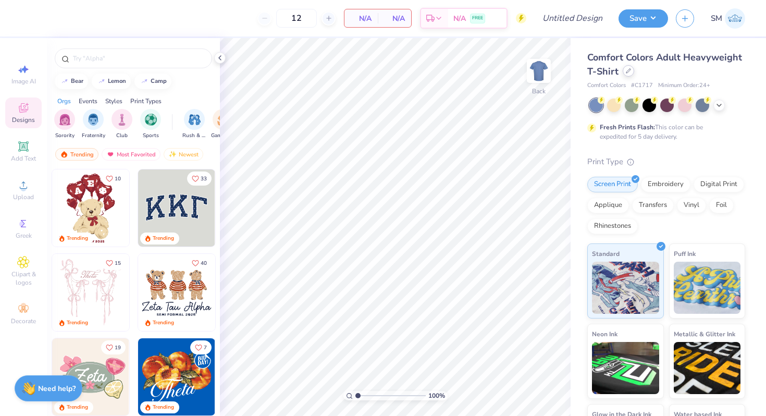
click at [633, 73] on div at bounding box center [628, 70] width 11 height 11
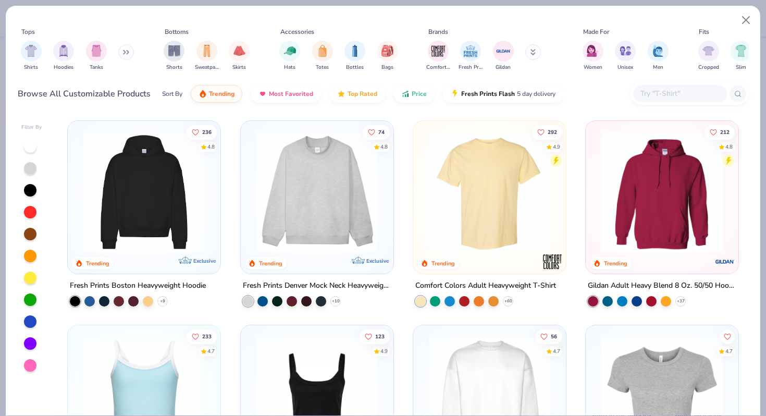
click at [518, 200] on img at bounding box center [490, 191] width 132 height 121
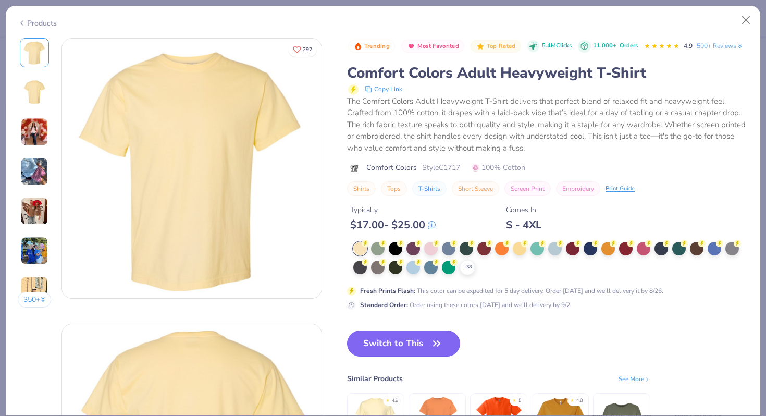
click at [399, 334] on button "Switch to This" at bounding box center [403, 343] width 113 height 26
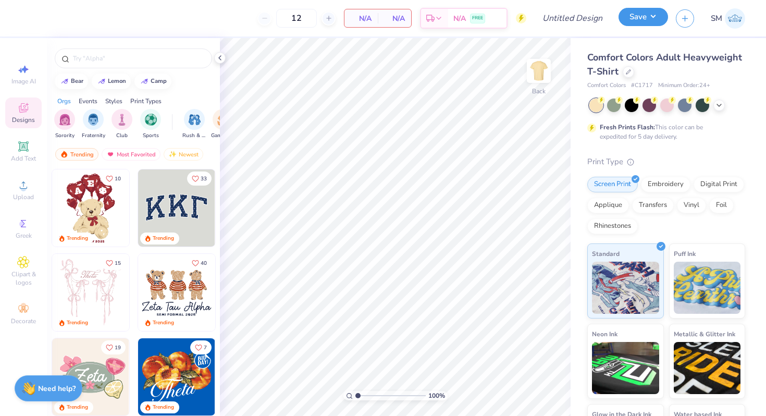
click at [651, 21] on button "Save" at bounding box center [644, 17] width 50 height 18
click at [626, 70] on icon at bounding box center [628, 70] width 5 height 5
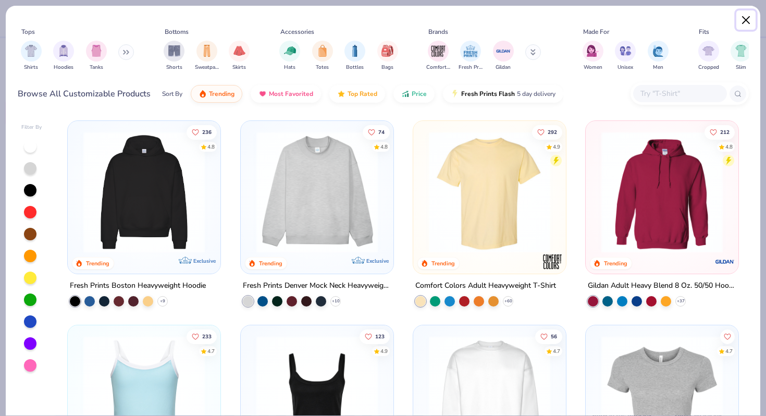
click at [747, 22] on button "Close" at bounding box center [746, 20] width 20 height 20
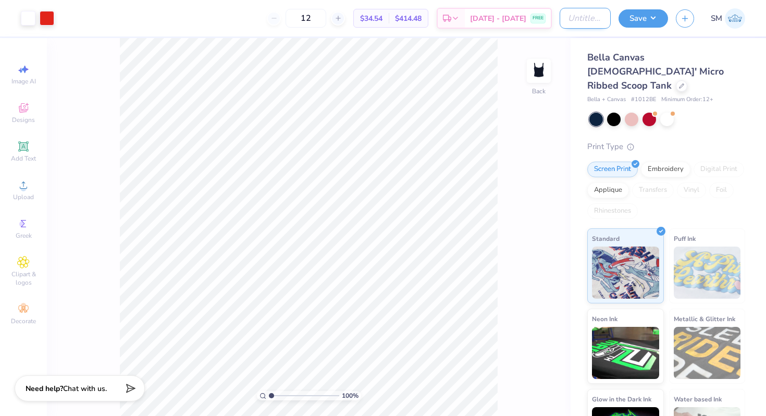
click at [571, 22] on input "Design Title" at bounding box center [585, 18] width 51 height 21
type input "Theta CASA"
click at [721, 113] on div at bounding box center [667, 120] width 156 height 14
click at [541, 73] on img at bounding box center [539, 71] width 42 height 42
click at [541, 73] on img at bounding box center [538, 70] width 21 height 21
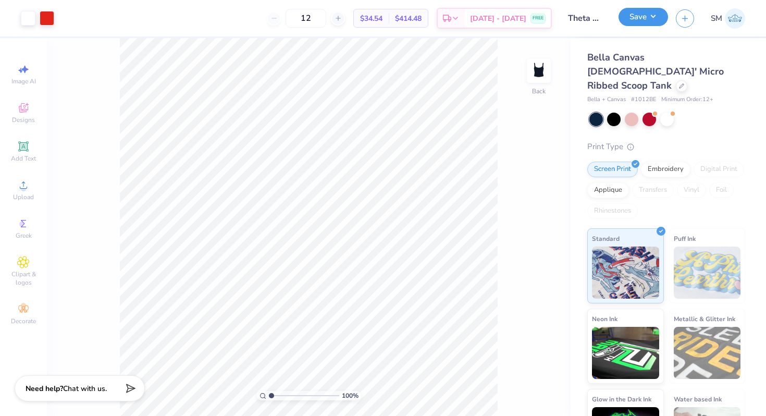
click at [647, 16] on button "Save" at bounding box center [644, 17] width 50 height 18
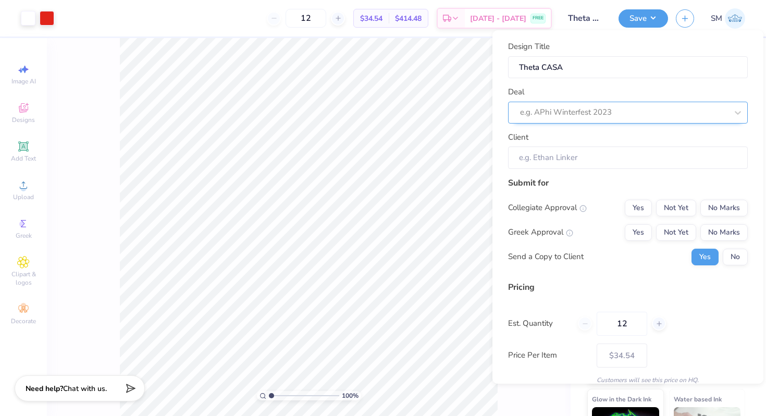
click at [597, 112] on div at bounding box center [623, 112] width 207 height 14
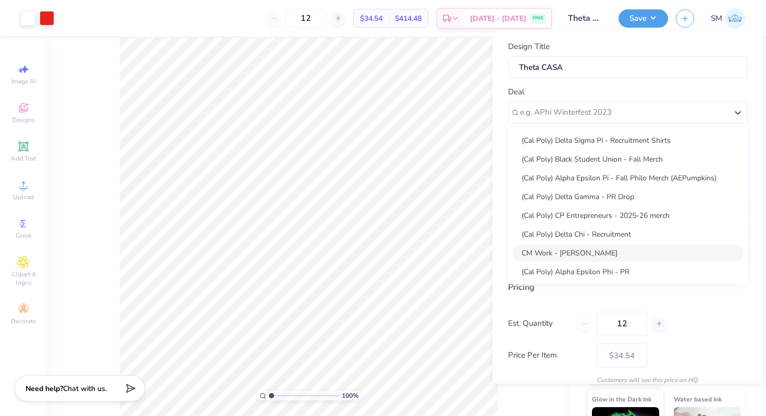
click at [585, 249] on div "CM Work - [PERSON_NAME]" at bounding box center [627, 252] width 231 height 17
type input "Campus Manager"
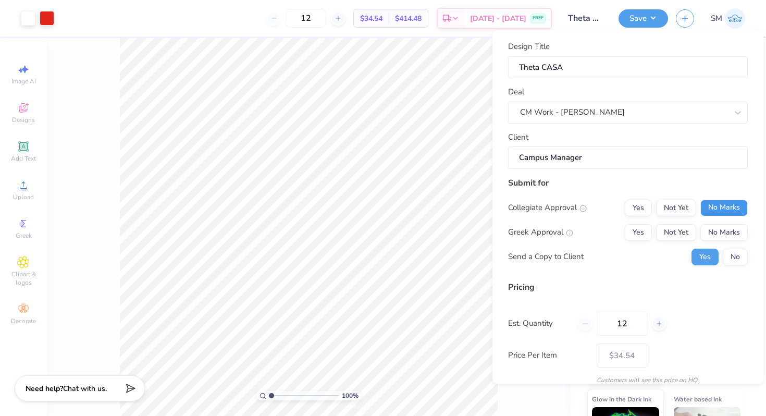
click at [721, 211] on button "No Marks" at bounding box center [723, 208] width 47 height 17
click at [674, 230] on button "Not Yet" at bounding box center [676, 232] width 40 height 17
type input "$34.54"
click at [740, 255] on button "No" at bounding box center [735, 257] width 25 height 17
click at [324, 19] on input "12" at bounding box center [306, 18] width 41 height 19
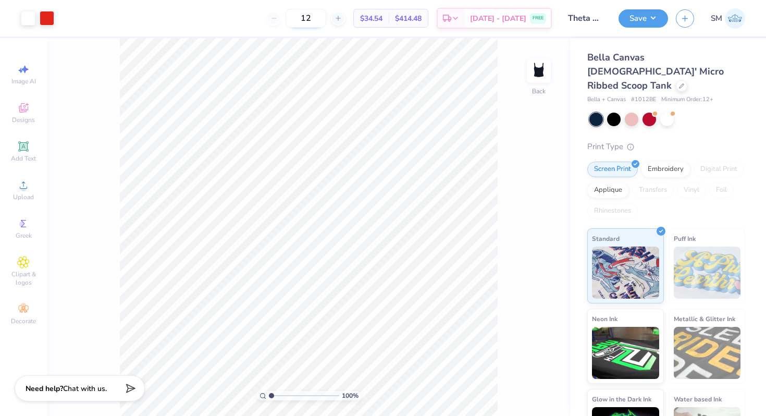
type input "1"
type input "2"
type input "100"
click at [639, 26] on button "Save" at bounding box center [644, 17] width 50 height 18
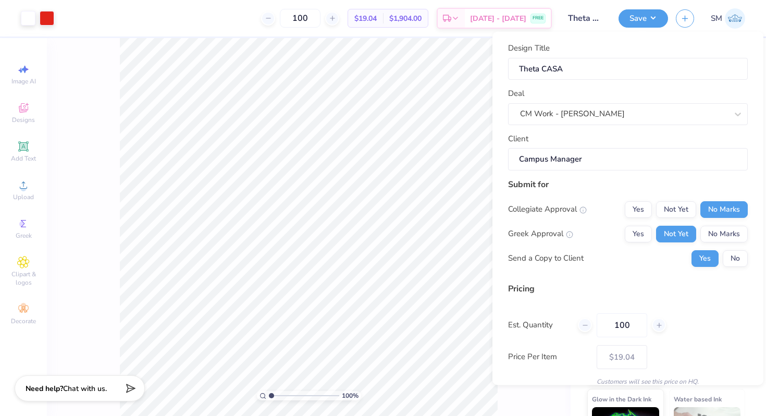
scroll to position [44, 0]
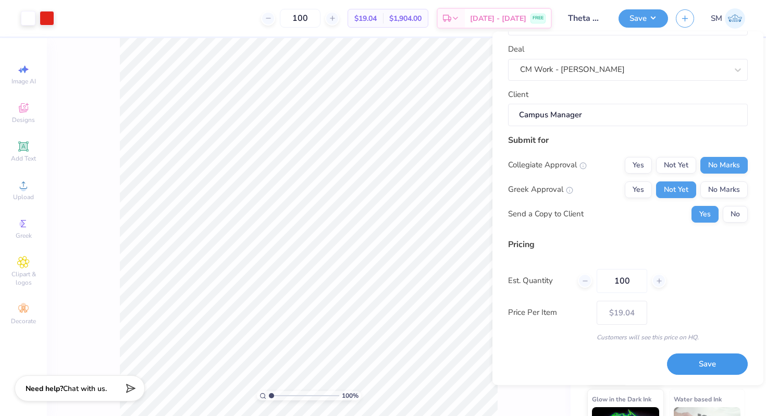
click at [699, 360] on button "Save" at bounding box center [707, 364] width 81 height 21
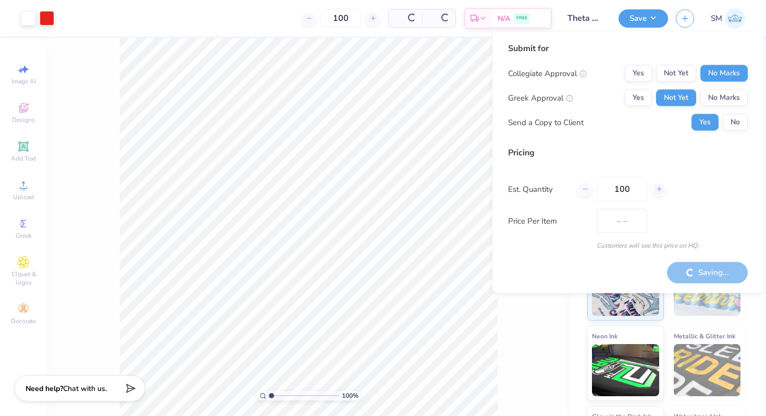
type input "$19.04"
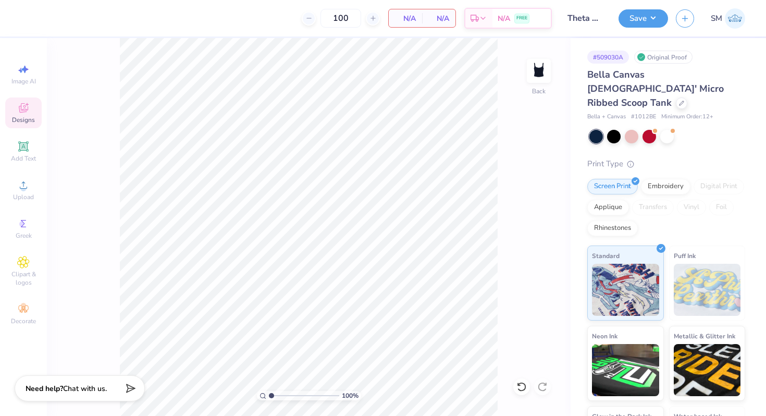
click at [26, 109] on icon at bounding box center [23, 108] width 13 height 13
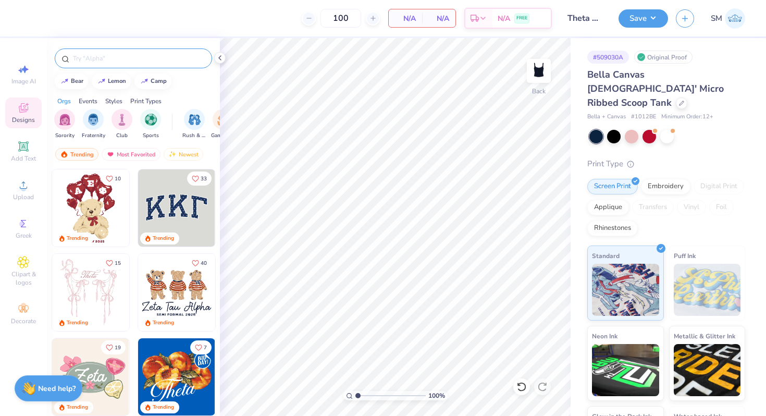
click at [122, 61] on input "text" at bounding box center [138, 58] width 133 height 10
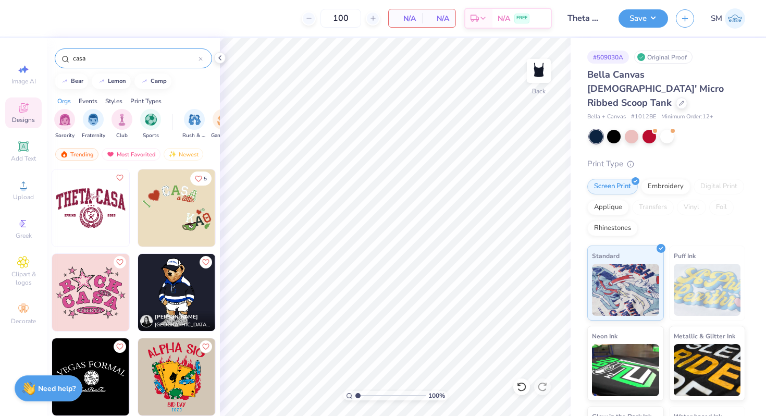
type input "casa"
click at [91, 286] on img at bounding box center [90, 292] width 77 height 77
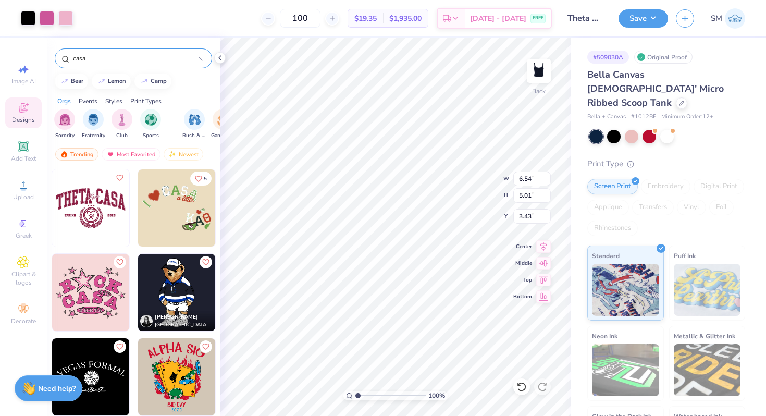
type input "6.54"
type input "5.01"
type input "3.43"
click at [545, 246] on icon at bounding box center [543, 245] width 7 height 9
click at [631, 129] on div at bounding box center [632, 136] width 14 height 14
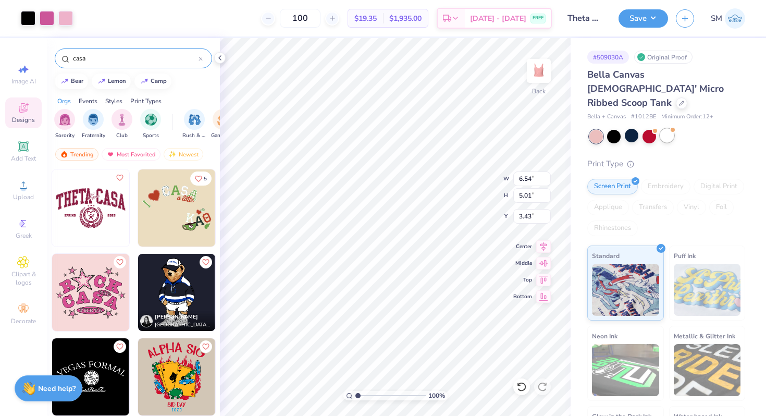
click at [664, 129] on div at bounding box center [667, 136] width 14 height 14
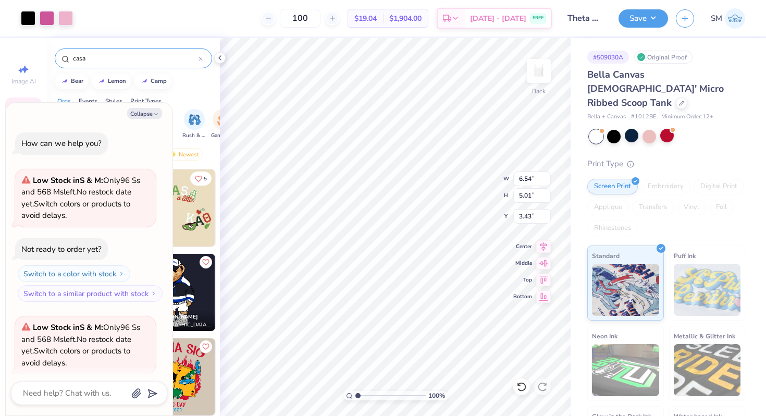
scroll to position [81, 0]
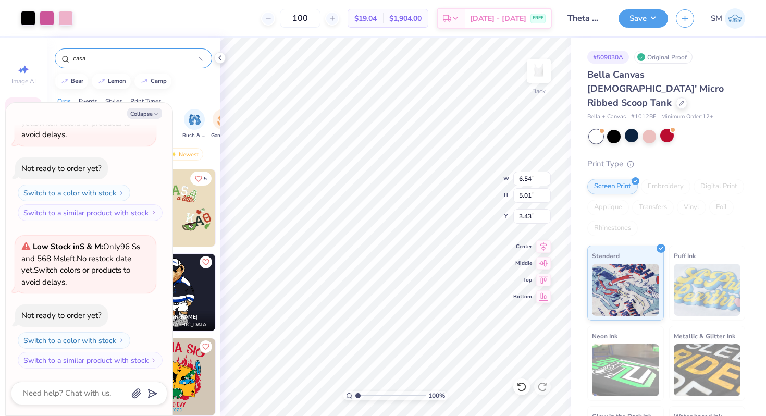
type textarea "x"
type input "2.00"
type textarea "x"
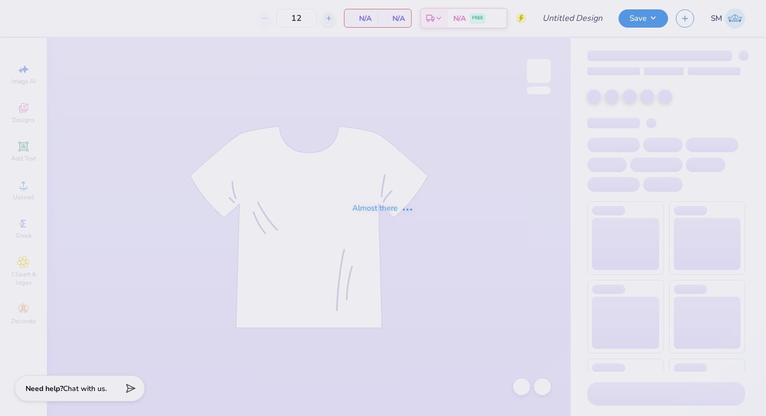
type input "50"
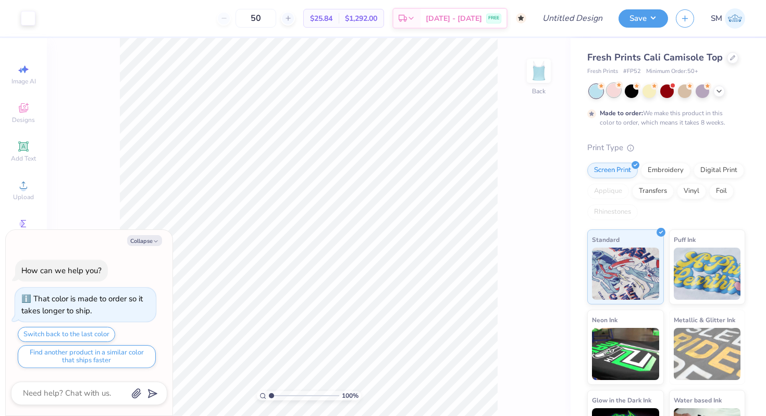
click at [617, 94] on div at bounding box center [614, 90] width 14 height 14
click at [157, 239] on icon "button" at bounding box center [156, 241] width 6 height 6
type textarea "x"
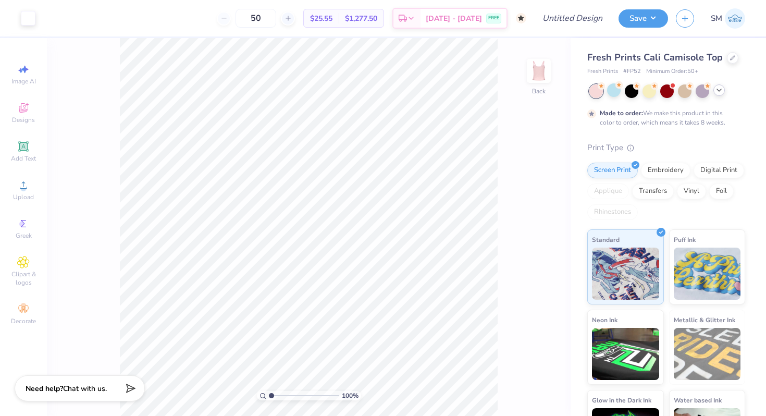
click at [719, 92] on icon at bounding box center [719, 90] width 8 height 8
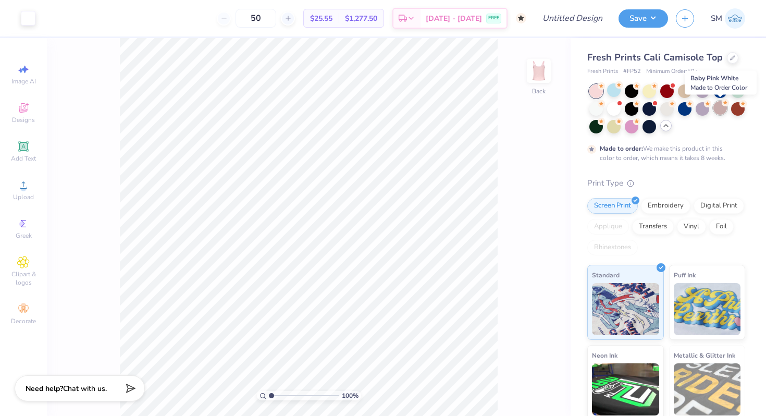
click at [717, 112] on div at bounding box center [720, 108] width 14 height 14
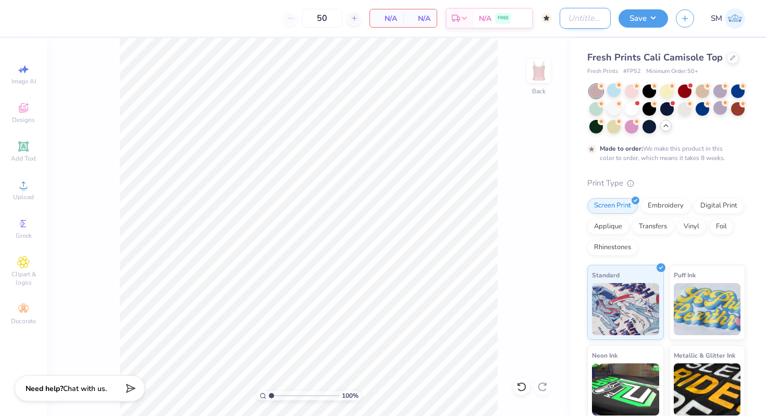
click at [569, 15] on input "Design Title" at bounding box center [585, 18] width 51 height 21
type input "Casa Theta"
click at [33, 107] on div "Designs" at bounding box center [23, 112] width 36 height 31
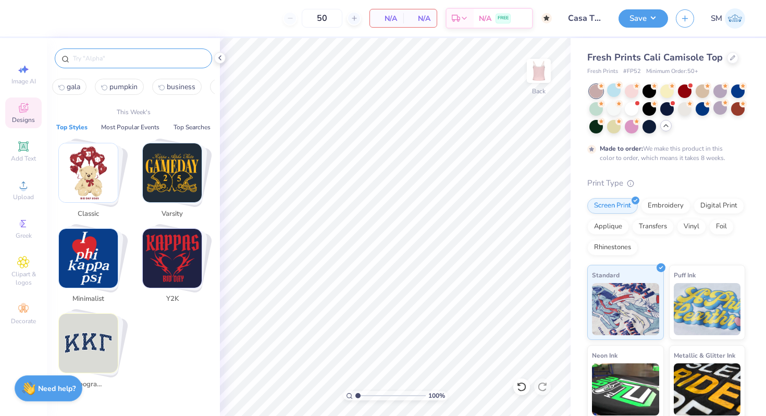
click at [115, 59] on input "text" at bounding box center [138, 58] width 133 height 10
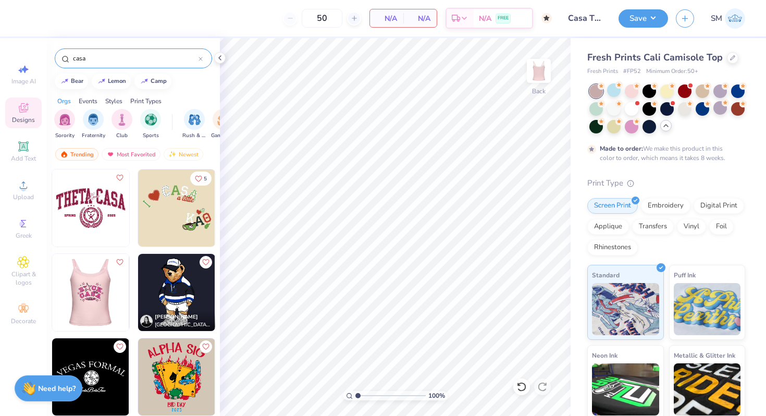
type input "casa"
click at [100, 283] on img at bounding box center [90, 292] width 77 height 77
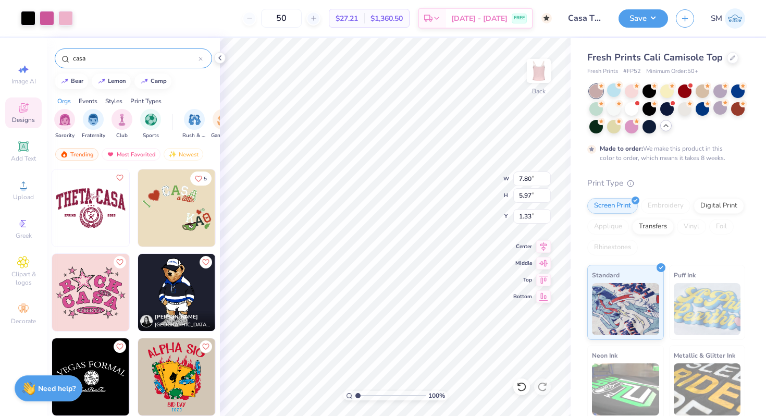
type input "1.33"
click at [541, 253] on div "100 % Back W 7.80 7.80 " H 5.97 5.97 " Y 1.33 1.33 " Center Middle Top Bottom" at bounding box center [395, 227] width 351 height 378
click at [544, 246] on icon at bounding box center [543, 245] width 7 height 9
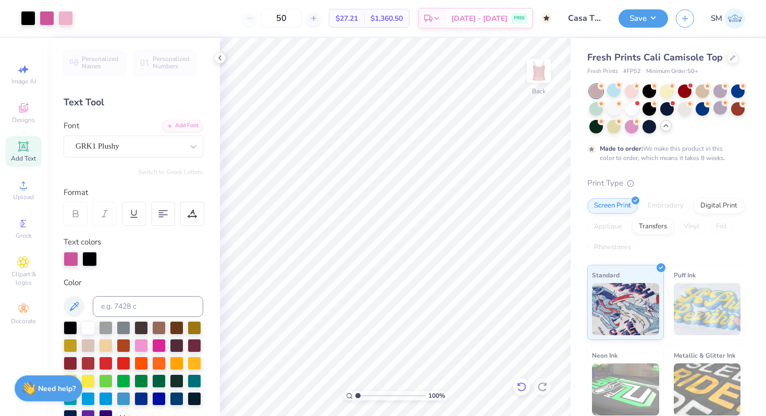
click at [520, 384] on icon at bounding box center [521, 386] width 10 height 10
click at [540, 69] on img at bounding box center [539, 71] width 42 height 42
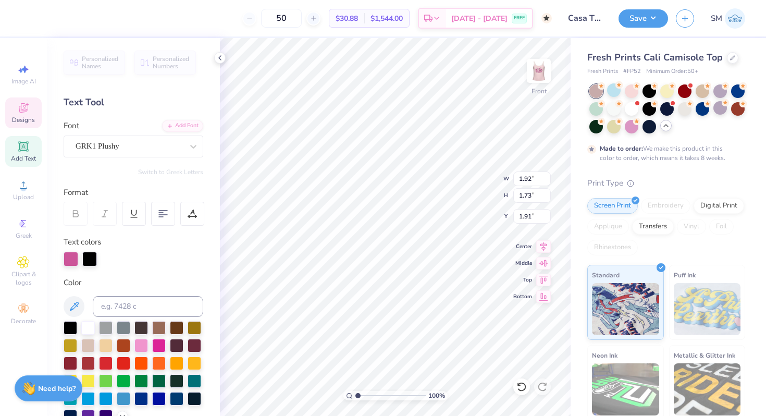
type input "1.59"
type input "1.46"
type input "1.98"
type textarea "2"
type input "2.30"
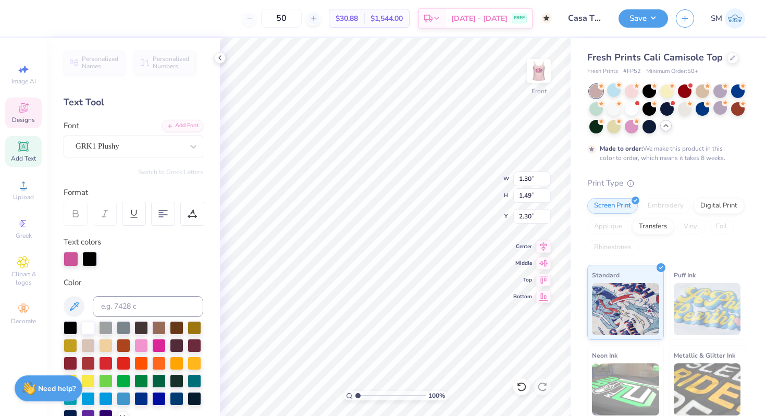
type input "1.98"
type input "2.27"
type input "2.29"
type input "1.58"
type input "1.81"
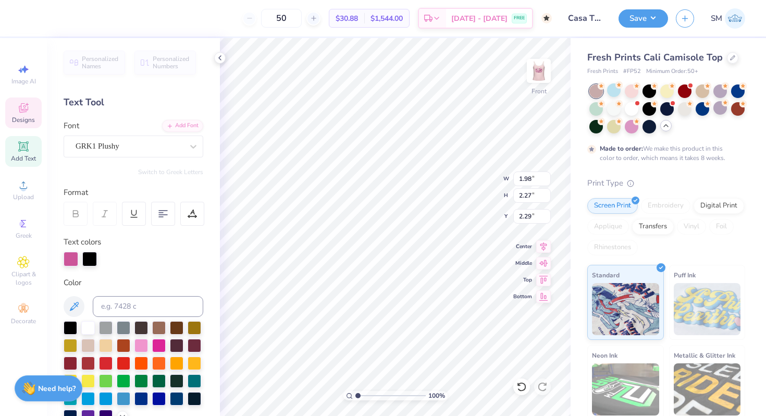
type input "2.30"
type input "9.29"
type textarea "0"
type textarea "5"
type input "2.18"
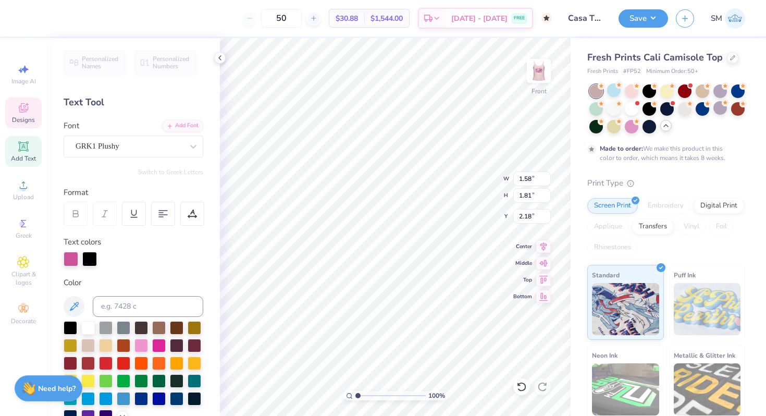
type input "1.50"
type input "1.83"
type input "4.39"
type input "1.58"
type input "1.81"
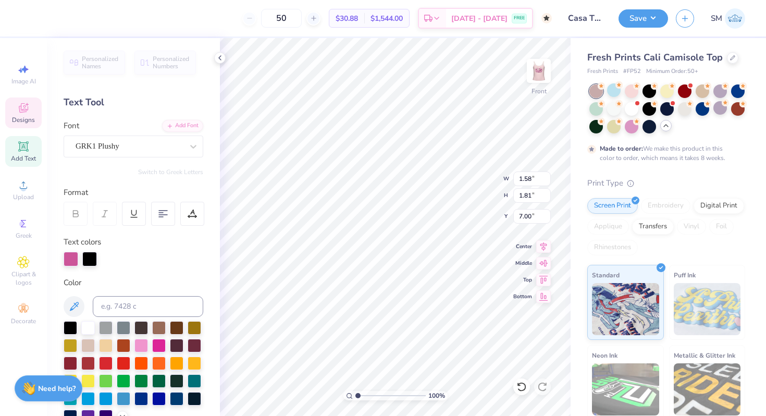
type input "6.64"
type input "8.97"
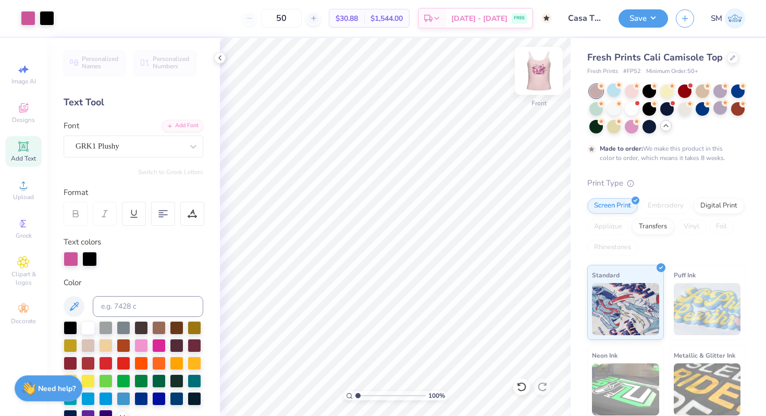
click at [545, 75] on img at bounding box center [539, 71] width 42 height 42
click at [545, 75] on img at bounding box center [538, 70] width 21 height 21
click at [541, 86] on img at bounding box center [539, 71] width 42 height 42
click at [541, 81] on img at bounding box center [538, 70] width 21 height 21
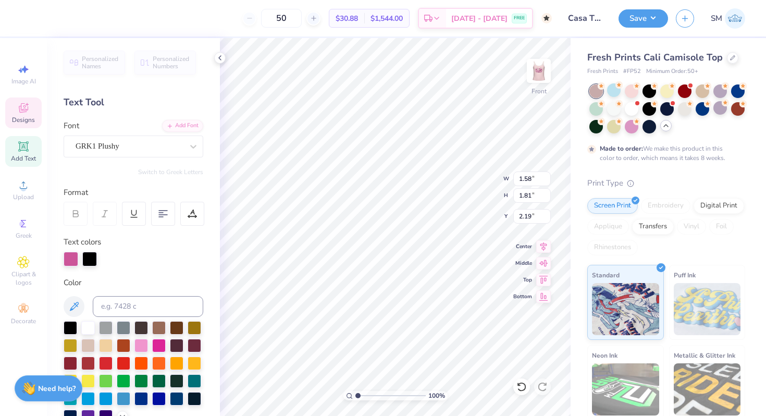
type textarea "2025"
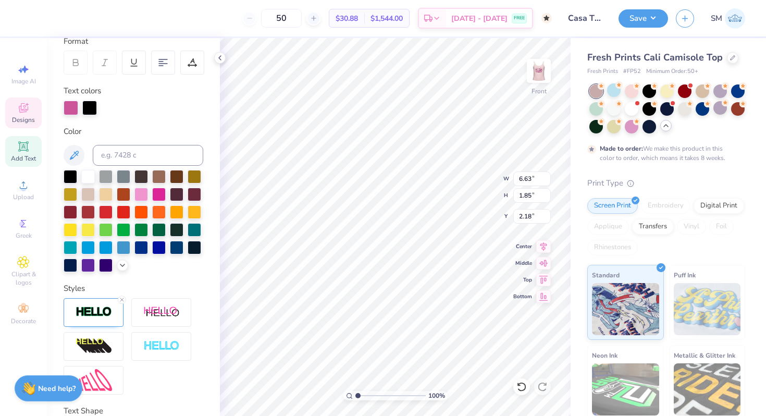
scroll to position [230, 0]
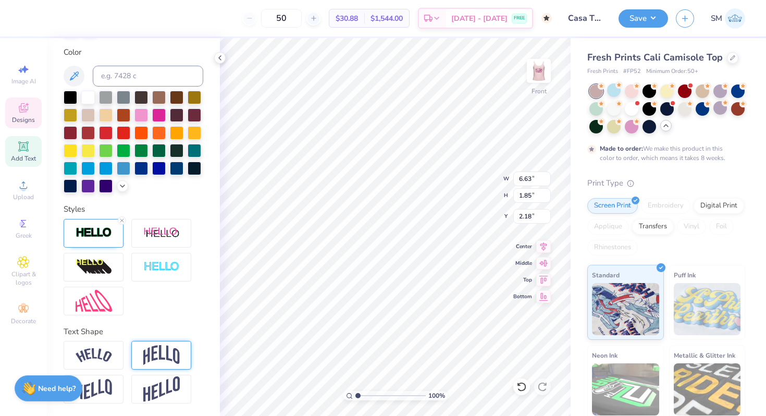
click at [162, 355] on img at bounding box center [161, 355] width 36 height 20
type input "2.95"
type input "1.65"
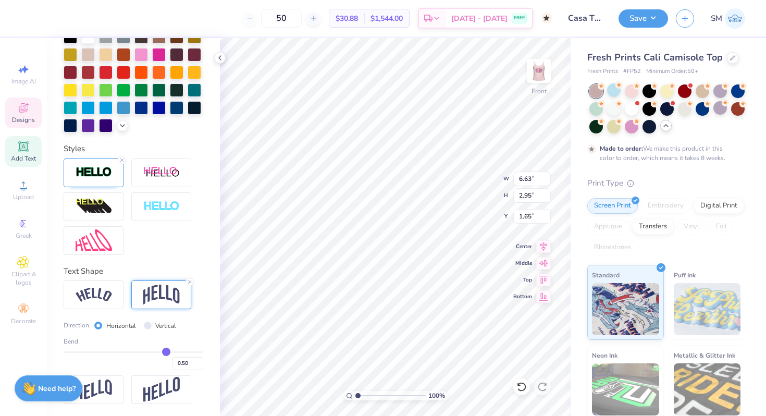
type input "0.51"
type input "0.48"
type input "0.43"
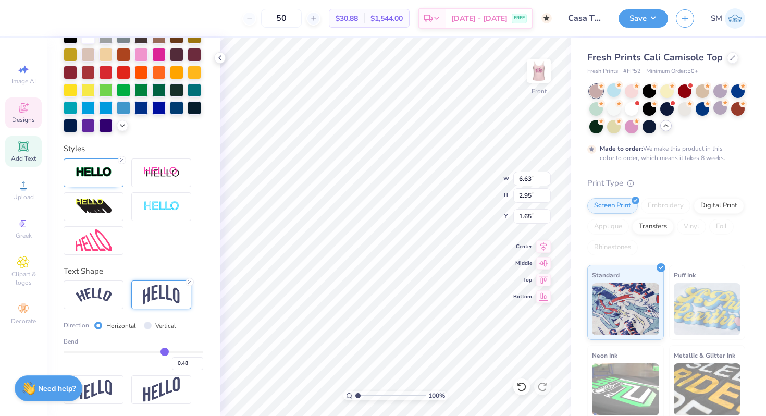
type input "0.43"
type input "0.33"
type input "0.26"
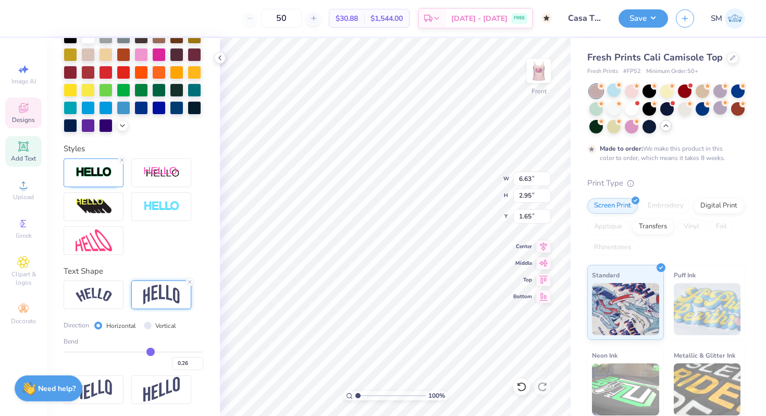
type input "0.17"
type input "0.08"
type input "0.02"
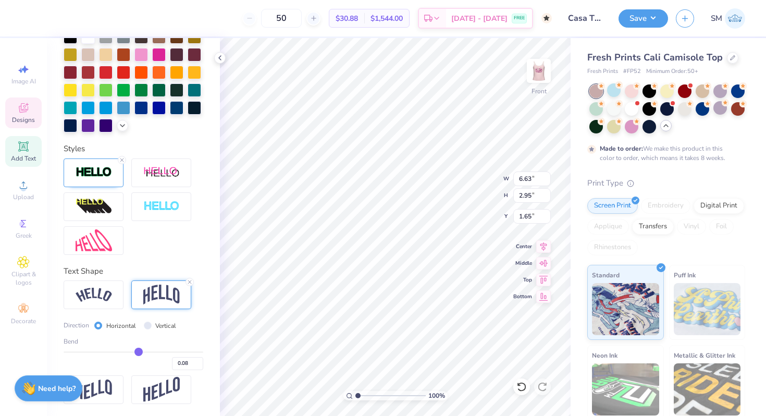
type input "0.02"
type input "-0.03"
type input "-0.06"
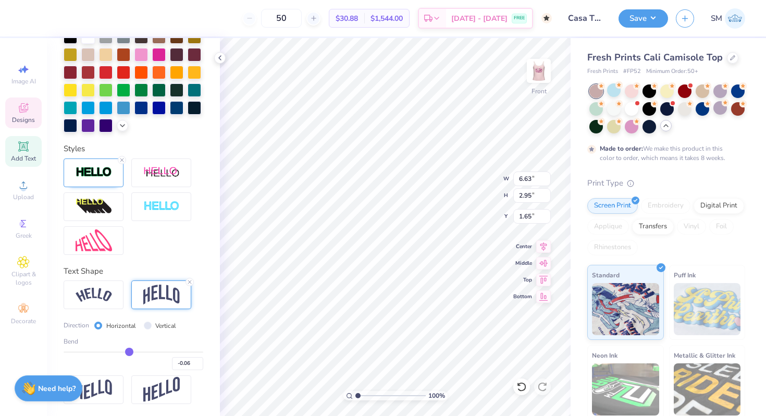
type input "-0.09"
type input "-0.11"
type input "-0.13"
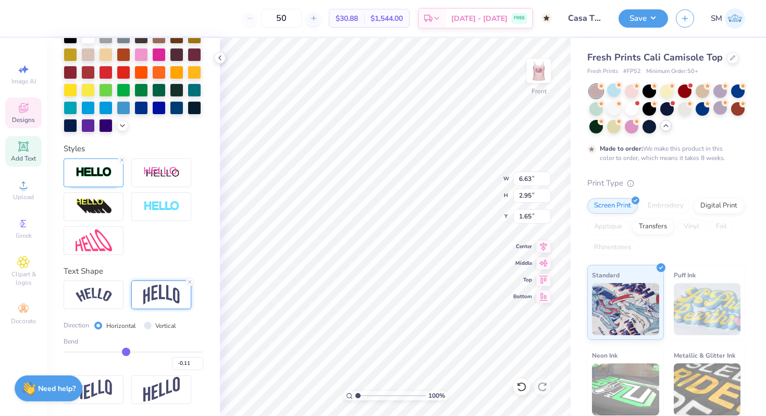
type input "-0.13"
type input "-0.15"
type input "-0.17"
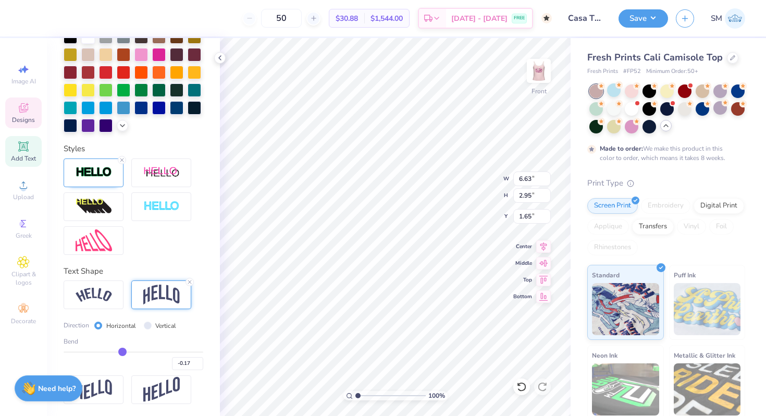
type input "-0.2"
type input "-0.20"
type input "-0.22"
type input "-0.24"
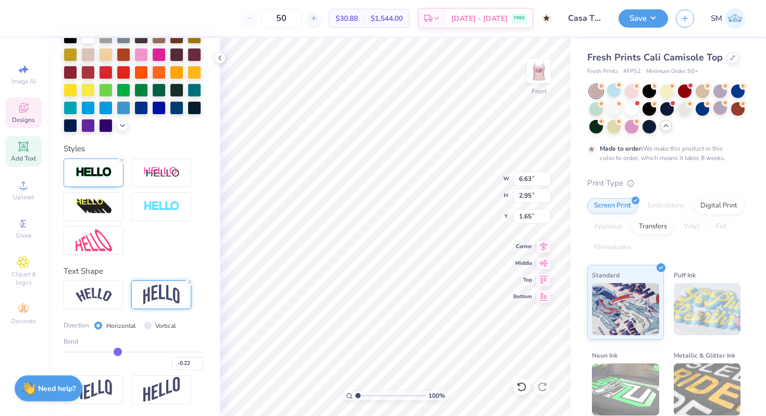
type input "-0.24"
type input "-0.25"
type input "-0.26"
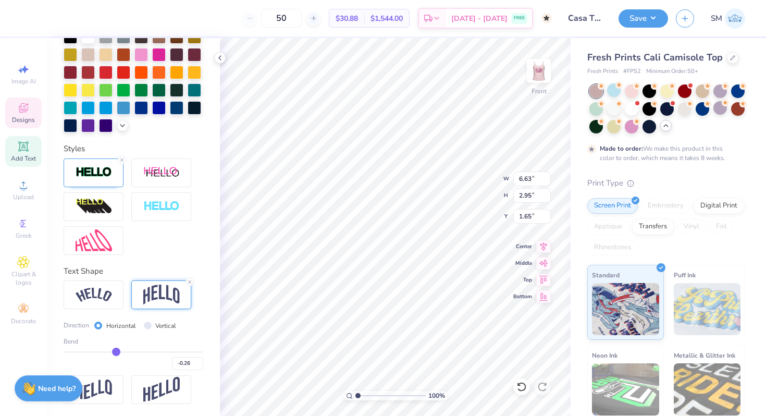
type input "-0.27"
type input "-0.28"
type input "-0.29"
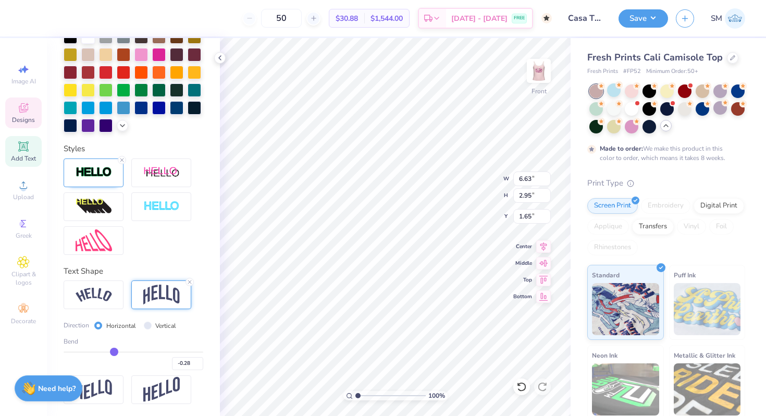
type input "-0.29"
type input "-0.3"
type input "-0.30"
type input "-0.32"
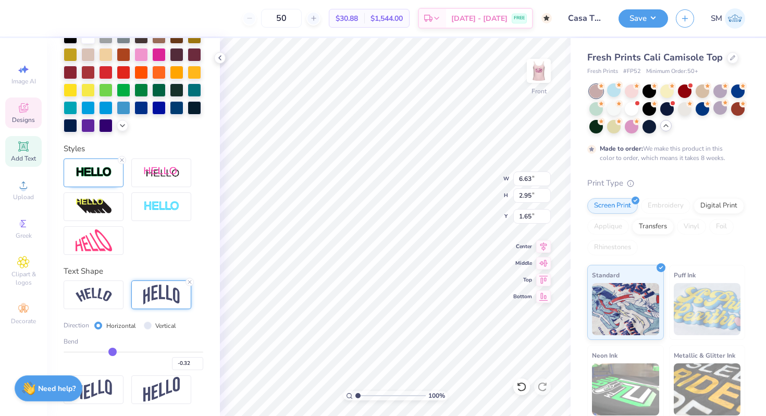
type input "-0.33"
type input "-0.34"
drag, startPoint x: 167, startPoint y: 354, endPoint x: 110, endPoint y: 354, distance: 56.8
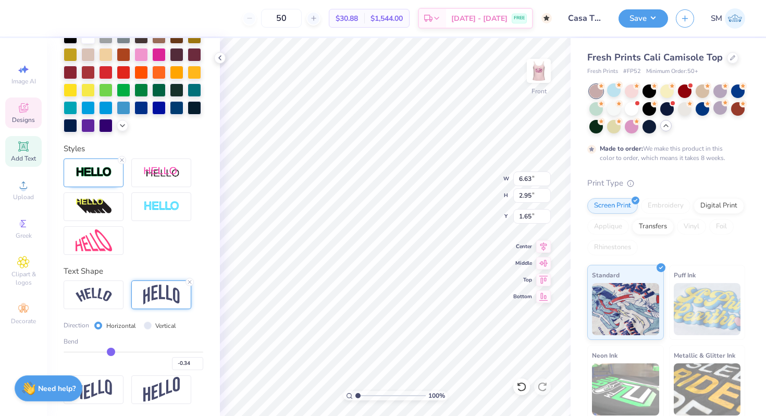
type input "-0.35"
click at [110, 353] on input "range" at bounding box center [134, 352] width 140 height 2
type input "-0.35"
type input "2.66"
type input "1.76"
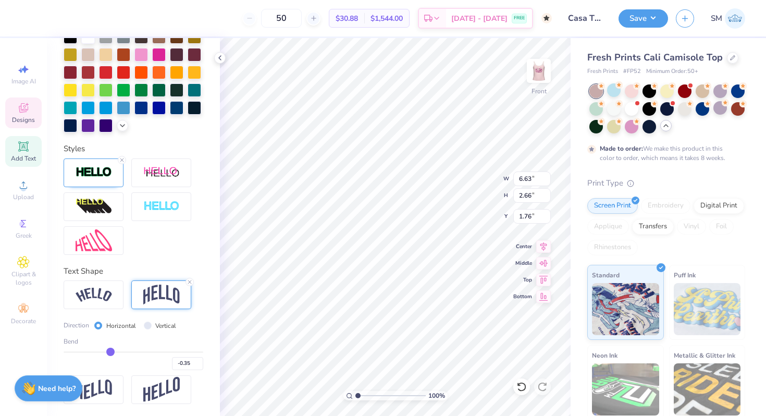
type input "5.68"
type input "2.27"
type input "1.77"
type input "10.24"
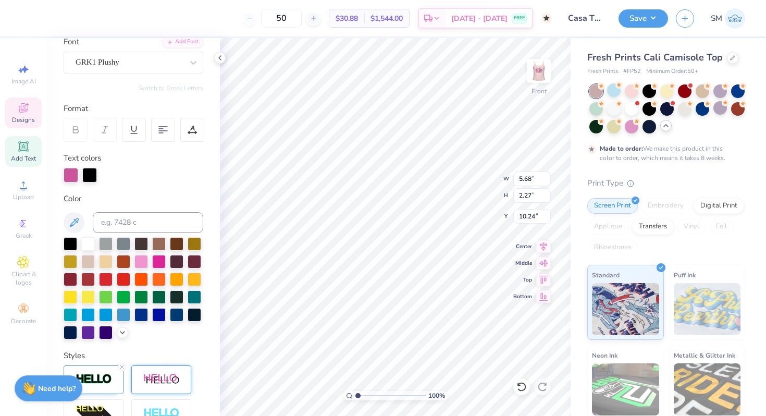
scroll to position [16, 0]
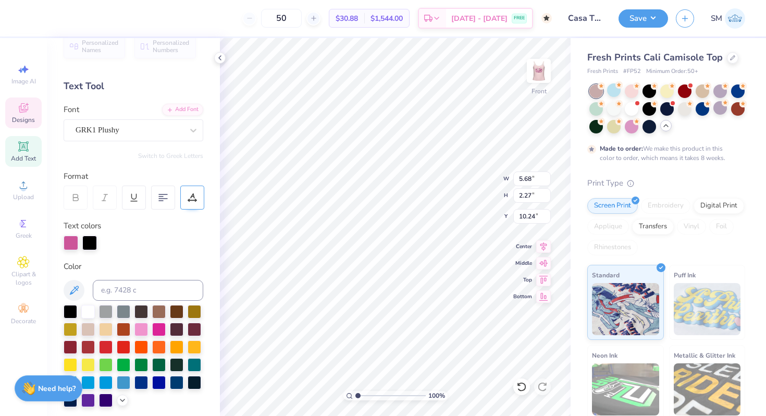
click at [196, 194] on icon at bounding box center [192, 197] width 9 height 9
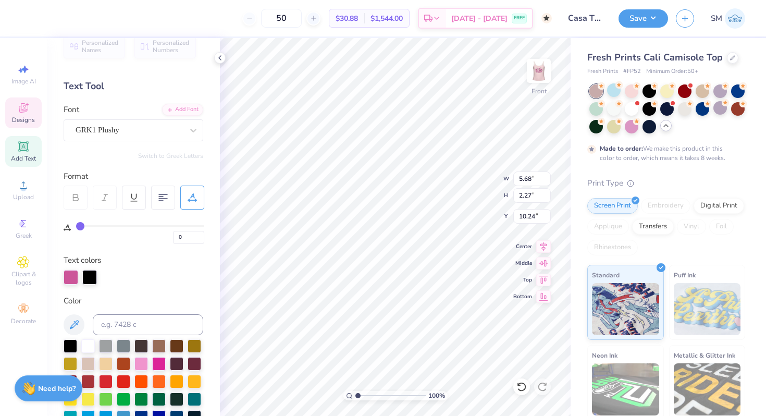
type input "1"
type input "2"
type input "4"
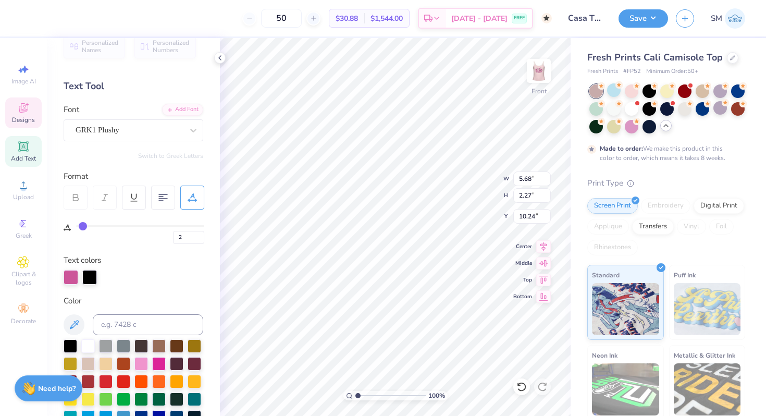
type input "4"
type input "7"
type input "8"
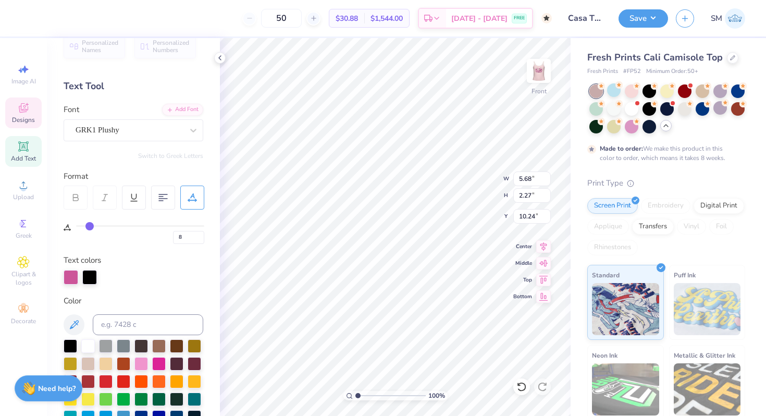
type input "10"
type input "11"
type input "12"
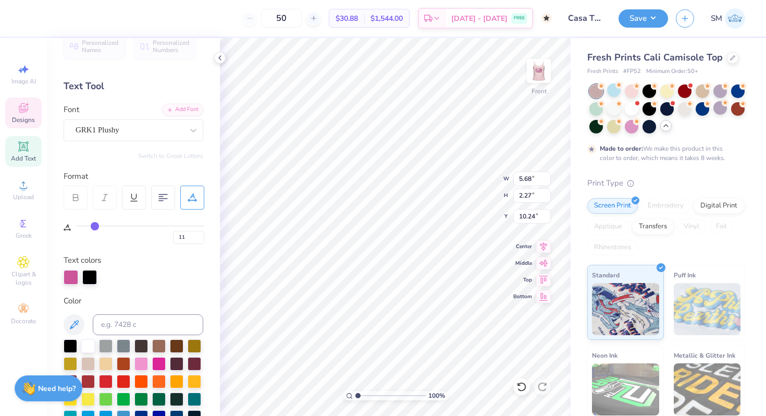
type input "12"
type input "13"
drag, startPoint x: 81, startPoint y: 224, endPoint x: 95, endPoint y: 224, distance: 14.6
type input "13"
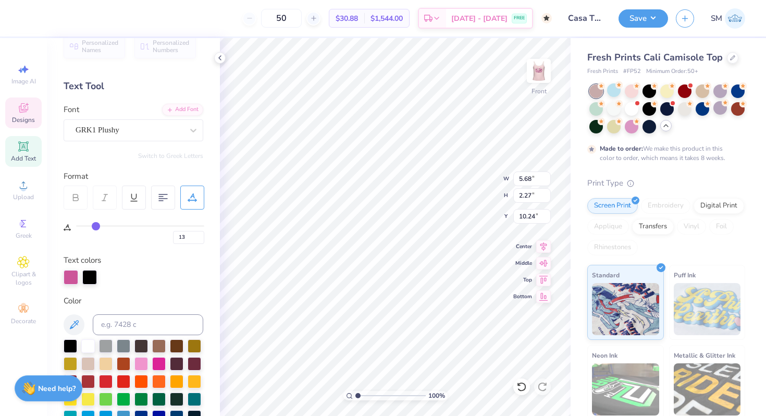
click at [95, 225] on input "range" at bounding box center [140, 226] width 128 height 2
type input "6.46"
type input "2.38"
type input "10.19"
type input "14"
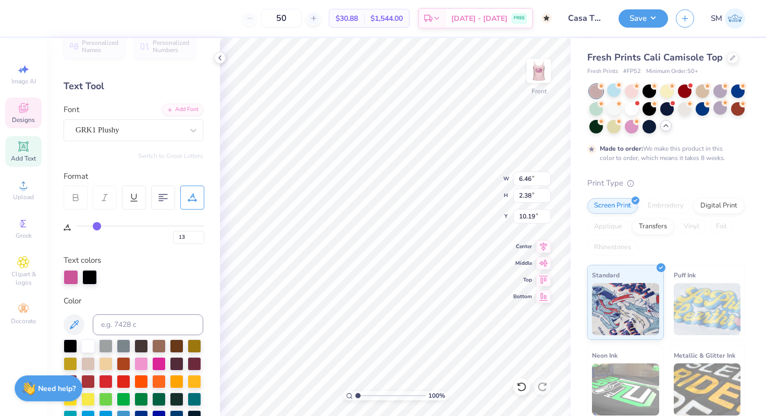
type input "14"
type input "15"
type input "17"
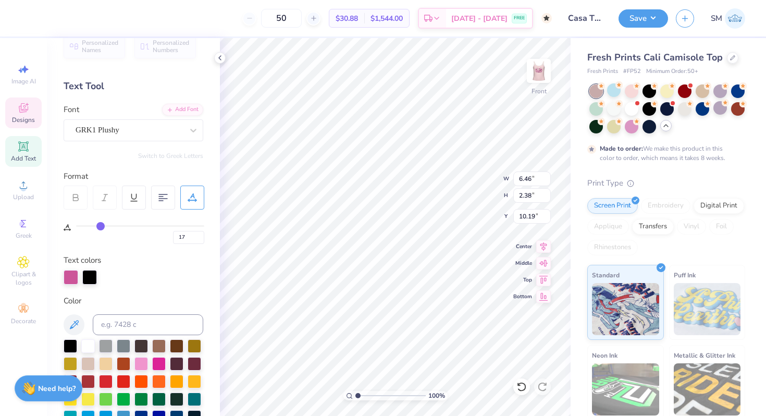
type input "19"
type input "21"
type input "23"
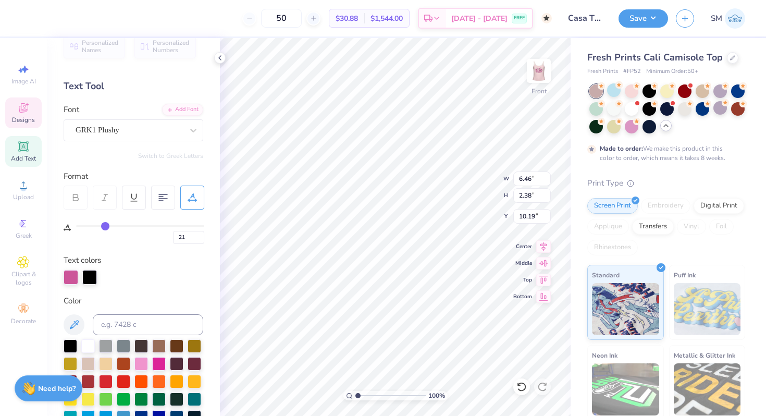
type input "23"
type input "25"
type input "27"
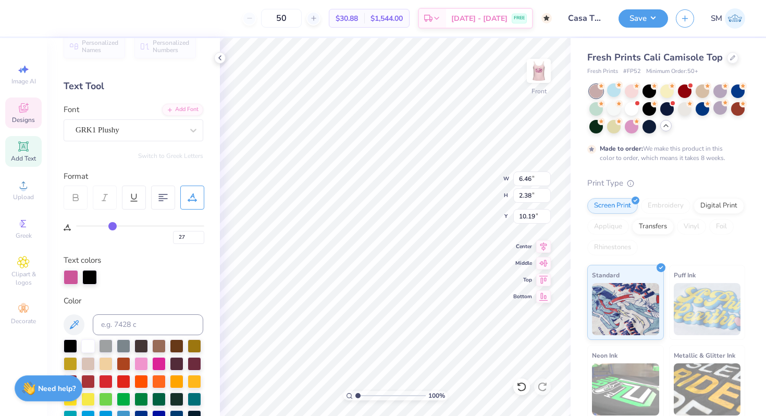
type input "29"
type input "31"
type input "33"
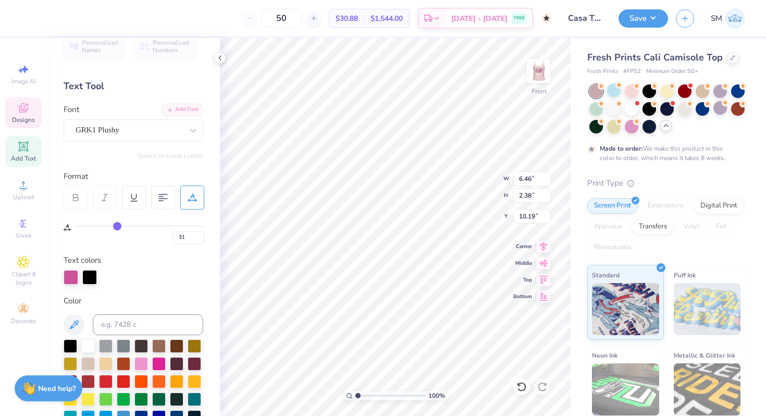
type input "33"
type input "35"
type input "36"
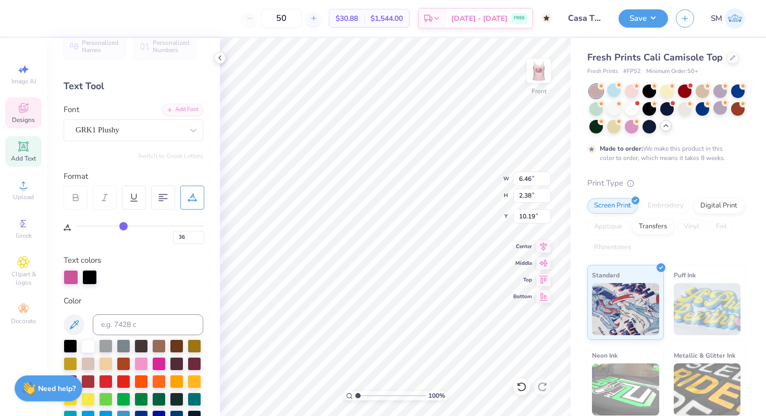
type input "37"
type input "39"
type input "40"
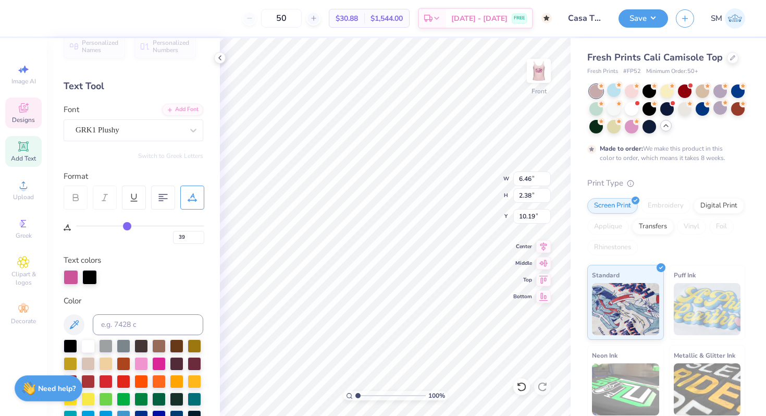
type input "40"
type input "41"
type input "42"
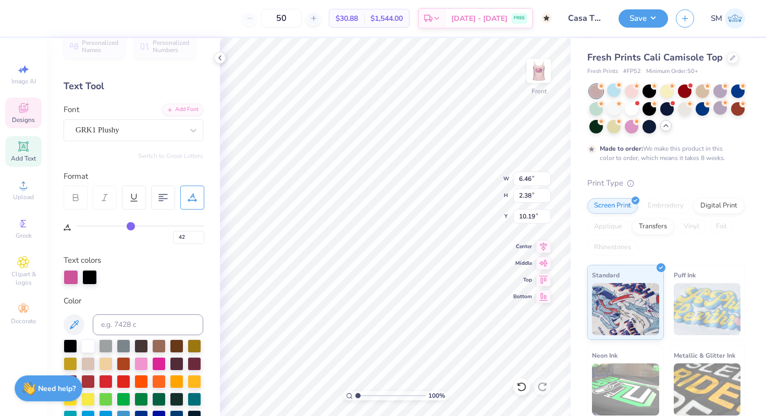
type input "43"
type input "44"
drag, startPoint x: 95, startPoint y: 224, endPoint x: 133, endPoint y: 224, distance: 37.5
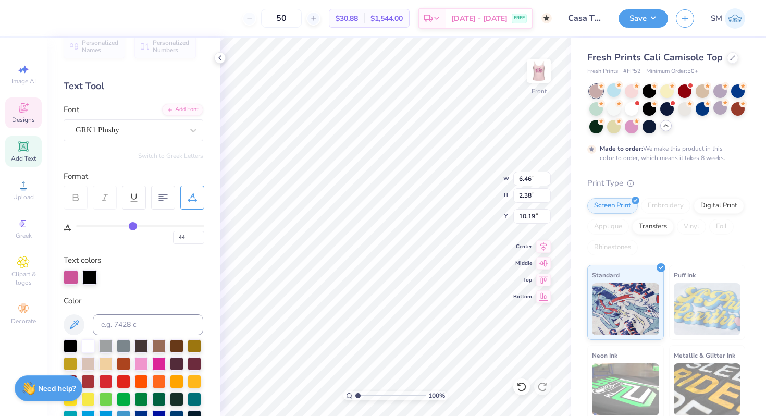
type input "44"
click at [133, 225] on input "range" at bounding box center [140, 226] width 128 height 2
type input "8.35"
type input "2.64"
type input "10.06"
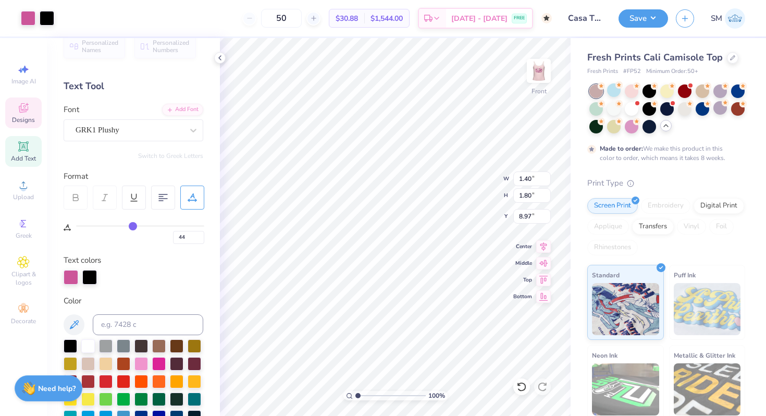
type input "0"
type input "44"
type input "10.02"
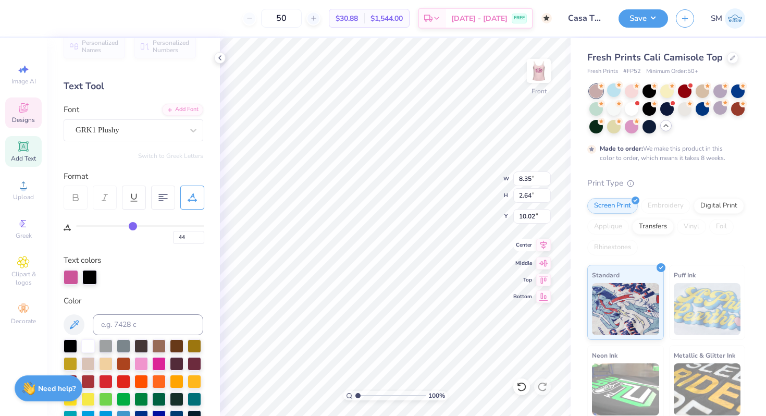
click at [544, 243] on icon at bounding box center [543, 245] width 15 height 13
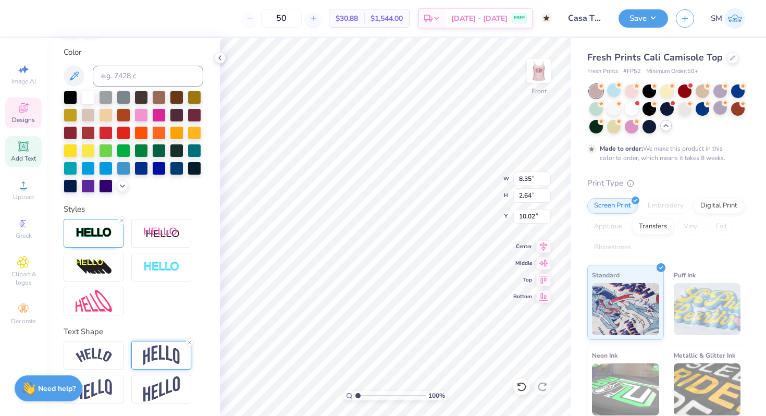
click at [162, 348] on img at bounding box center [161, 355] width 36 height 20
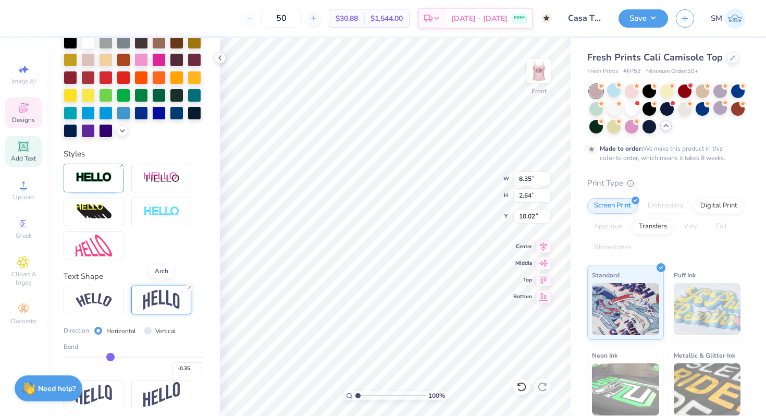
scroll to position [325, 0]
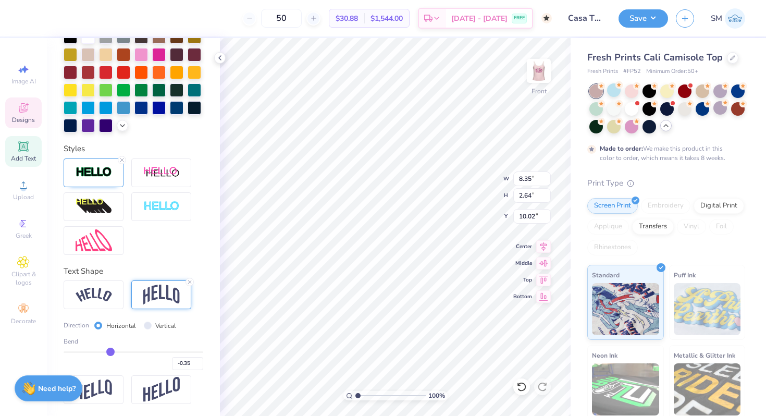
type input "-0.34"
type input "-0.33"
type input "-0.31"
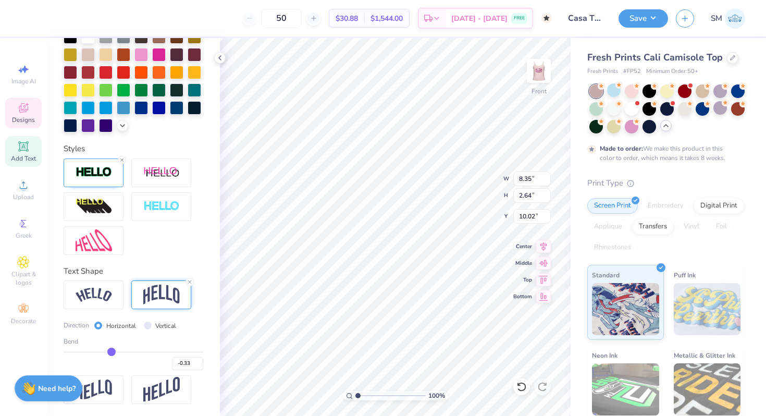
type input "-0.31"
type input "-0.29"
type input "-0.28"
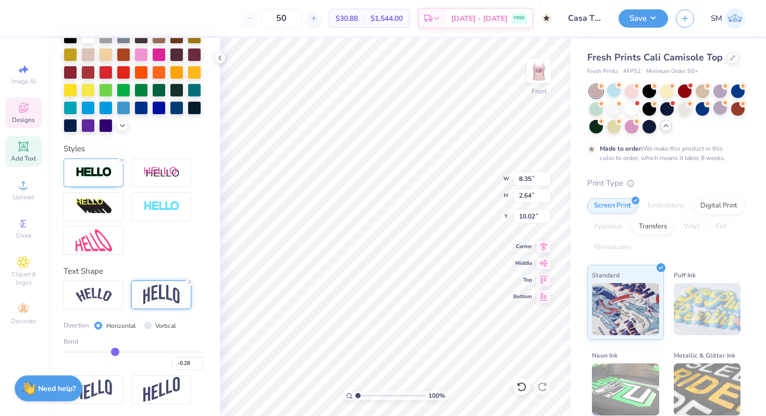
type input "-0.26"
type input "-0.24"
type input "-0.22"
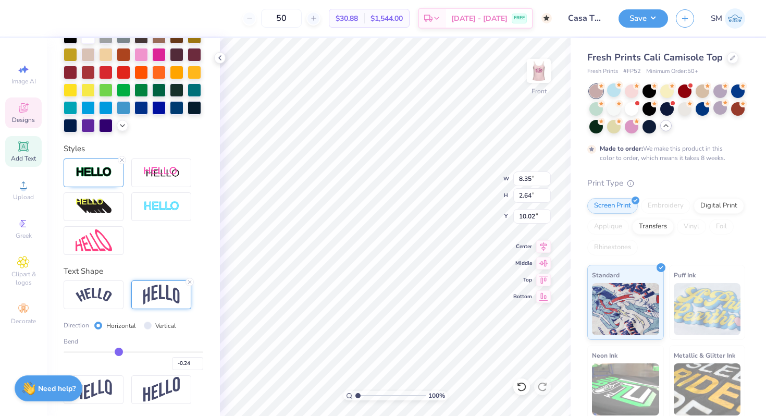
type input "-0.22"
type input "-0.21"
type input "-0.2"
type input "-0.20"
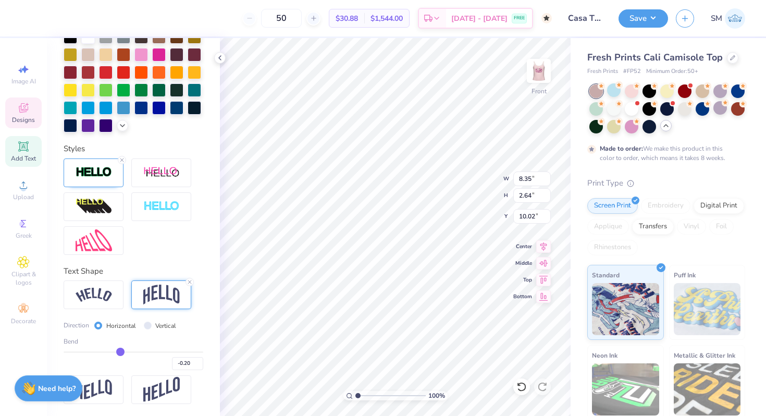
type input "-0.19"
type input "-0.18"
type input "-0.17"
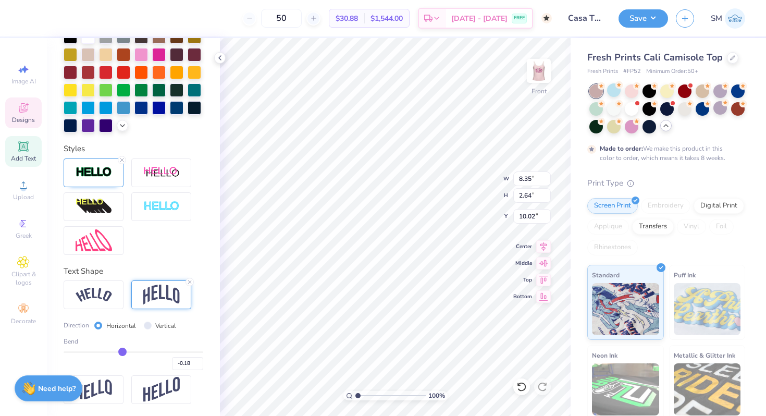
type input "-0.17"
type input "-0.15"
type input "-0.14"
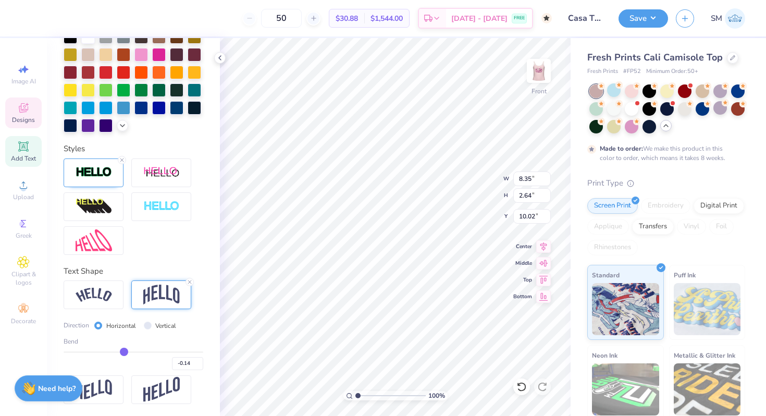
drag, startPoint x: 110, startPoint y: 350, endPoint x: 125, endPoint y: 351, distance: 14.1
type input "-0.14"
click at [124, 351] on input "range" at bounding box center [134, 352] width 140 height 2
type input "2.00"
type input "10.34"
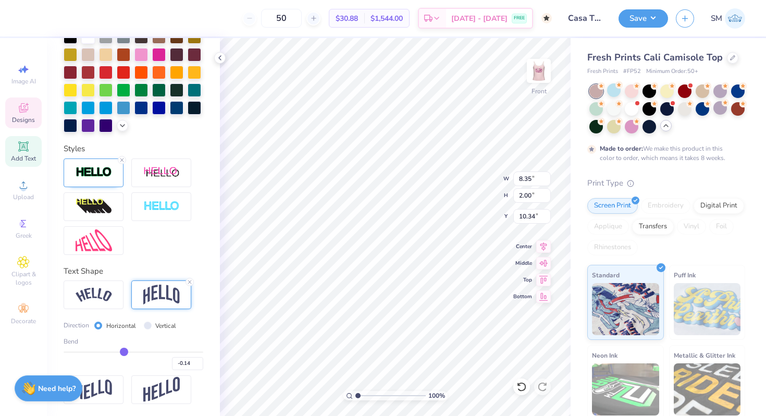
type input "-0.13"
type input "-0.14"
drag, startPoint x: 125, startPoint y: 351, endPoint x: 119, endPoint y: 350, distance: 5.8
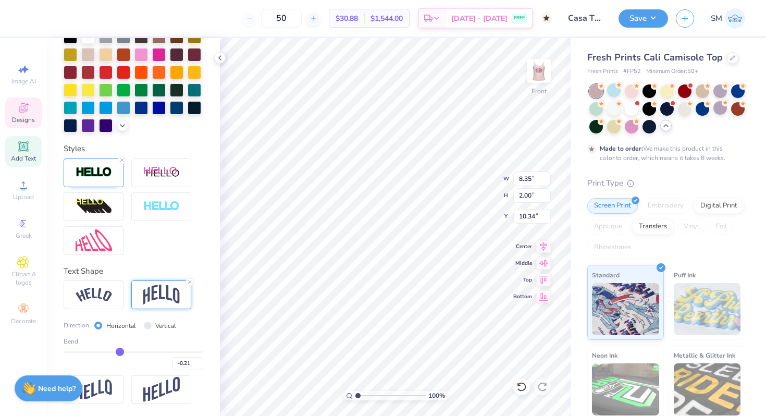
click at [119, 351] on input "range" at bounding box center [134, 352] width 140 height 2
click at [120, 157] on icon at bounding box center [122, 160] width 6 height 6
click at [168, 240] on div at bounding box center [134, 206] width 140 height 96
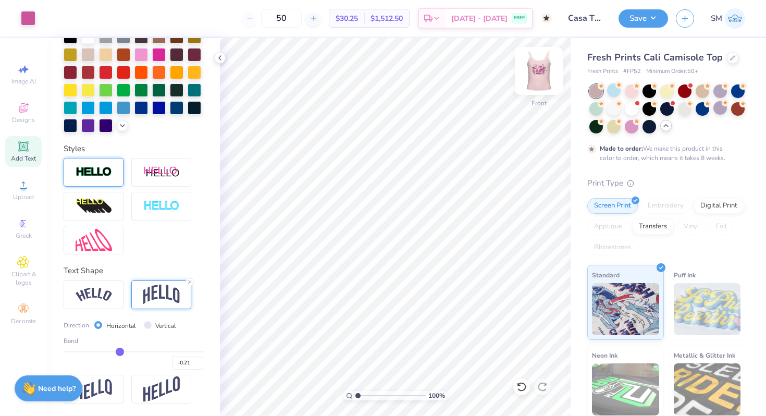
click at [543, 69] on img at bounding box center [539, 71] width 42 height 42
click at [543, 69] on img at bounding box center [538, 70] width 21 height 21
click at [519, 386] on icon at bounding box center [521, 386] width 10 height 10
click at [536, 75] on img at bounding box center [539, 71] width 42 height 42
click at [533, 67] on img at bounding box center [539, 71] width 42 height 42
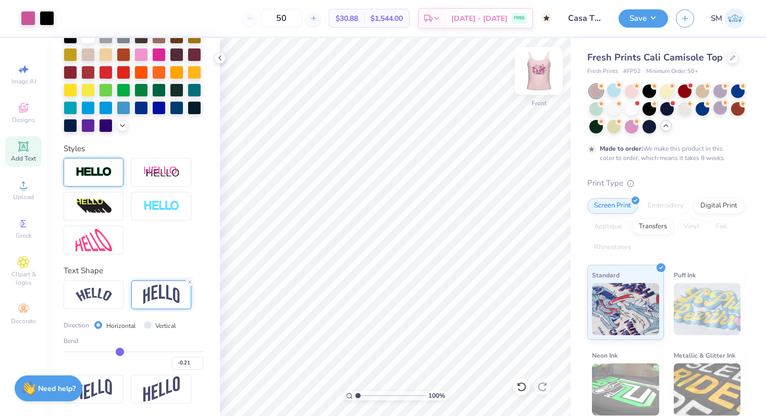
click at [534, 69] on img at bounding box center [539, 71] width 42 height 42
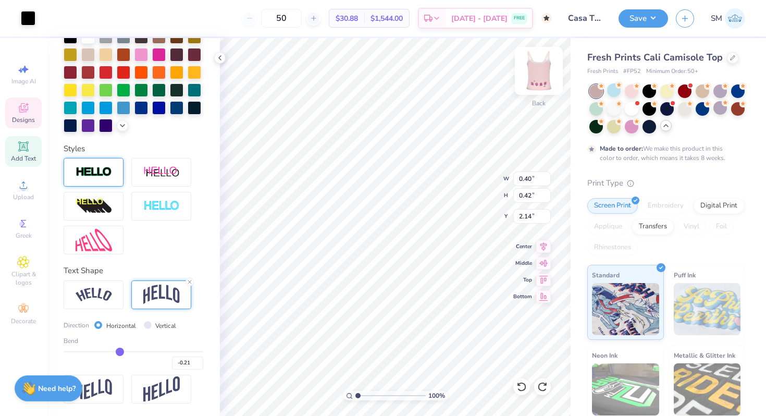
click at [539, 76] on img at bounding box center [539, 71] width 42 height 42
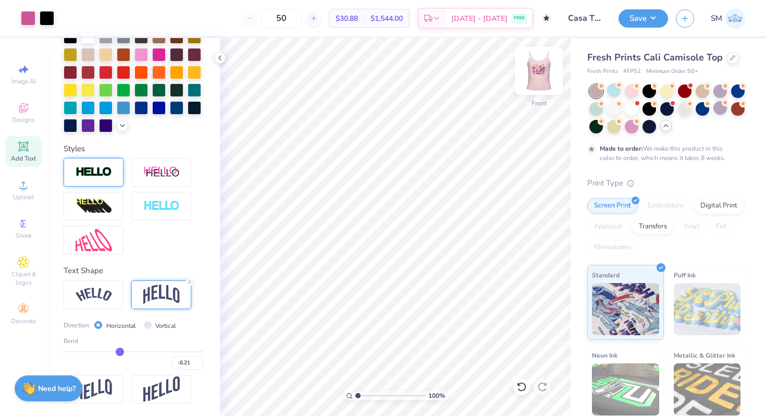
click at [541, 76] on img at bounding box center [539, 71] width 42 height 42
click at [650, 21] on button "Save" at bounding box center [644, 17] width 50 height 18
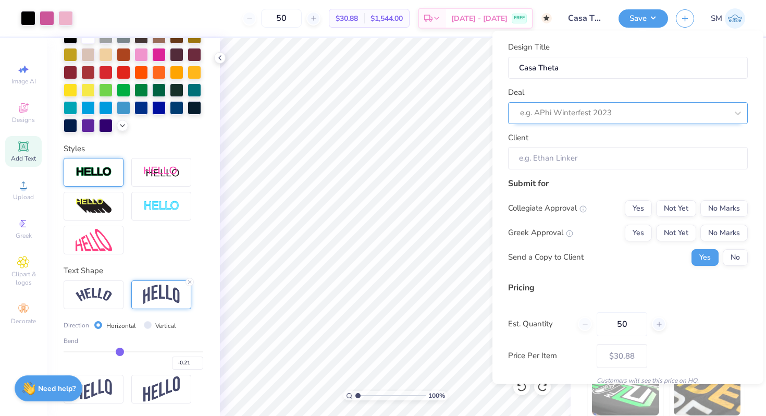
click at [659, 107] on div at bounding box center [623, 113] width 207 height 14
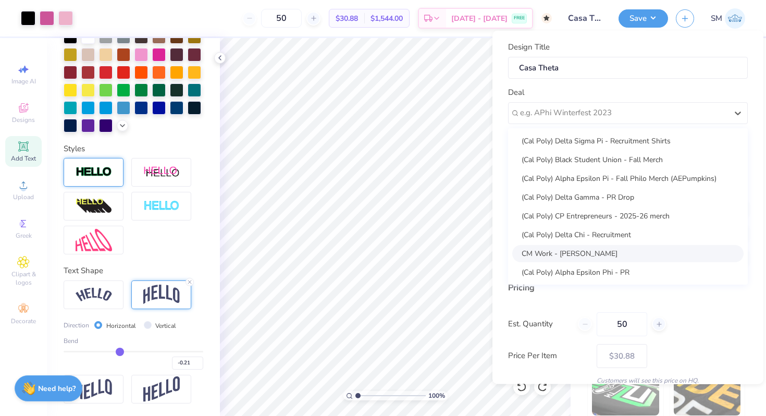
click at [548, 249] on div "CM Work - Sharlize Moayedi" at bounding box center [627, 252] width 231 height 17
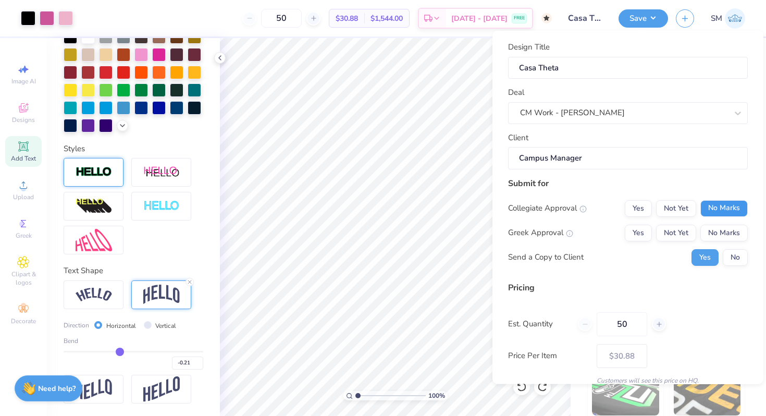
click at [717, 206] on button "No Marks" at bounding box center [723, 208] width 47 height 17
click at [689, 233] on button "Not Yet" at bounding box center [676, 232] width 40 height 17
click at [729, 258] on button "No" at bounding box center [735, 257] width 25 height 17
click at [646, 19] on button "Save" at bounding box center [644, 17] width 50 height 18
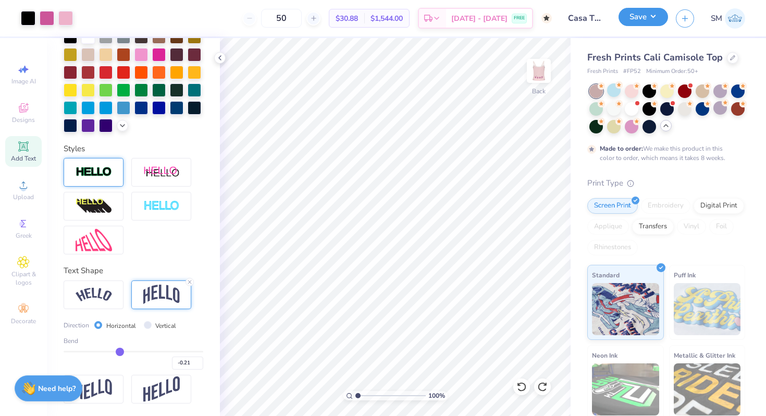
click at [662, 17] on button "Save" at bounding box center [644, 17] width 50 height 18
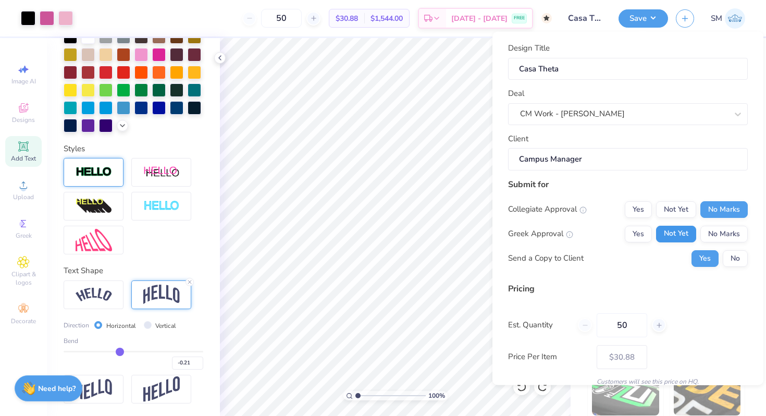
scroll to position [44, 0]
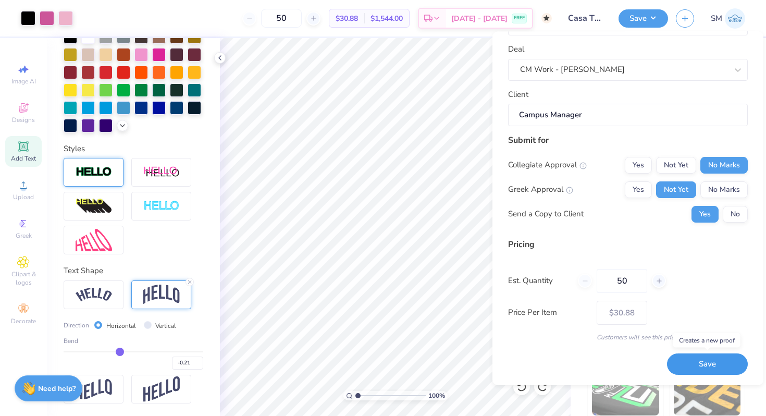
click at [686, 366] on button "Save" at bounding box center [707, 364] width 81 height 21
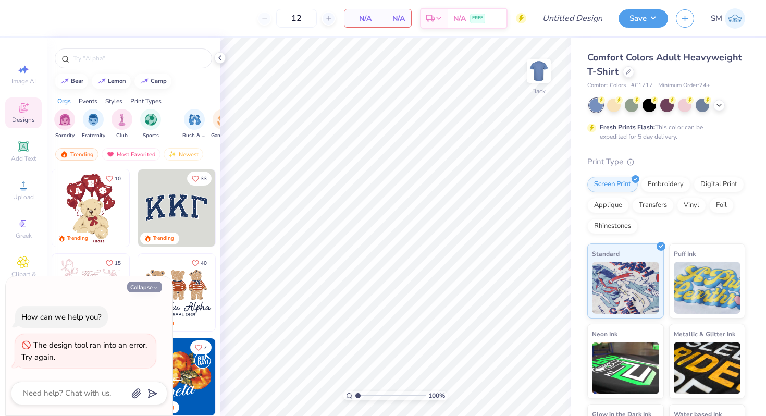
click at [140, 289] on button "Collapse" at bounding box center [144, 286] width 35 height 11
type textarea "x"
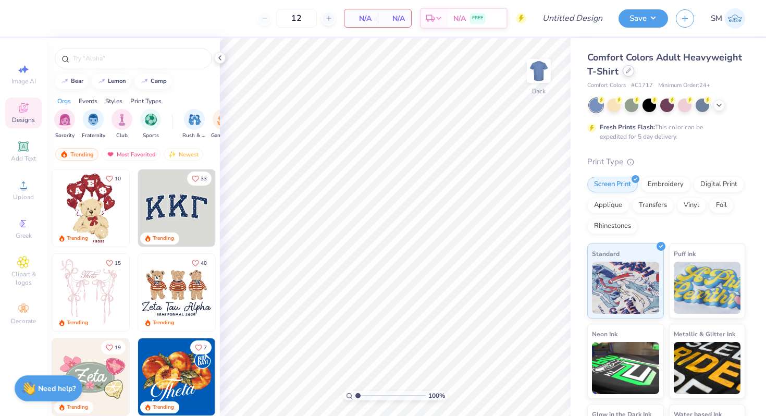
click at [631, 70] on div at bounding box center [628, 70] width 11 height 11
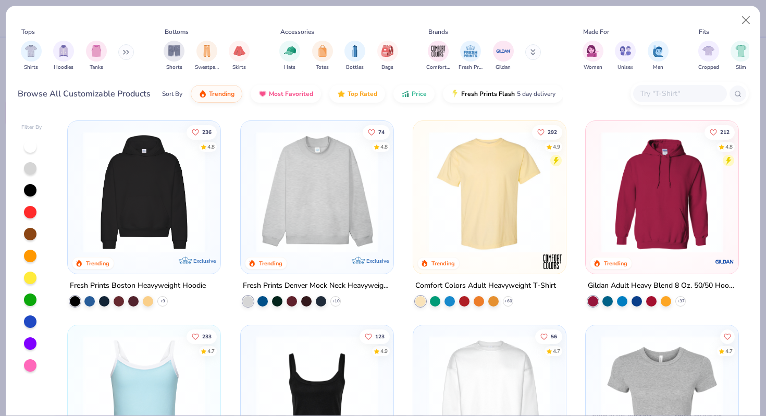
click at [493, 189] on img at bounding box center [490, 191] width 132 height 121
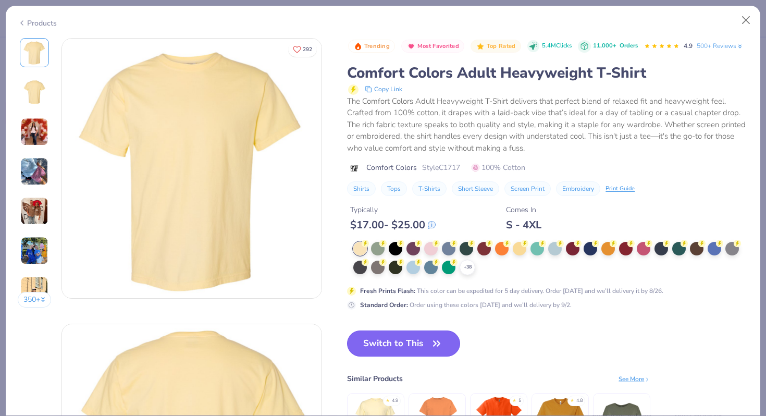
click at [405, 337] on button "Switch to This" at bounding box center [403, 343] width 113 height 26
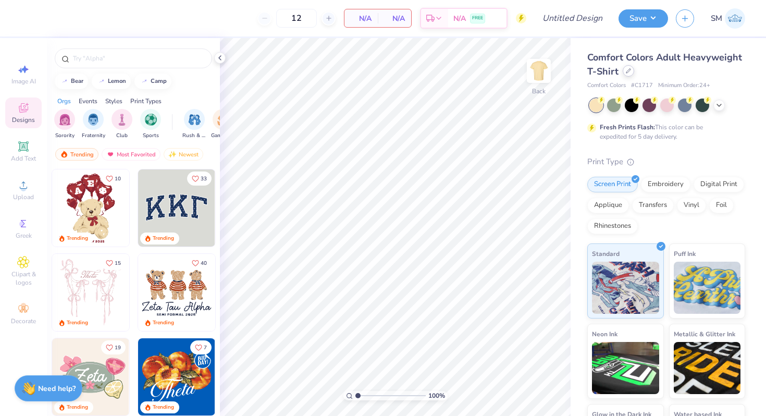
click at [629, 72] on icon at bounding box center [628, 70] width 5 height 5
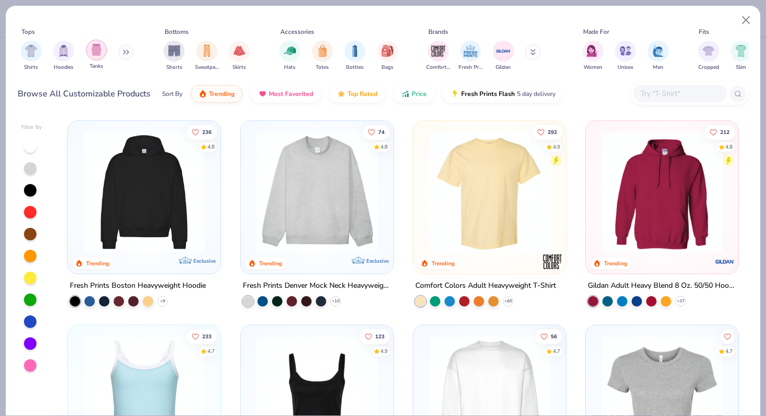
click at [96, 50] on img "filter for Tanks" at bounding box center [96, 50] width 11 height 12
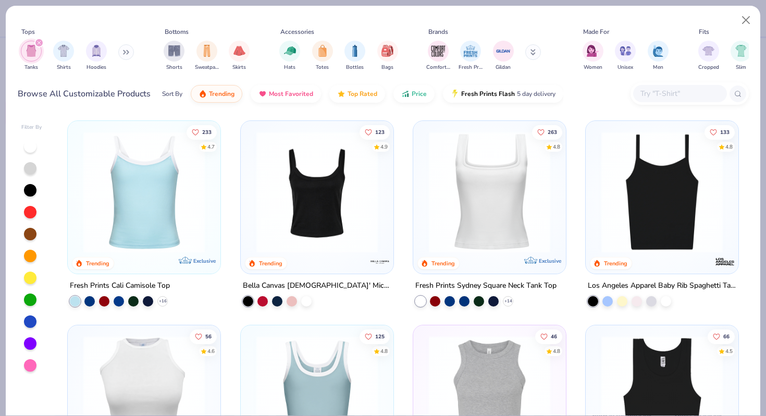
scroll to position [223, 0]
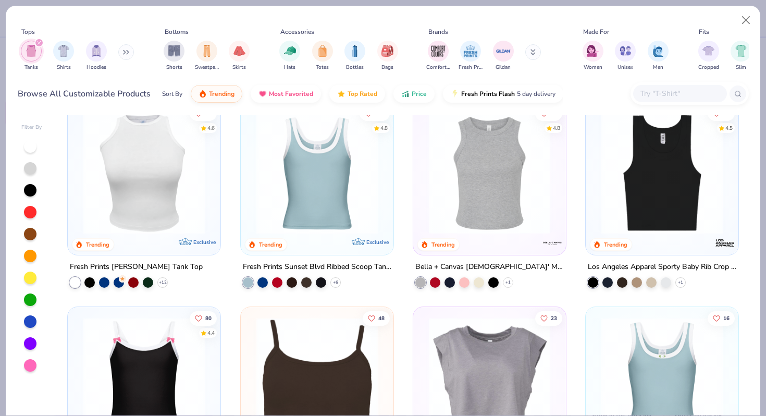
click at [458, 165] on img at bounding box center [490, 173] width 132 height 121
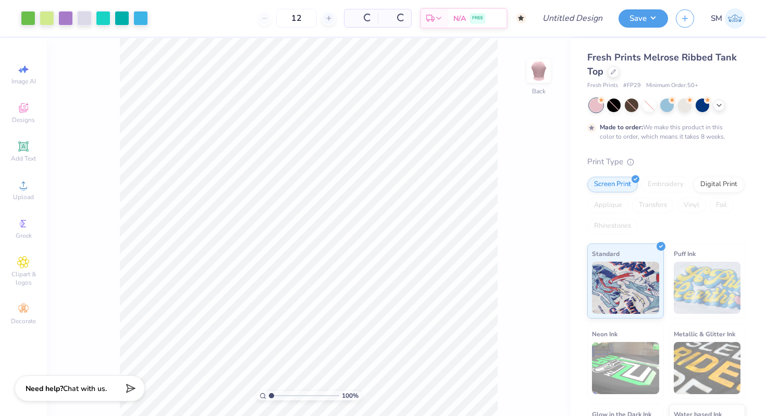
type input "50"
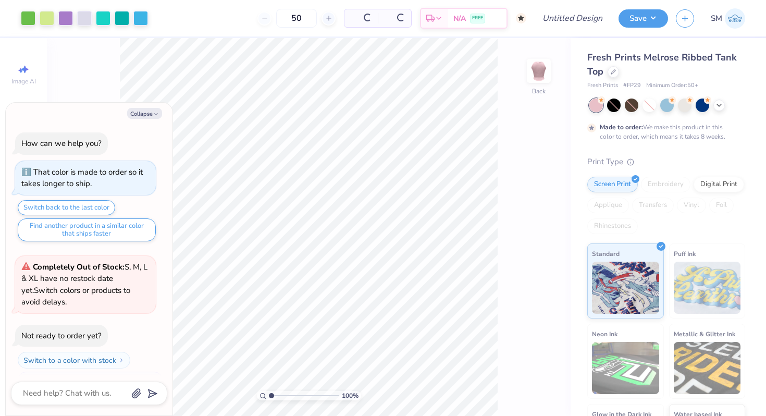
scroll to position [20, 0]
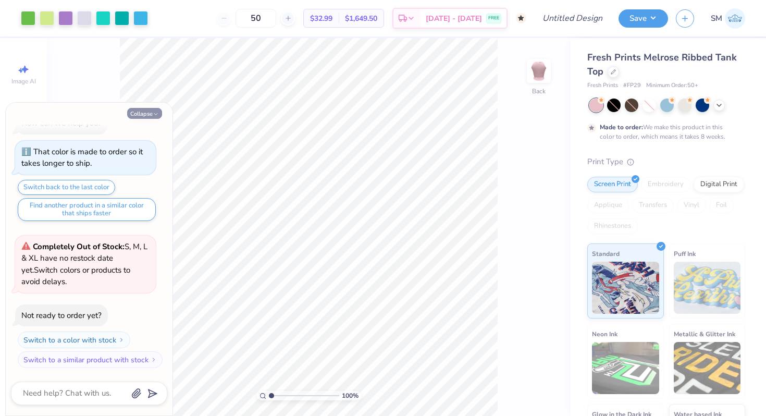
click at [146, 115] on button "Collapse" at bounding box center [144, 113] width 35 height 11
type textarea "x"
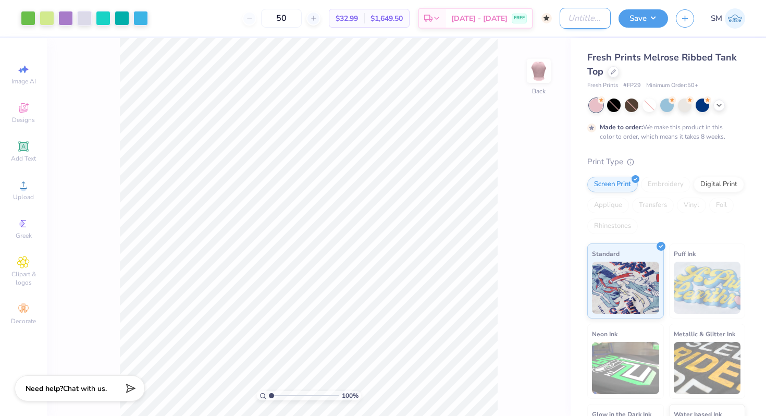
click at [560, 22] on input "Design Title" at bounding box center [585, 18] width 51 height 21
type input "Casa Theta"
click at [517, 141] on div "100 % Back" at bounding box center [309, 227] width 524 height 378
click at [541, 73] on img at bounding box center [539, 71] width 42 height 42
click at [541, 73] on img at bounding box center [538, 70] width 21 height 21
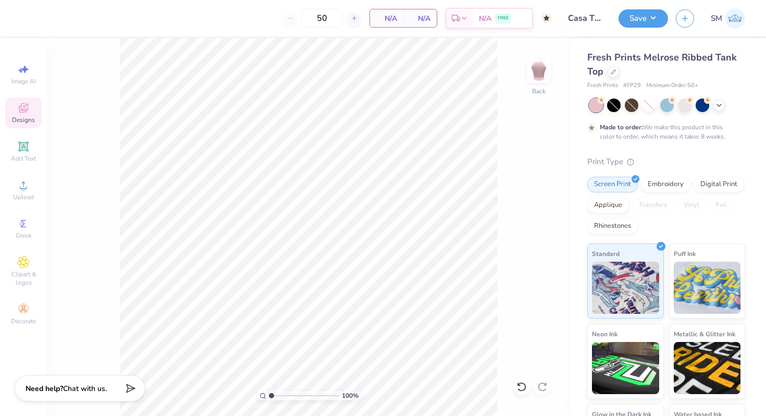
click at [29, 112] on icon at bounding box center [23, 108] width 13 height 13
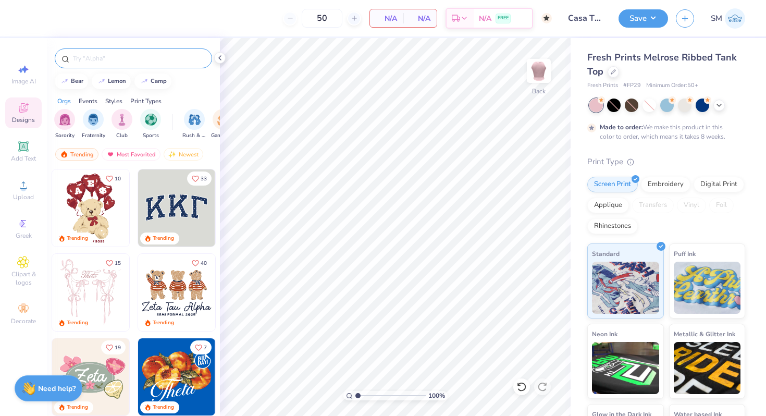
click at [110, 56] on input "text" at bounding box center [138, 58] width 133 height 10
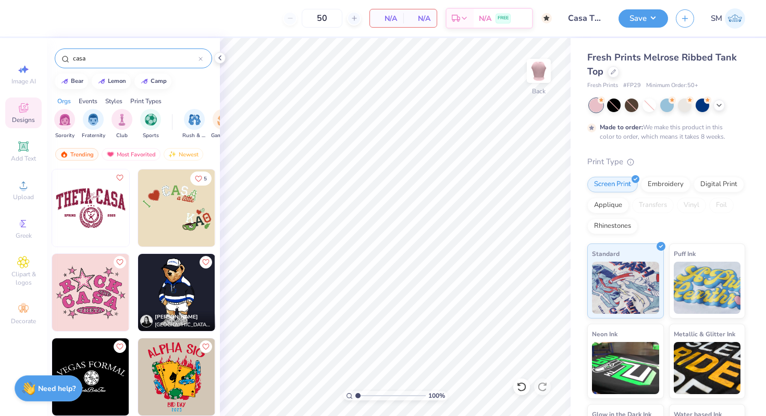
type input "casa"
click at [173, 203] on img at bounding box center [176, 207] width 77 height 77
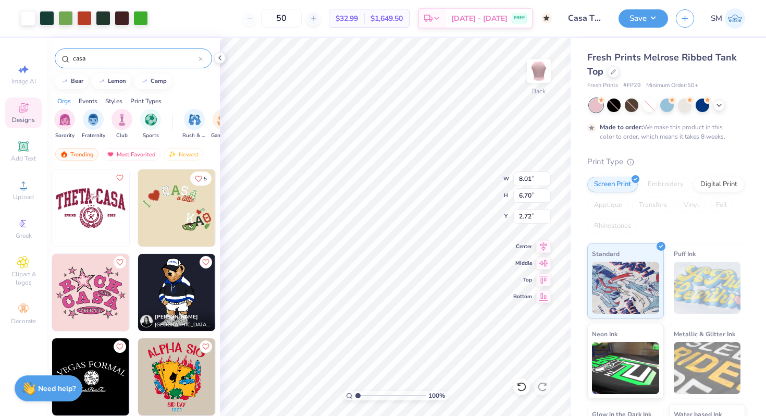
type input "2.72"
click at [720, 106] on icon at bounding box center [719, 104] width 8 height 8
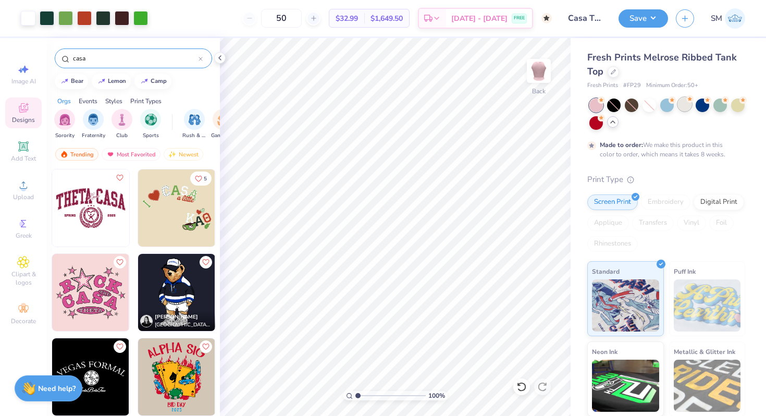
click at [685, 109] on div at bounding box center [685, 104] width 14 height 14
type input "8.36"
type input "6.99"
click at [544, 245] on icon at bounding box center [543, 245] width 15 height 13
type input "2.81"
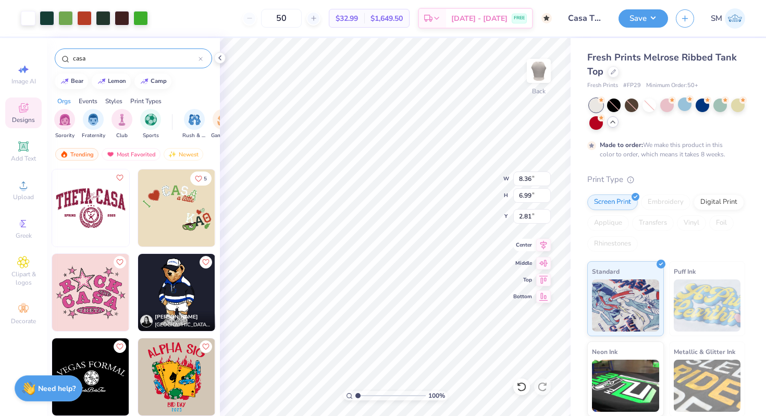
click at [542, 247] on icon at bounding box center [543, 245] width 7 height 9
click at [434, 321] on li "Ungroup" at bounding box center [455, 322] width 82 height 20
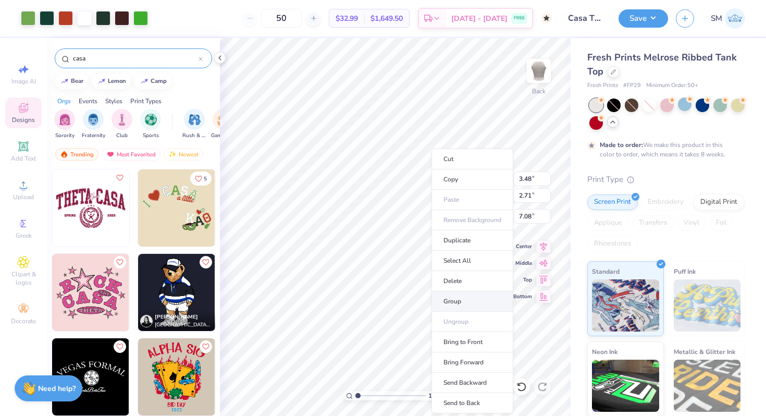
click at [448, 304] on li "Group" at bounding box center [472, 301] width 82 height 20
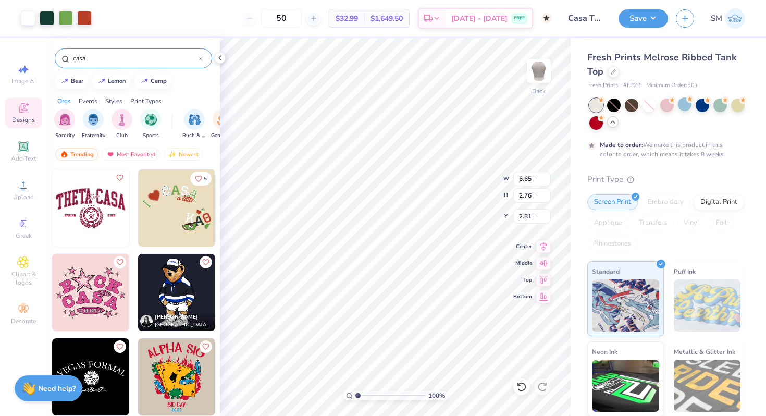
type input "6.65"
type input "2.76"
type input "2.81"
click at [415, 299] on li "Group" at bounding box center [434, 301] width 82 height 20
type input "3.48"
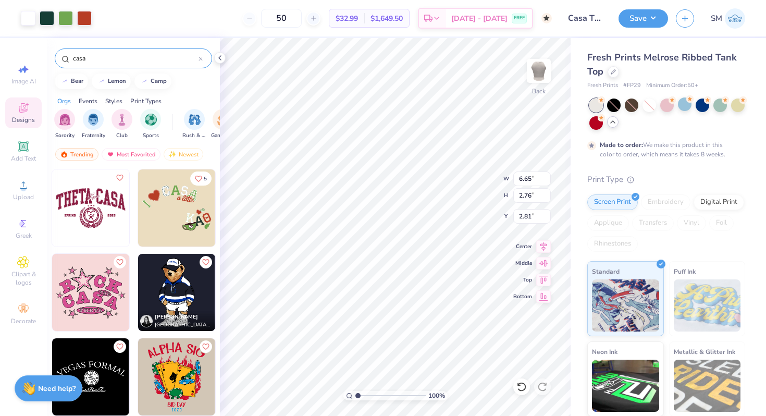
type input "2.71"
type input "13.79"
click at [541, 242] on icon at bounding box center [543, 245] width 15 height 13
click at [543, 263] on icon at bounding box center [543, 261] width 15 height 13
click at [545, 246] on icon at bounding box center [543, 245] width 15 height 13
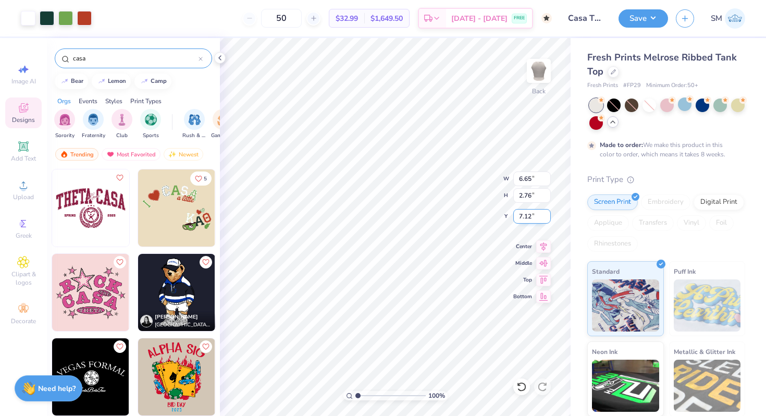
type input "2.73"
type input "6.44"
type input "3.25"
type input "2.58"
type input "6.91"
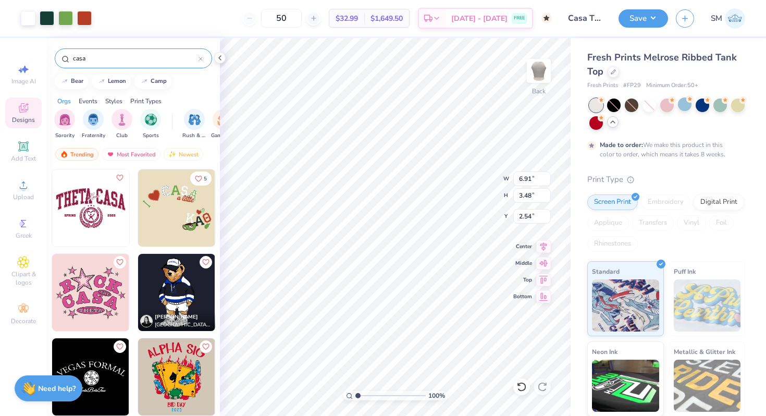
type input "3.48"
type input "2.54"
type input "3.68"
type input "2.87"
type input "13.63"
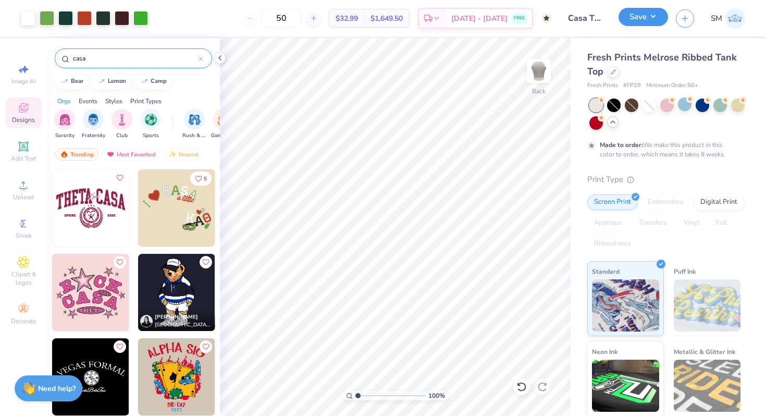
click at [643, 20] on button "Save" at bounding box center [644, 17] width 50 height 18
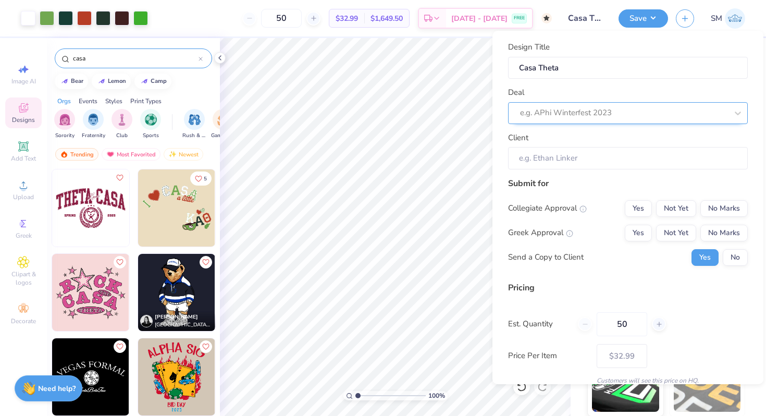
click at [602, 115] on div at bounding box center [623, 113] width 207 height 14
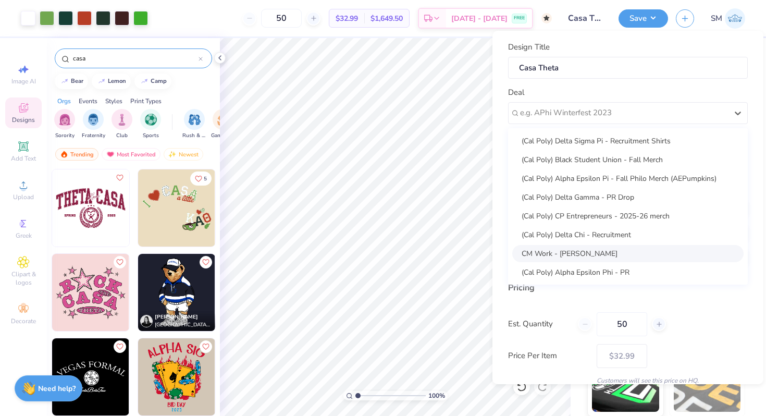
click at [558, 251] on div "CM Work - [PERSON_NAME]" at bounding box center [627, 253] width 231 height 17
type input "Campus Manager"
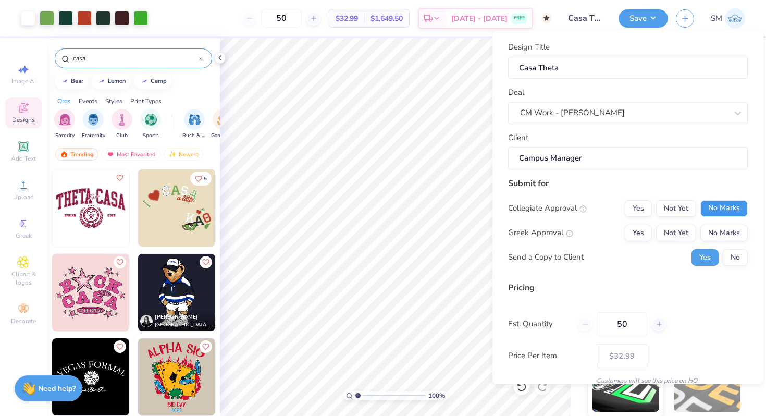
click at [723, 214] on button "No Marks" at bounding box center [723, 208] width 47 height 17
click at [686, 233] on button "Not Yet" at bounding box center [676, 233] width 40 height 17
type input "$32.99"
click at [659, 22] on button "Save" at bounding box center [644, 17] width 50 height 18
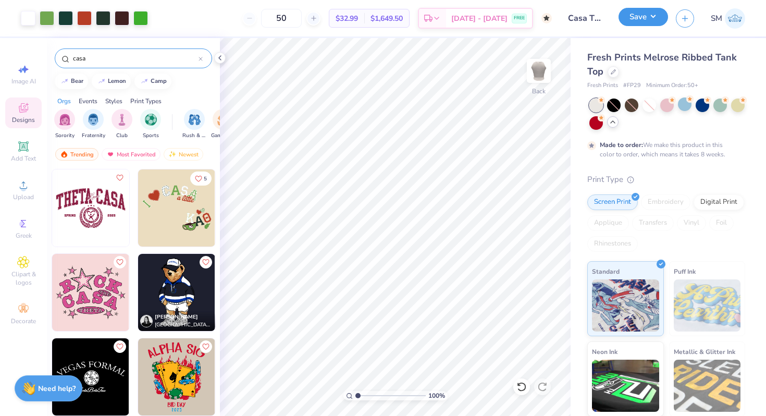
click at [659, 22] on button "Save" at bounding box center [644, 17] width 50 height 18
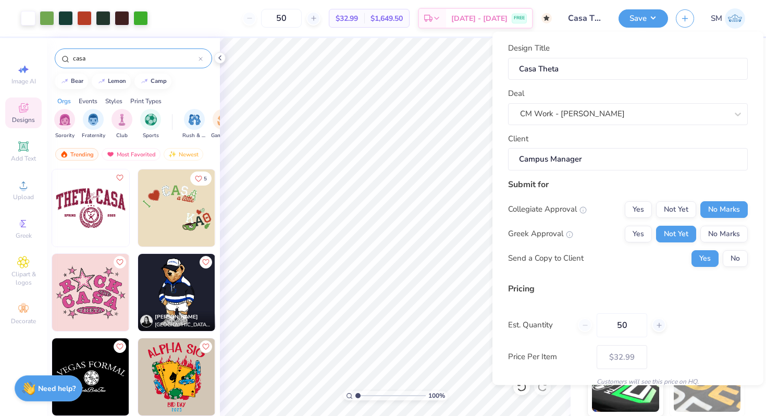
scroll to position [44, 0]
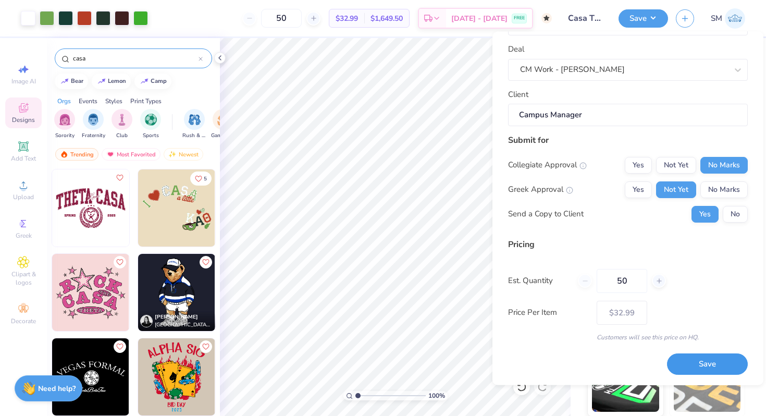
click at [688, 362] on button "Save" at bounding box center [707, 364] width 81 height 21
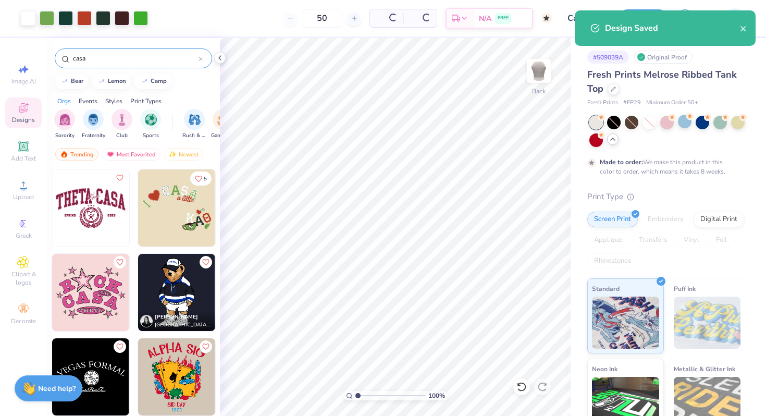
type input "$32.99"
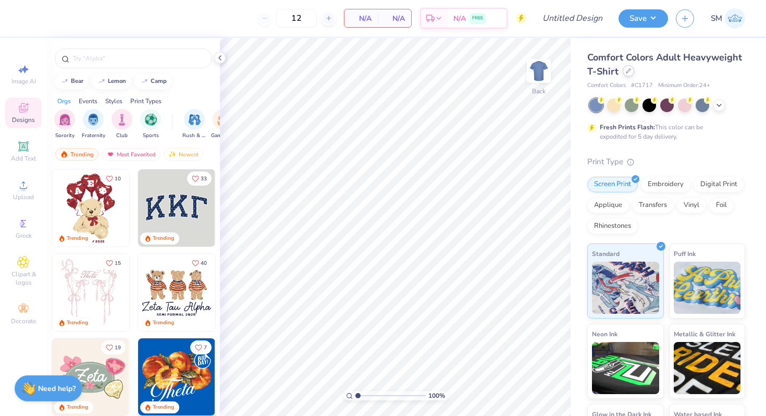
click at [629, 73] on div at bounding box center [628, 70] width 11 height 11
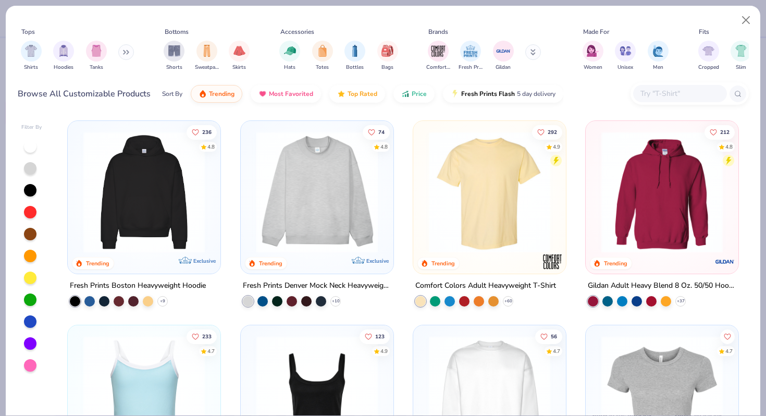
click at [189, 215] on img at bounding box center [144, 191] width 132 height 121
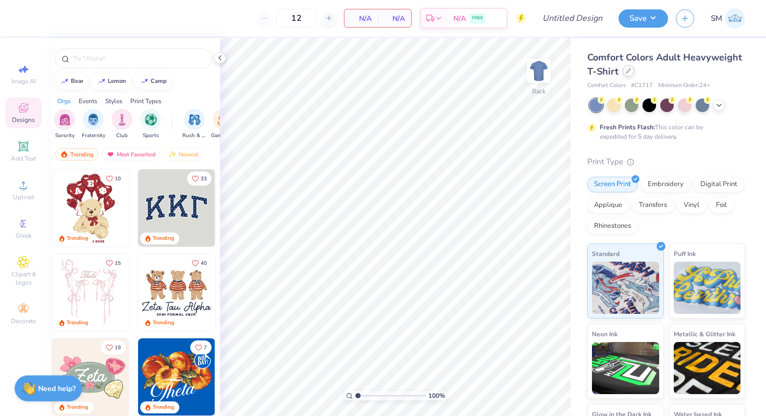
click at [630, 73] on icon at bounding box center [628, 70] width 5 height 5
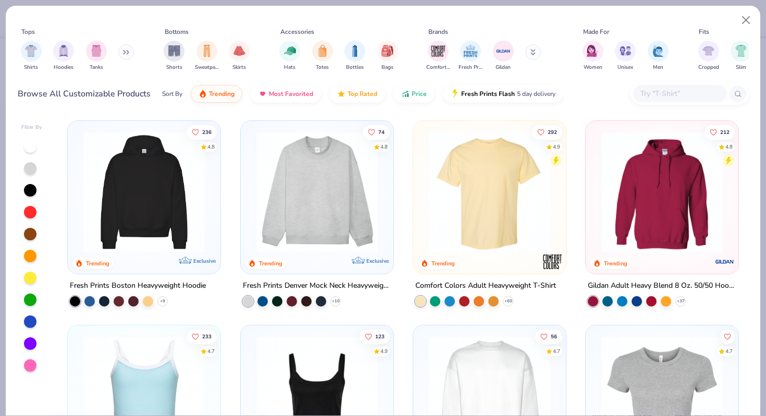
click at [178, 213] on img at bounding box center [144, 191] width 132 height 121
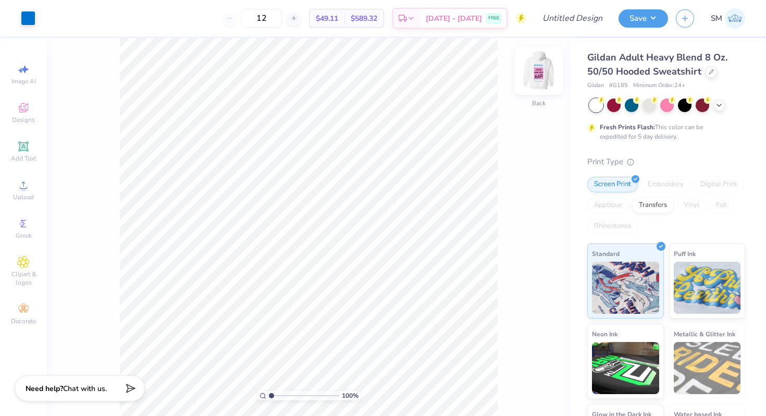
click at [537, 70] on img at bounding box center [539, 71] width 42 height 42
click at [537, 70] on img at bounding box center [538, 70] width 21 height 21
click at [34, 112] on div "Designs" at bounding box center [23, 112] width 36 height 31
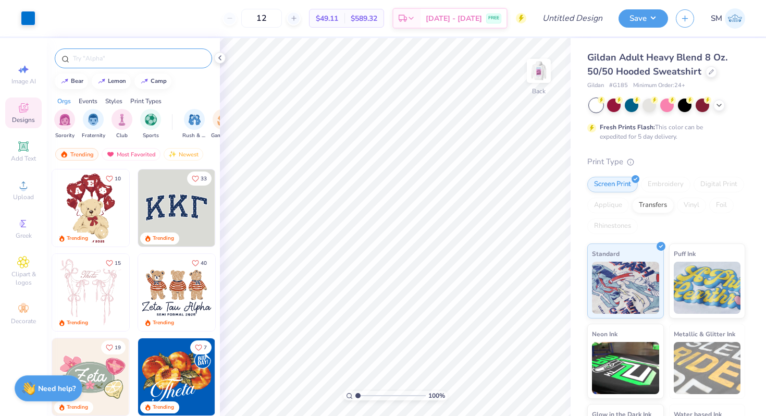
click at [83, 63] on input "text" at bounding box center [138, 58] width 133 height 10
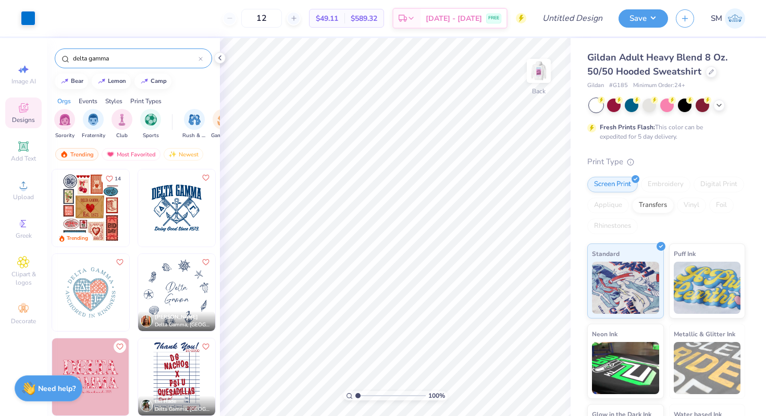
type input "delta gamma"
click at [537, 73] on img at bounding box center [539, 71] width 42 height 42
click at [105, 223] on img at bounding box center [90, 207] width 77 height 77
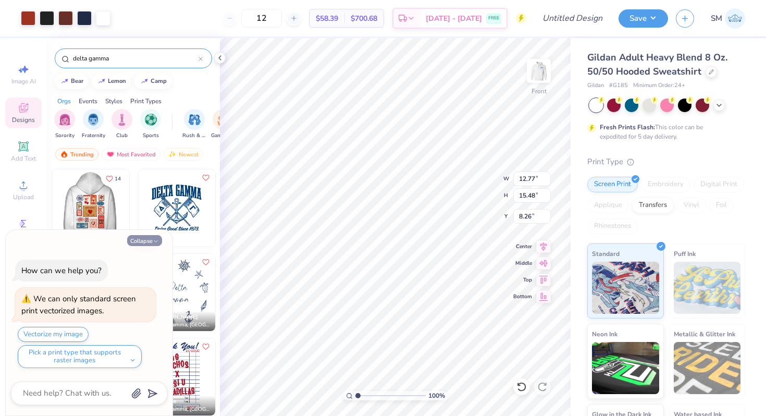
click at [140, 240] on button "Collapse" at bounding box center [144, 240] width 35 height 11
type textarea "x"
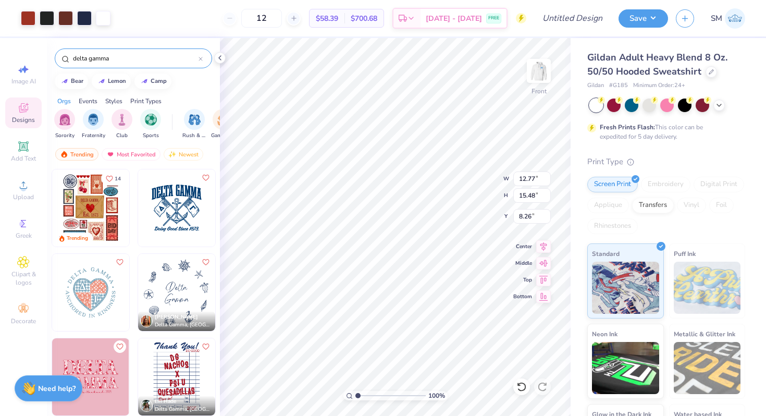
type input "6.00"
click at [668, 104] on div at bounding box center [667, 104] width 14 height 14
click at [721, 107] on icon at bounding box center [719, 104] width 8 height 8
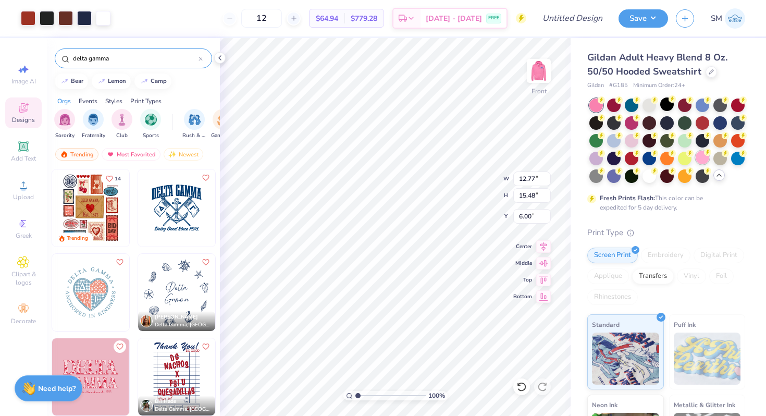
click at [702, 158] on div at bounding box center [703, 158] width 14 height 14
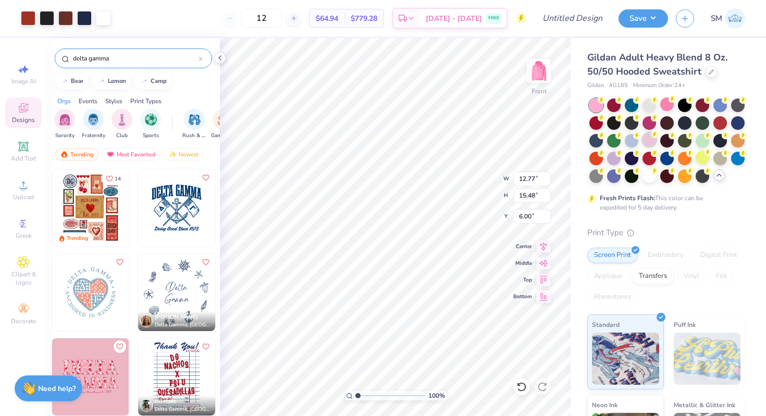
click at [649, 145] on div at bounding box center [650, 140] width 14 height 14
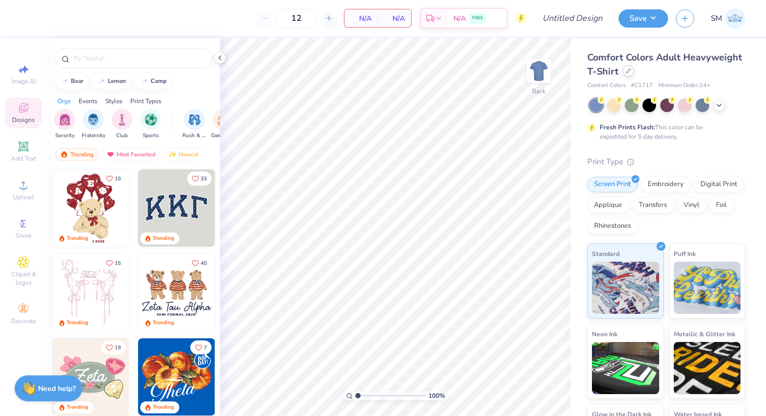
click at [629, 73] on div at bounding box center [628, 70] width 11 height 11
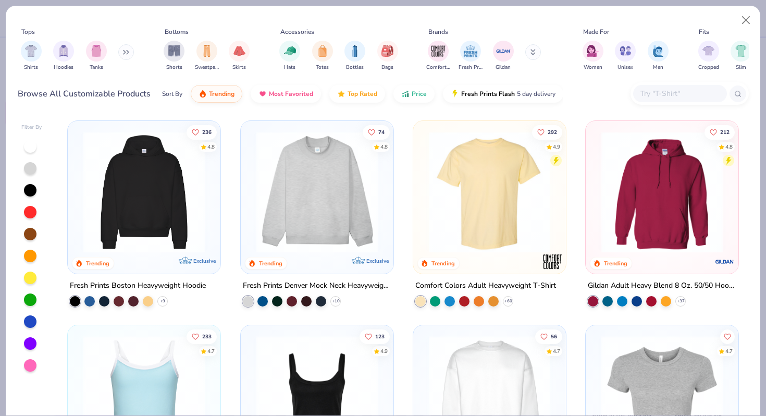
click at [653, 89] on input "text" at bounding box center [679, 94] width 80 height 12
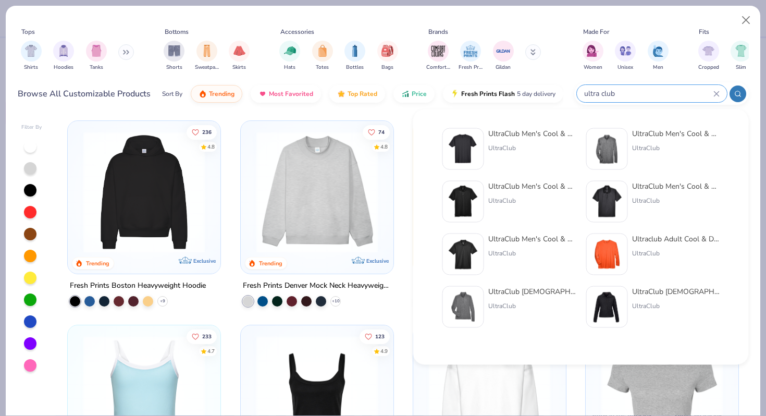
type input "ultra club"
click at [497, 135] on div "UltraClub Men's Cool & Dry Sport Performance Interlock T-Shirt" at bounding box center [532, 133] width 88 height 11
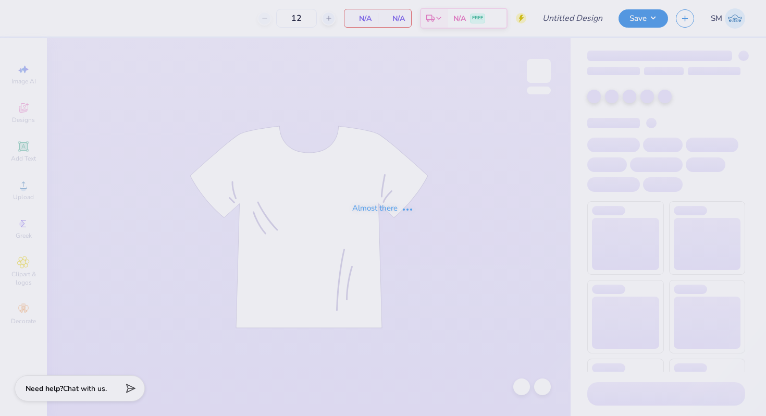
type input "Dsig Rush"
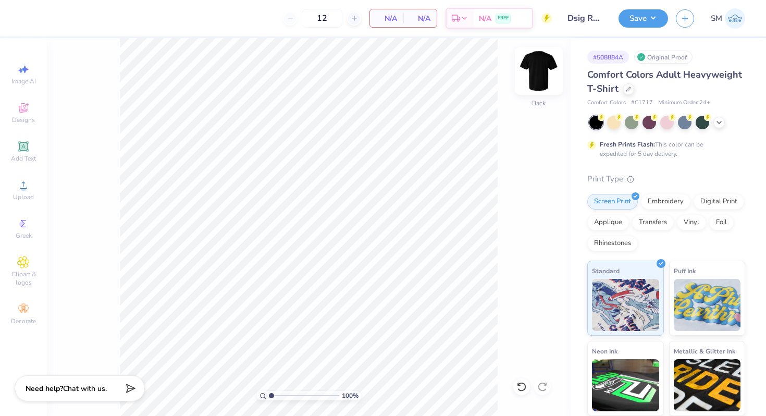
click at [539, 75] on img at bounding box center [539, 71] width 42 height 42
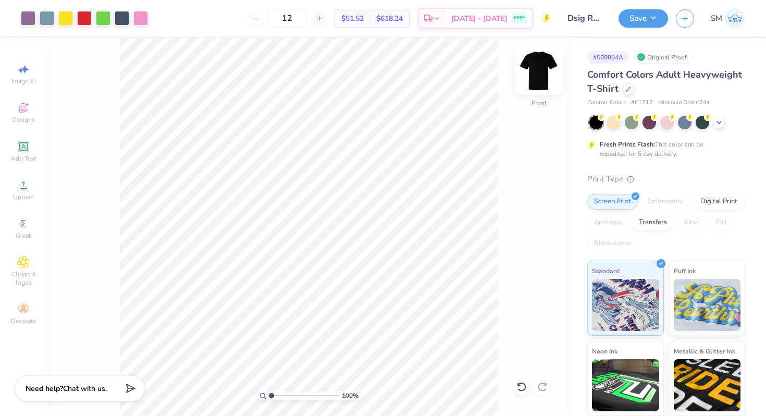
click at [532, 78] on img at bounding box center [539, 71] width 42 height 42
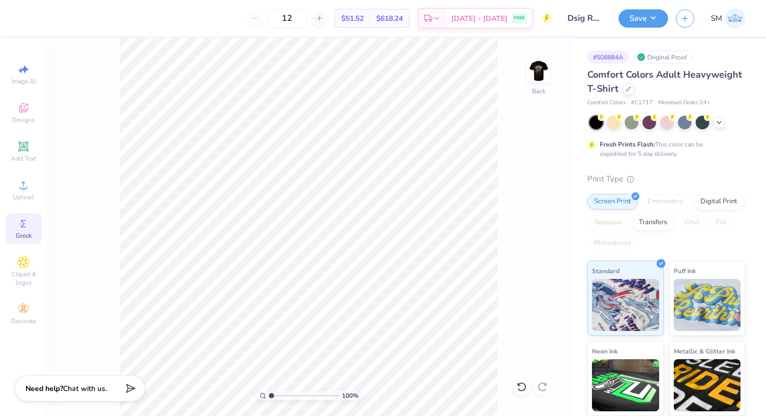
click at [24, 222] on icon at bounding box center [23, 223] width 13 height 13
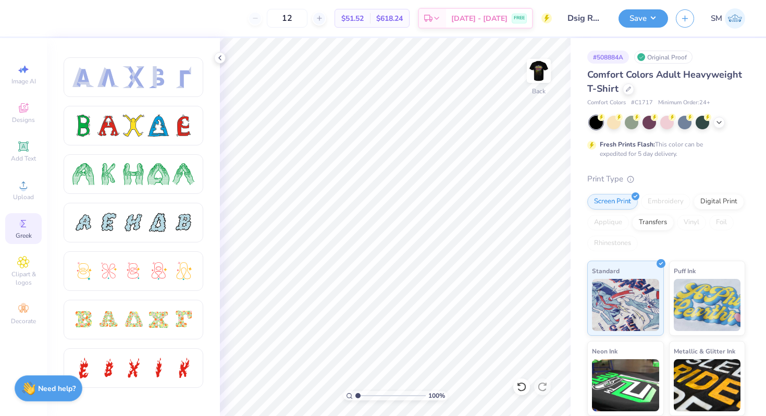
scroll to position [162, 0]
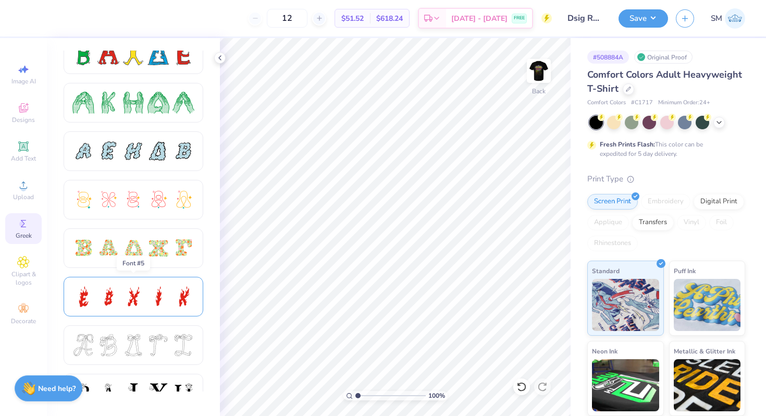
click at [183, 287] on div at bounding box center [183, 297] width 22 height 22
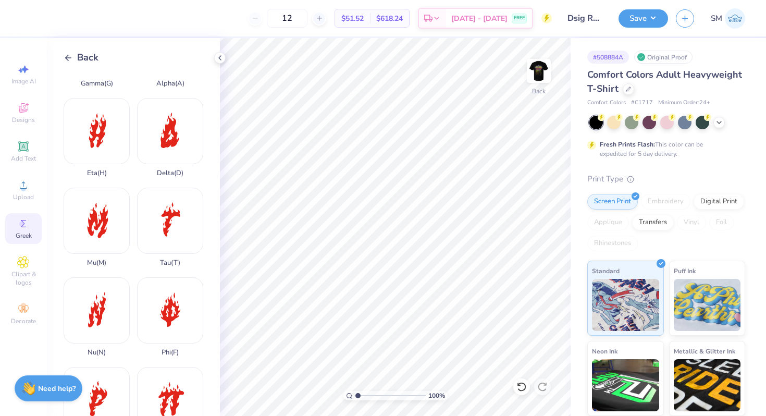
scroll to position [350, 0]
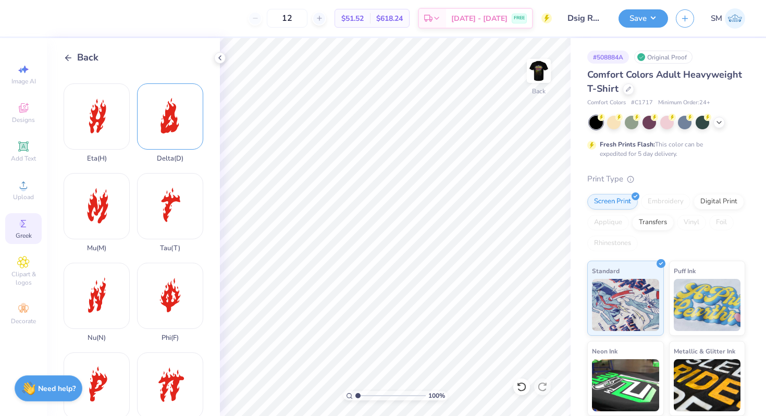
click at [155, 143] on div "Delta ( D )" at bounding box center [170, 122] width 66 height 79
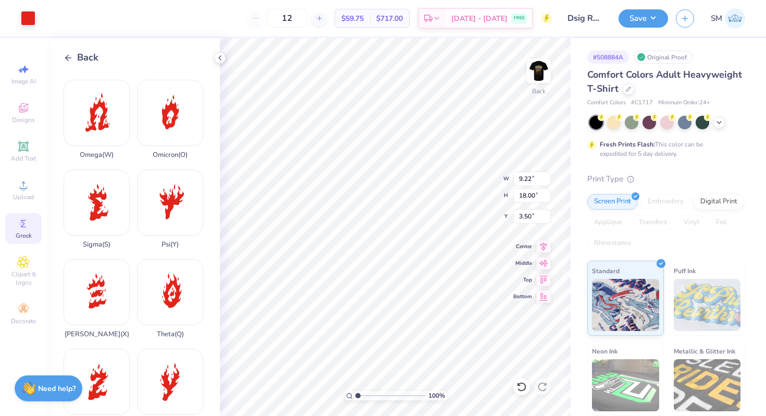
scroll to position [737, 0]
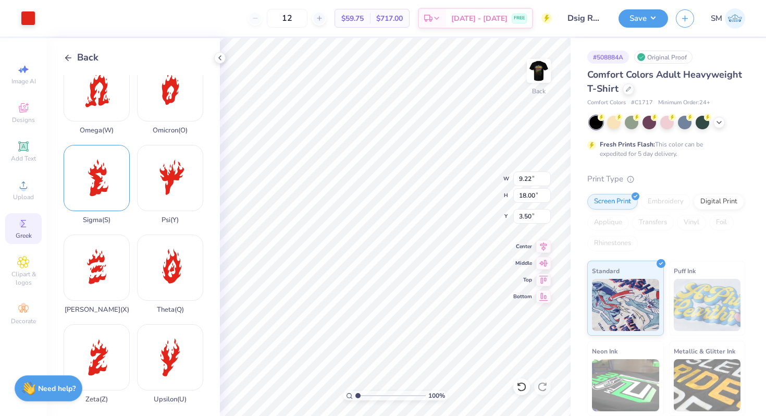
click at [121, 187] on div "Sigma ( S )" at bounding box center [97, 184] width 66 height 79
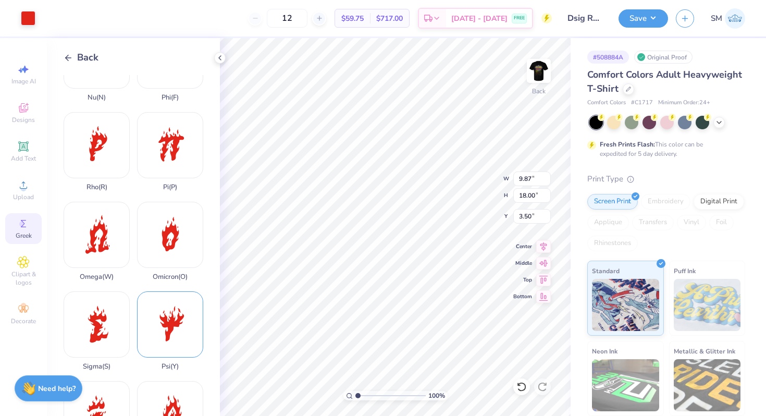
scroll to position [582, 0]
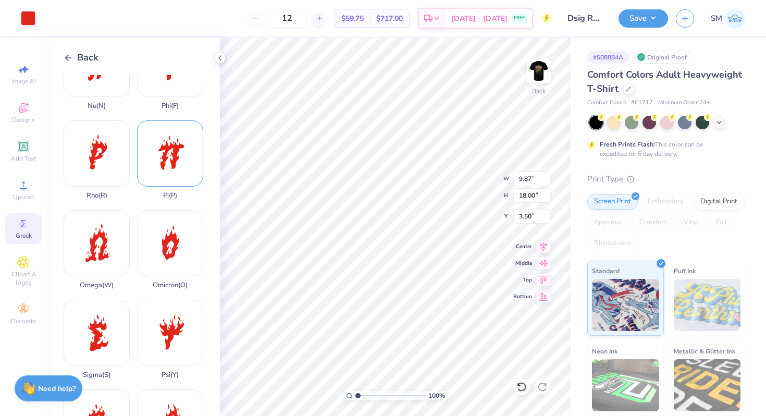
click at [168, 179] on div "Pi ( P )" at bounding box center [170, 159] width 66 height 79
type input "4.37"
type input "5.89"
type input "15.61"
type input "9.87"
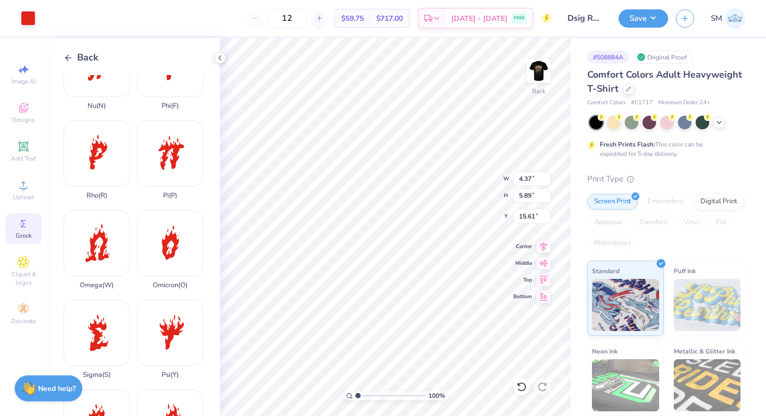
type input "18.00"
type input "3.50"
type input "2.55"
type input "4.65"
type input "16.85"
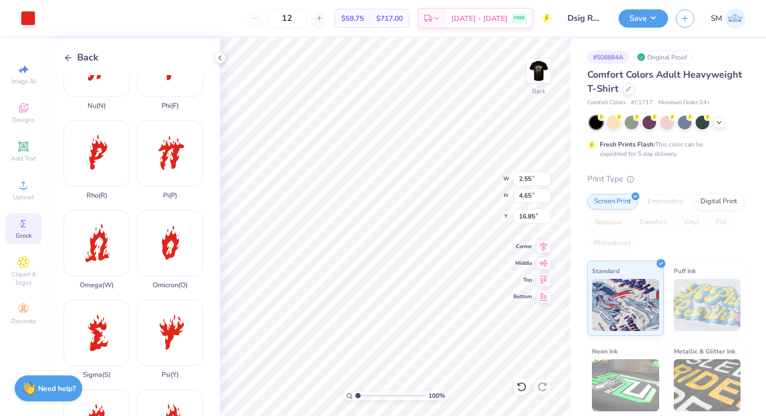
type input "9.22"
type input "18.00"
type input "3.50"
type input "3.62"
type input "7.06"
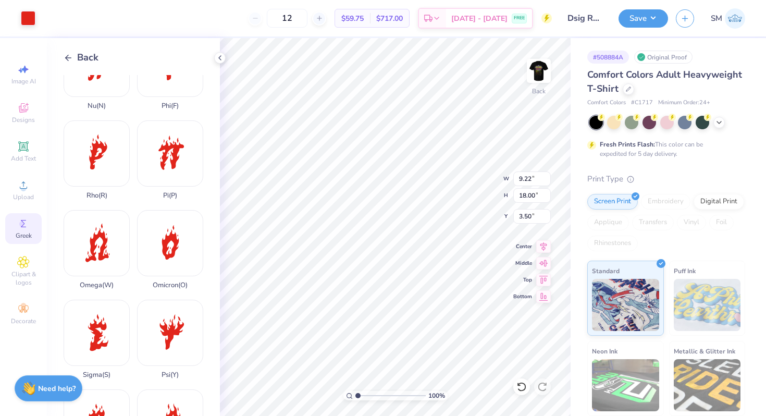
type input "14.43"
type input "4.37"
type input "5.89"
type input "9.56"
type input "3.62"
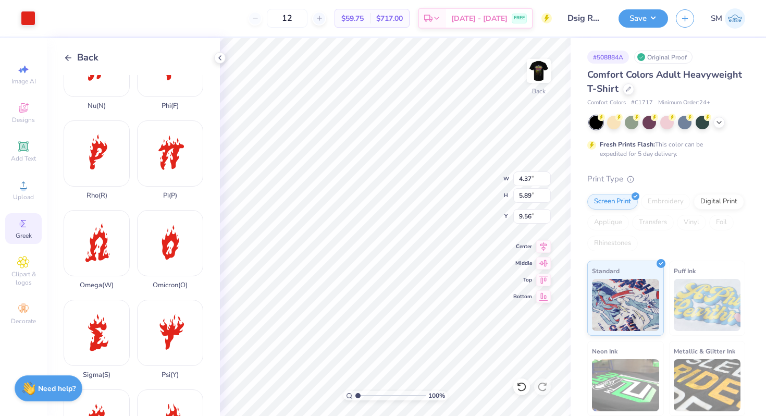
type input "7.06"
type input "3.98"
type input "4.37"
type input "5.89"
type input "5.16"
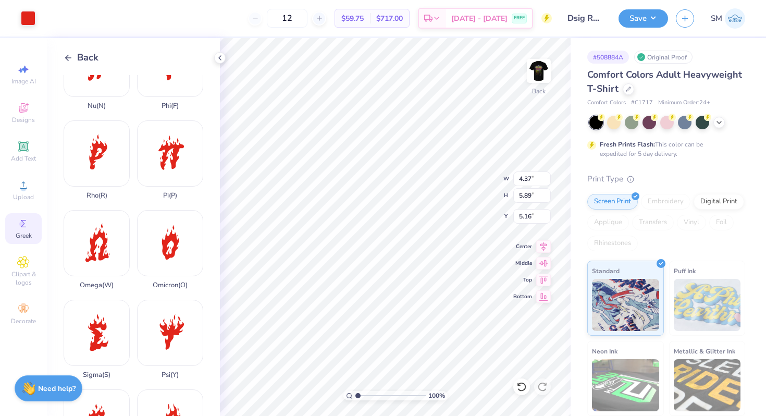
type input "5.09"
type input "6.86"
type input "4.18"
type input "3.62"
type input "7.06"
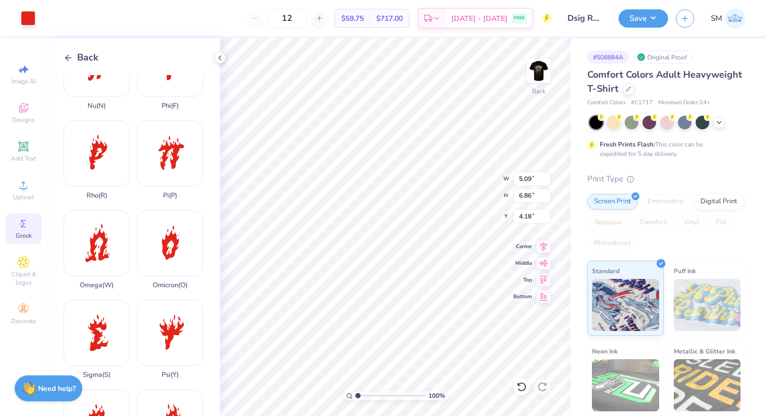
type input "3.98"
type input "5.09"
type input "6.86"
type input "4.18"
click at [462, 189] on div "100 % Back W 5.09 5.09 " H 6.86 6.86 " Y 4.18 4.18 " Center Middle Top Bottom" at bounding box center [395, 227] width 351 height 378
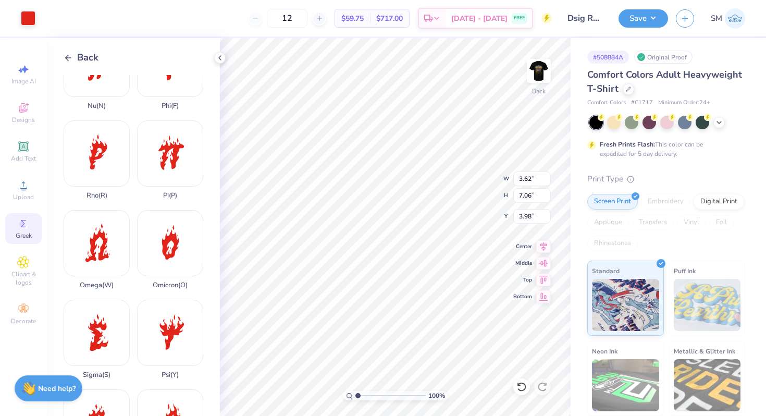
type input "2.71"
type input "5.29"
type input "5.76"
type input "5.09"
type input "6.86"
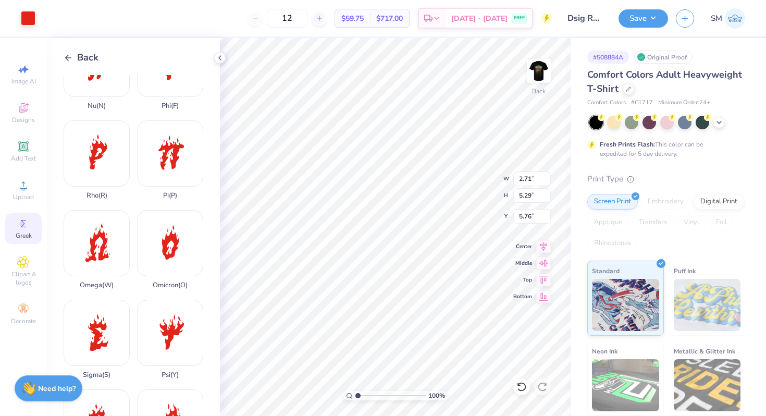
type input "4.18"
type input "3.82"
type input "5.14"
type input "5.90"
type input "6.39"
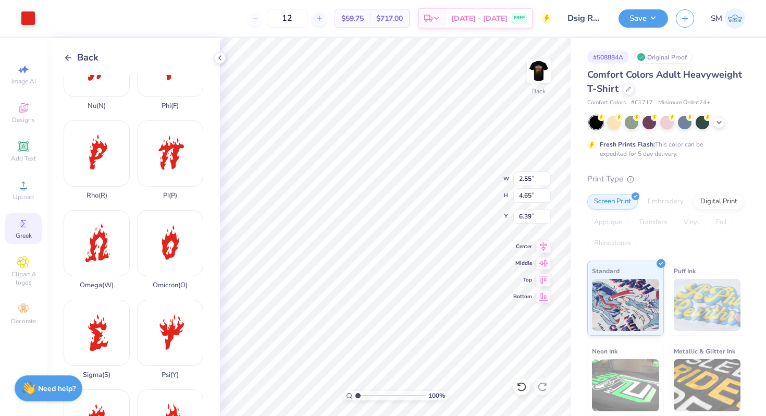
type input "2.65"
type input "4.83"
type input "6.21"
type input "3.82"
type input "5.14"
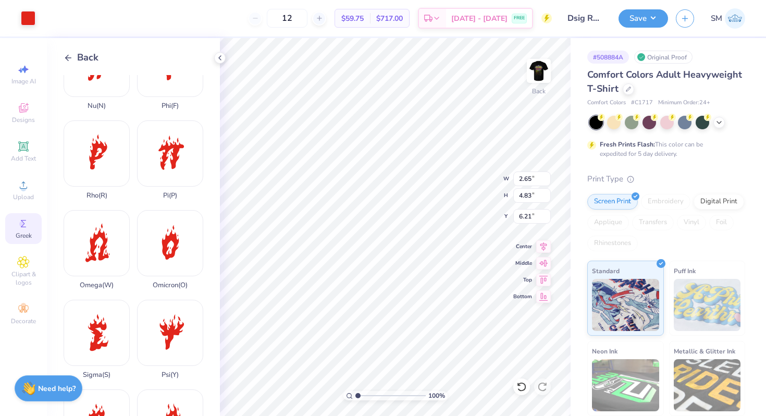
type input "5.90"
type input "2.65"
type input "4.83"
type input "6.21"
type input "3.82"
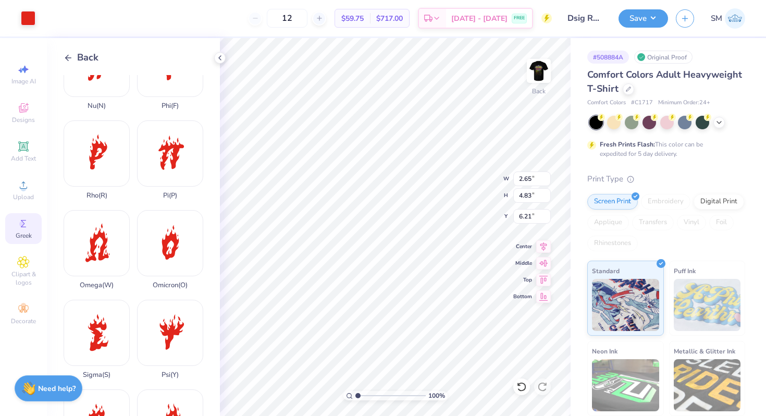
type input "5.14"
type input "5.90"
type input "3.19"
type input "4.30"
type input "6.74"
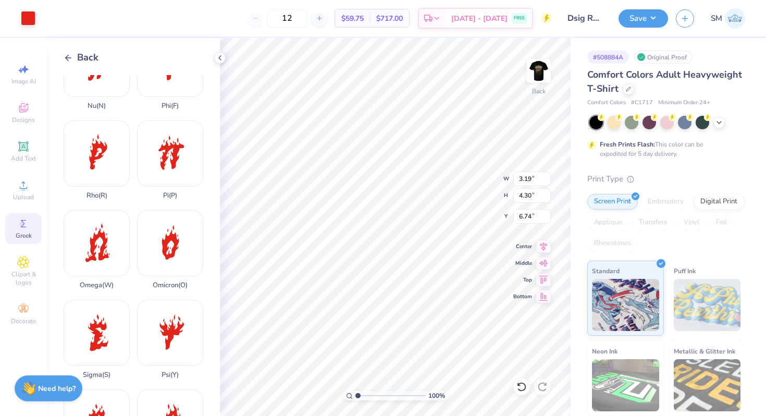
type input "2.65"
type input "4.83"
type input "6.21"
type input "1.71"
type input "3.11"
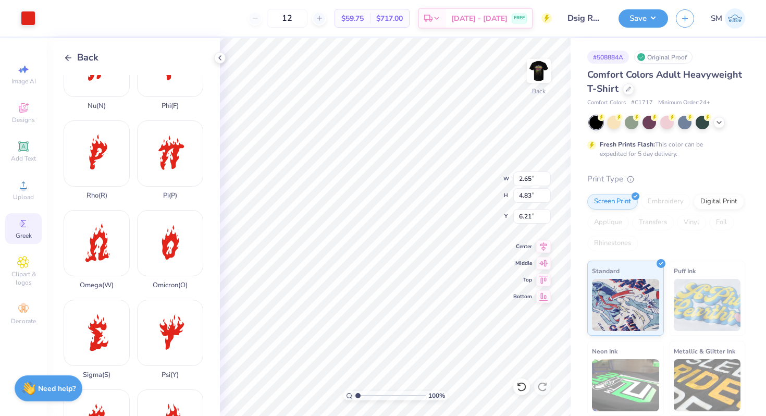
type input "7.93"
type input "2.65"
type input "4.84"
type input "6.20"
type input "3.19"
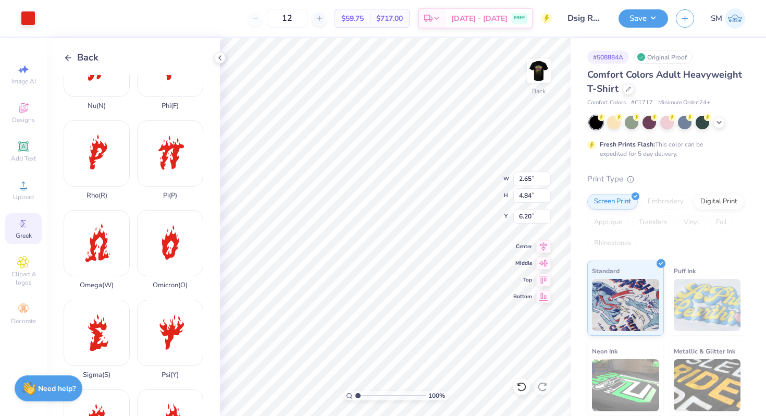
type input "4.30"
type input "6.74"
type input "2.71"
type input "5.29"
type input "5.76"
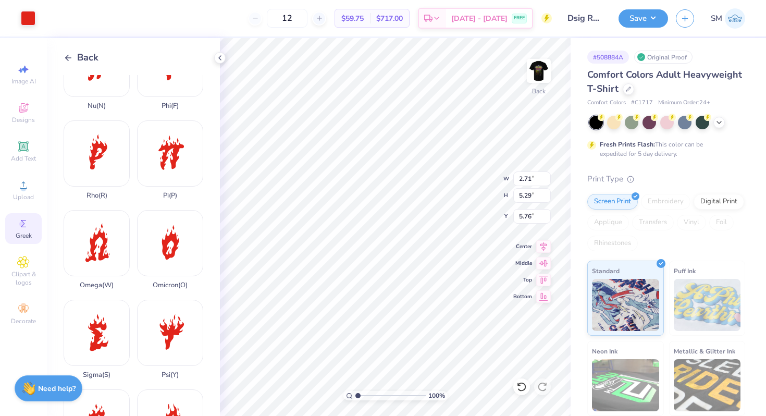
type input "1.65"
type input "3.22"
type input "7.82"
type input "3.63"
type input "4.89"
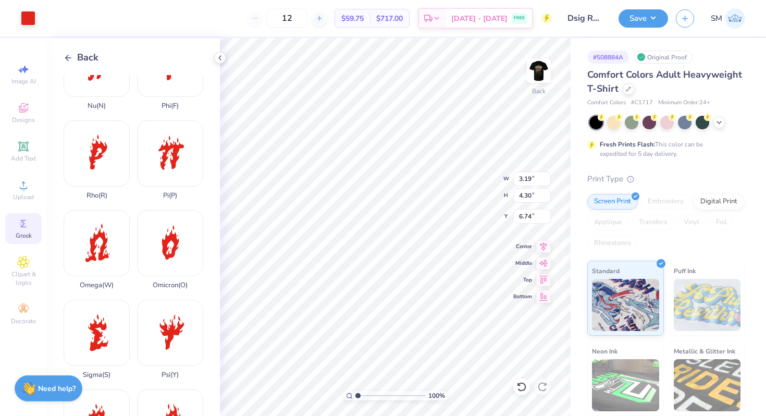
type input "6.16"
type input "1.65"
type input "3.22"
type input "7.82"
type input "2.27"
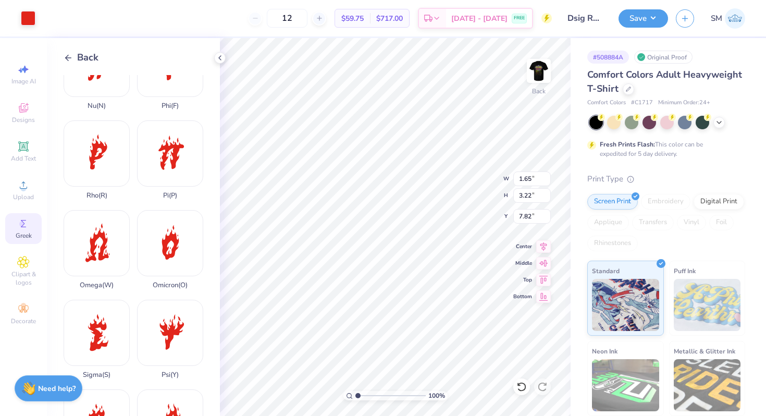
type input "4.44"
type input "6.60"
type input "6.15"
type input "2.30"
type input "4.49"
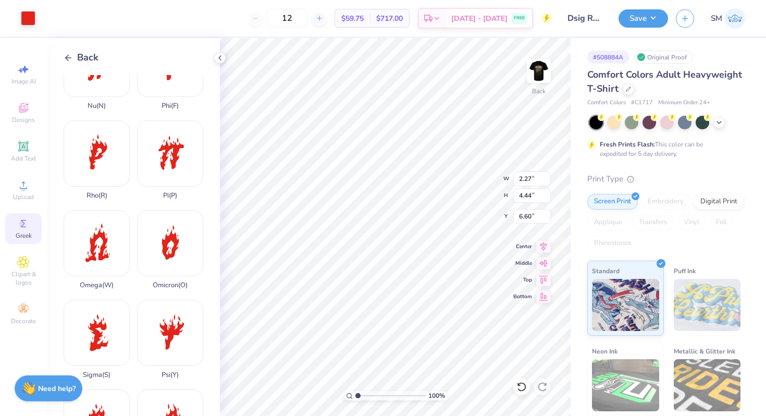
type input "6.55"
click at [521, 387] on icon at bounding box center [521, 386] width 10 height 10
type input "6.55"
click at [442, 297] on li "Group" at bounding box center [449, 301] width 82 height 20
type input "4.50"
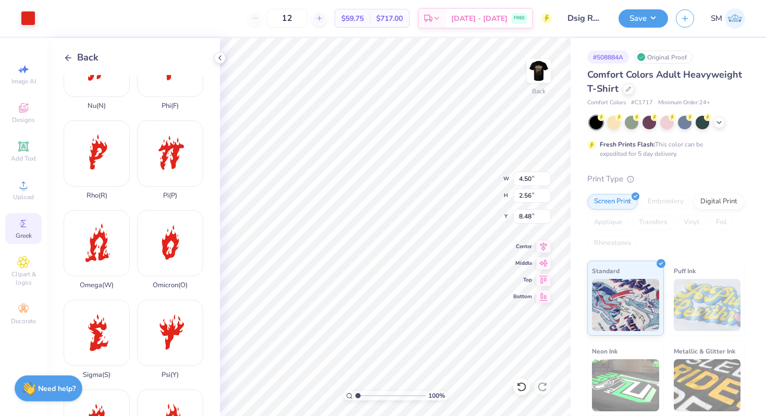
type input "2.56"
type input "3.00"
click at [546, 73] on img at bounding box center [539, 71] width 42 height 42
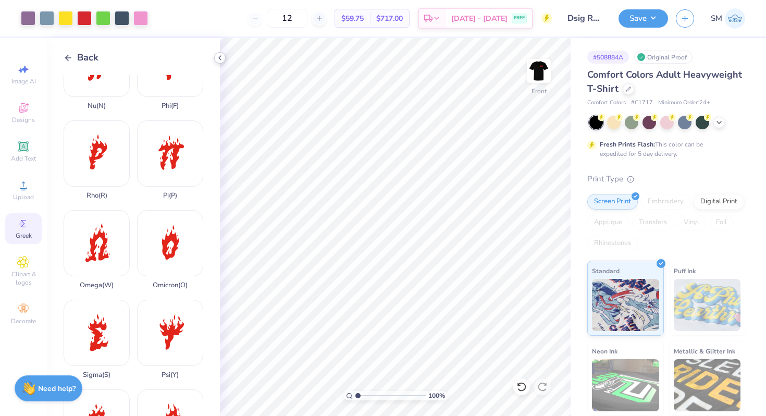
click at [219, 55] on icon at bounding box center [220, 58] width 8 height 8
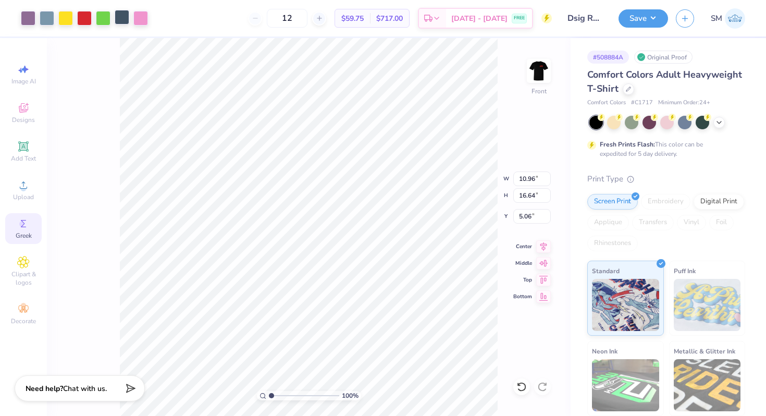
click at [125, 16] on div at bounding box center [122, 17] width 15 height 15
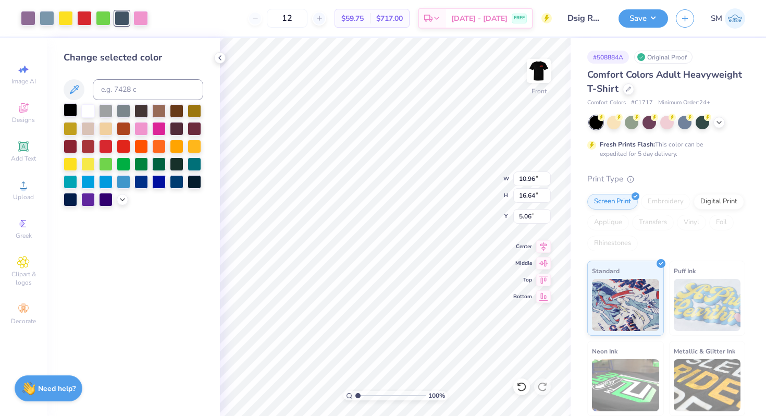
click at [70, 105] on div at bounding box center [71, 110] width 14 height 14
click at [219, 57] on polyline at bounding box center [220, 58] width 2 height 4
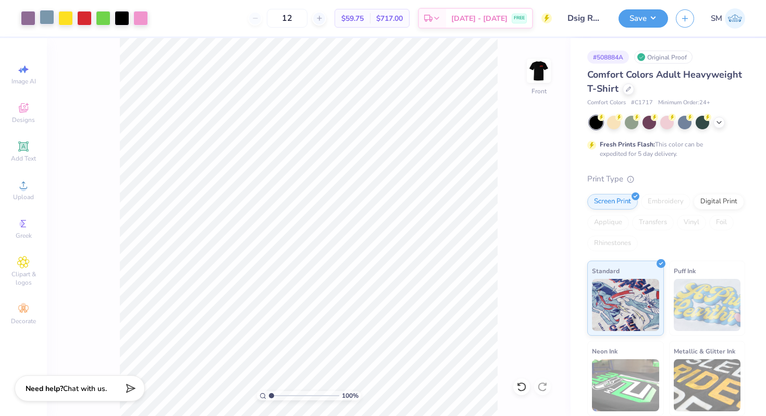
click at [51, 18] on div at bounding box center [47, 17] width 15 height 15
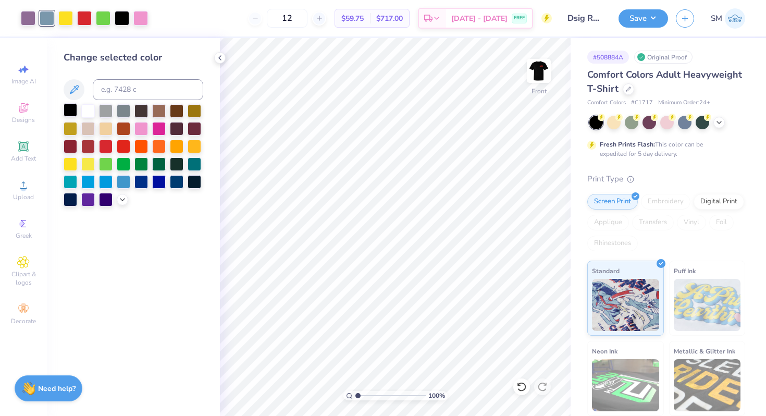
click at [70, 109] on div at bounding box center [71, 110] width 14 height 14
click at [219, 53] on div at bounding box center [219, 57] width 11 height 11
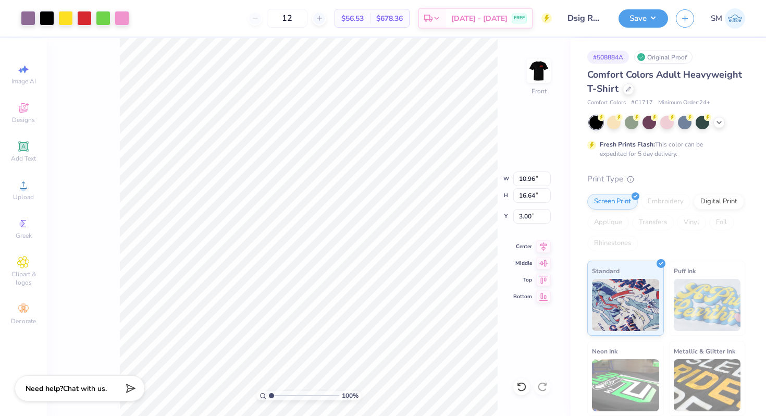
type input "3.00"
type input "11.65"
type input "17.69"
click at [545, 244] on icon at bounding box center [543, 245] width 15 height 13
type input "3.81"
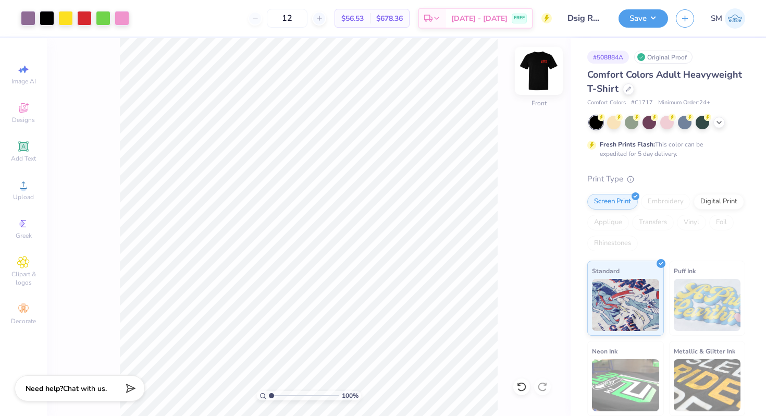
click at [544, 68] on img at bounding box center [539, 71] width 42 height 42
click at [544, 68] on img at bounding box center [538, 70] width 21 height 21
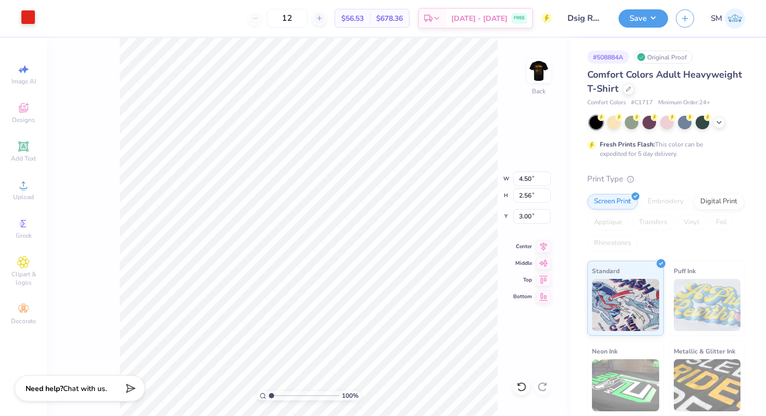
click at [25, 17] on div at bounding box center [28, 17] width 15 height 15
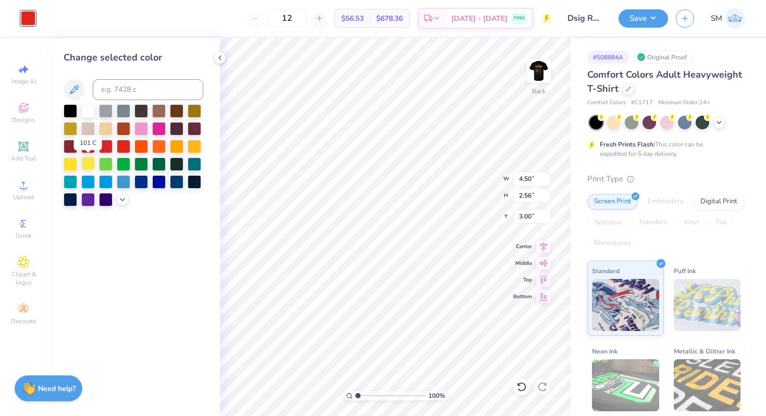
click at [89, 164] on div at bounding box center [88, 163] width 14 height 14
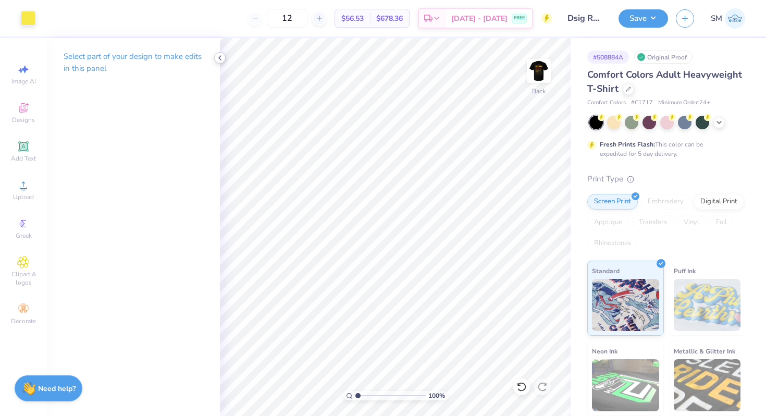
click at [218, 57] on icon at bounding box center [220, 58] width 8 height 8
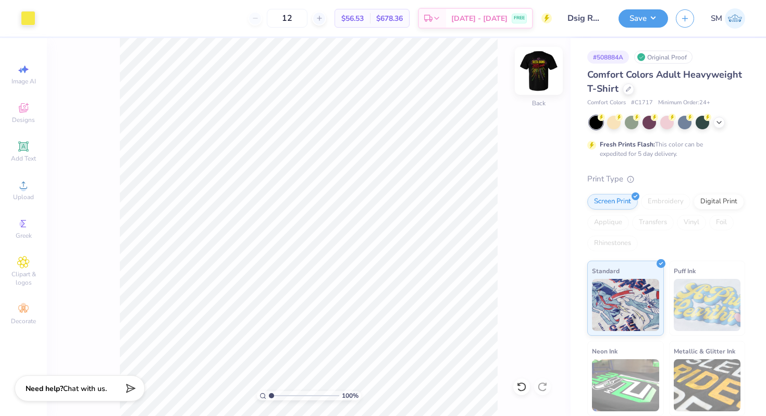
click at [541, 64] on img at bounding box center [539, 71] width 42 height 42
click at [541, 64] on img at bounding box center [538, 70] width 21 height 21
click at [646, 17] on button "Save" at bounding box center [644, 17] width 50 height 18
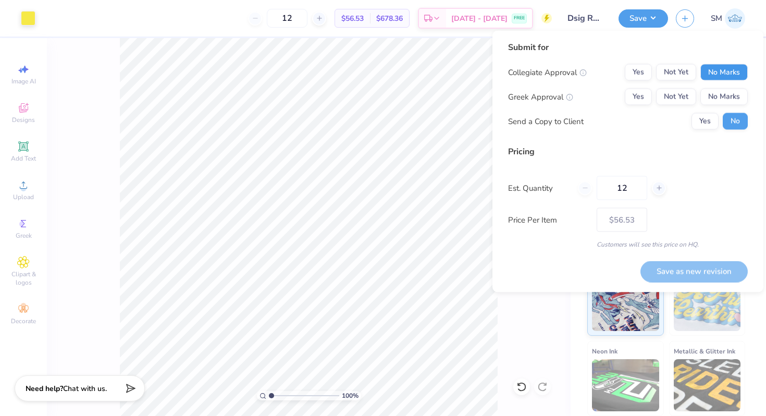
click at [717, 75] on button "No Marks" at bounding box center [723, 72] width 47 height 17
click at [679, 95] on button "Not Yet" at bounding box center [676, 97] width 40 height 17
click at [678, 269] on button "Save as new revision" at bounding box center [693, 271] width 107 height 21
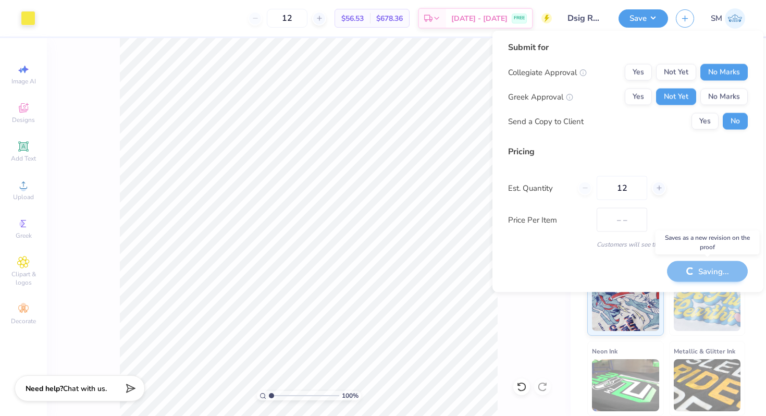
type input "$56.53"
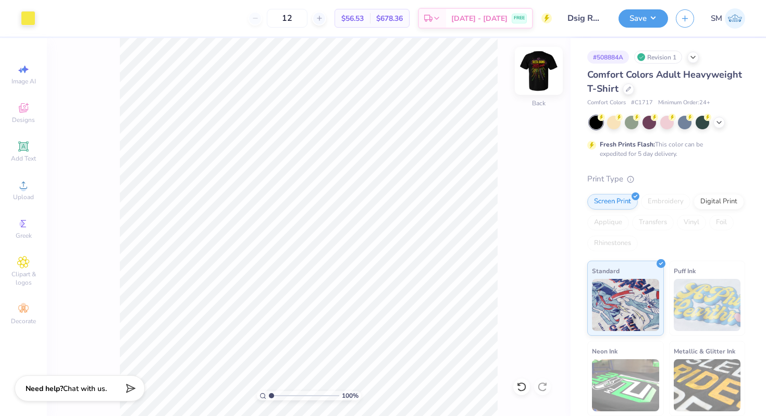
click at [533, 81] on img at bounding box center [539, 71] width 42 height 42
click at [533, 81] on img at bounding box center [538, 70] width 21 height 21
click at [27, 105] on icon at bounding box center [23, 108] width 13 height 13
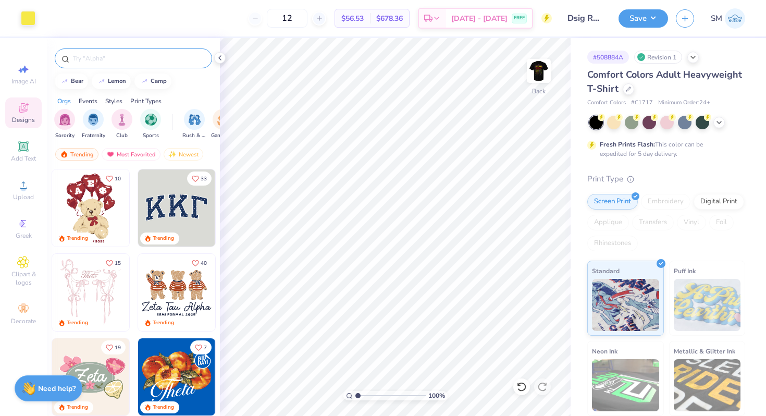
click at [110, 50] on div at bounding box center [133, 58] width 157 height 20
click at [108, 59] on input "text" at bounding box center [138, 58] width 133 height 10
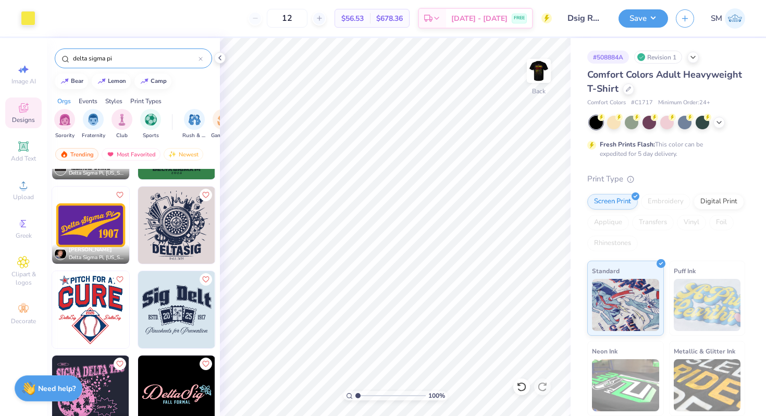
scroll to position [238, 0]
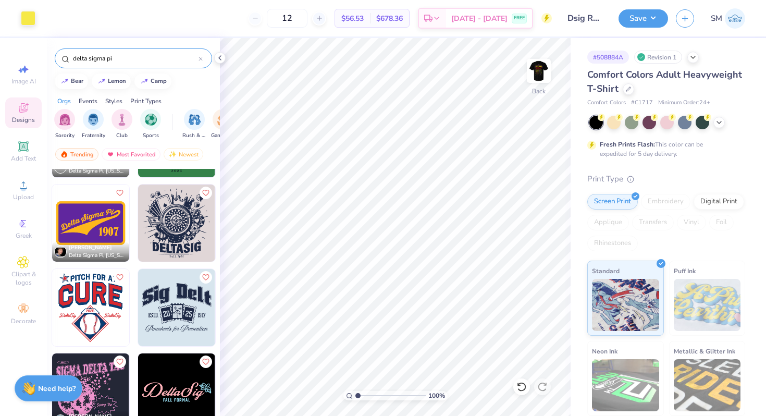
type input "delta sigma pi"
click at [181, 220] on img at bounding box center [176, 222] width 77 height 77
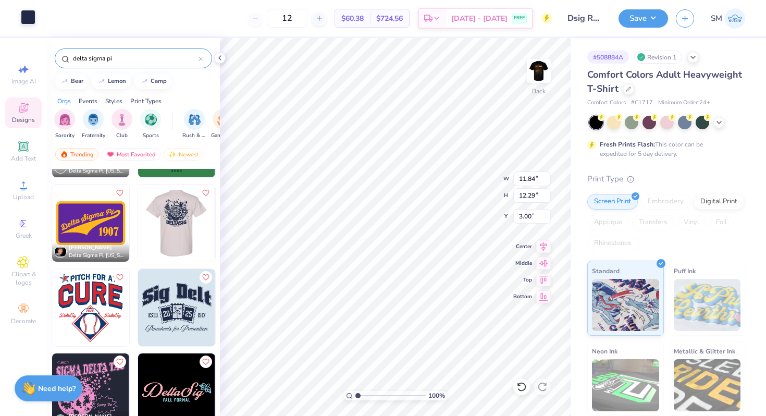
click at [23, 19] on div at bounding box center [28, 17] width 15 height 15
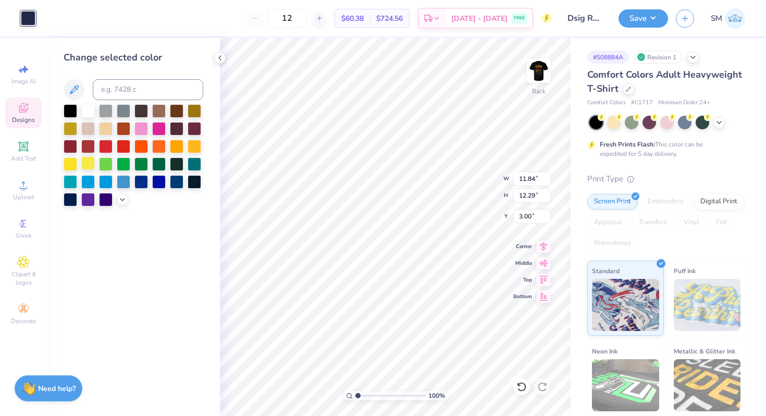
click at [89, 167] on div at bounding box center [88, 163] width 14 height 14
type input "7.51"
type input "7.79"
type input "7.53"
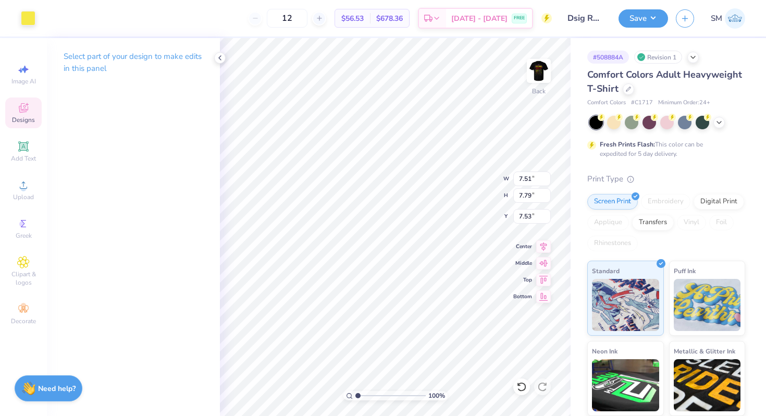
type input "4.49"
type input "4.66"
type input "3.00"
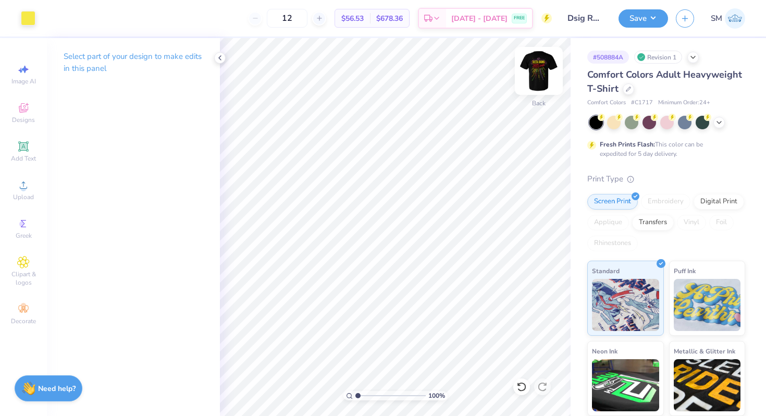
click at [541, 64] on img at bounding box center [539, 71] width 42 height 42
click at [541, 65] on img at bounding box center [539, 71] width 42 height 42
drag, startPoint x: 360, startPoint y: 394, endPoint x: 375, endPoint y: 396, distance: 14.6
click at [375, 396] on input "range" at bounding box center [390, 395] width 70 height 9
click at [537, 75] on img at bounding box center [539, 71] width 42 height 42
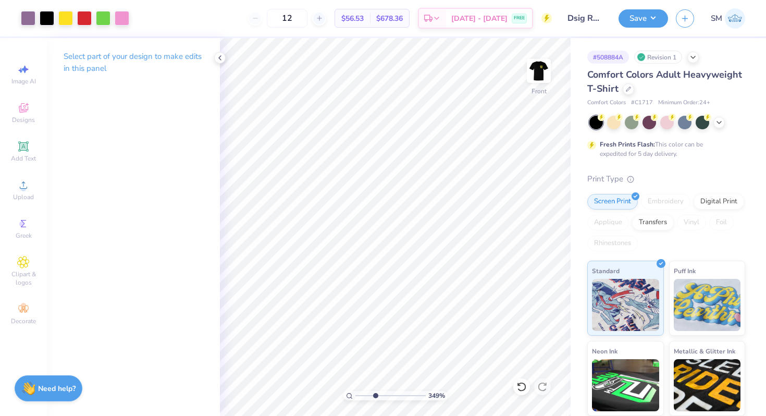
click at [537, 75] on img at bounding box center [538, 70] width 21 height 21
drag, startPoint x: 374, startPoint y: 394, endPoint x: 354, endPoint y: 392, distance: 19.9
type input "1"
click at [355, 392] on input "range" at bounding box center [390, 395] width 70 height 9
click at [542, 73] on img at bounding box center [539, 71] width 42 height 42
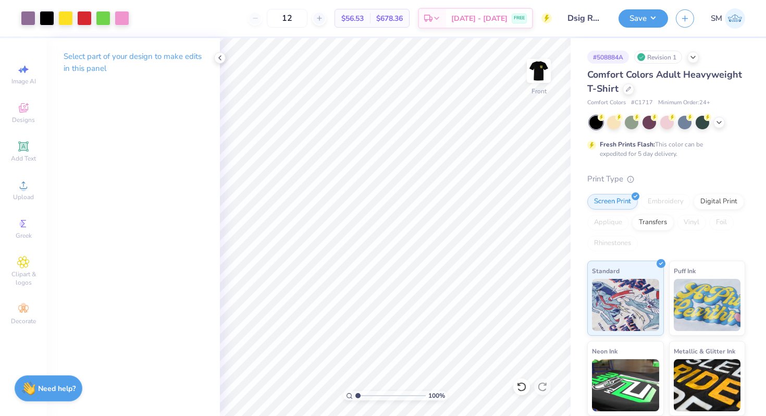
click at [542, 73] on img at bounding box center [538, 70] width 21 height 21
click at [650, 13] on button "Save" at bounding box center [644, 17] width 50 height 18
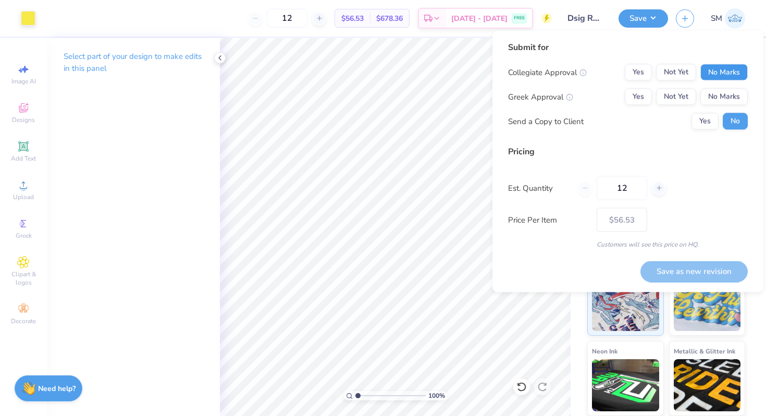
click at [725, 71] on button "No Marks" at bounding box center [723, 72] width 47 height 17
click at [684, 92] on button "Not Yet" at bounding box center [676, 97] width 40 height 17
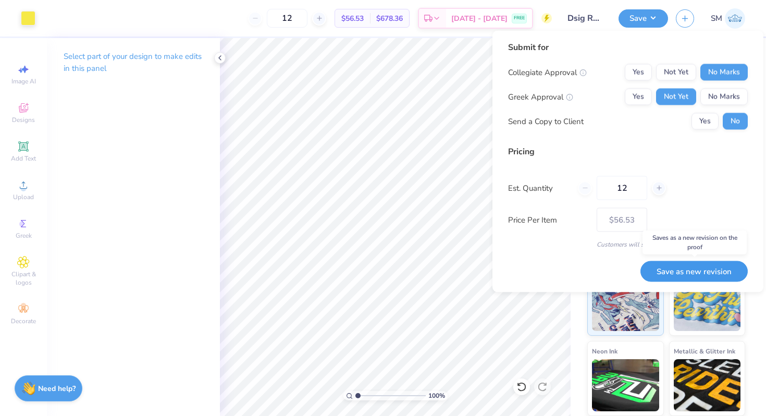
click at [680, 274] on button "Save as new revision" at bounding box center [693, 271] width 107 height 21
type input "$56.53"
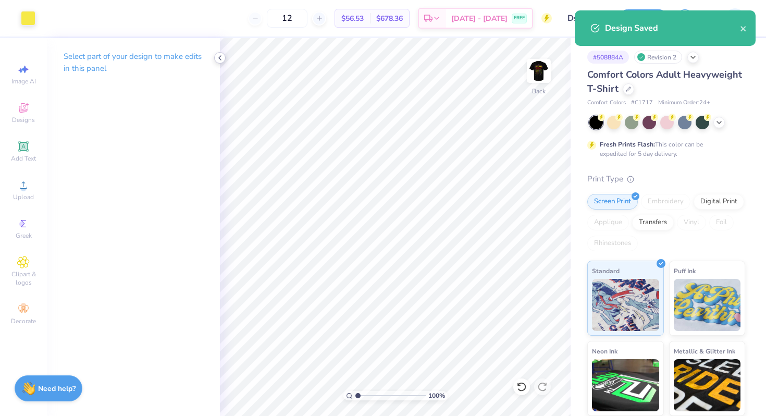
click at [220, 55] on icon at bounding box center [220, 58] width 8 height 8
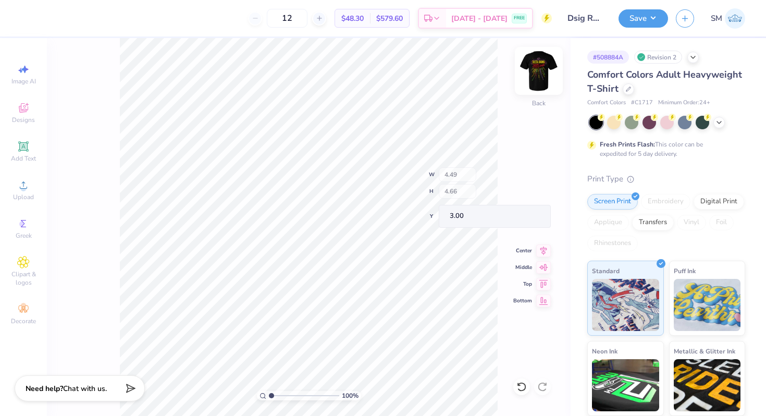
click at [544, 79] on img at bounding box center [539, 71] width 42 height 42
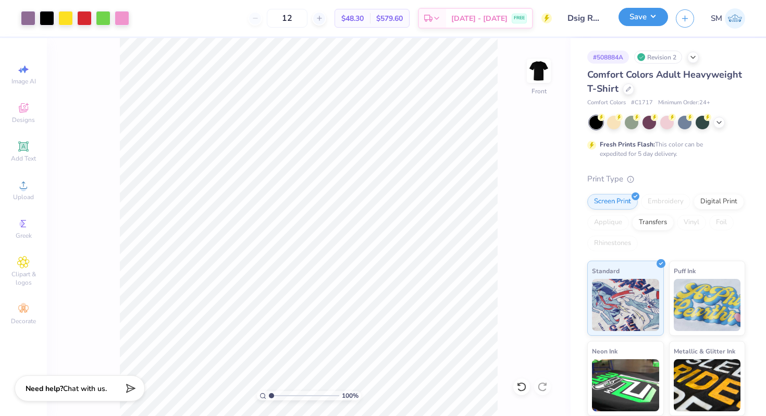
click at [629, 20] on button "Save" at bounding box center [644, 17] width 50 height 18
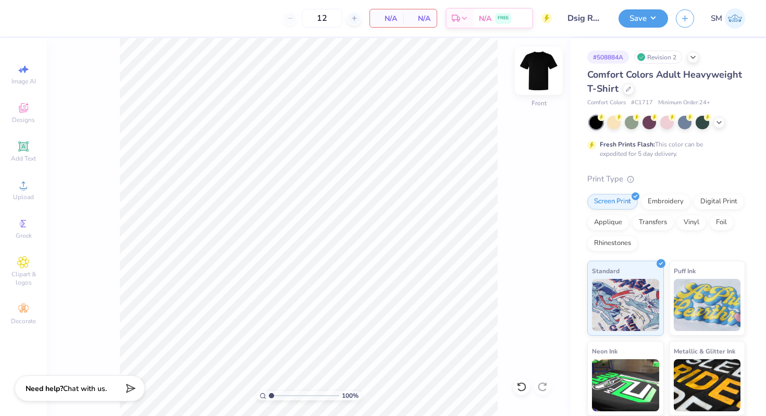
click at [546, 69] on img at bounding box center [539, 71] width 42 height 42
click at [721, 125] on icon at bounding box center [719, 121] width 8 height 8
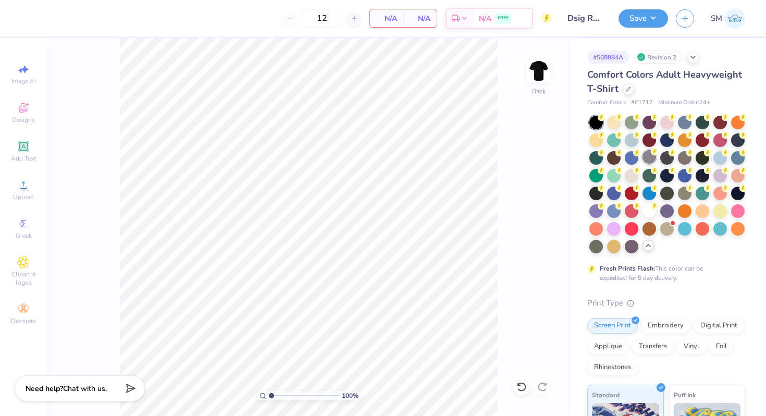
click at [651, 157] on div at bounding box center [650, 157] width 14 height 14
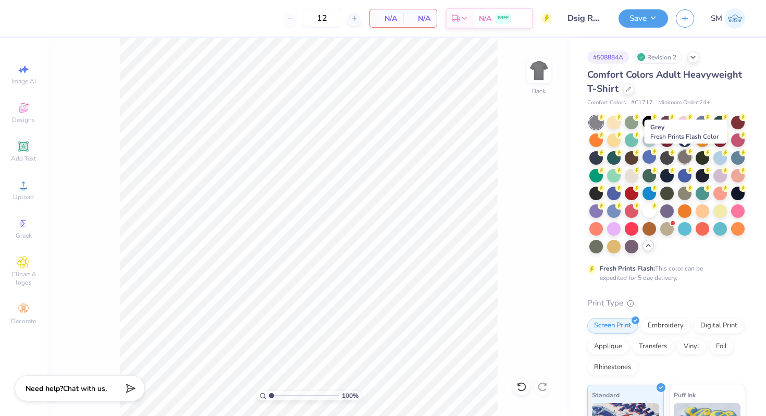
click at [683, 153] on div at bounding box center [685, 157] width 14 height 14
click at [539, 69] on img at bounding box center [538, 70] width 21 height 21
click at [328, 18] on input "12" at bounding box center [322, 18] width 41 height 19
type input "1"
type input "50"
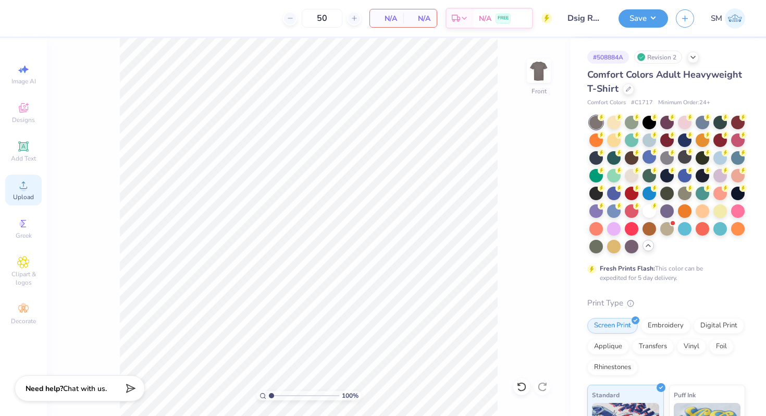
click at [23, 194] on span "Upload" at bounding box center [23, 197] width 21 height 8
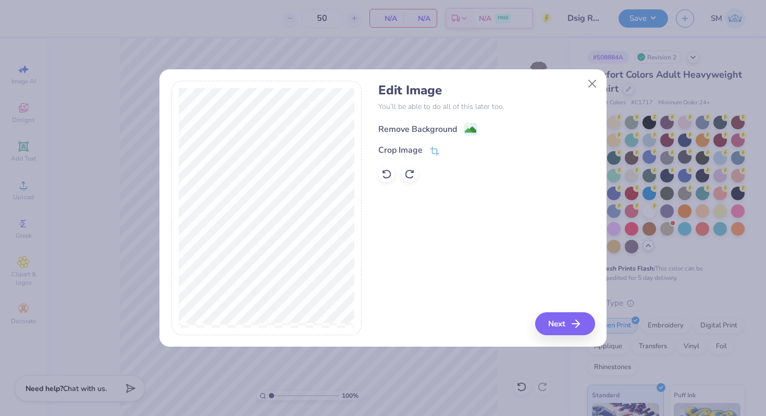
click at [473, 128] on image at bounding box center [470, 129] width 11 height 11
click at [556, 322] on button "Next" at bounding box center [567, 323] width 60 height 23
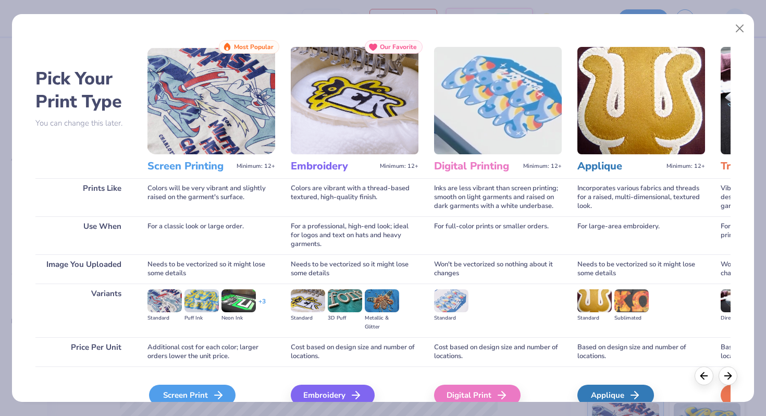
click at [214, 386] on div "Screen Print" at bounding box center [192, 395] width 87 height 21
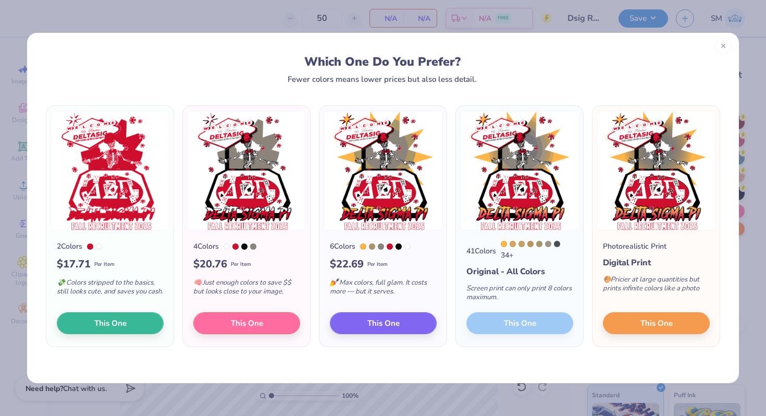
click at [724, 45] on icon at bounding box center [723, 45] width 7 height 7
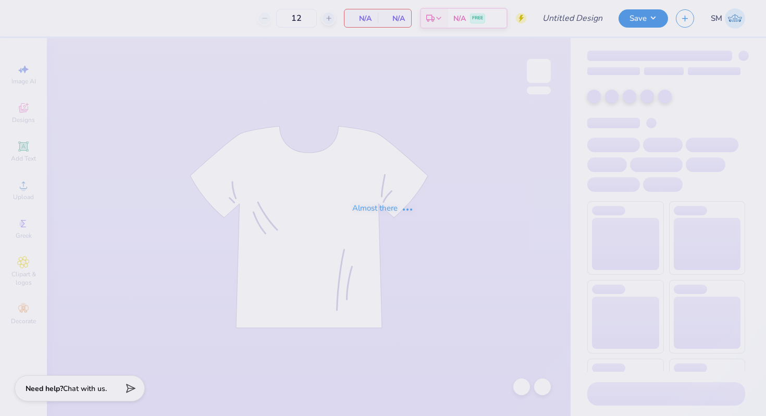
type input "Dsig Rush"
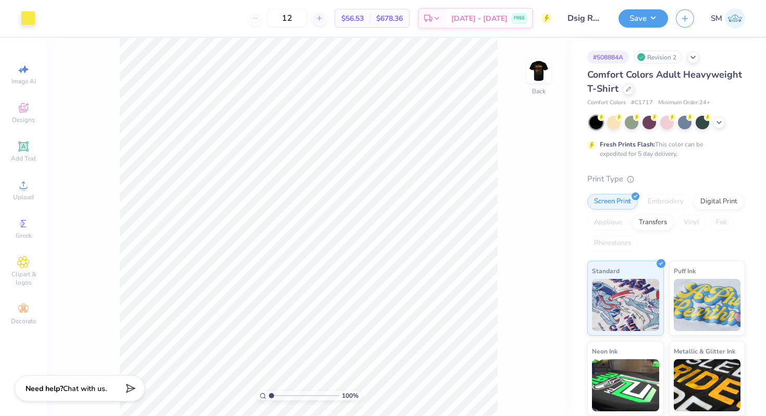
click at [23, 108] on icon at bounding box center [23, 108] width 13 height 13
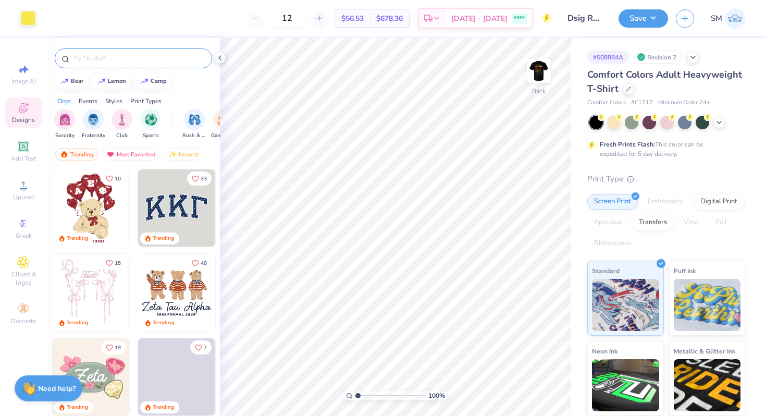
click at [142, 63] on input "text" at bounding box center [138, 58] width 133 height 10
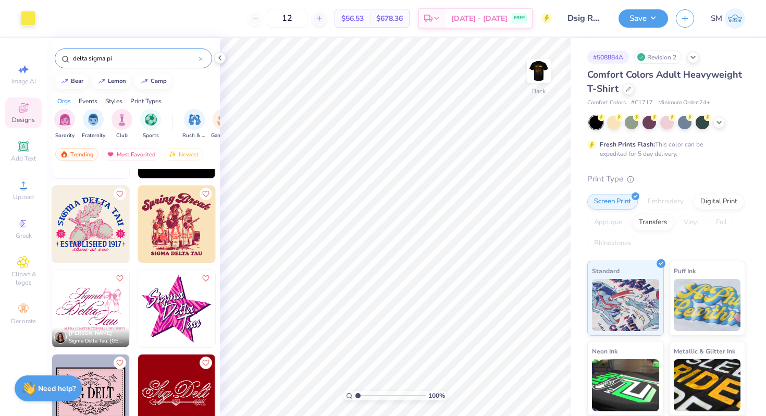
scroll to position [727, 0]
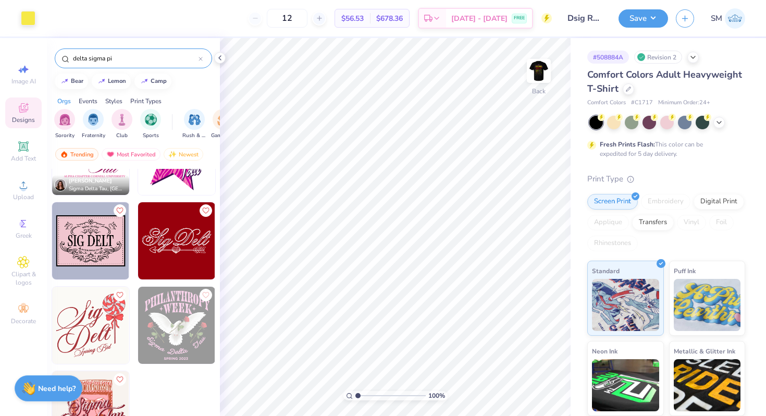
type input "delta sigma pi"
click at [200, 52] on div "delta sigma pi" at bounding box center [133, 58] width 157 height 20
click at [200, 54] on div at bounding box center [201, 58] width 4 height 9
click at [181, 57] on input "text" at bounding box center [138, 58] width 133 height 10
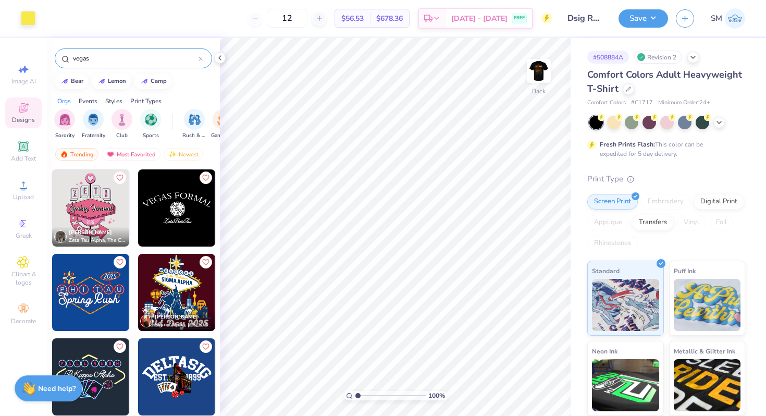
type input "vegas"
click at [201, 59] on icon at bounding box center [201, 59] width 4 height 4
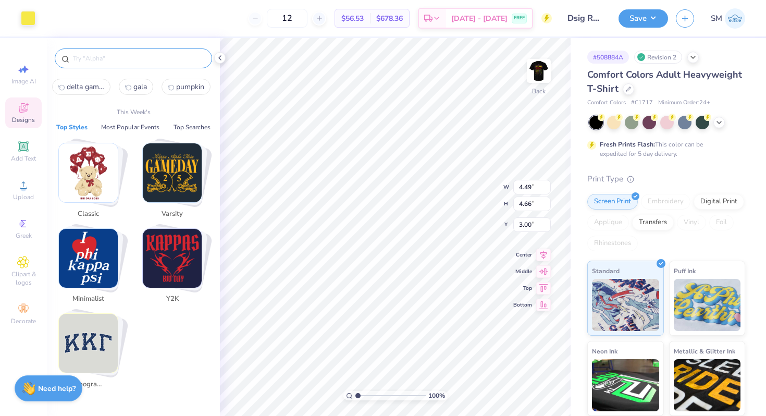
click at [186, 57] on input "text" at bounding box center [138, 58] width 133 height 10
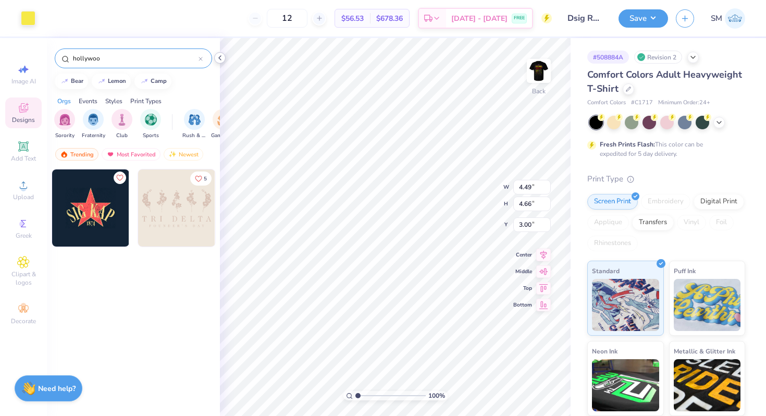
type input "hollywoo"
click at [78, 213] on img at bounding box center [90, 207] width 77 height 77
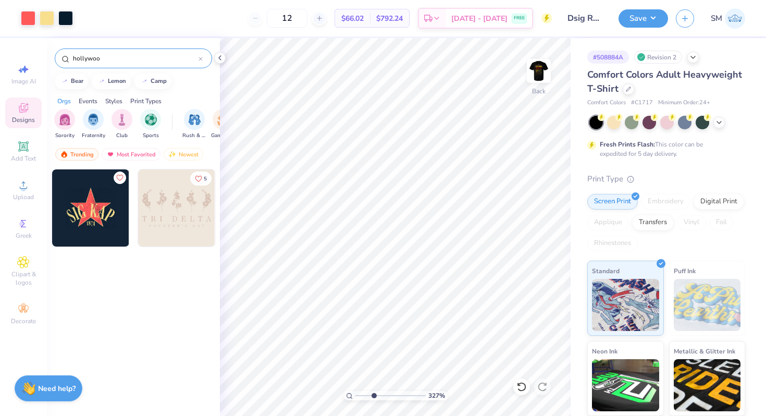
drag, startPoint x: 357, startPoint y: 394, endPoint x: 374, endPoint y: 394, distance: 16.7
type input "3.35"
click at [374, 394] on input "range" at bounding box center [390, 395] width 70 height 9
type input "5.16"
drag, startPoint x: 374, startPoint y: 395, endPoint x: 356, endPoint y: 393, distance: 17.8
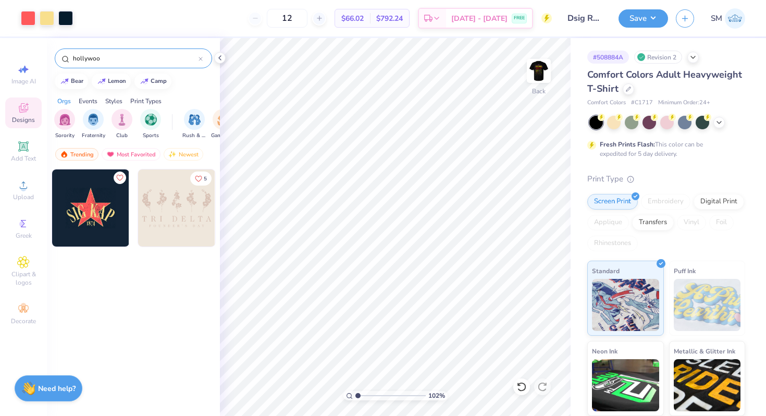
type input "1"
click at [356, 393] on input "range" at bounding box center [390, 395] width 70 height 9
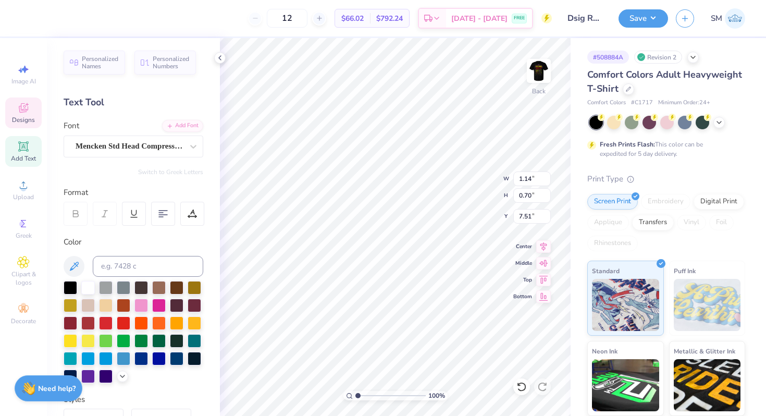
type input "9.86"
type textarea "1"
type textarea "1907"
type textarea "DELTA SIGMA"
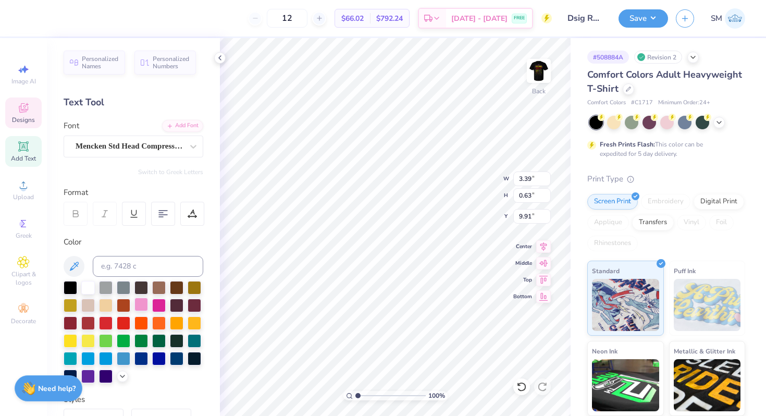
scroll to position [190, 0]
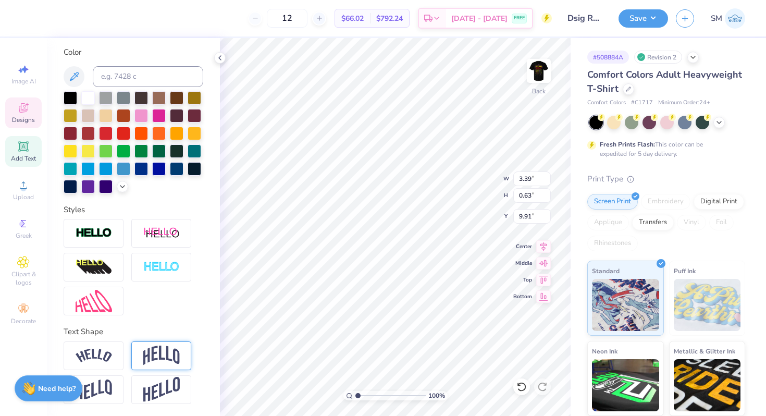
click at [157, 357] on img at bounding box center [161, 355] width 36 height 20
type input "1.31"
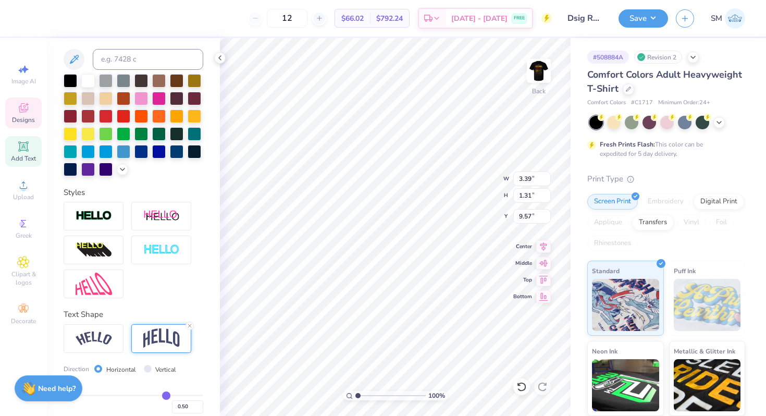
scroll to position [219, 0]
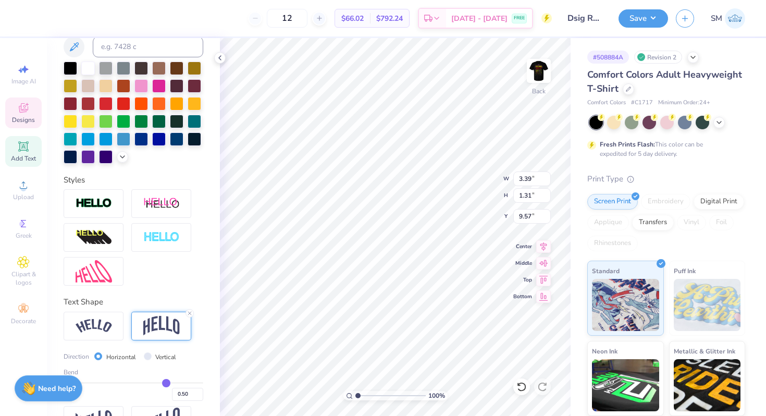
type input "5.66"
type input "4.35"
type input "1.68"
click at [547, 245] on icon at bounding box center [543, 245] width 15 height 13
type input "5.30"
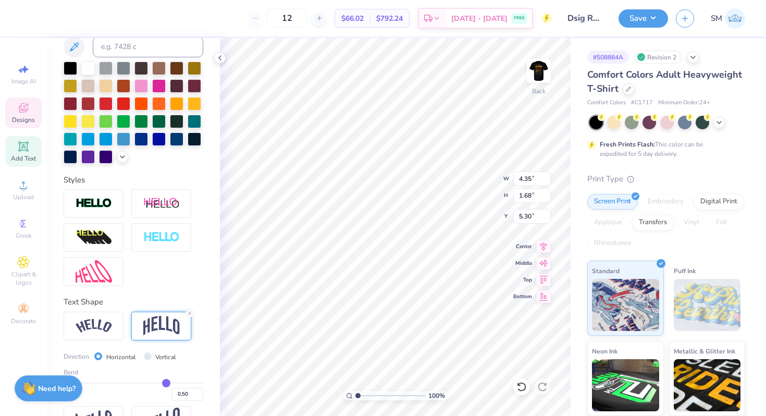
type input "0.47"
type input "0.46"
type input "0.44"
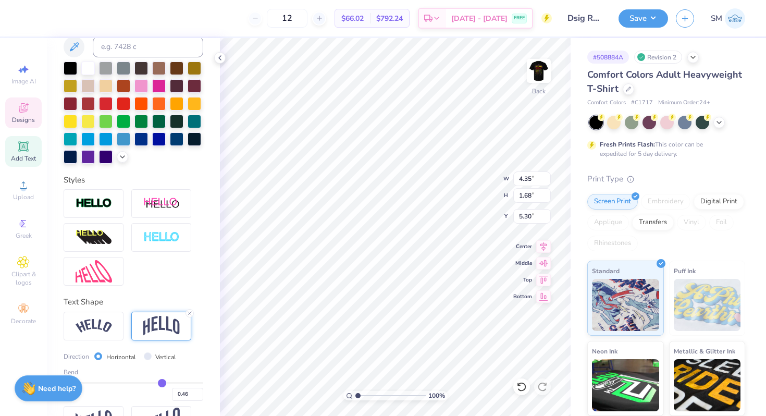
type input "0.44"
type input "0.42"
type input "0.41"
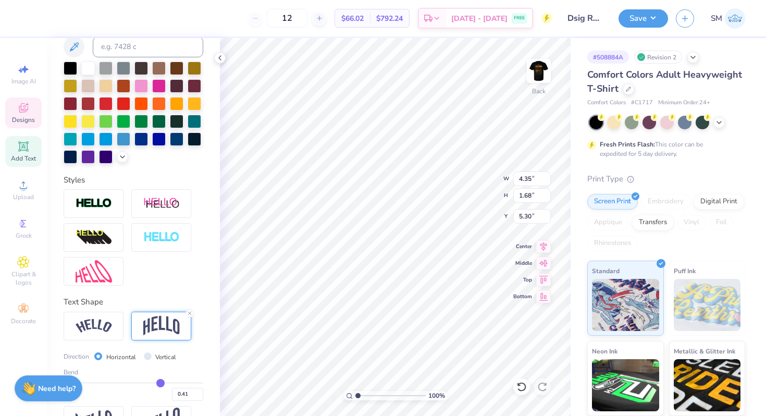
type input "0.4"
type input "0.40"
type input "0.39"
type input "0.38"
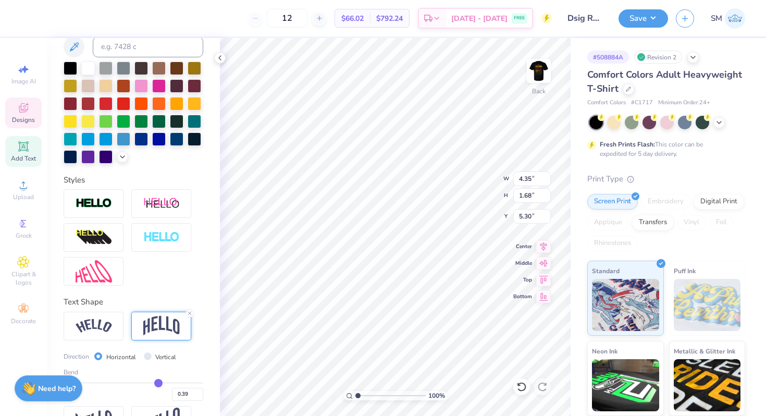
type input "0.38"
type input "0.37"
type input "0.36"
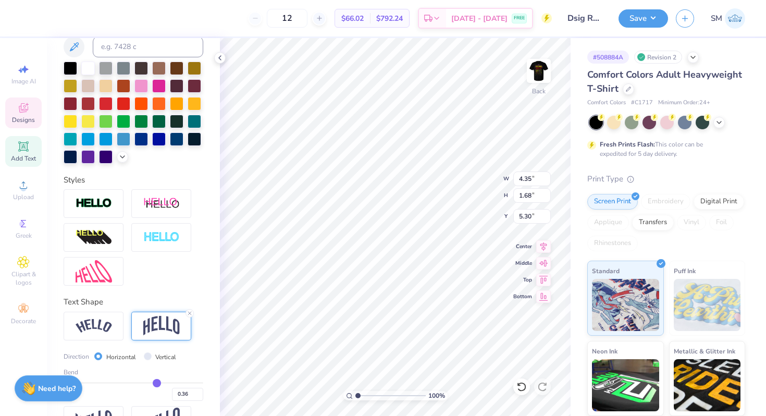
type input "0.35"
type input "0.34"
drag, startPoint x: 164, startPoint y: 381, endPoint x: 155, endPoint y: 380, distance: 8.9
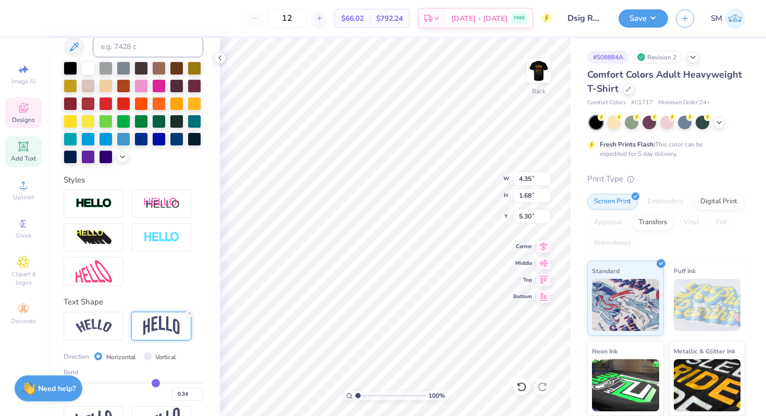
type input "0.34"
click at [155, 382] on input "range" at bounding box center [134, 383] width 140 height 2
type input "1.38"
type input "5.45"
type input "0.29"
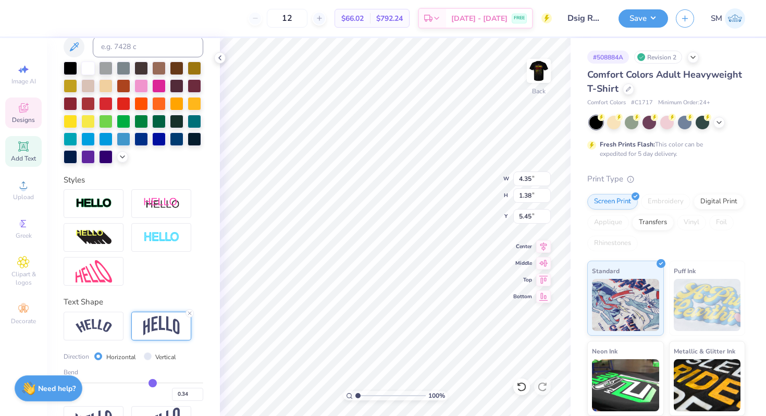
type input "0.29"
type input "0.31"
type input "0.32"
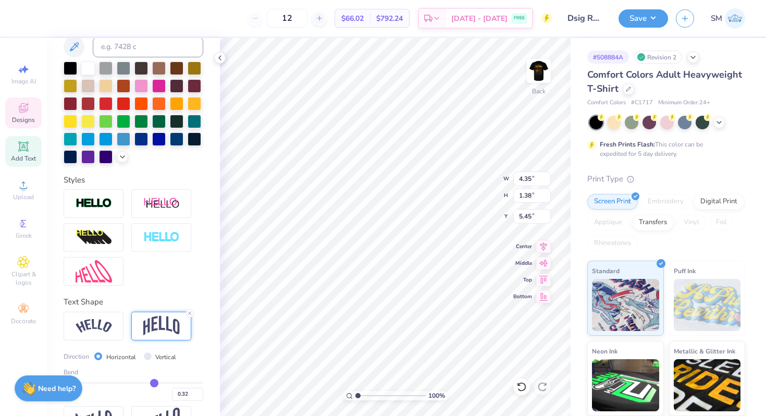
type input "0.35"
type input "0.36"
type input "0.37"
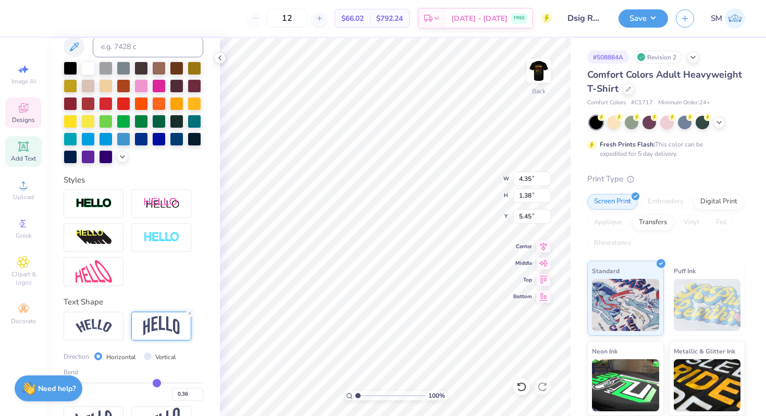
type input "0.37"
type input "0.38"
type input "0.39"
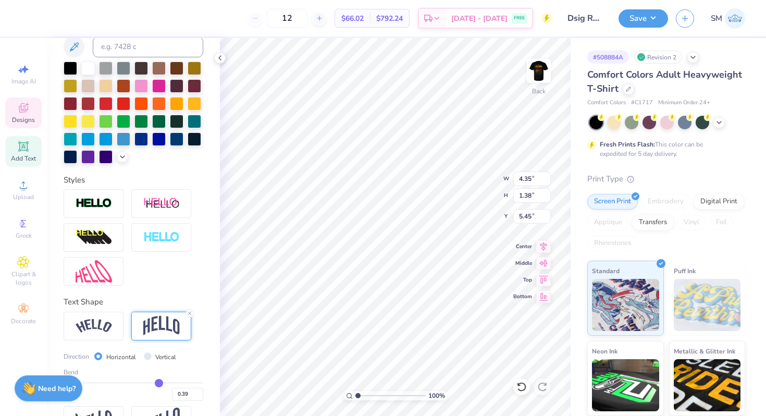
type input "0.4"
type input "0.40"
type input "0.41"
type input "0.42"
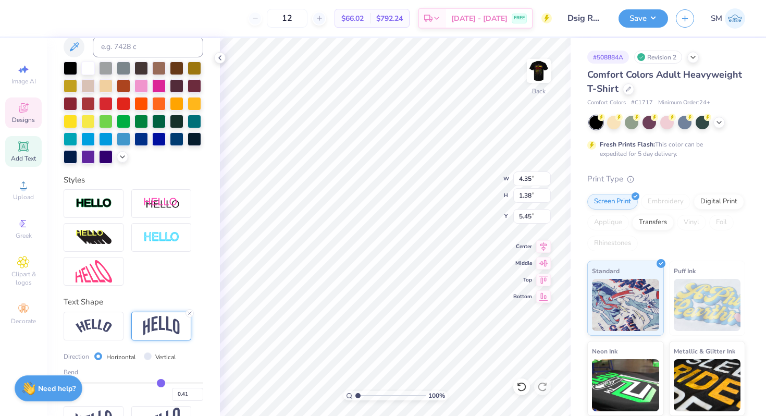
type input "0.42"
drag, startPoint x: 152, startPoint y: 379, endPoint x: 161, endPoint y: 379, distance: 8.9
type input "0.42"
click at [161, 382] on input "range" at bounding box center [134, 383] width 140 height 2
type input "1.53"
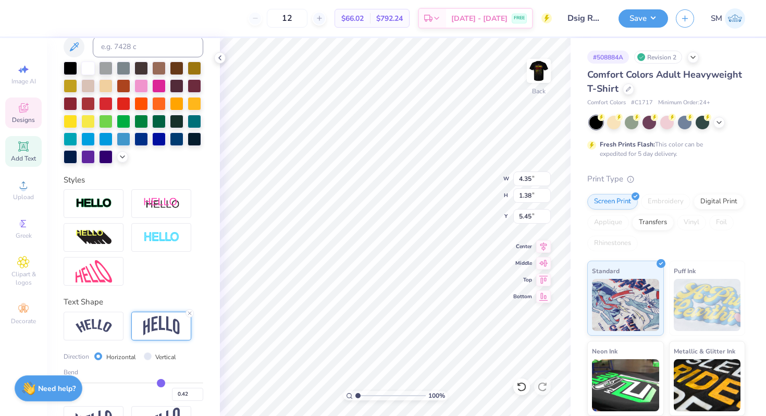
type input "5.38"
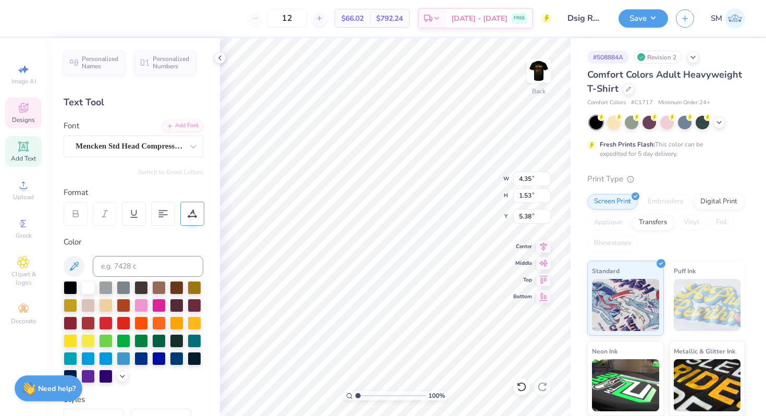
click at [189, 217] on icon at bounding box center [188, 216] width 1 height 1
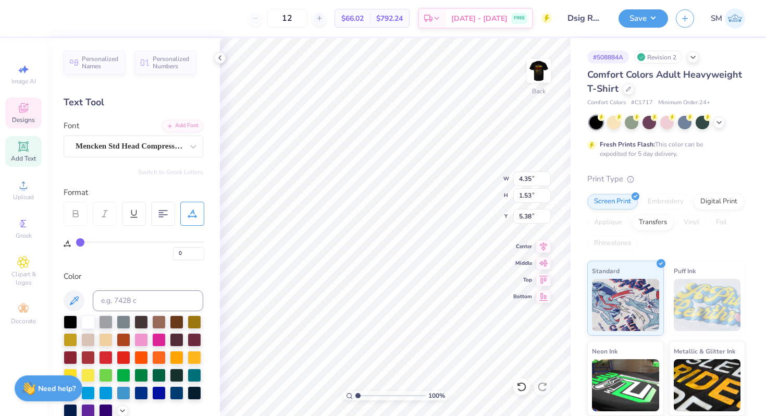
type input "2"
type input "3"
type input "4"
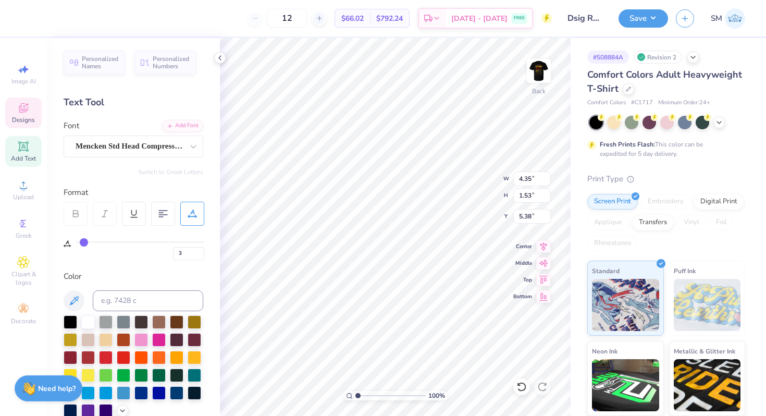
type input "4"
type input "5"
click at [86, 242] on input "range" at bounding box center [140, 242] width 128 height 2
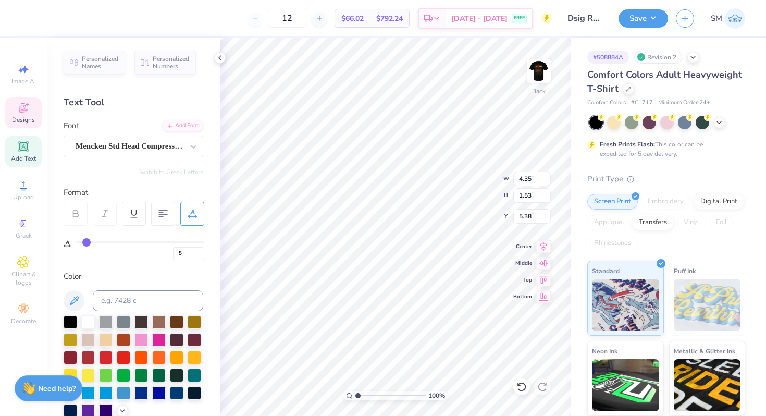
type input "4.93"
type input "1.62"
type input "5.33"
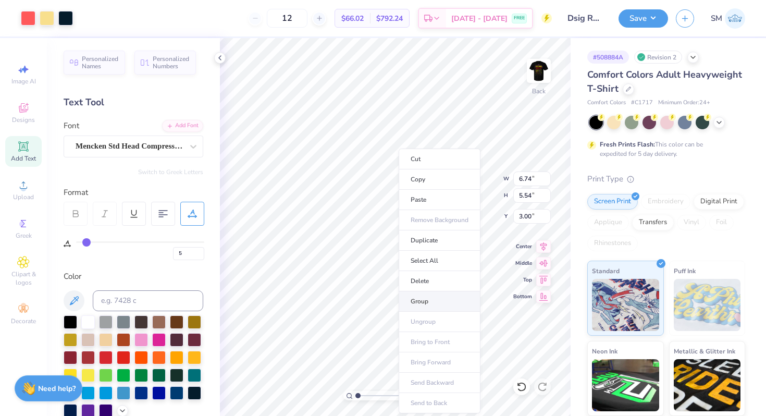
click at [436, 302] on li "Group" at bounding box center [440, 301] width 82 height 20
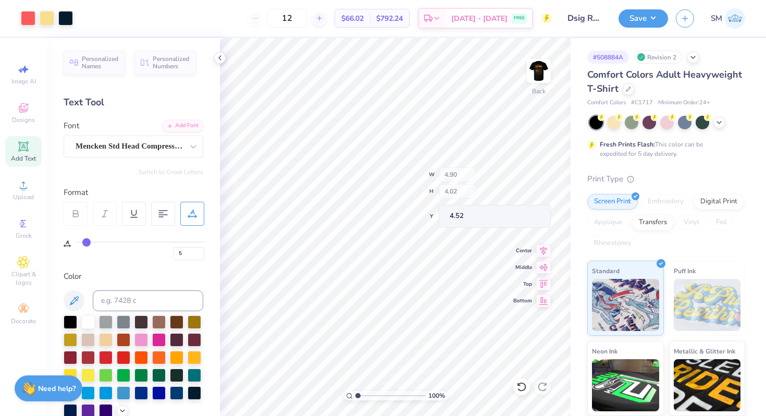
type input "4.90"
type input "4.02"
type input "4.52"
type input "3.00"
click at [536, 78] on img at bounding box center [539, 71] width 42 height 42
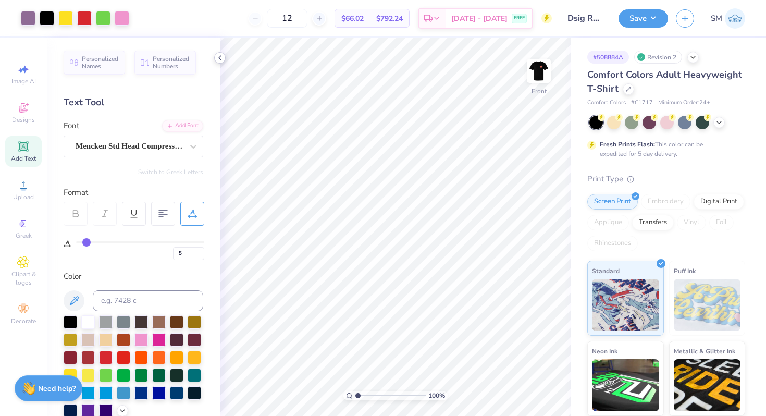
click at [221, 57] on icon at bounding box center [220, 58] width 8 height 8
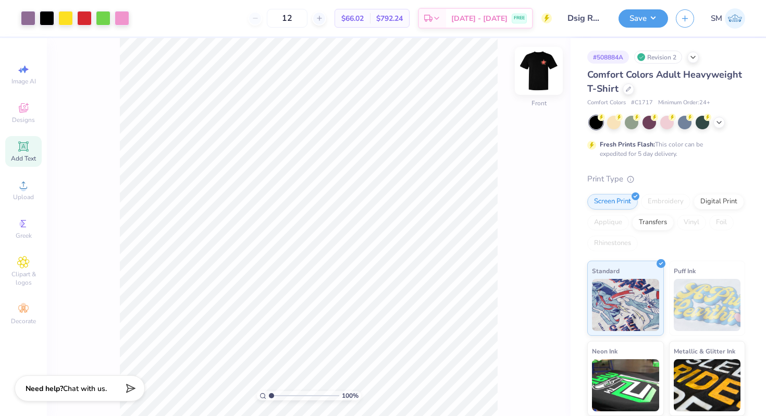
click at [536, 63] on img at bounding box center [539, 71] width 42 height 42
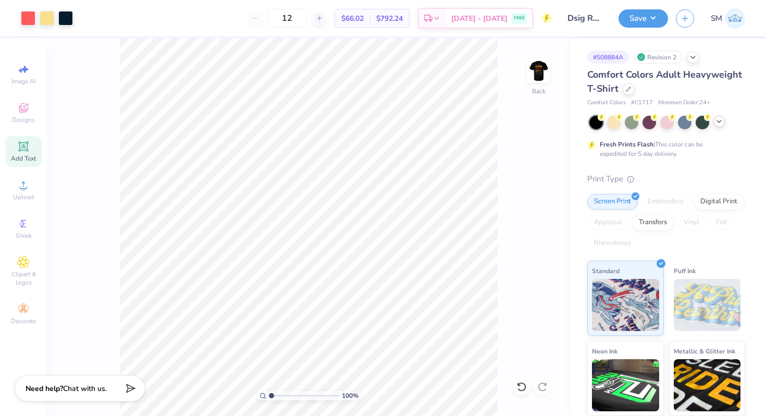
click at [722, 122] on icon at bounding box center [719, 121] width 8 height 8
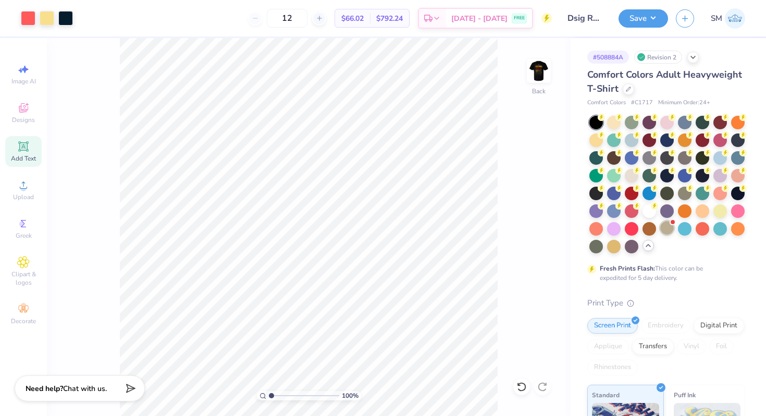
click at [670, 233] on div at bounding box center [667, 228] width 14 height 14
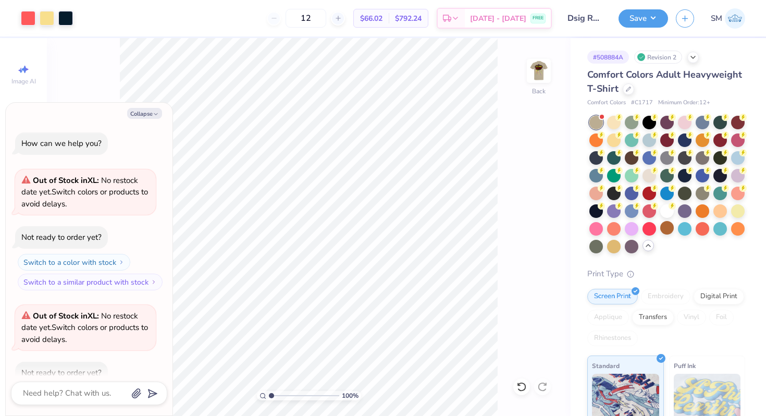
scroll to position [57, 0]
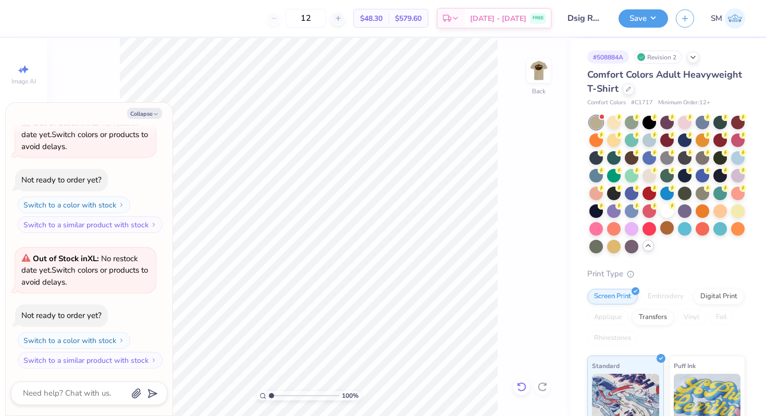
click at [520, 391] on icon at bounding box center [521, 386] width 10 height 10
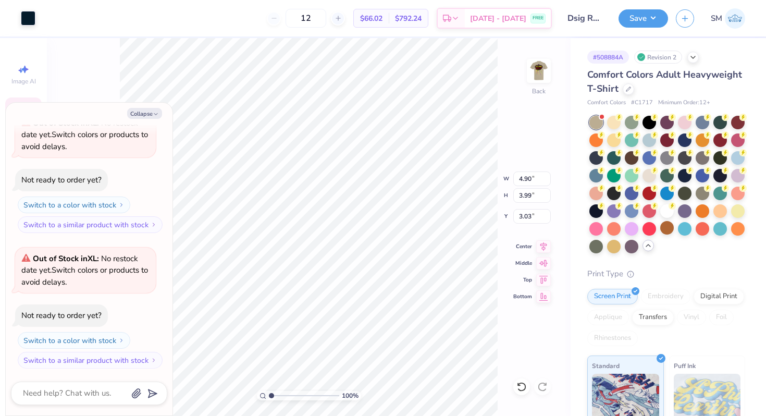
type textarea "x"
type input "3.99"
type input "3.03"
type textarea "x"
type input "9.97"
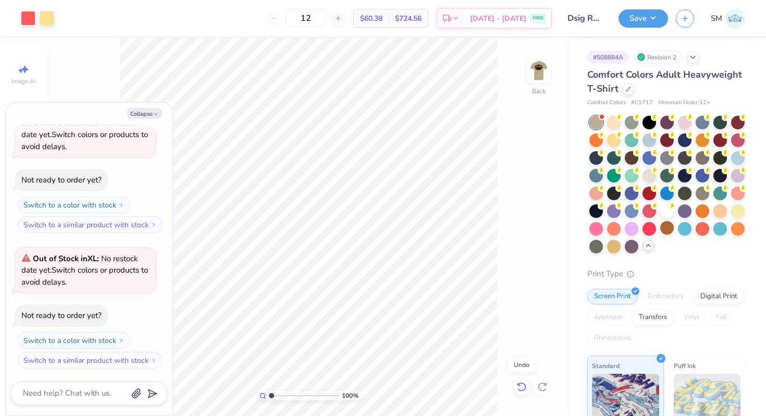
click at [523, 390] on icon at bounding box center [521, 386] width 9 height 9
click at [525, 385] on icon at bounding box center [521, 386] width 9 height 9
click at [651, 123] on div at bounding box center [650, 122] width 14 height 14
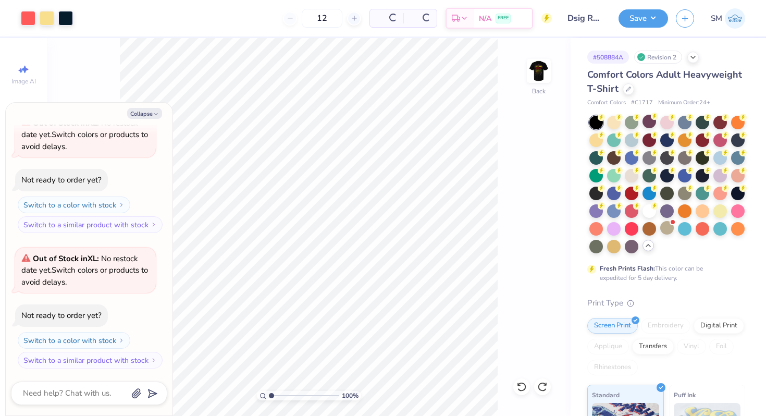
type textarea "x"
drag, startPoint x: 270, startPoint y: 391, endPoint x: 283, endPoint y: 393, distance: 12.6
click at [283, 393] on input "range" at bounding box center [304, 395] width 70 height 9
drag, startPoint x: 281, startPoint y: 396, endPoint x: 249, endPoint y: 391, distance: 32.6
type input "1"
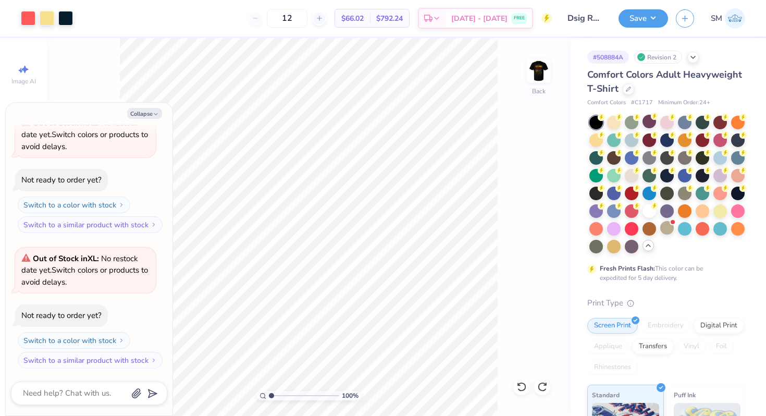
click at [269, 391] on input "range" at bounding box center [304, 395] width 70 height 9
click at [660, 225] on div at bounding box center [667, 228] width 14 height 14
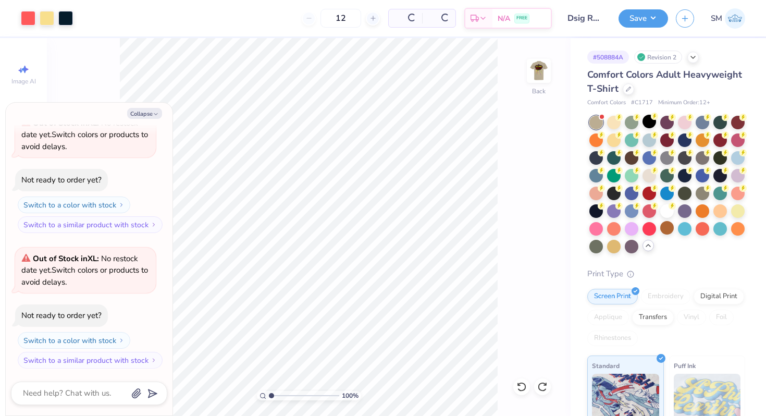
scroll to position [193, 0]
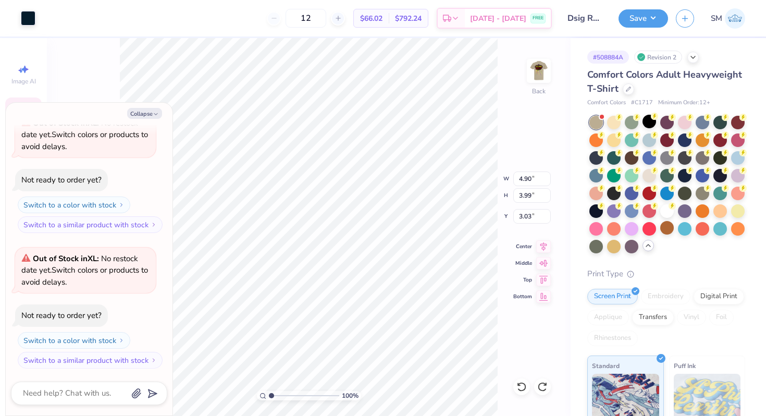
type textarea "x"
type input "4.02"
type input "3.00"
type textarea "x"
type input "9.21"
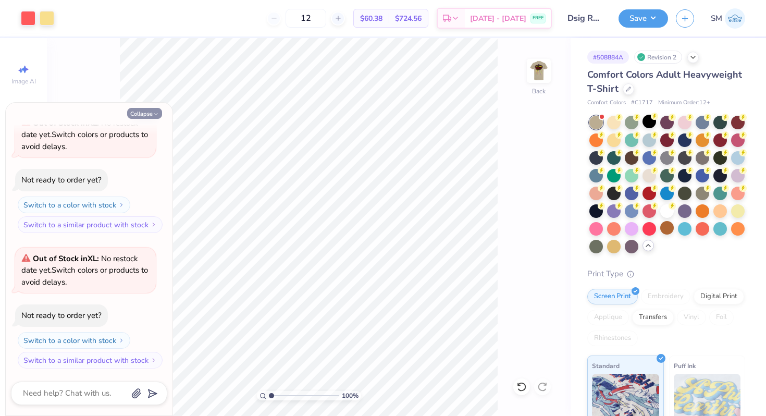
click at [154, 117] on button "Collapse" at bounding box center [144, 113] width 35 height 11
type textarea "x"
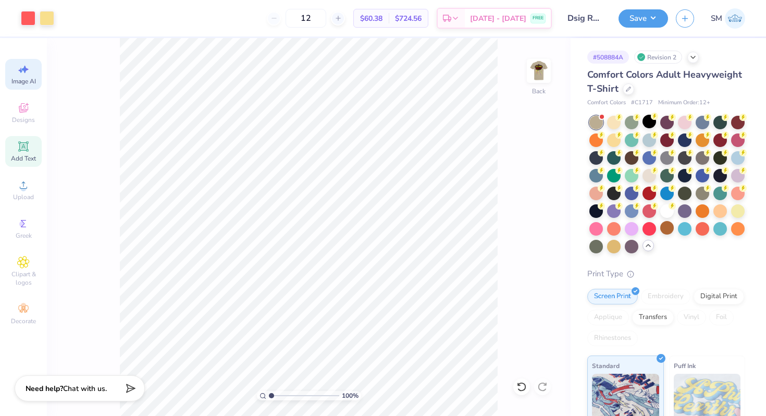
click at [17, 71] on div "Image AI" at bounding box center [23, 74] width 36 height 31
select select "4"
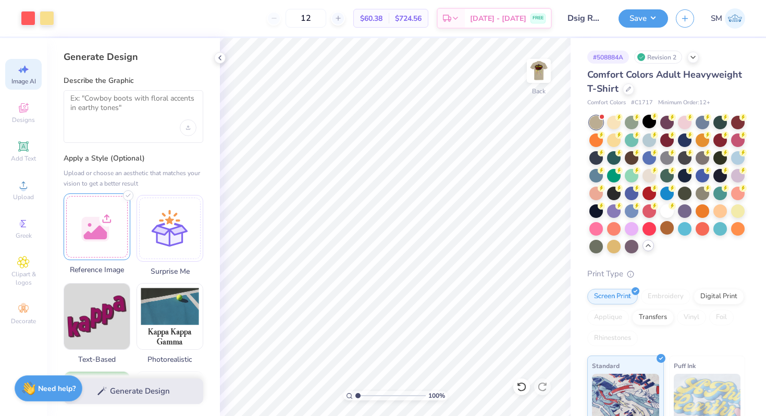
click at [85, 214] on div at bounding box center [97, 226] width 67 height 67
click at [122, 117] on textarea at bounding box center [133, 107] width 126 height 26
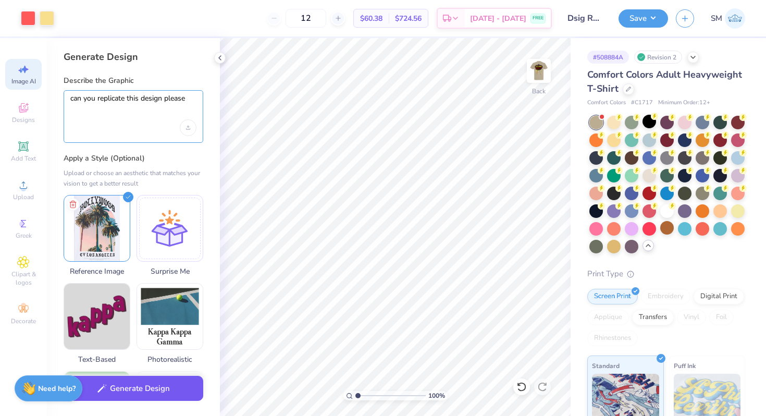
type textarea "can you replicate this design please"
click at [102, 387] on icon "button" at bounding box center [101, 388] width 9 height 9
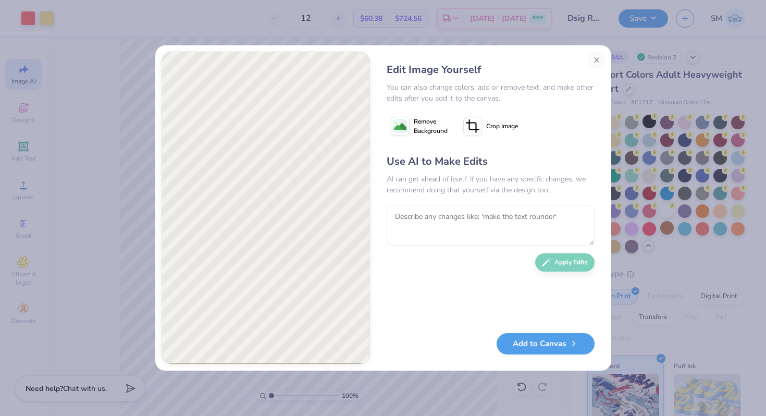
click at [408, 124] on icon at bounding box center [400, 126] width 19 height 19
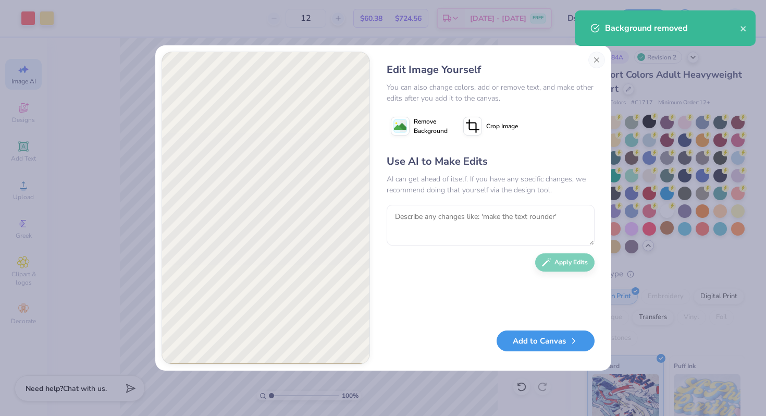
click at [530, 347] on button "Add to Canvas" at bounding box center [546, 340] width 98 height 21
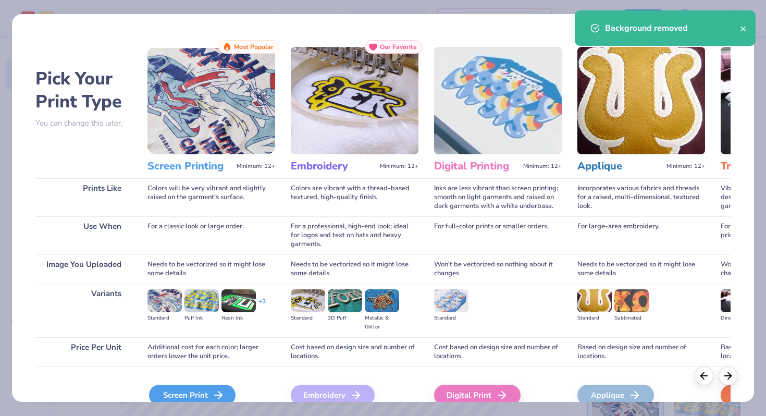
click at [210, 392] on div "Screen Print" at bounding box center [192, 395] width 87 height 21
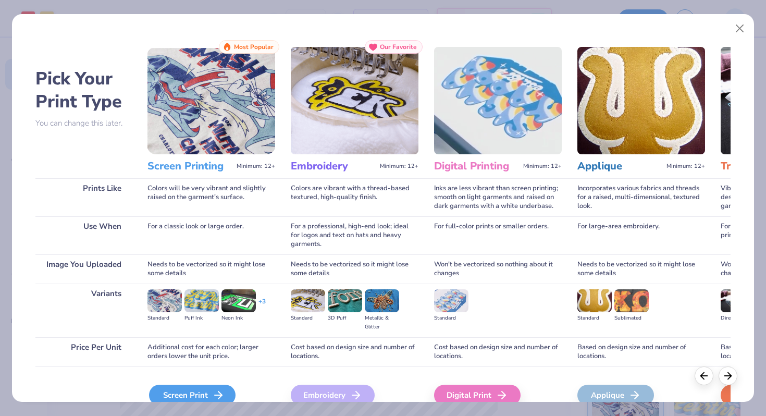
click at [218, 389] on icon at bounding box center [218, 395] width 13 height 13
